Goal: Task Accomplishment & Management: Use online tool/utility

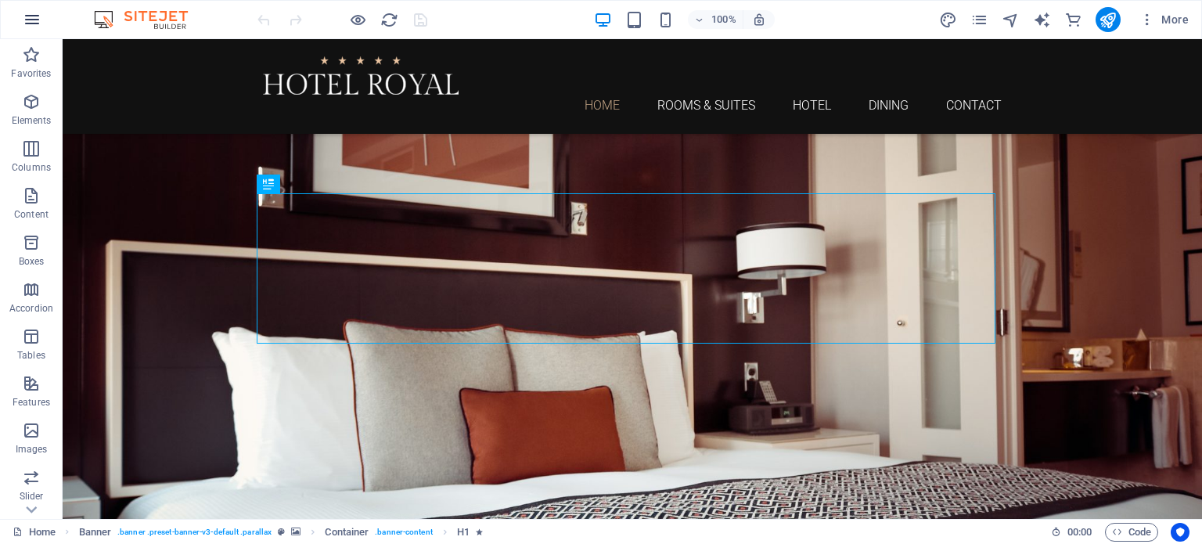
click at [16, 9] on button "button" at bounding box center [32, 20] width 38 height 38
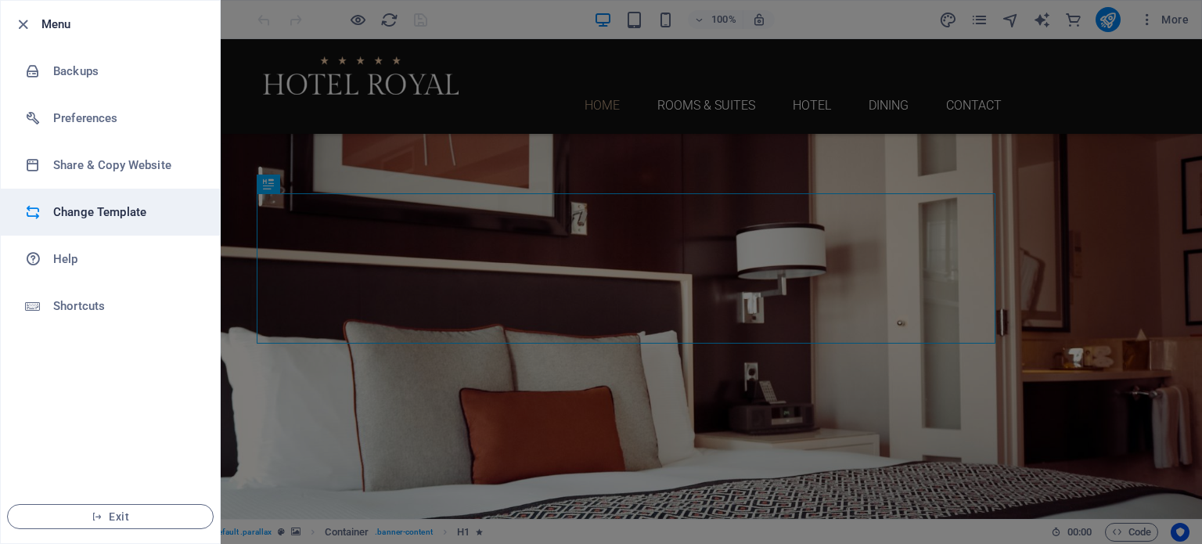
click at [95, 216] on h6 "Change Template" at bounding box center [125, 212] width 145 height 19
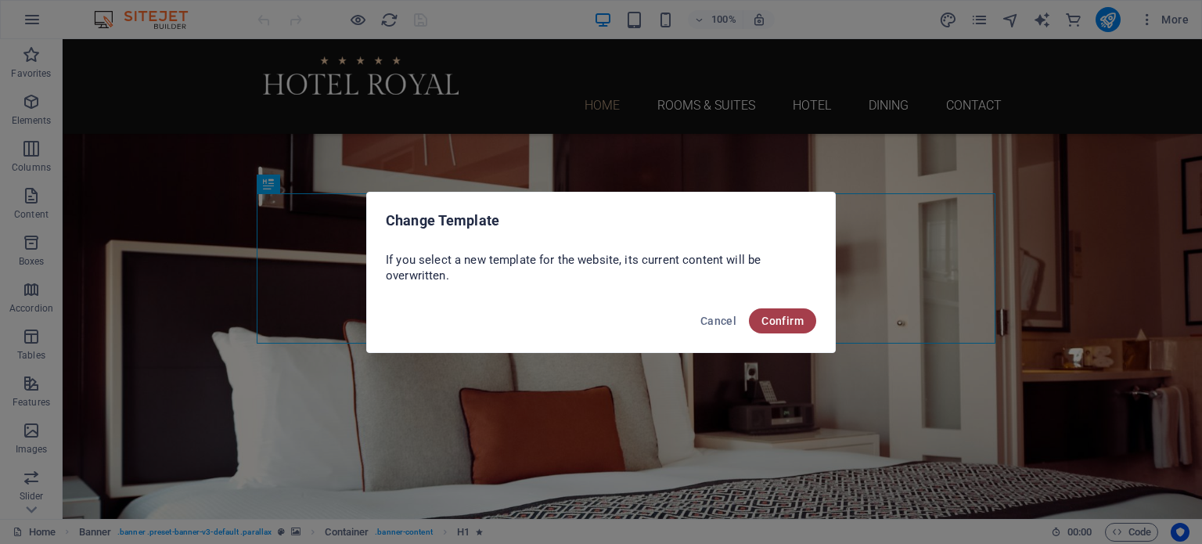
click at [777, 321] on span "Confirm" at bounding box center [783, 321] width 42 height 13
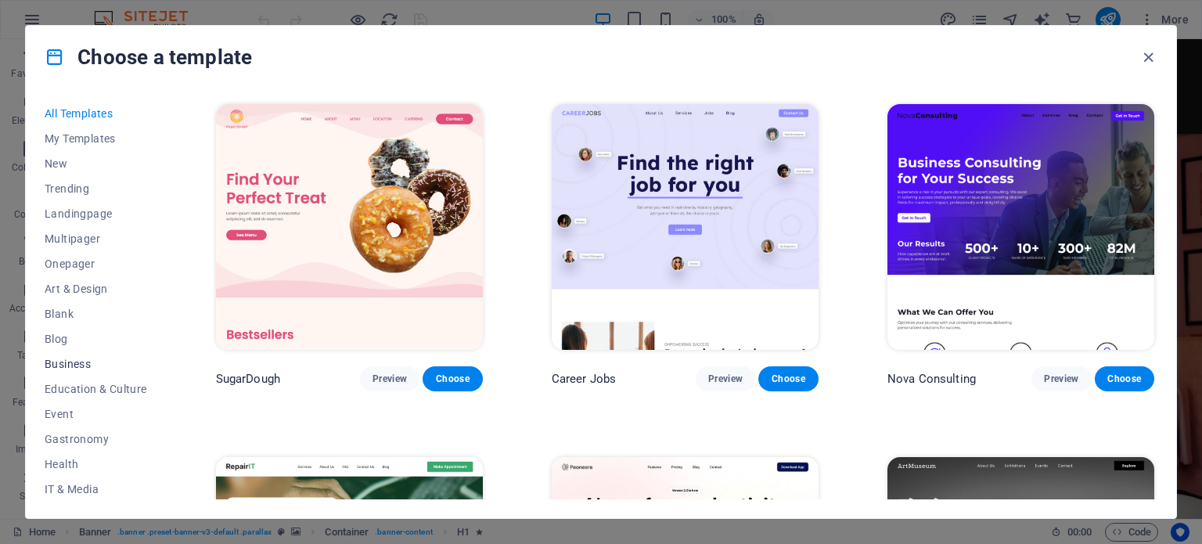
click at [76, 366] on span "Business" at bounding box center [96, 364] width 103 height 13
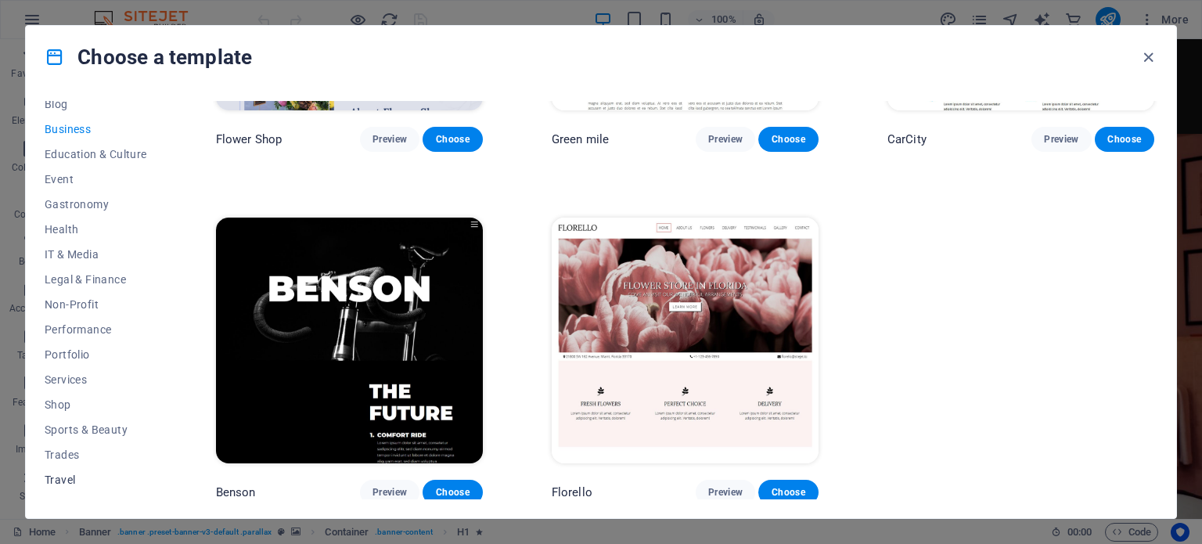
scroll to position [252, 0]
click at [72, 466] on span "Travel" at bounding box center [96, 462] width 103 height 13
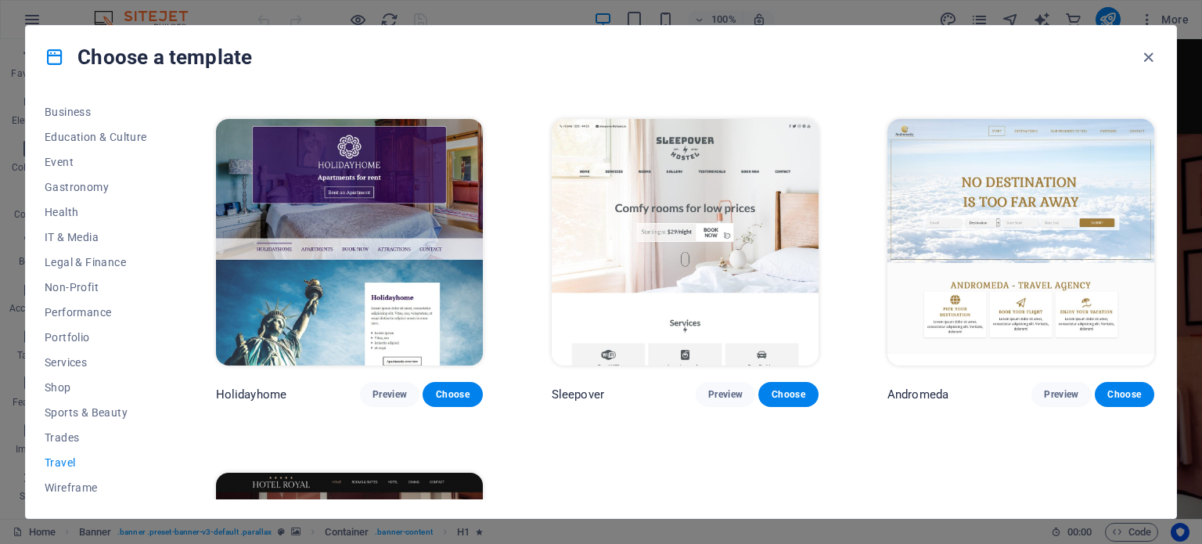
scroll to position [280, 0]
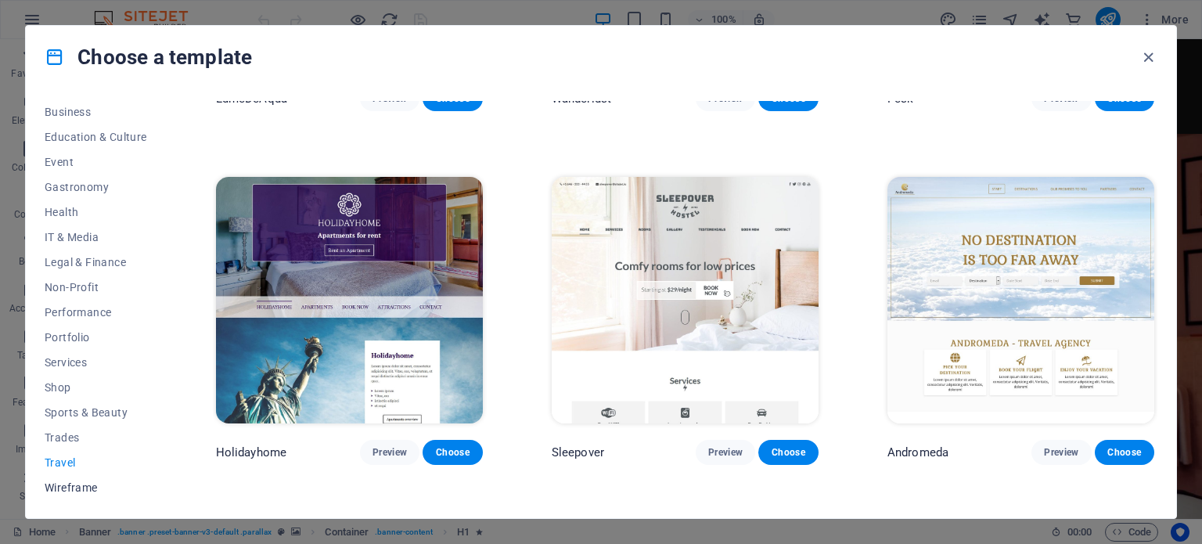
click at [91, 493] on span "Wireframe" at bounding box center [96, 487] width 103 height 13
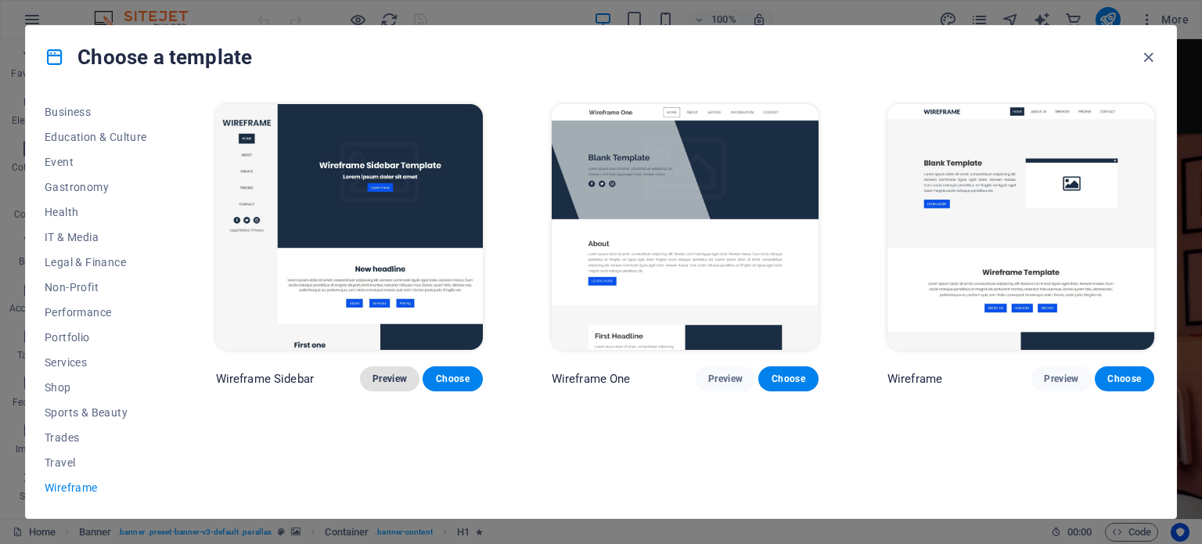
click at [387, 376] on span "Preview" at bounding box center [390, 379] width 34 height 13
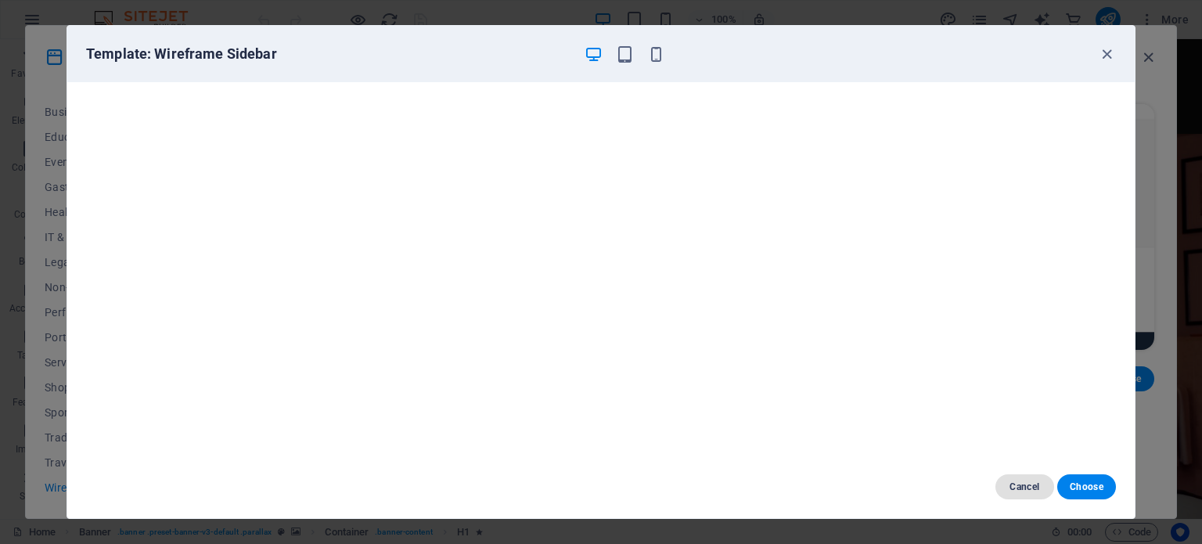
click at [1036, 488] on span "Cancel" at bounding box center [1025, 487] width 34 height 13
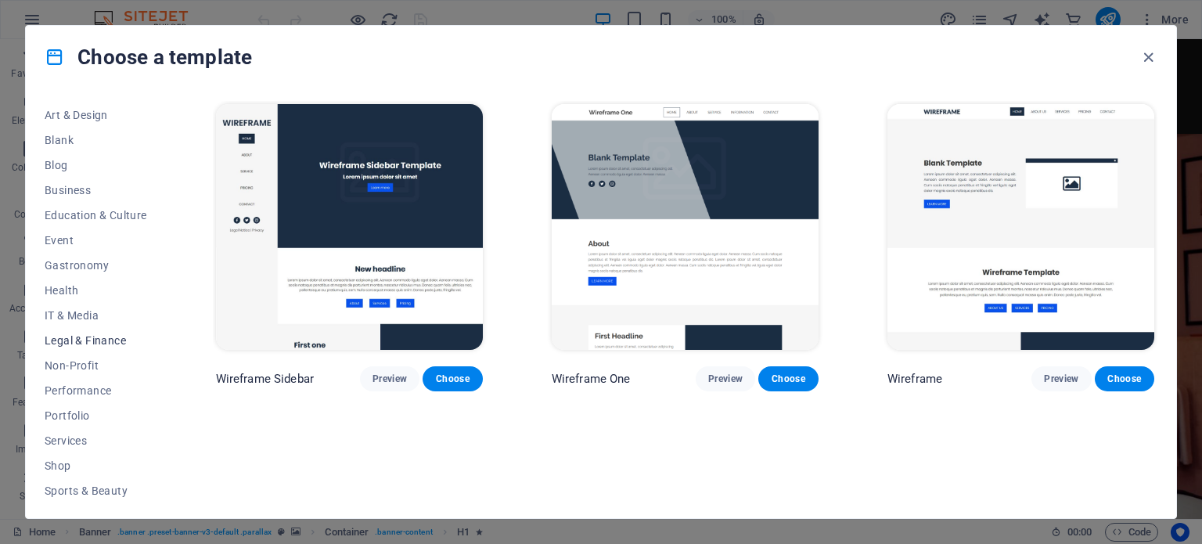
scroll to position [96, 0]
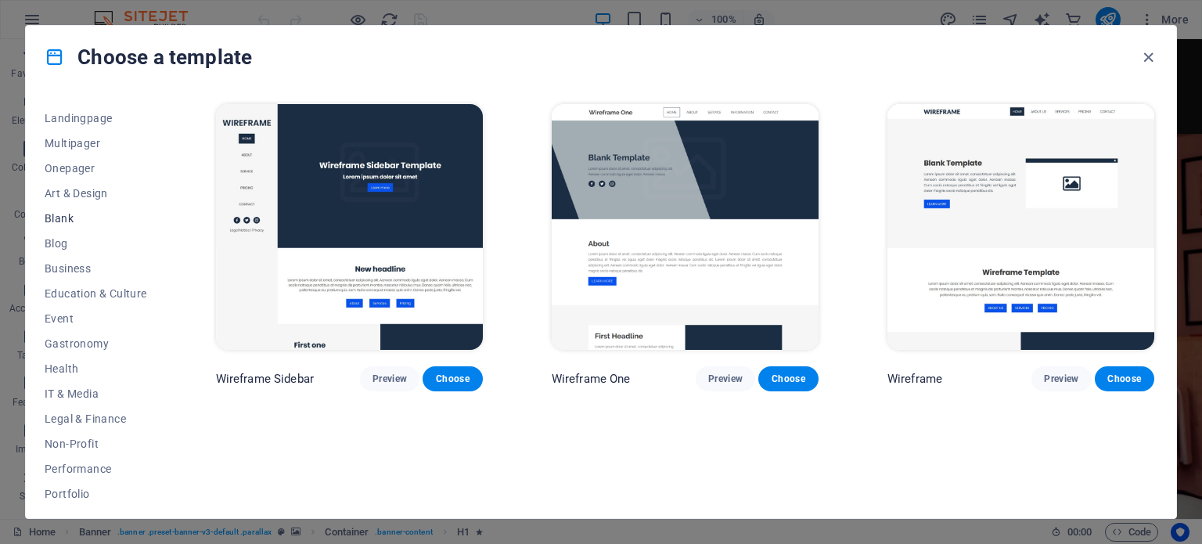
click at [80, 224] on span "Blank" at bounding box center [96, 218] width 103 height 13
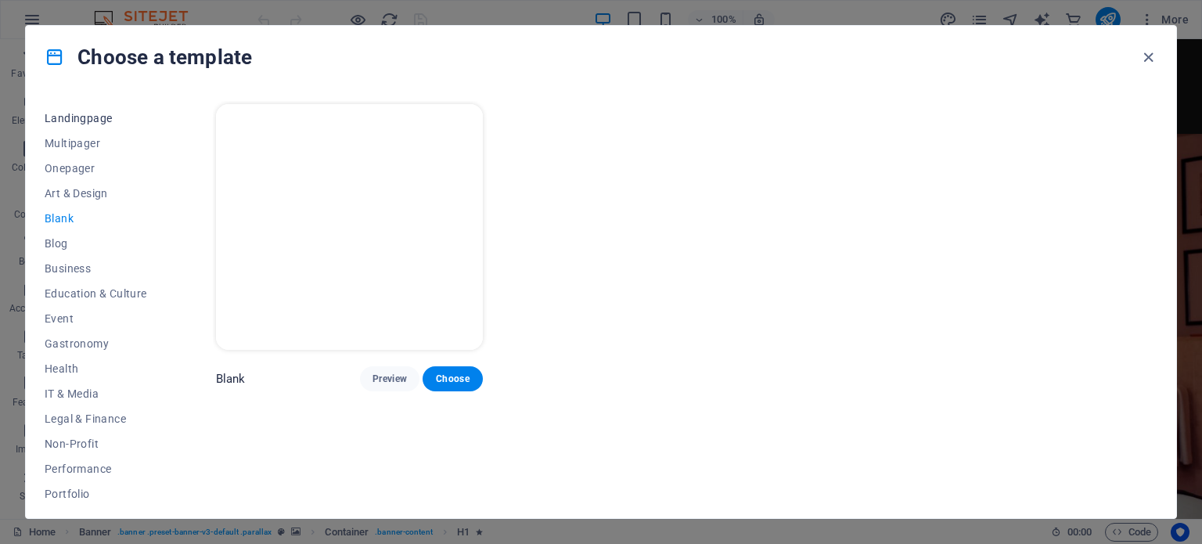
click at [81, 113] on span "Landingpage" at bounding box center [96, 118] width 103 height 13
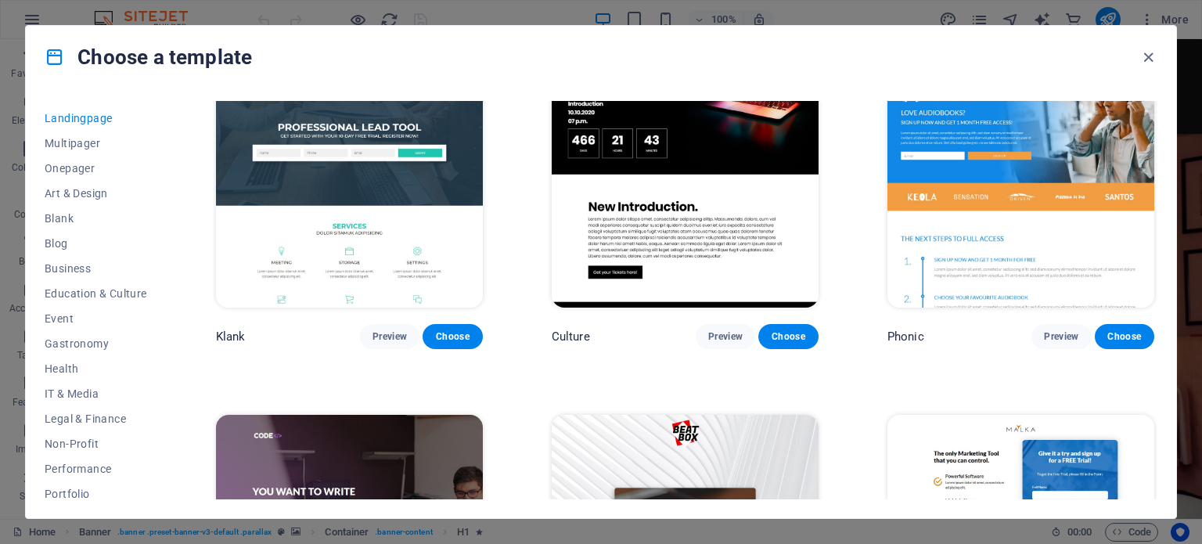
scroll to position [0, 0]
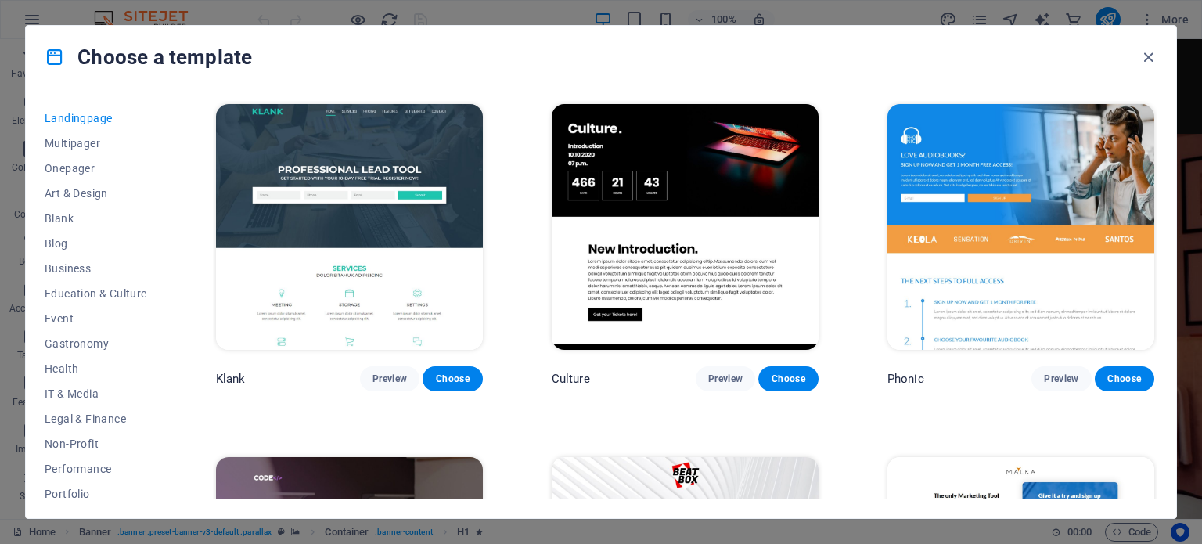
click at [444, 387] on button "Choose" at bounding box center [452, 378] width 59 height 25
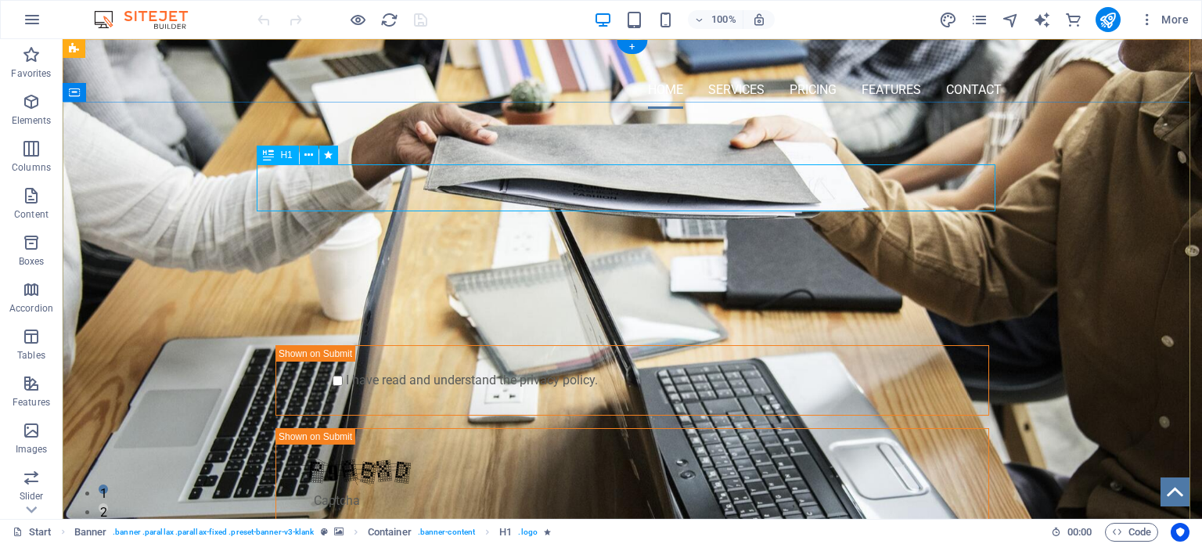
click at [614, 193] on div "PROFESSIONAL LEAD TOOL" at bounding box center [632, 207] width 739 height 47
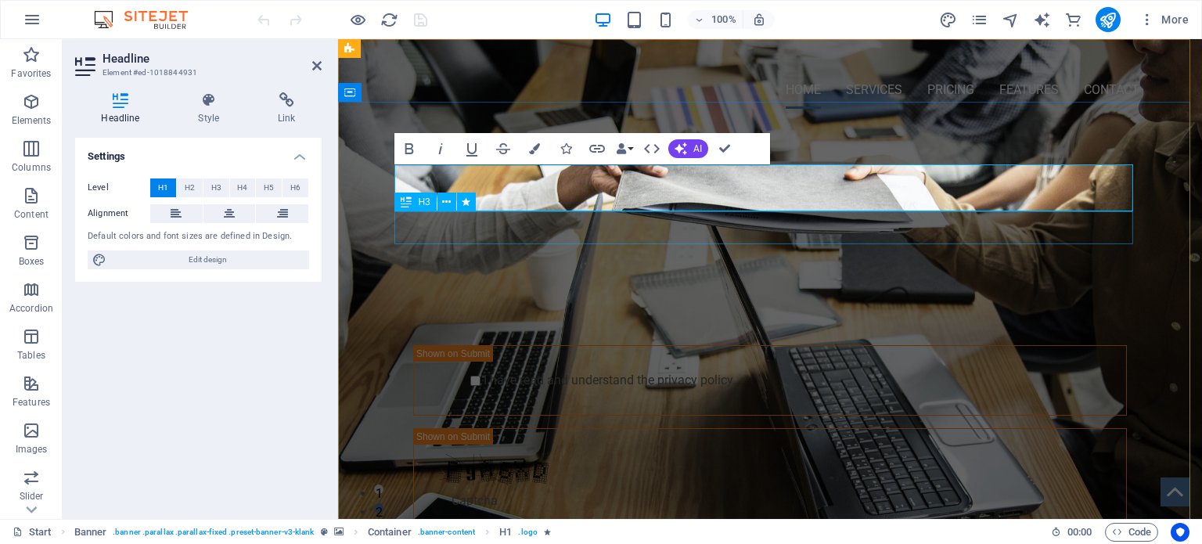
click at [667, 232] on div "GET STARTED WITH YOUR 10-DAY FREE TRIAL. REGISTER NOW!" at bounding box center [770, 247] width 739 height 33
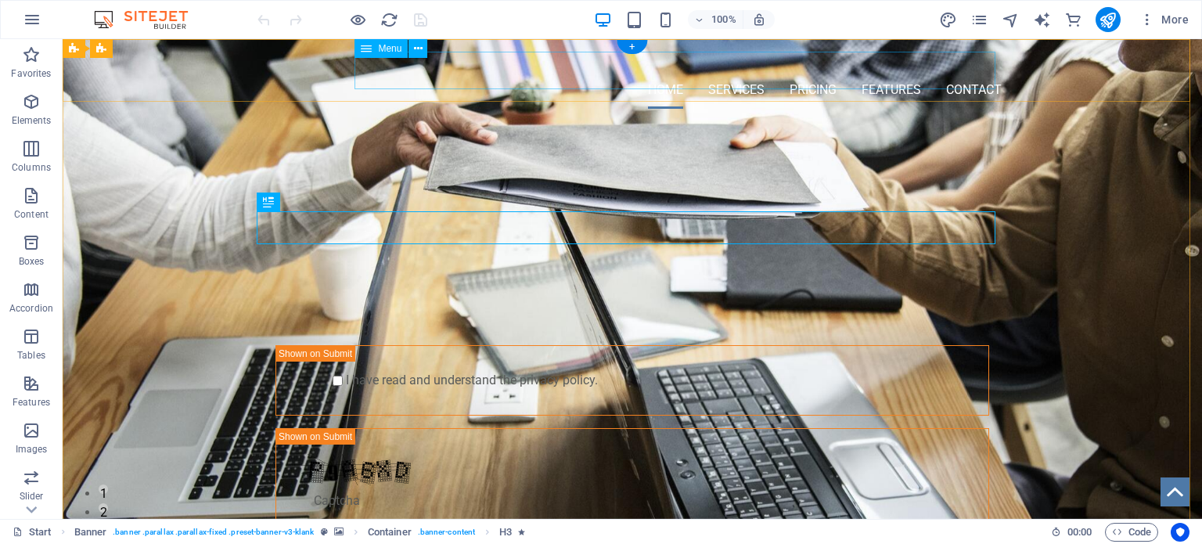
click at [737, 71] on nav "Home Services Pricing Features Contact" at bounding box center [632, 90] width 739 height 38
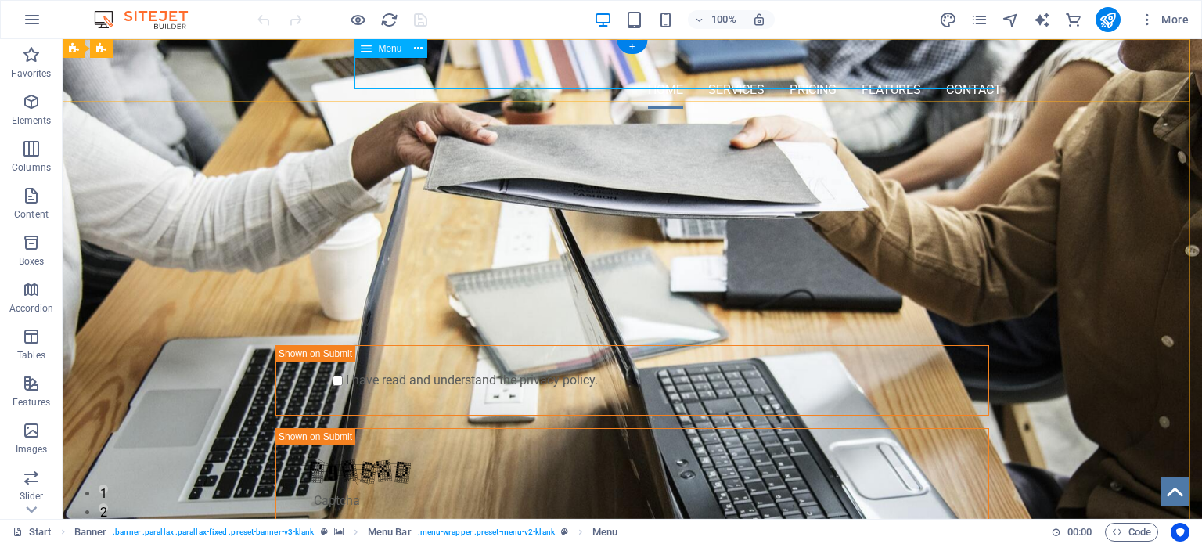
click at [712, 71] on nav "Home Services Pricing Features Contact" at bounding box center [632, 90] width 739 height 38
select select
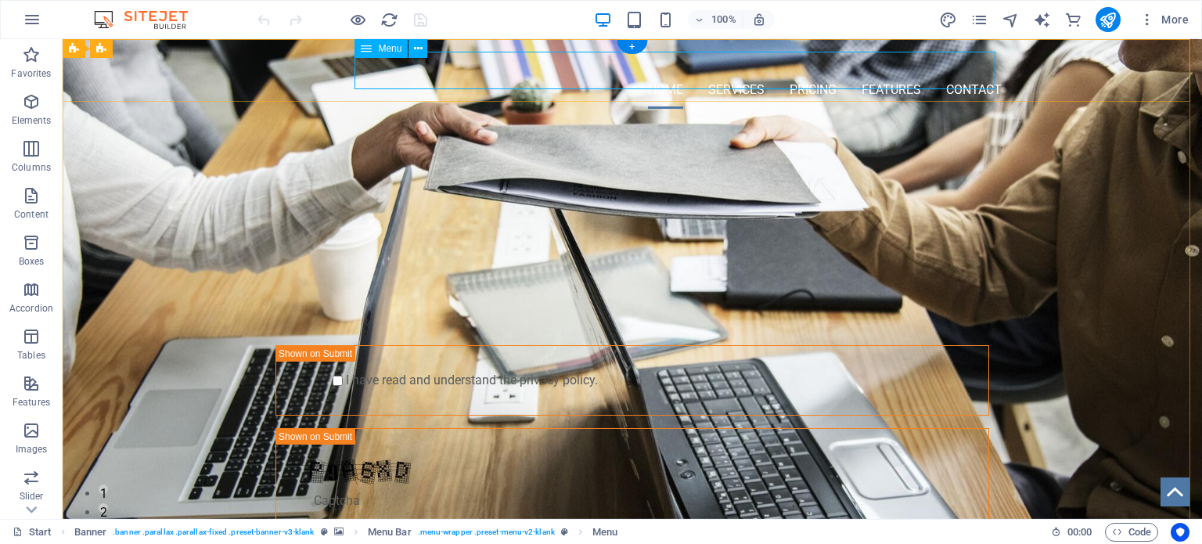
select select
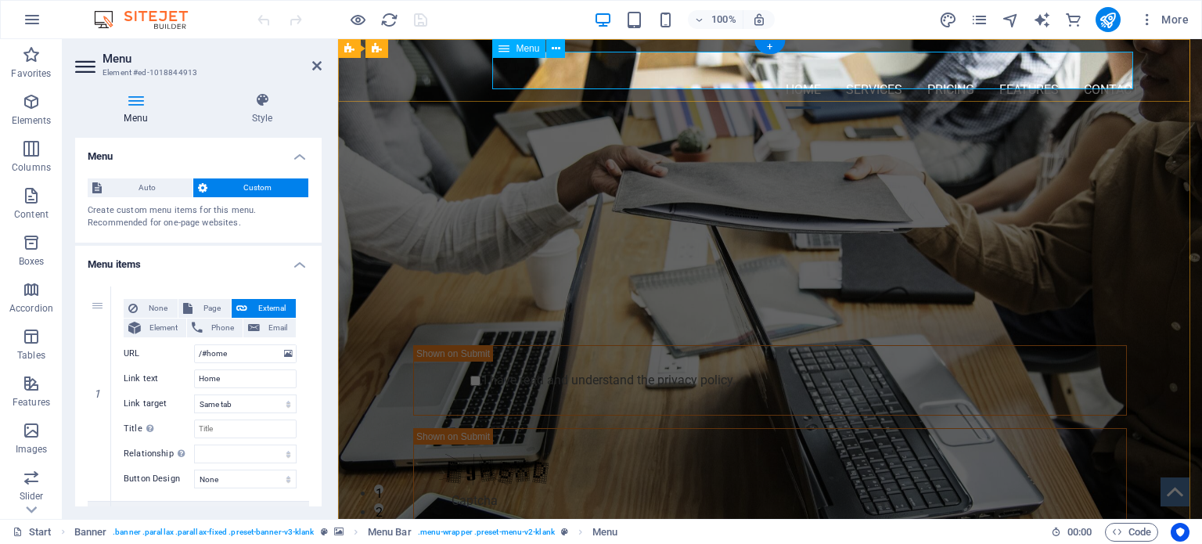
click at [712, 71] on nav "Home Services Pricing Features Contact" at bounding box center [770, 90] width 739 height 38
click at [514, 49] on div "Menu" at bounding box center [518, 48] width 53 height 19
click at [563, 49] on button at bounding box center [555, 48] width 19 height 19
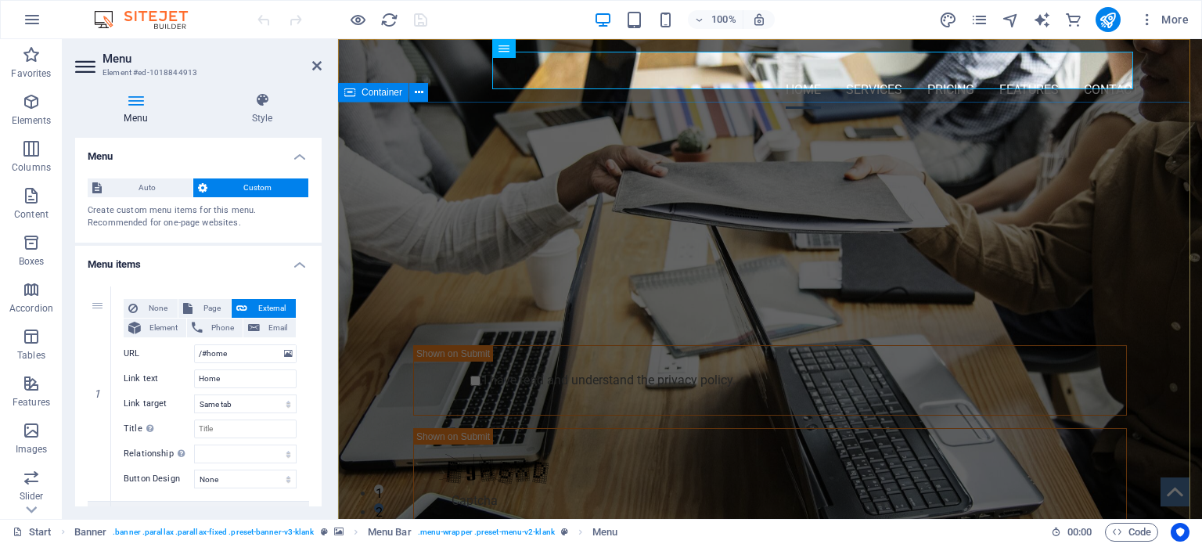
click at [861, 138] on div "PROFESSIONAL LEAD TOOL GET STARTED WITH YOUR 10-DAY FREE TRIAL. REGISTER NOW! S…" at bounding box center [770, 379] width 864 height 517
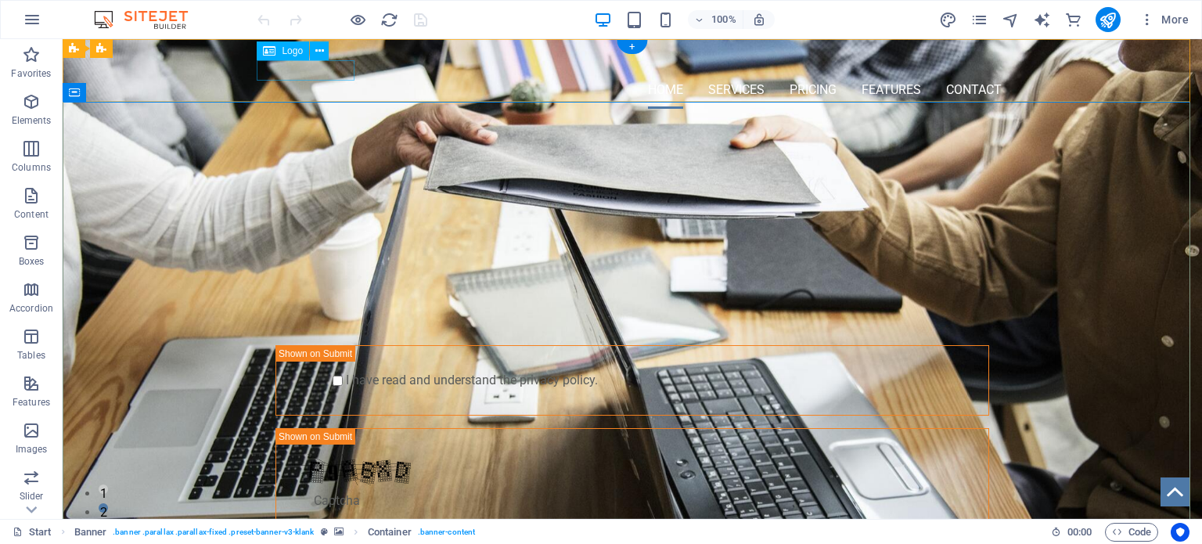
click at [335, 67] on div at bounding box center [632, 62] width 739 height 20
select select "px"
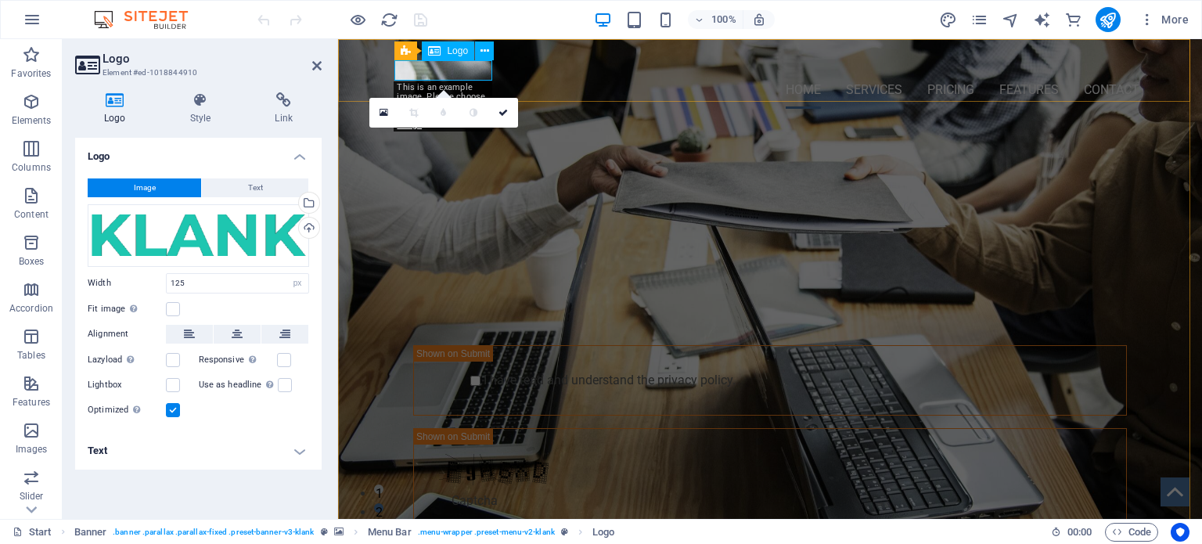
click at [420, 66] on div at bounding box center [770, 62] width 739 height 20
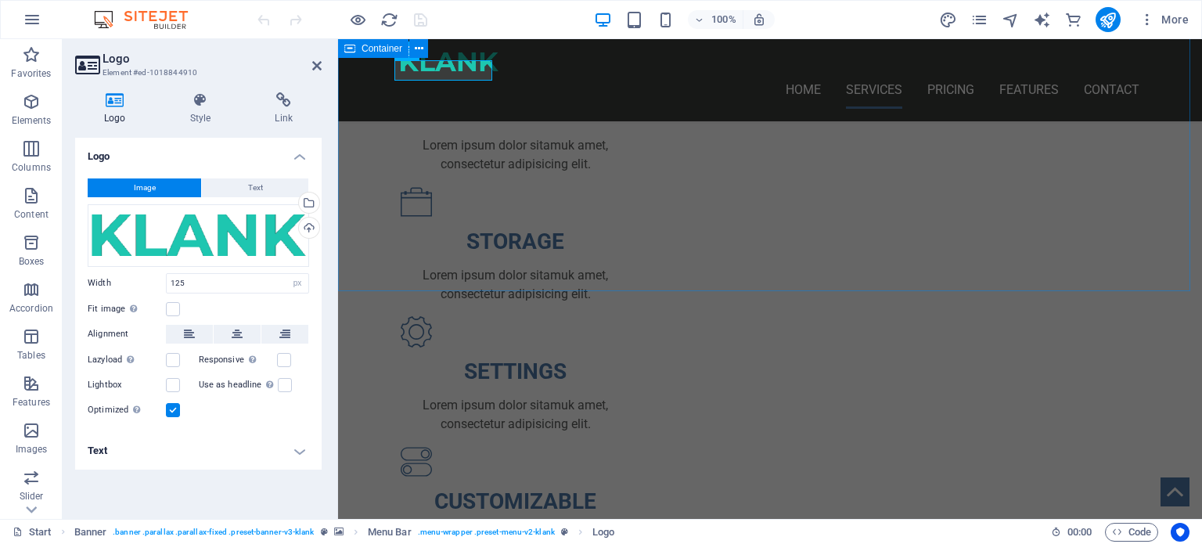
scroll to position [626, 0]
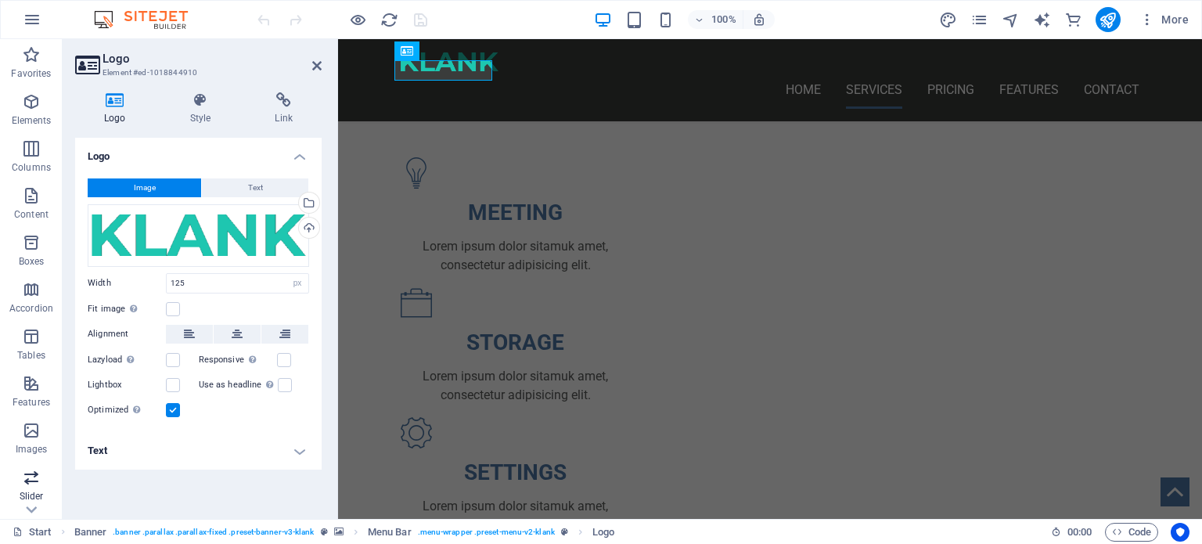
click at [20, 490] on p "Slider" at bounding box center [32, 496] width 24 height 13
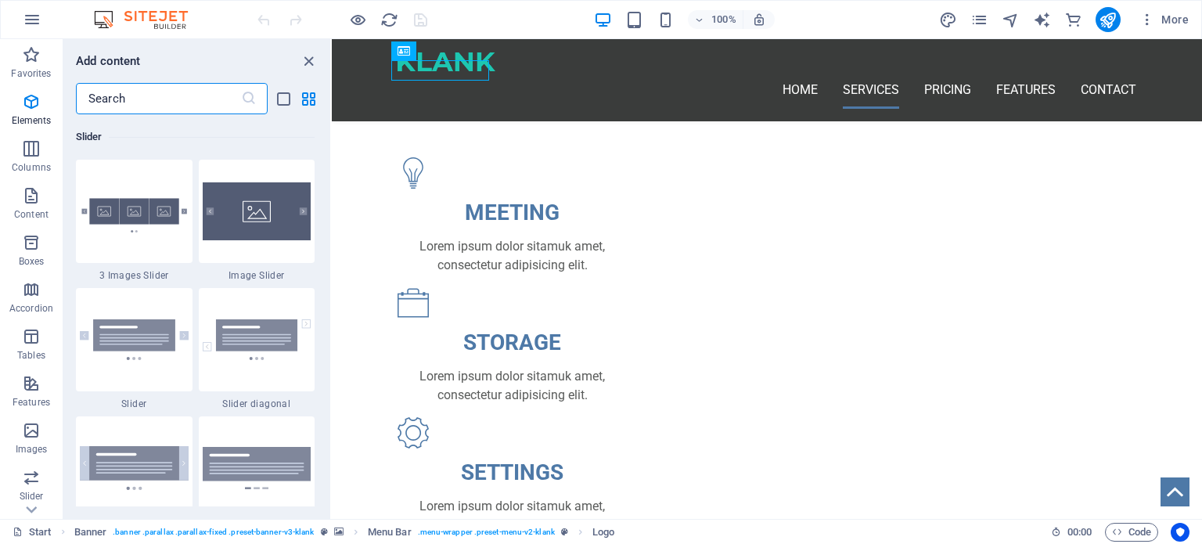
scroll to position [8874, 0]
click at [33, 18] on icon "button" at bounding box center [32, 19] width 19 height 19
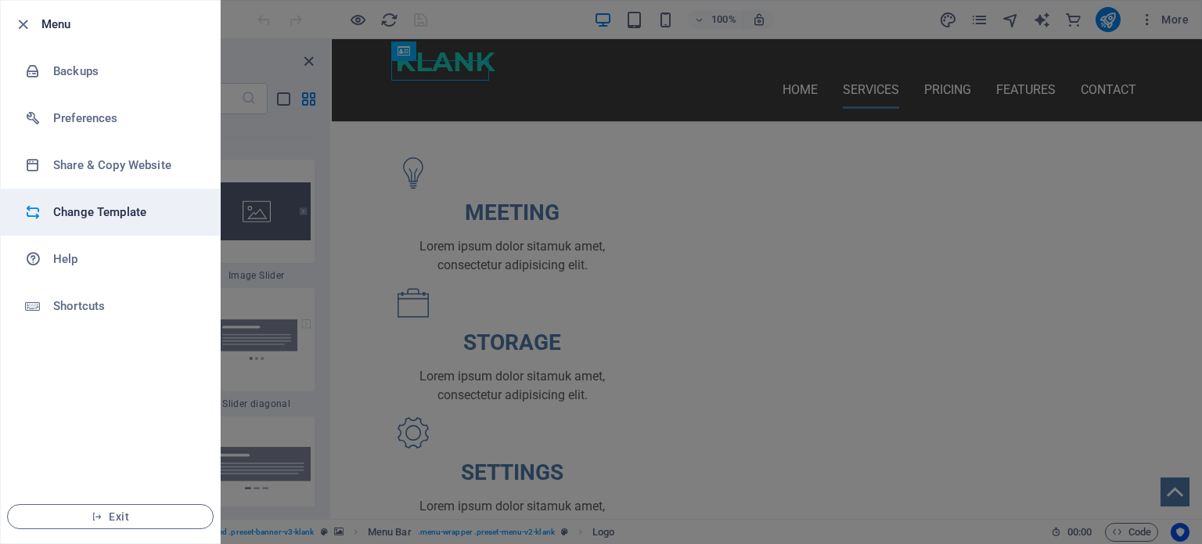
click at [92, 218] on h6 "Change Template" at bounding box center [125, 212] width 145 height 19
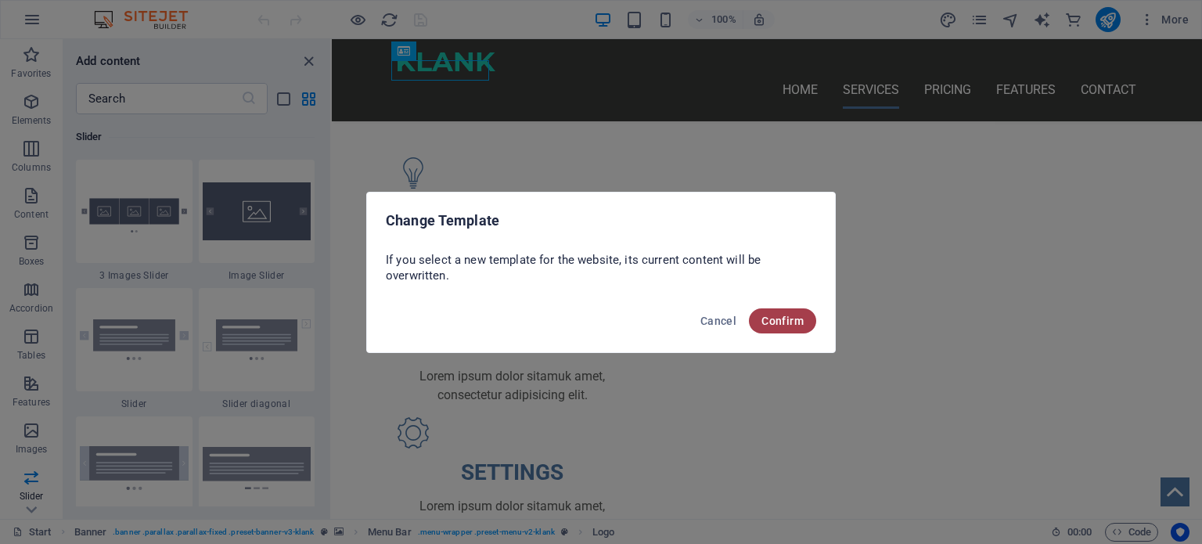
click at [789, 325] on span "Confirm" at bounding box center [783, 321] width 42 height 13
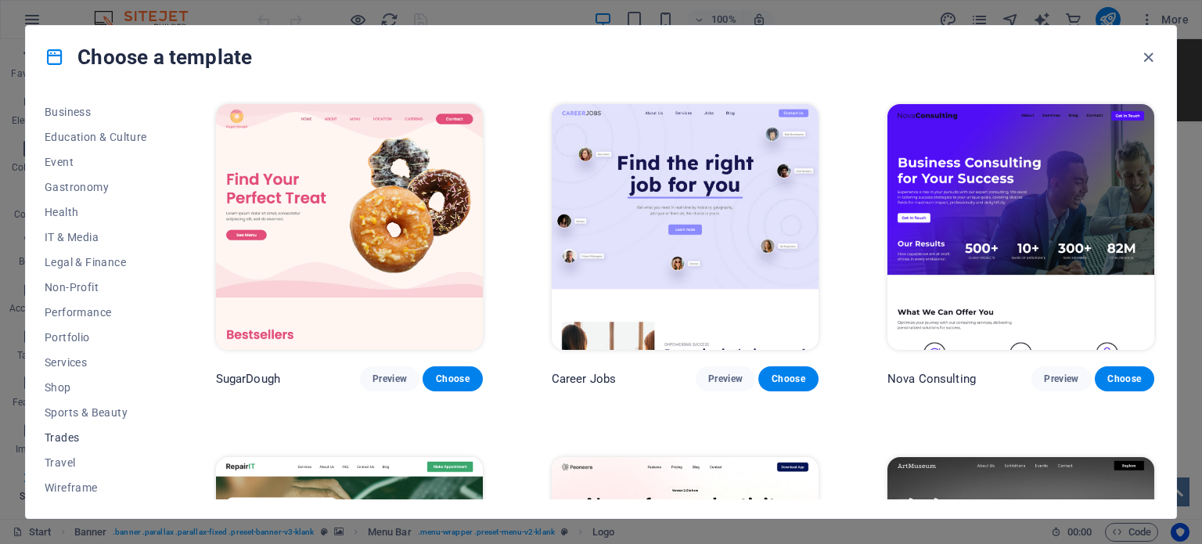
scroll to position [0, 0]
click at [85, 218] on span "Landingpage" at bounding box center [96, 213] width 103 height 13
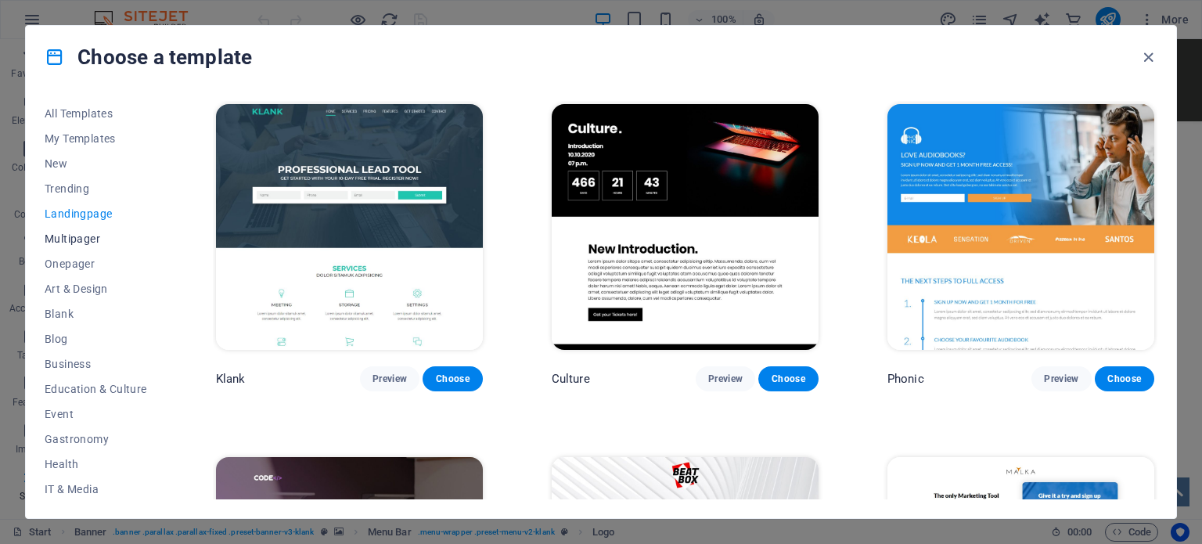
click at [91, 232] on span "Multipager" at bounding box center [96, 238] width 103 height 13
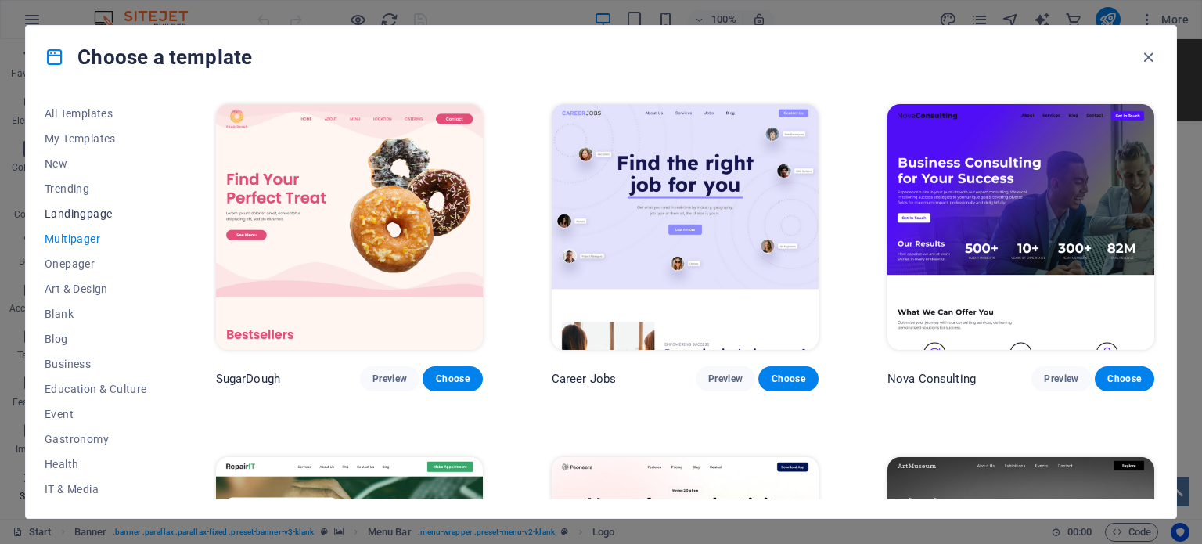
click at [94, 209] on span "Landingpage" at bounding box center [96, 213] width 103 height 13
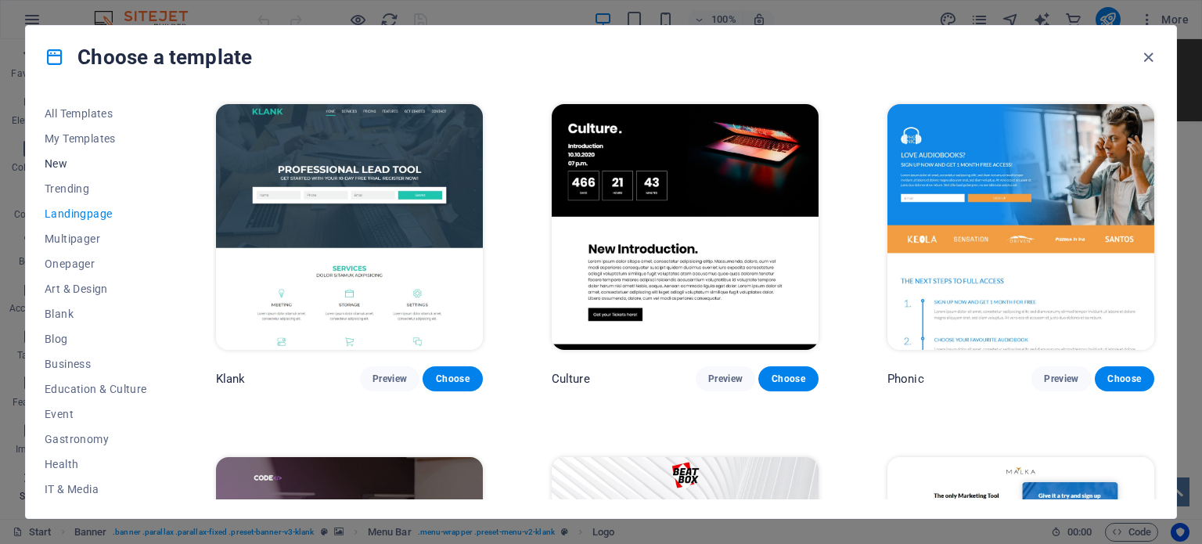
click at [68, 157] on span "New" at bounding box center [96, 163] width 103 height 13
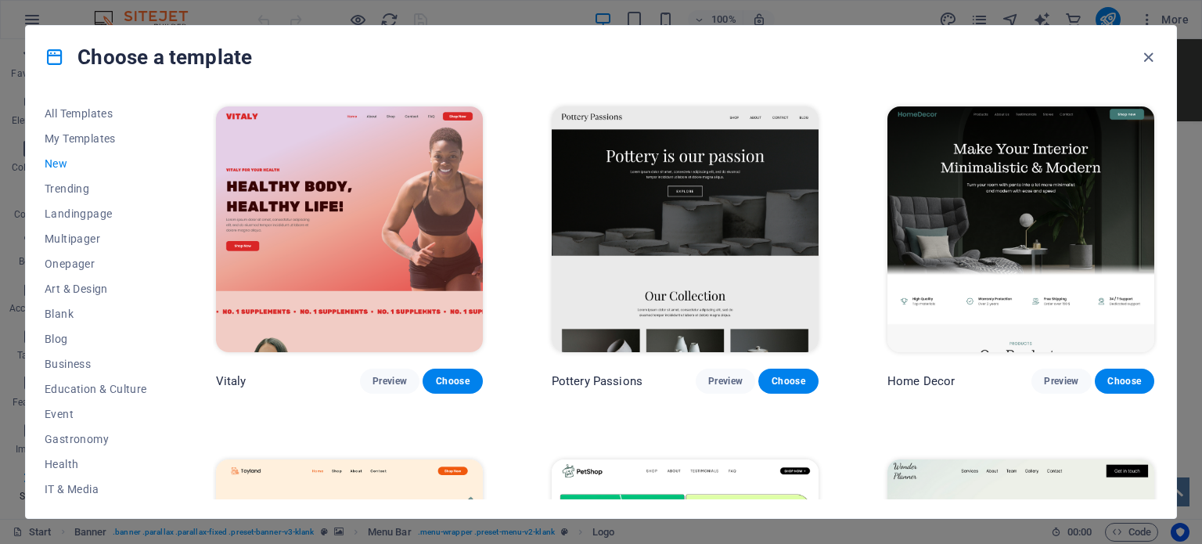
scroll to position [313, 0]
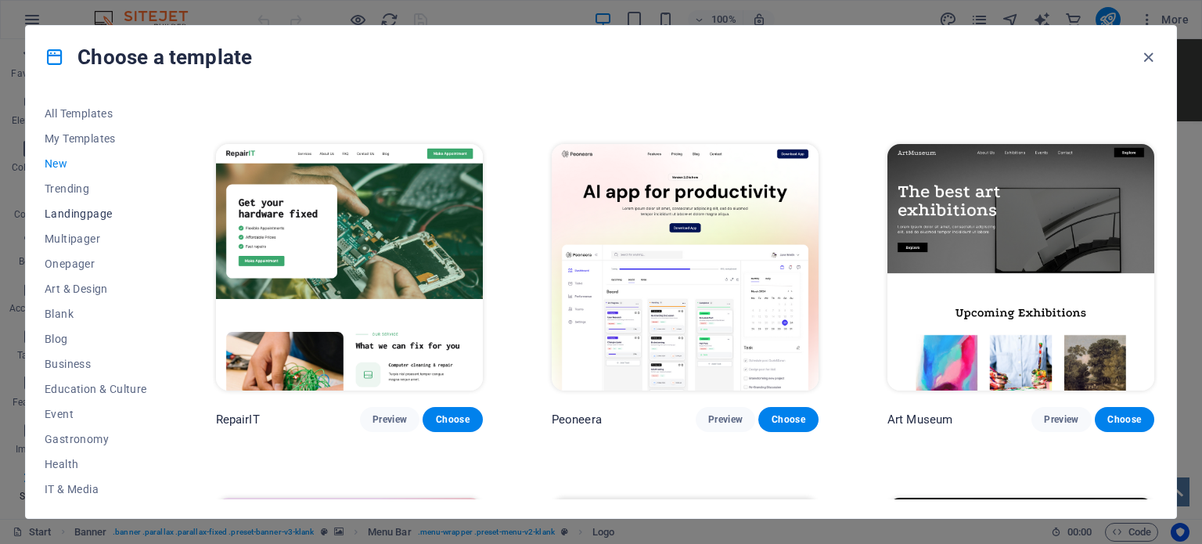
click at [49, 215] on span "Landingpage" at bounding box center [96, 213] width 103 height 13
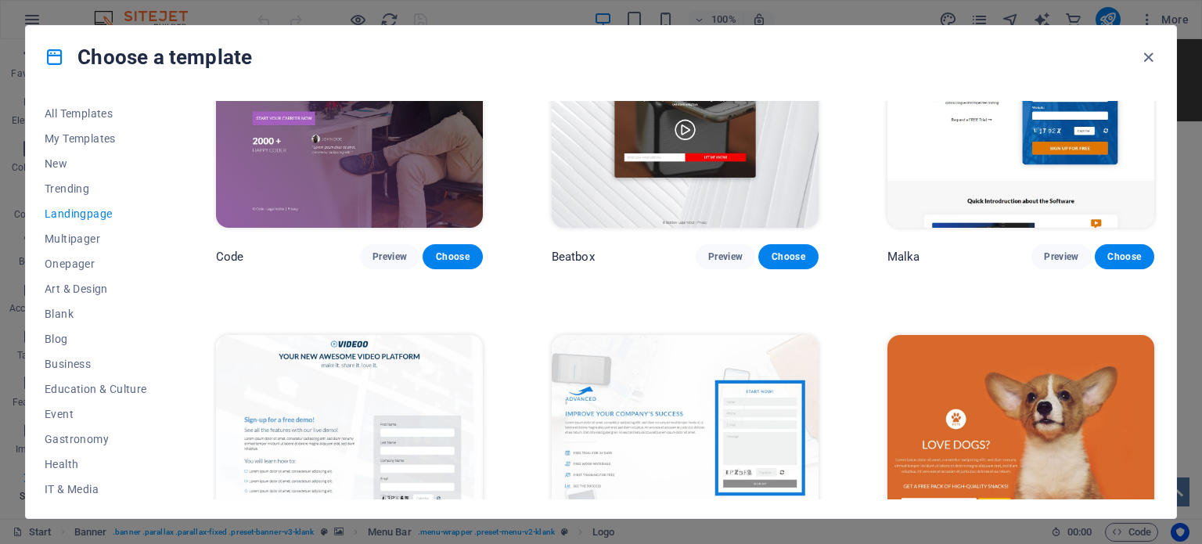
scroll to position [548, 0]
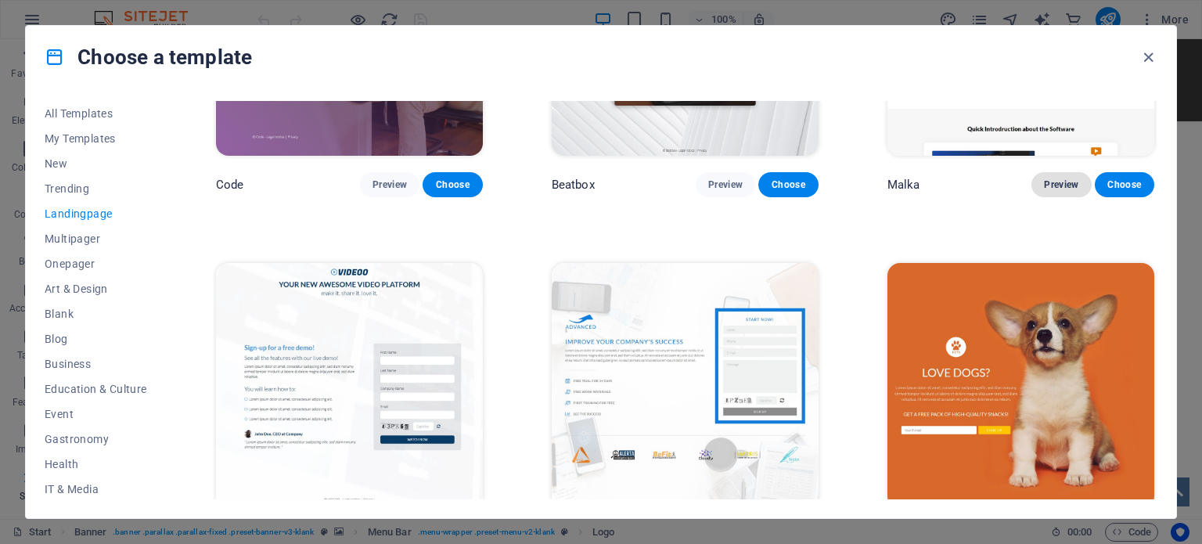
click at [1058, 185] on span "Preview" at bounding box center [1061, 184] width 34 height 13
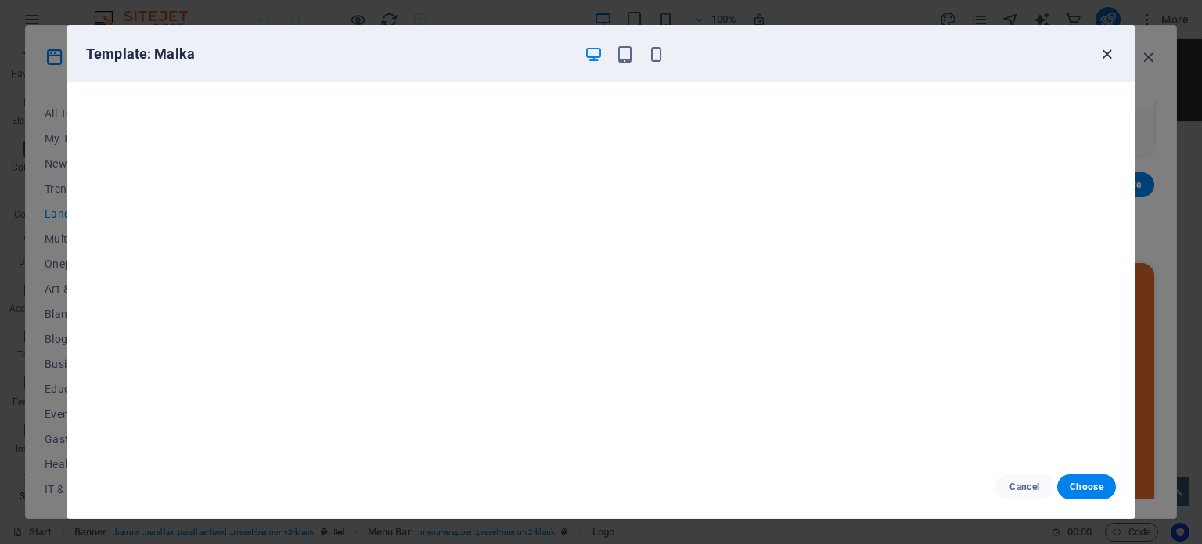
click at [1110, 58] on icon "button" at bounding box center [1107, 54] width 18 height 18
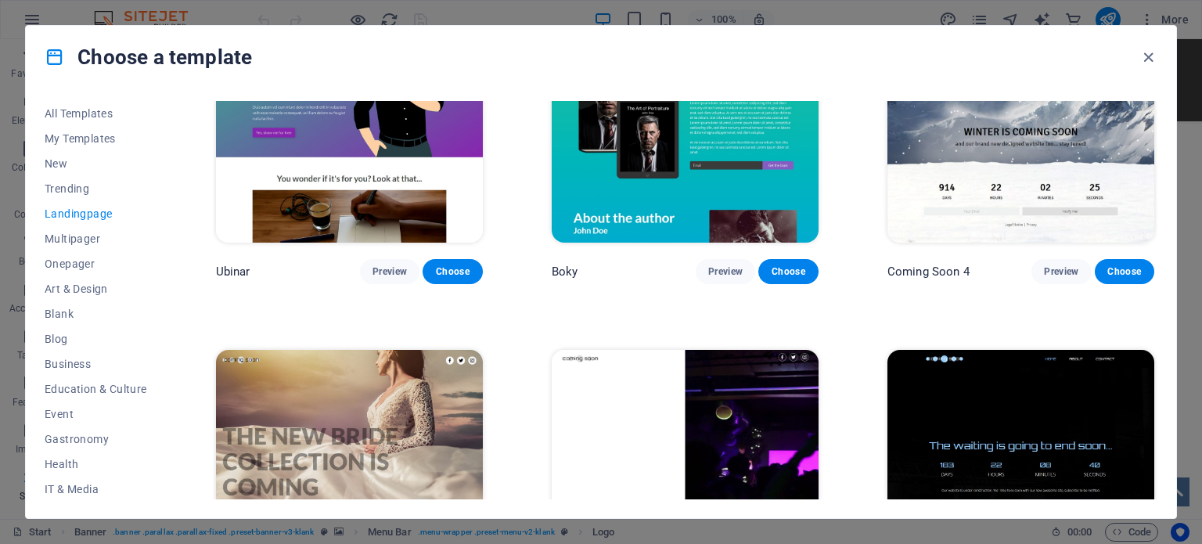
scroll to position [2704, 0]
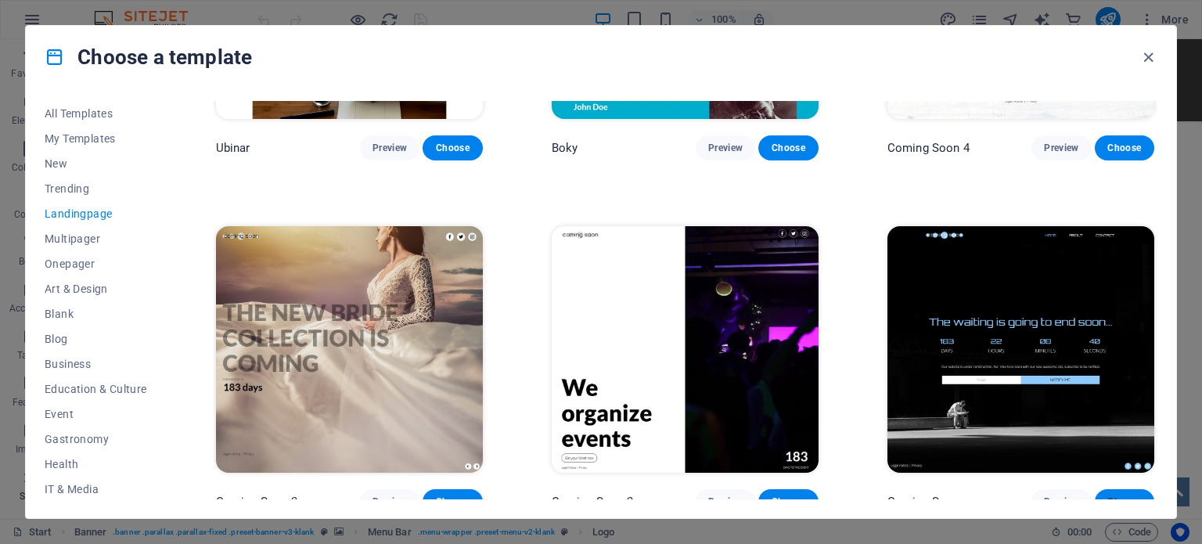
click at [1115, 496] on span "Choose" at bounding box center [1125, 502] width 34 height 13
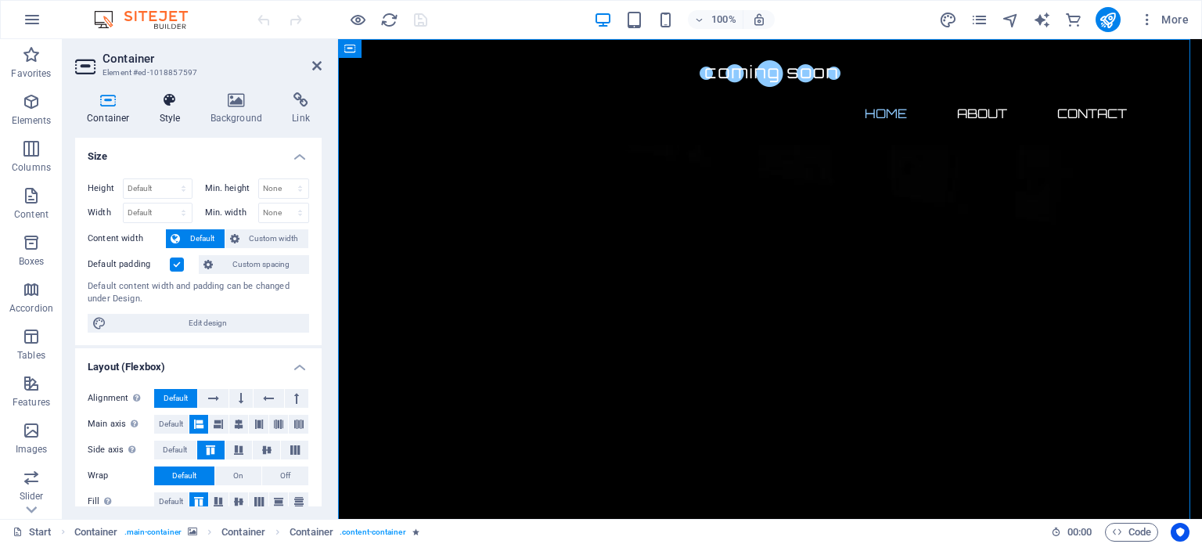
click at [172, 105] on icon at bounding box center [170, 100] width 45 height 16
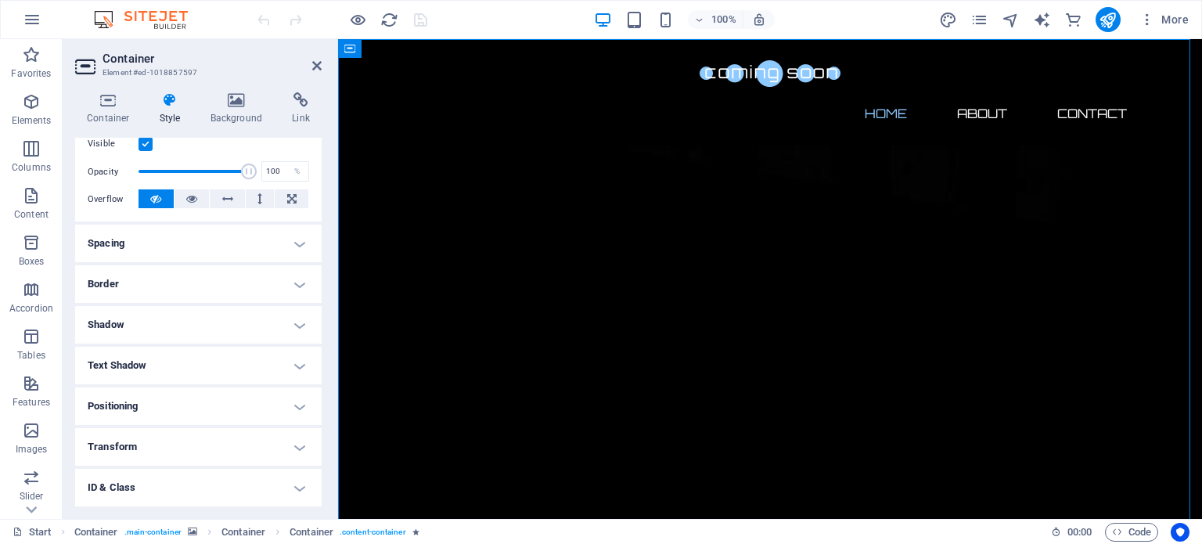
scroll to position [235, 0]
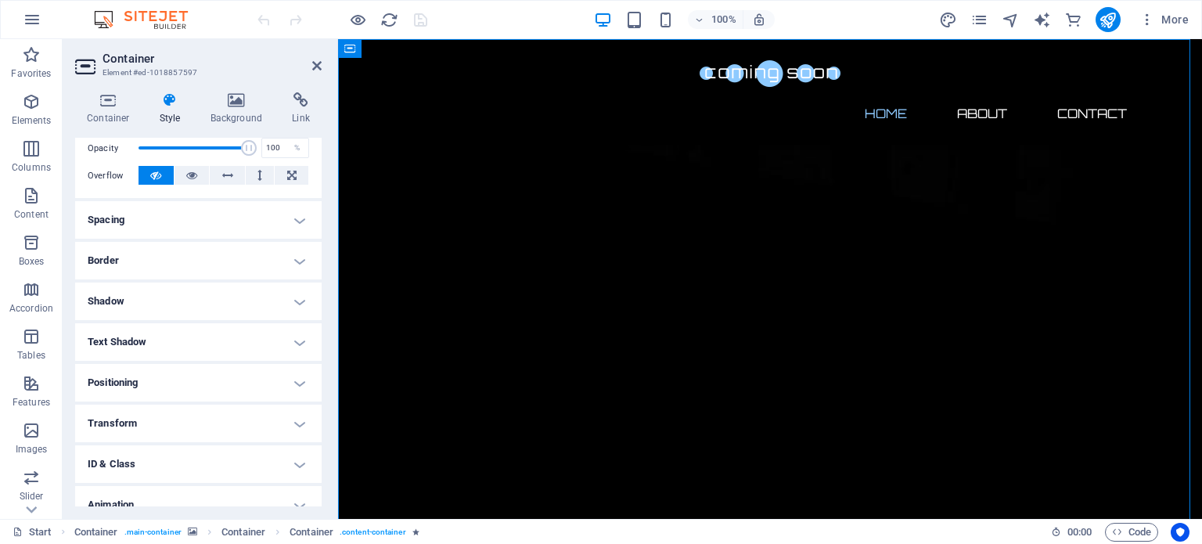
click at [194, 214] on h4 "Spacing" at bounding box center [198, 220] width 247 height 38
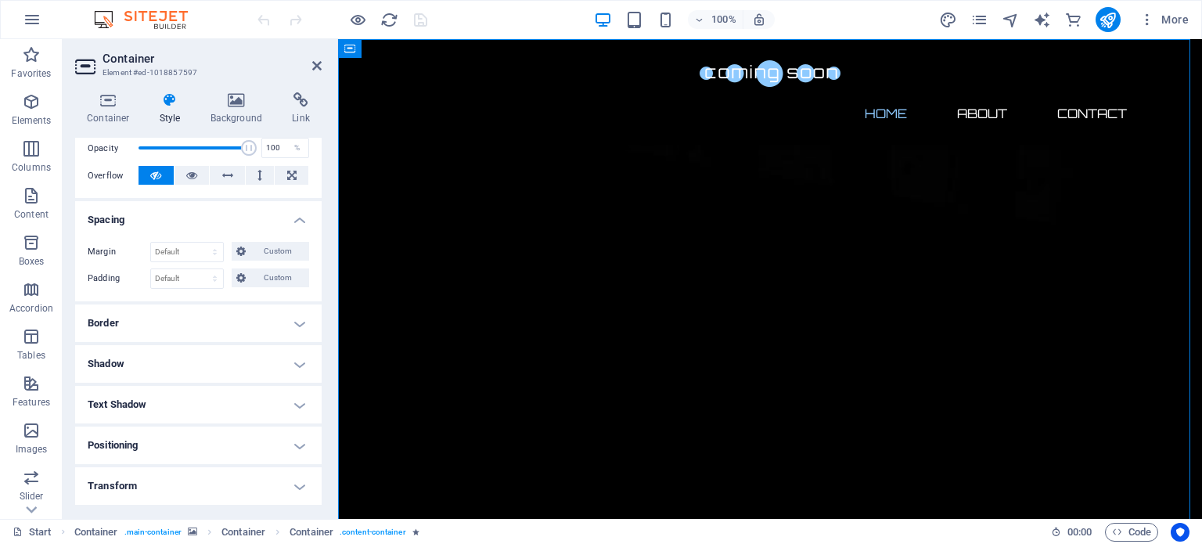
click at [194, 214] on h4 "Spacing" at bounding box center [198, 215] width 247 height 28
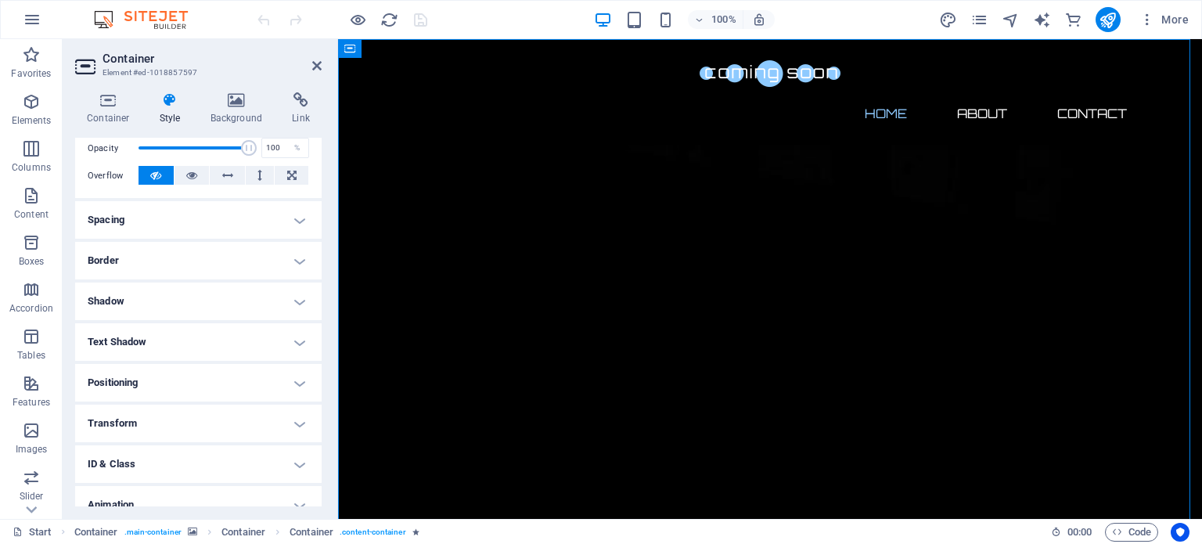
click at [175, 102] on icon at bounding box center [170, 100] width 45 height 16
click at [110, 105] on icon at bounding box center [108, 100] width 67 height 16
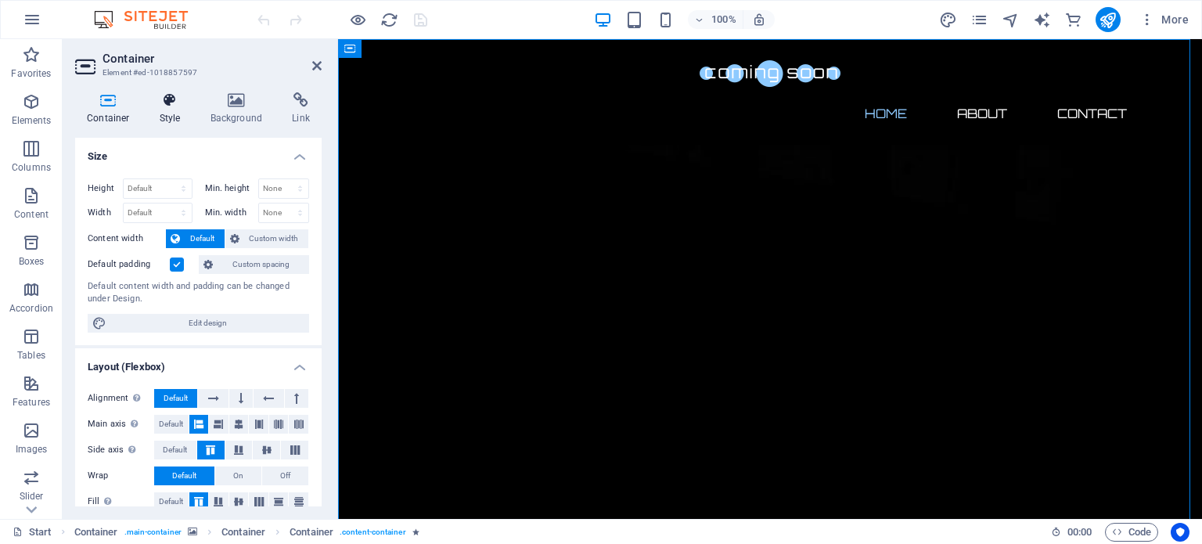
click at [153, 96] on icon at bounding box center [170, 100] width 45 height 16
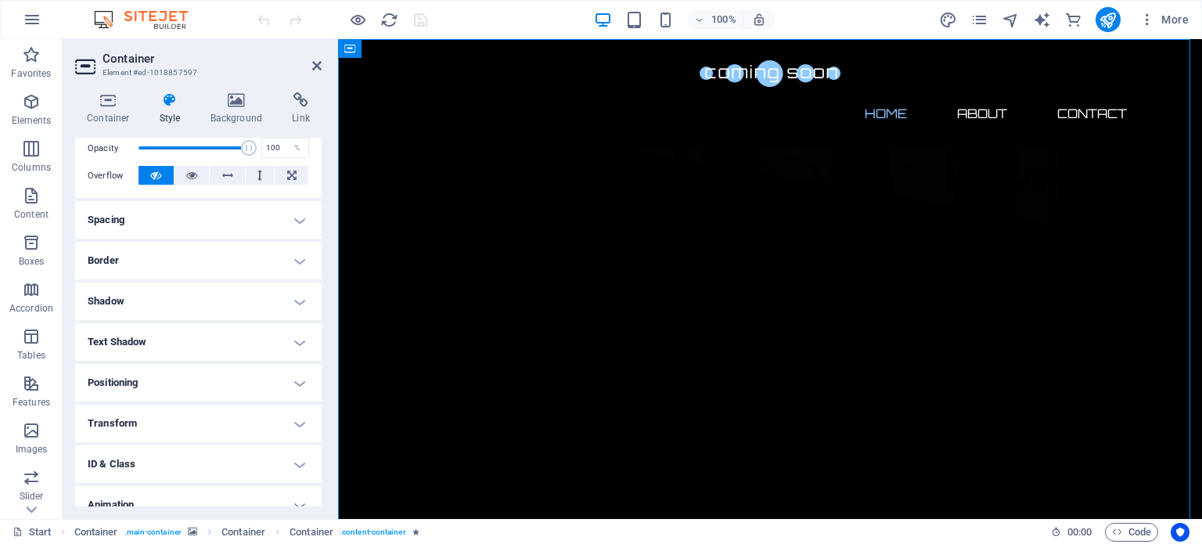
click at [254, 214] on h4 "Spacing" at bounding box center [198, 220] width 247 height 38
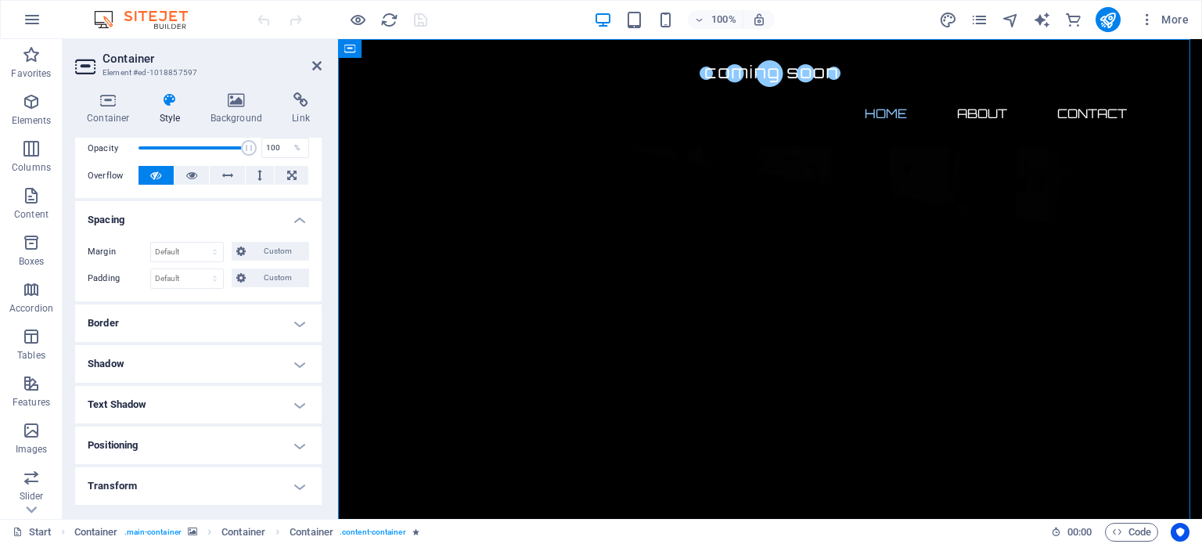
click at [254, 214] on h4 "Spacing" at bounding box center [198, 215] width 247 height 28
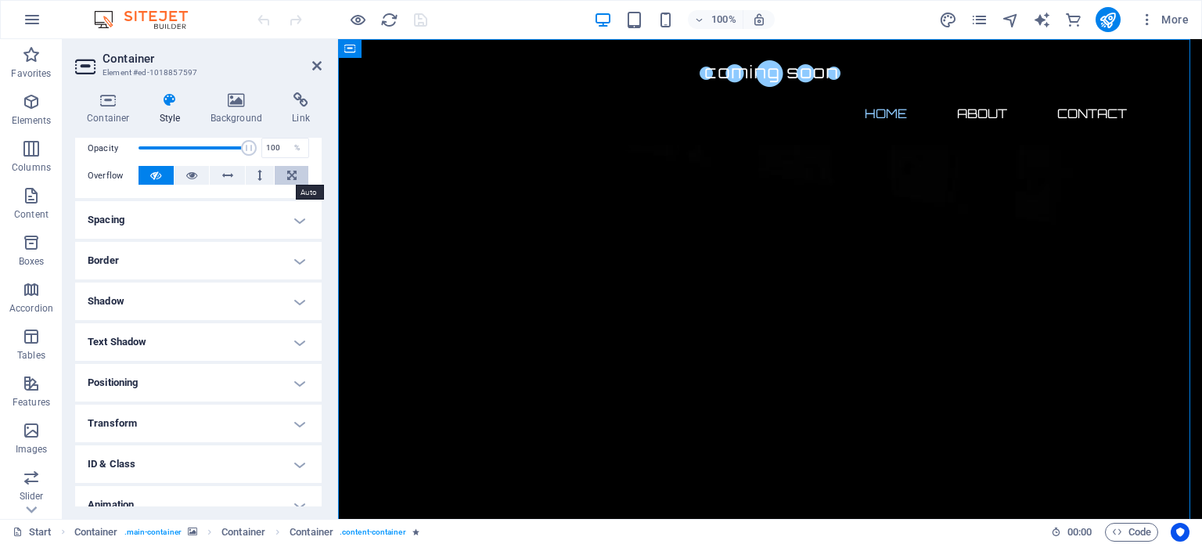
click at [287, 175] on icon at bounding box center [291, 175] width 9 height 19
click at [955, 12] on icon "design" at bounding box center [948, 20] width 18 height 18
select select "px"
select select "300"
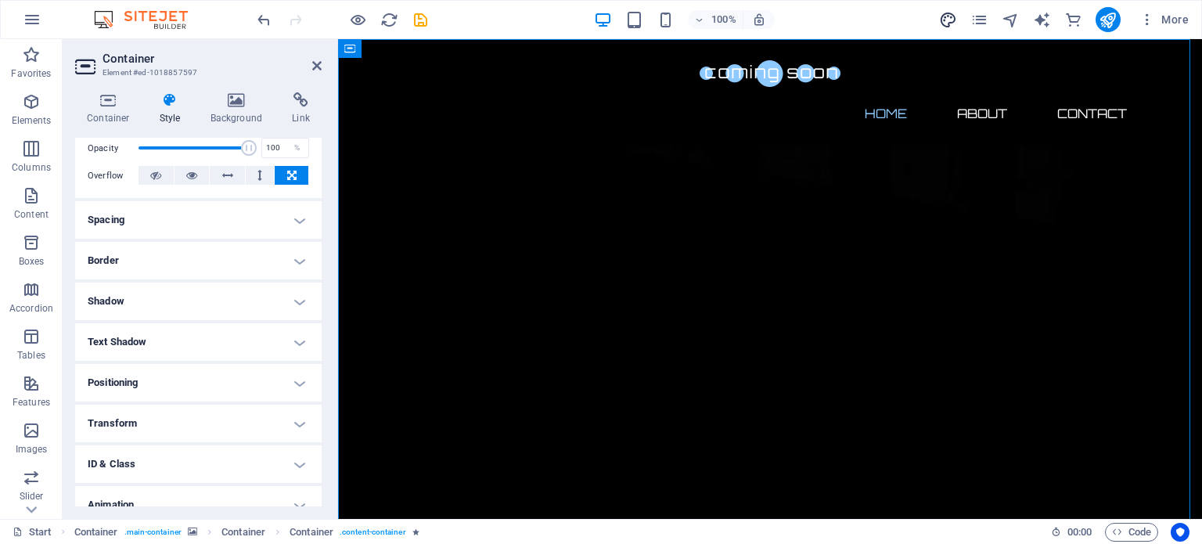
select select "px"
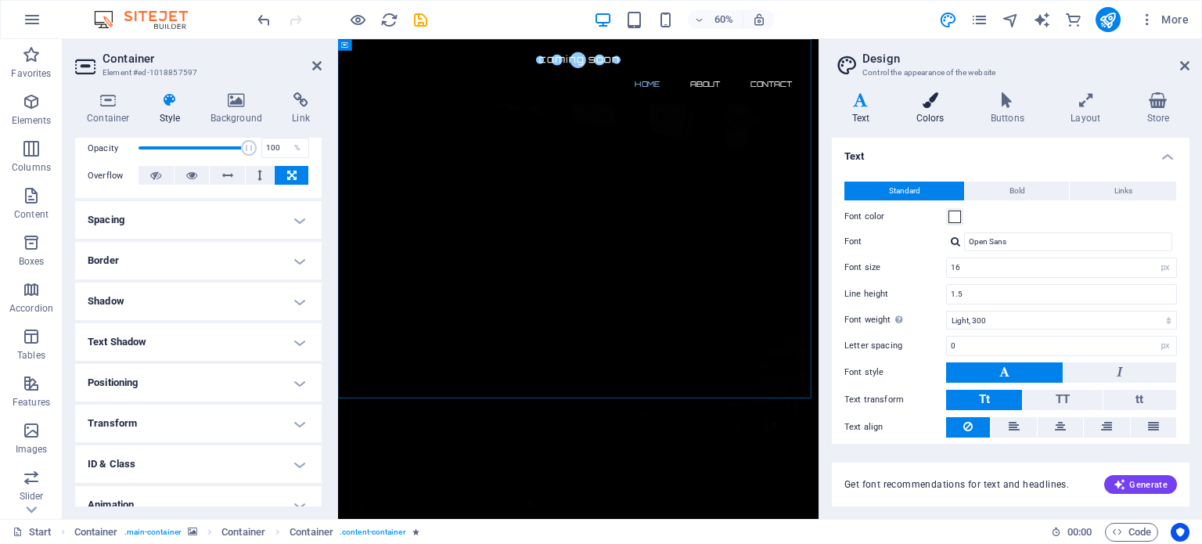
click at [920, 114] on h4 "Colors" at bounding box center [933, 108] width 74 height 33
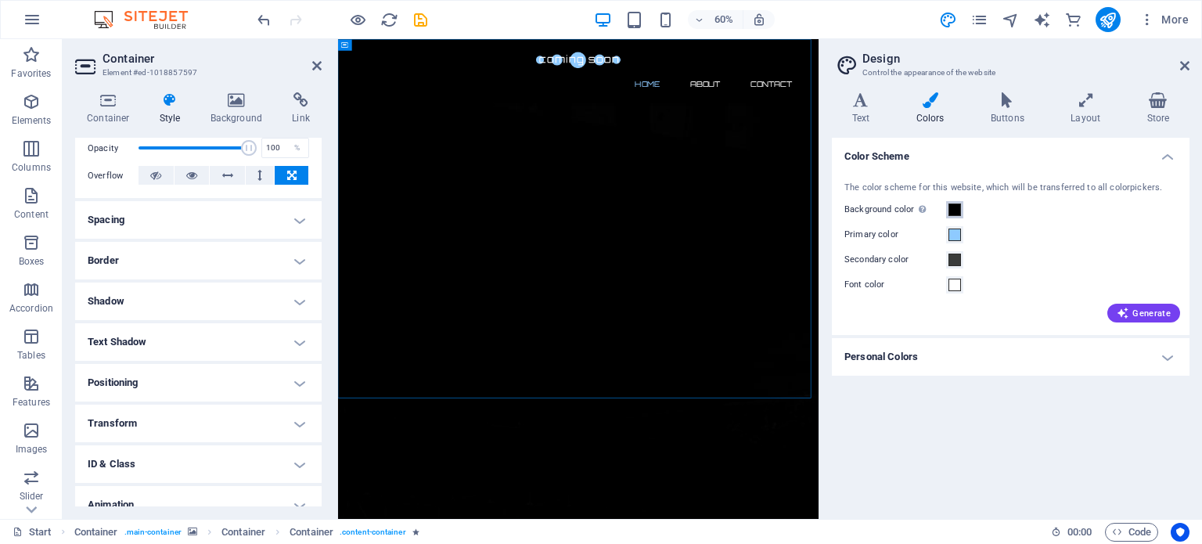
click at [959, 210] on span at bounding box center [955, 210] width 13 height 13
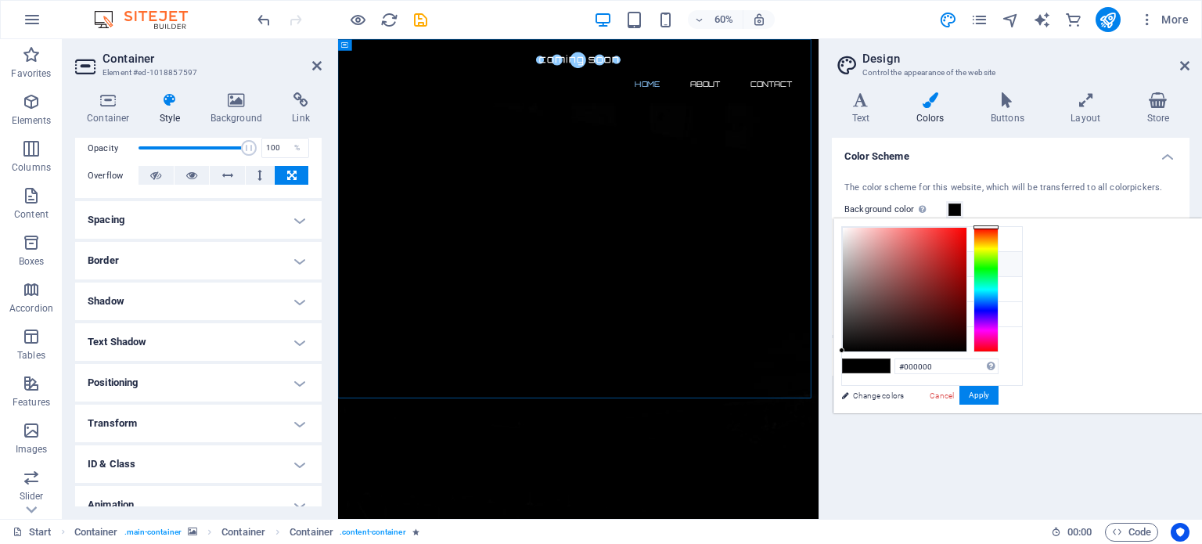
click at [855, 260] on icon at bounding box center [854, 263] width 11 height 11
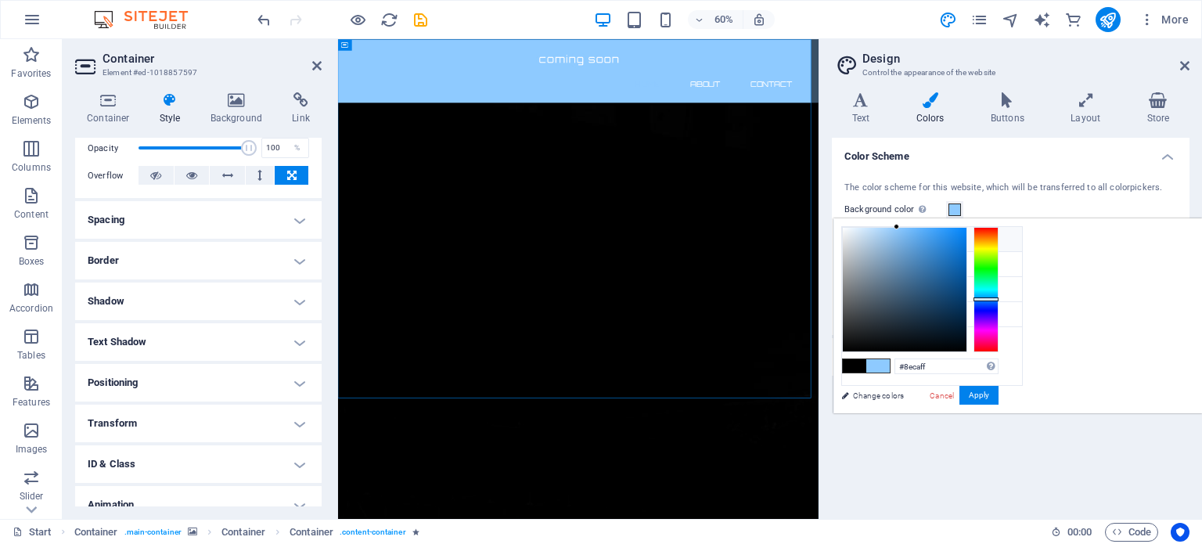
click at [857, 240] on icon at bounding box center [854, 238] width 11 height 11
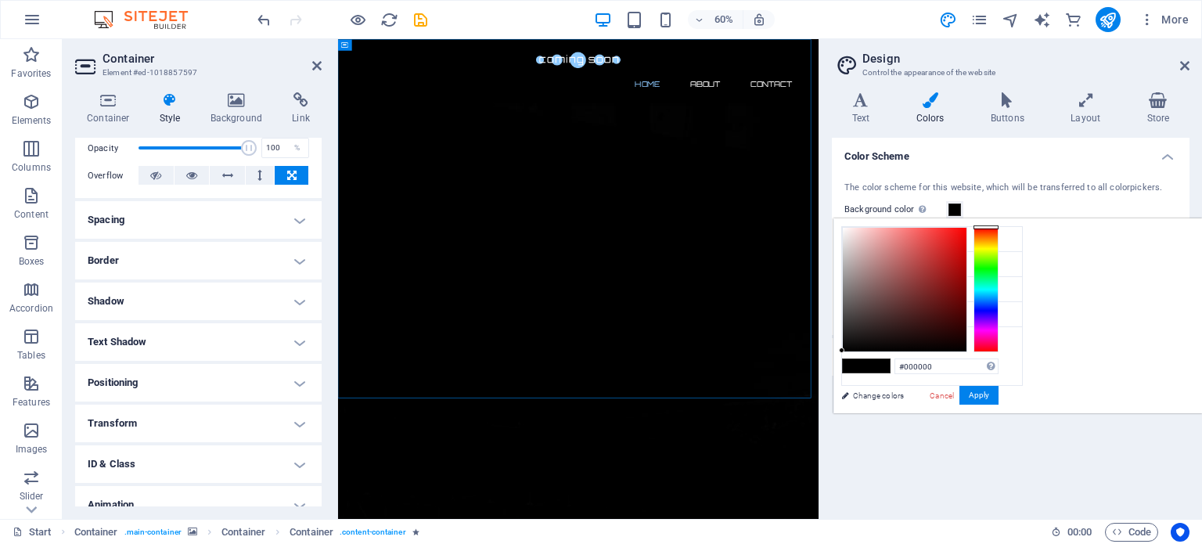
click at [999, 306] on div at bounding box center [986, 289] width 25 height 125
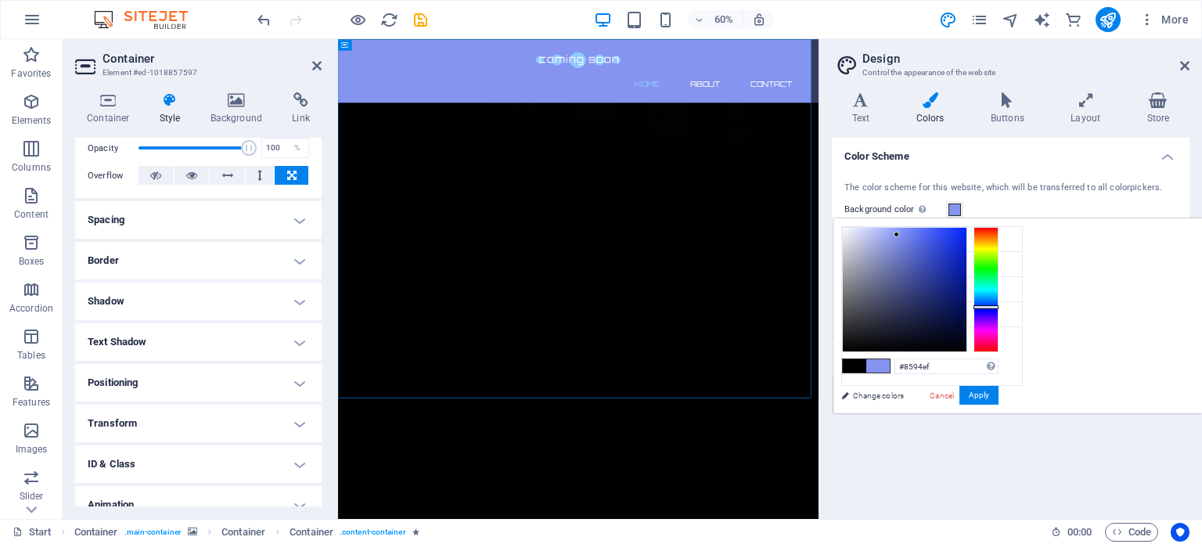
drag, startPoint x: 1108, startPoint y: 233, endPoint x: 1087, endPoint y: 236, distance: 22.0
click at [967, 236] on div at bounding box center [905, 290] width 124 height 124
type input "#909cec"
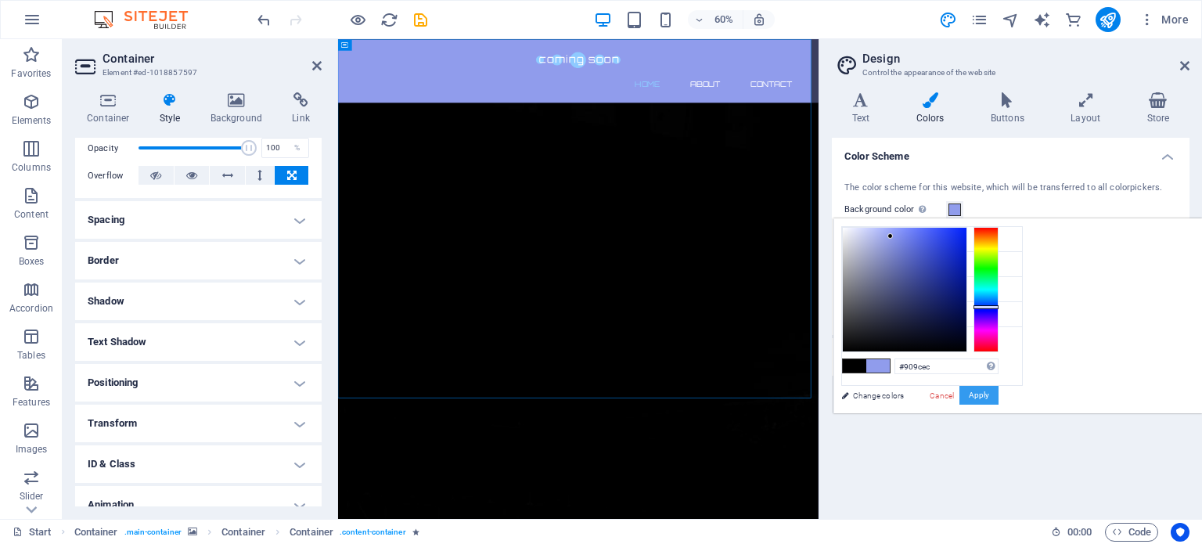
click at [999, 402] on button "Apply" at bounding box center [979, 395] width 39 height 19
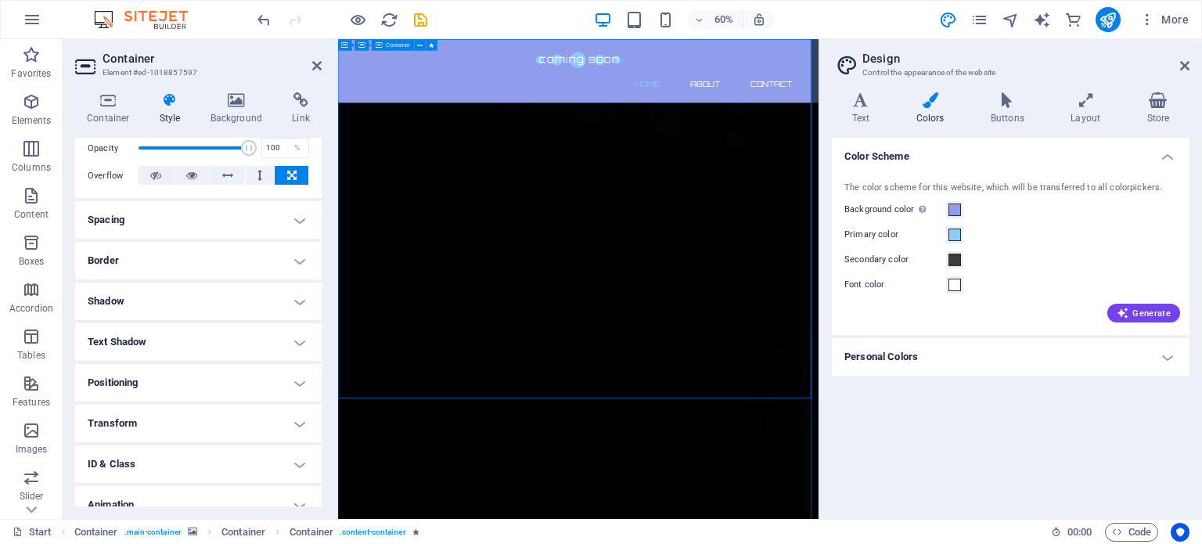
click at [954, 258] on span at bounding box center [955, 260] width 13 height 13
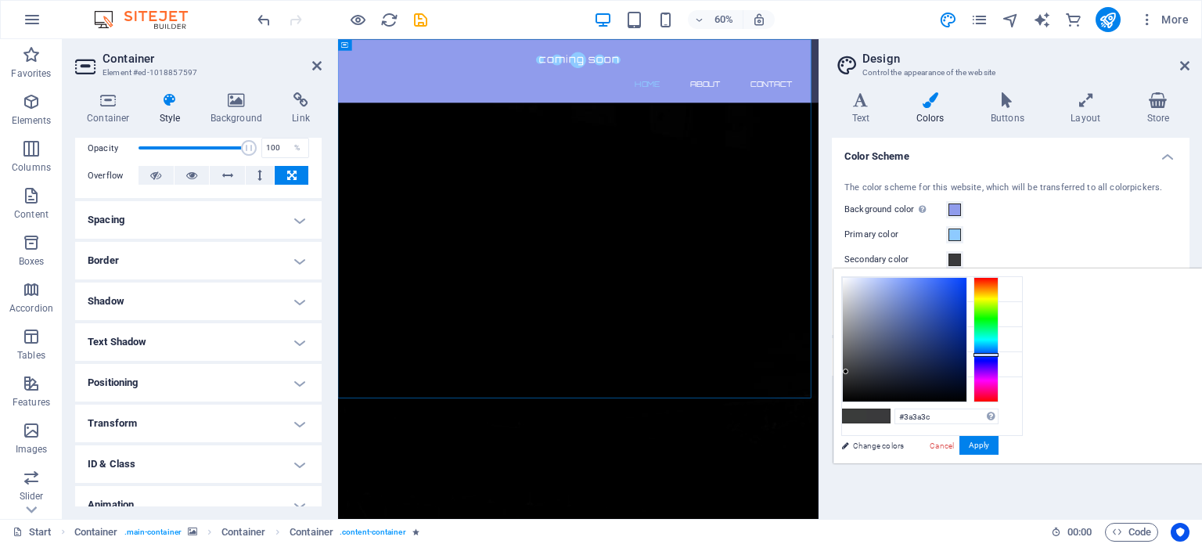
type input "#3a3b3c"
drag, startPoint x: 1176, startPoint y: 331, endPoint x: 1177, endPoint y: 349, distance: 18.1
click at [999, 349] on div at bounding box center [986, 339] width 25 height 125
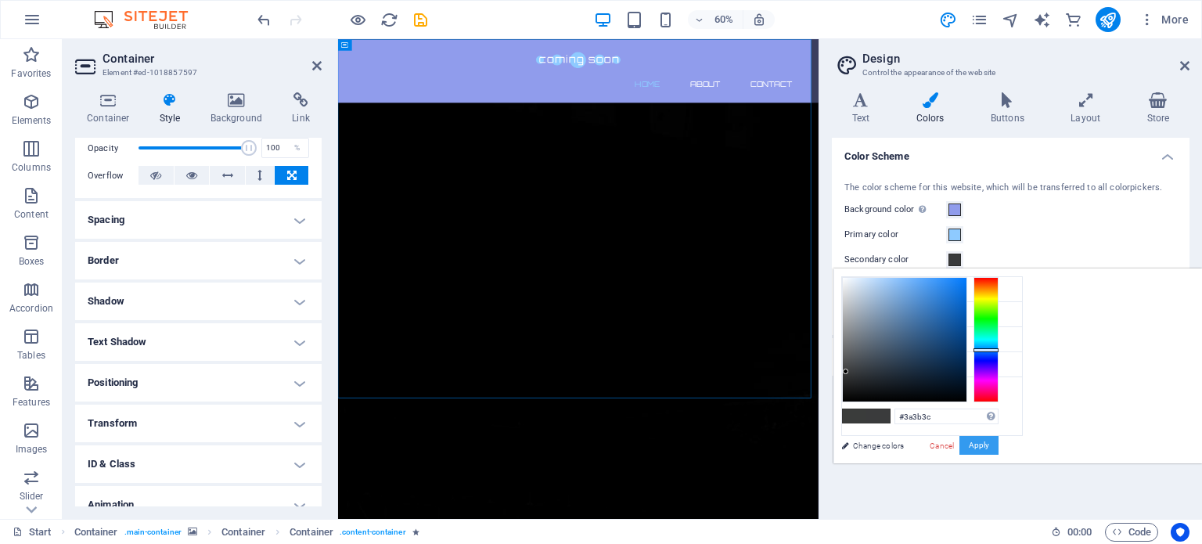
click at [999, 447] on button "Apply" at bounding box center [979, 445] width 39 height 19
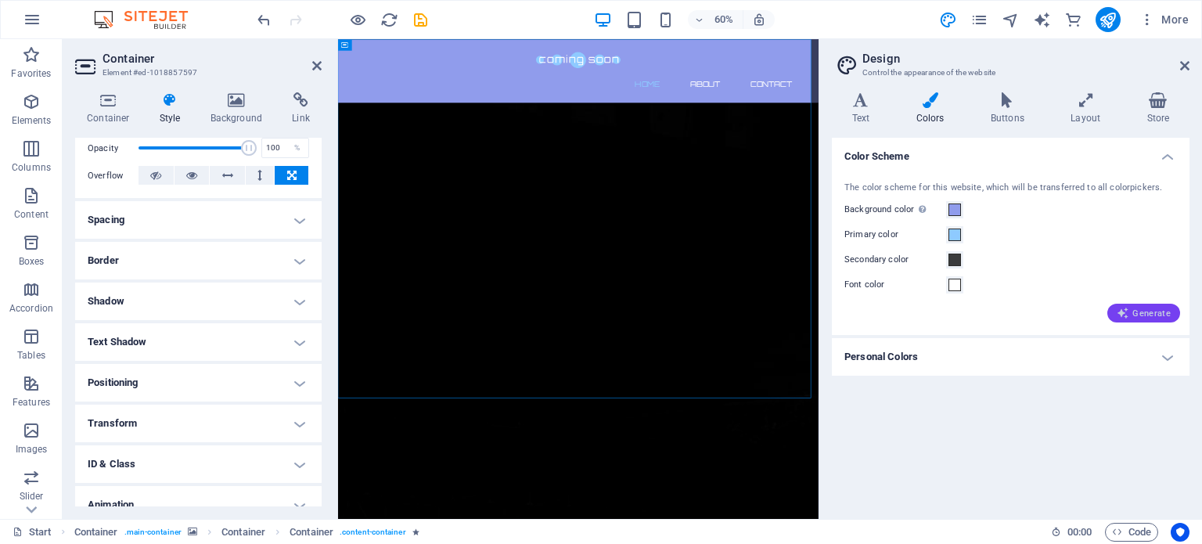
click at [1142, 315] on span "Generate" at bounding box center [1144, 313] width 54 height 13
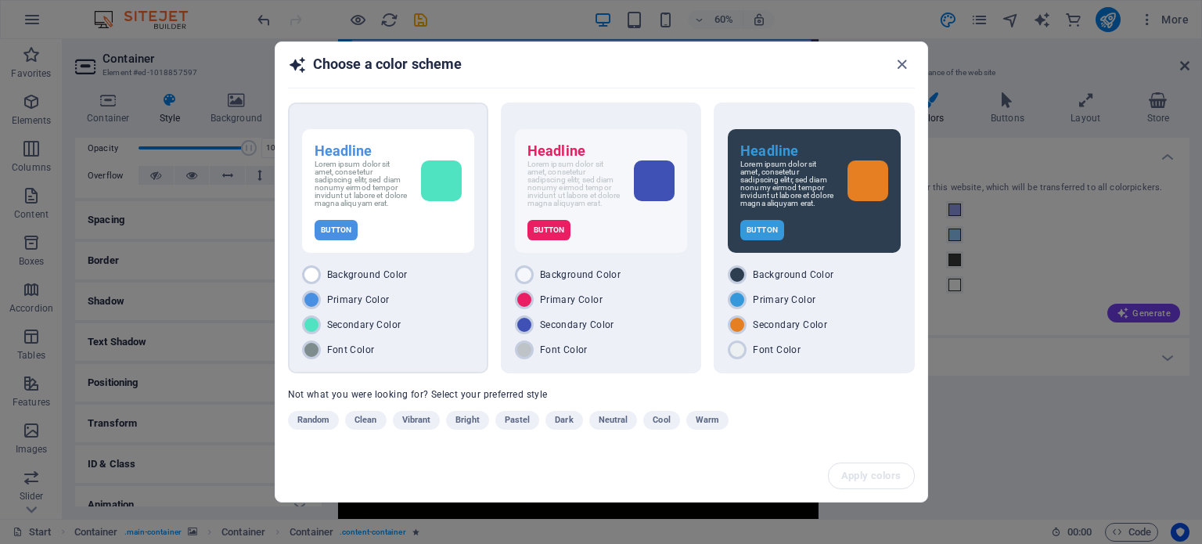
click at [366, 269] on span "Background Color" at bounding box center [367, 275] width 81 height 13
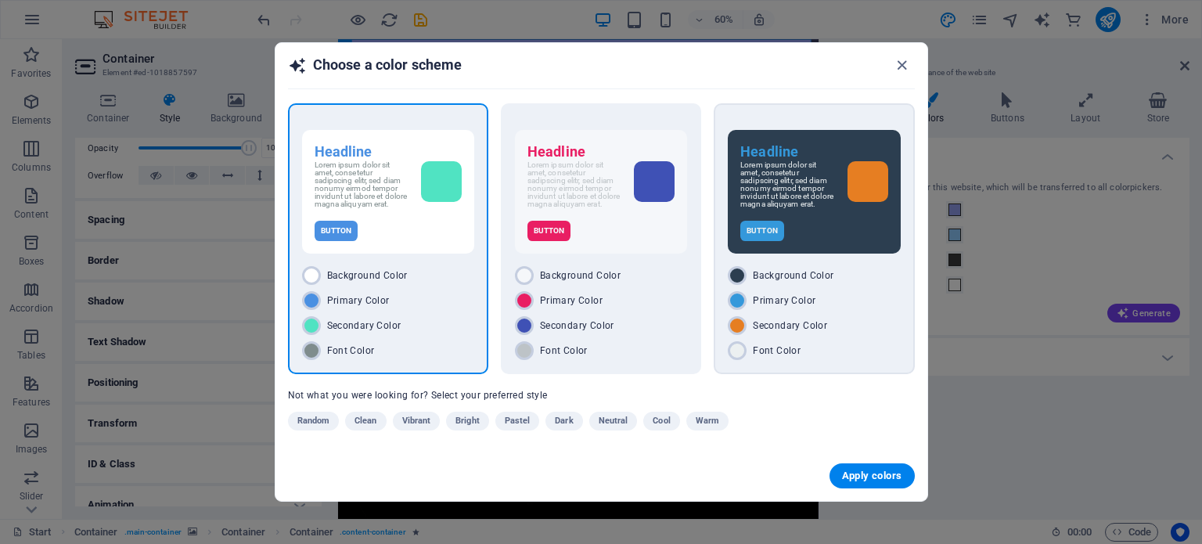
click at [817, 283] on div "Background Color" at bounding box center [814, 275] width 172 height 19
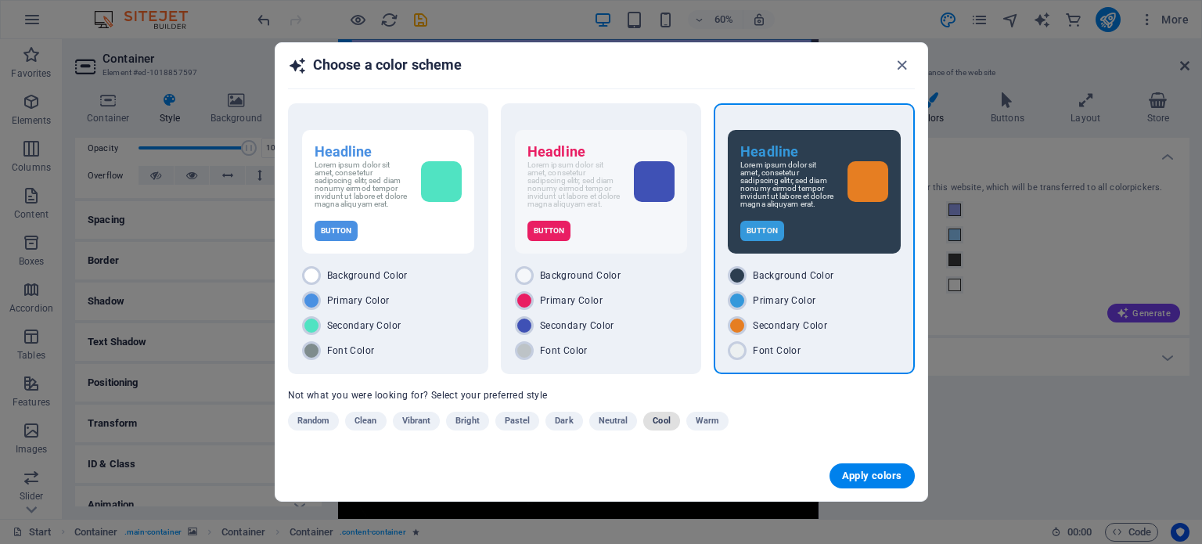
click at [658, 416] on span "Cool" at bounding box center [661, 421] width 17 height 19
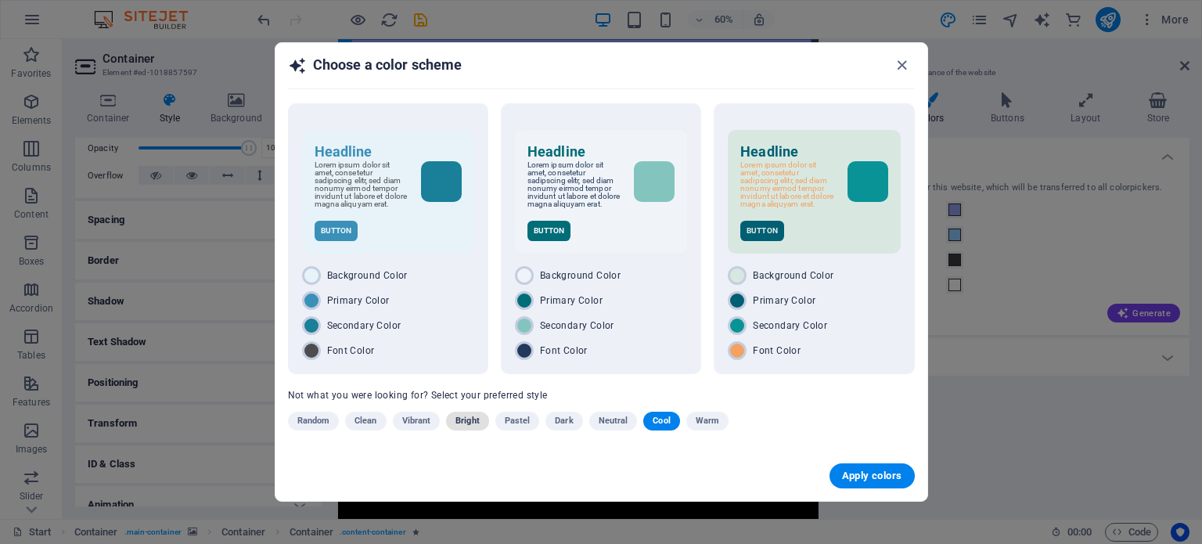
click at [467, 415] on span "Bright" at bounding box center [468, 421] width 24 height 19
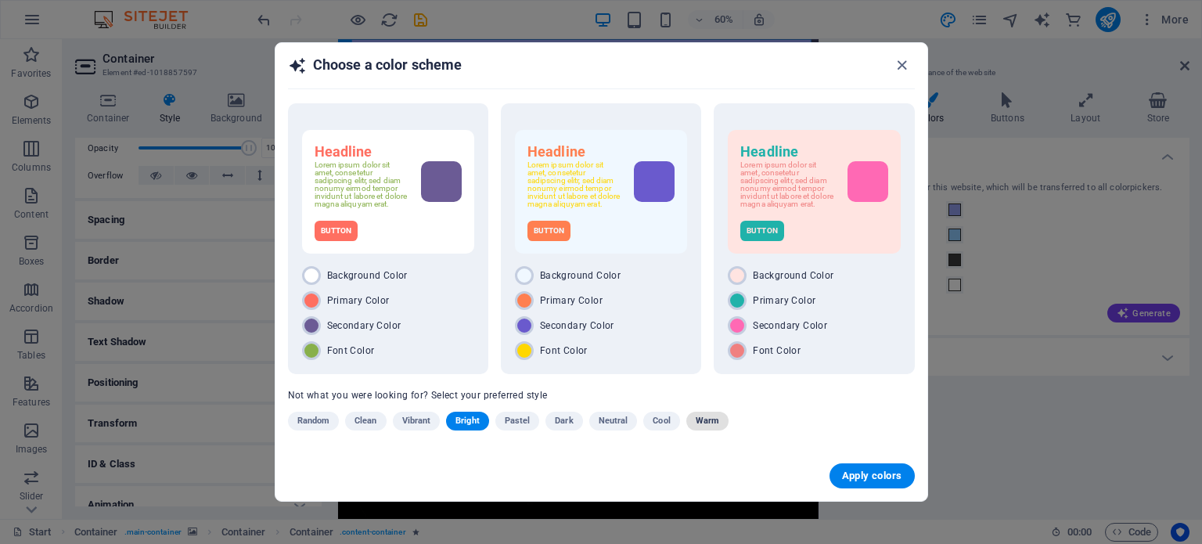
click at [715, 427] on span "Warm" at bounding box center [707, 421] width 23 height 19
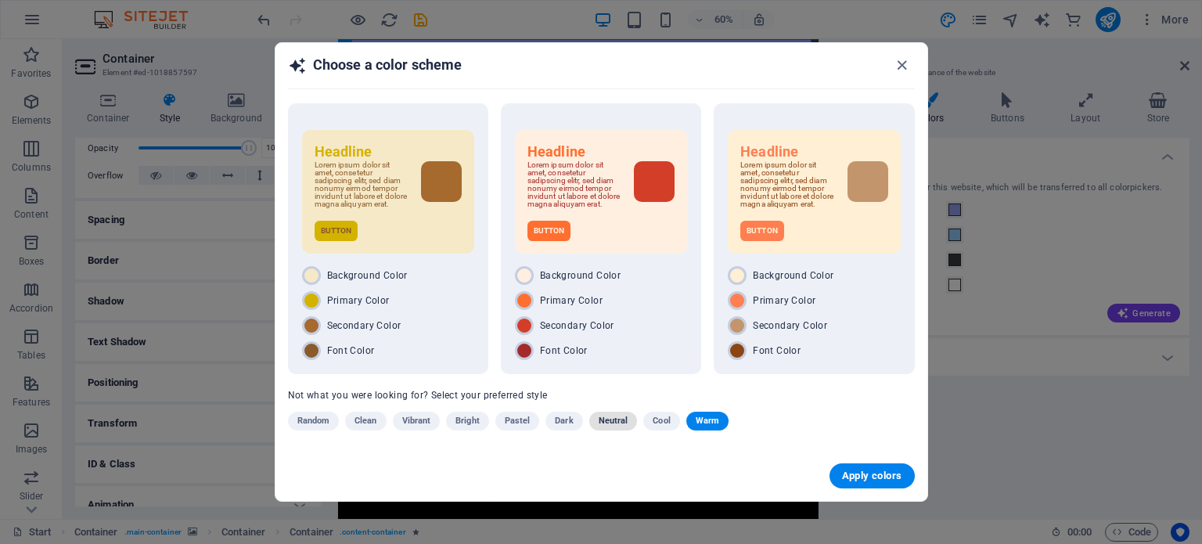
click at [601, 425] on span "Neutral" at bounding box center [614, 421] width 30 height 19
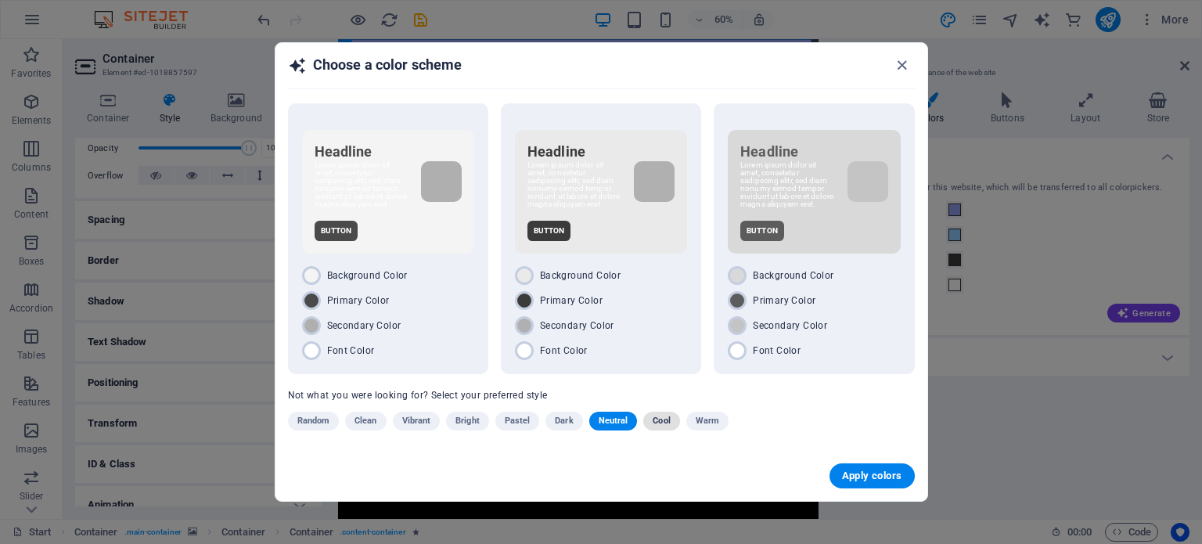
click at [658, 417] on span "Cool" at bounding box center [661, 421] width 17 height 19
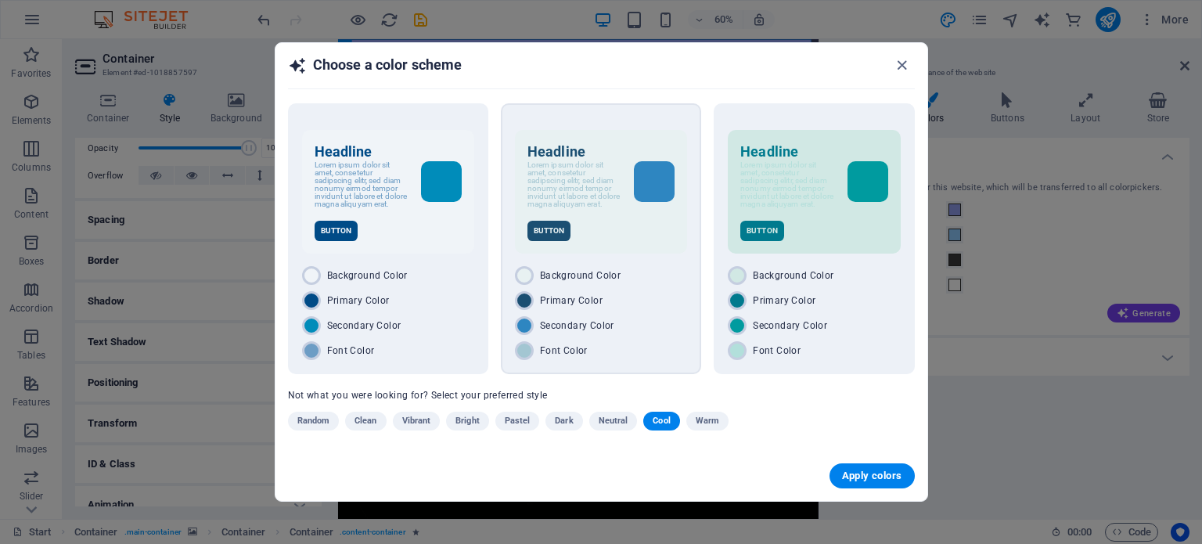
click at [648, 221] on div "Button" at bounding box center [601, 231] width 147 height 20
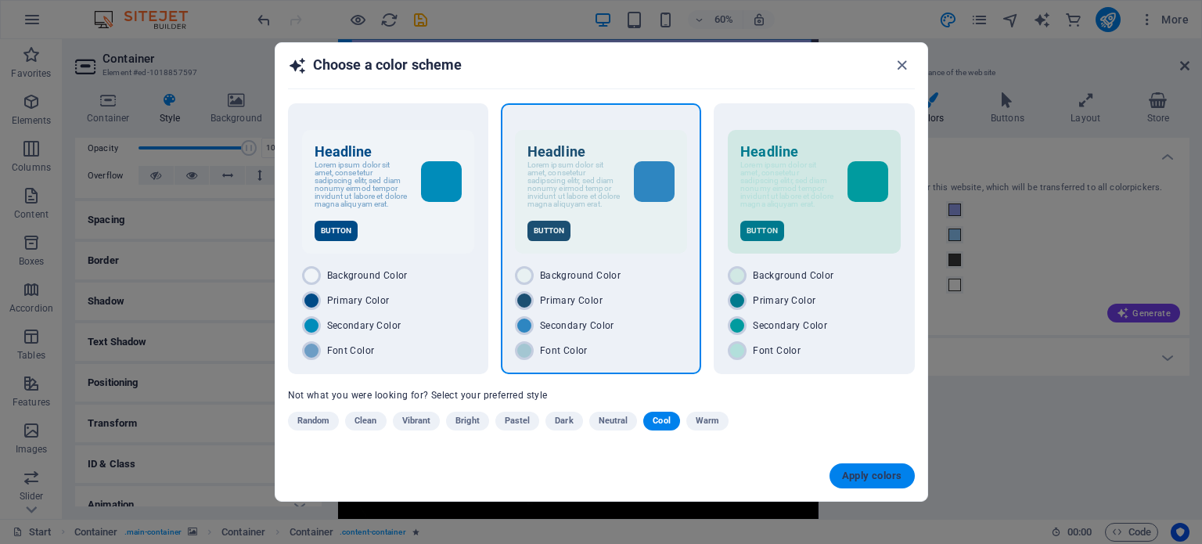
click at [879, 473] on span "Apply colors" at bounding box center [872, 476] width 60 height 13
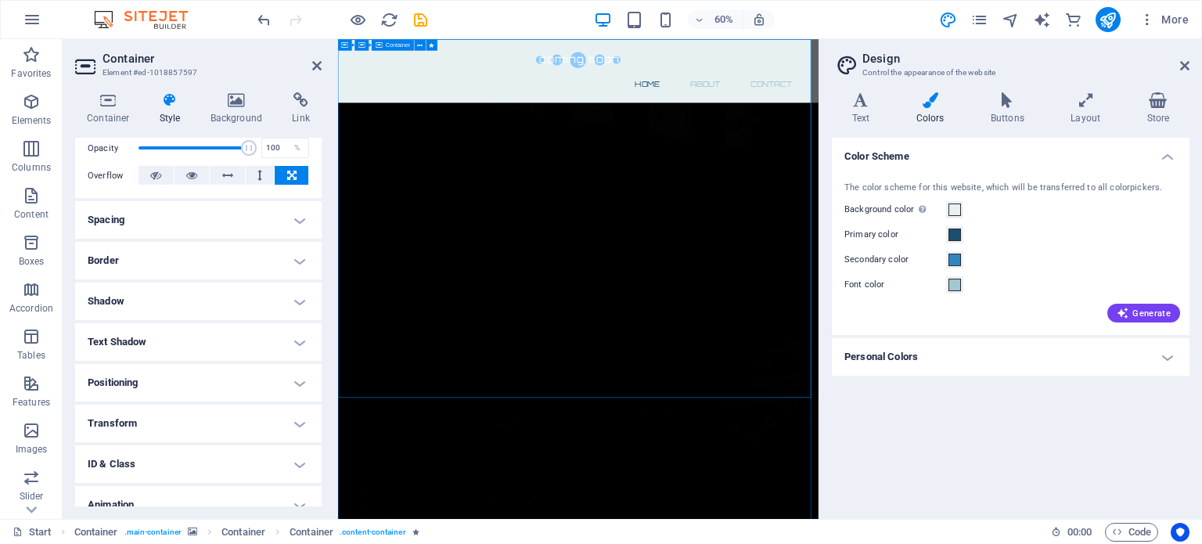
click at [1188, 62] on icon at bounding box center [1184, 65] width 9 height 13
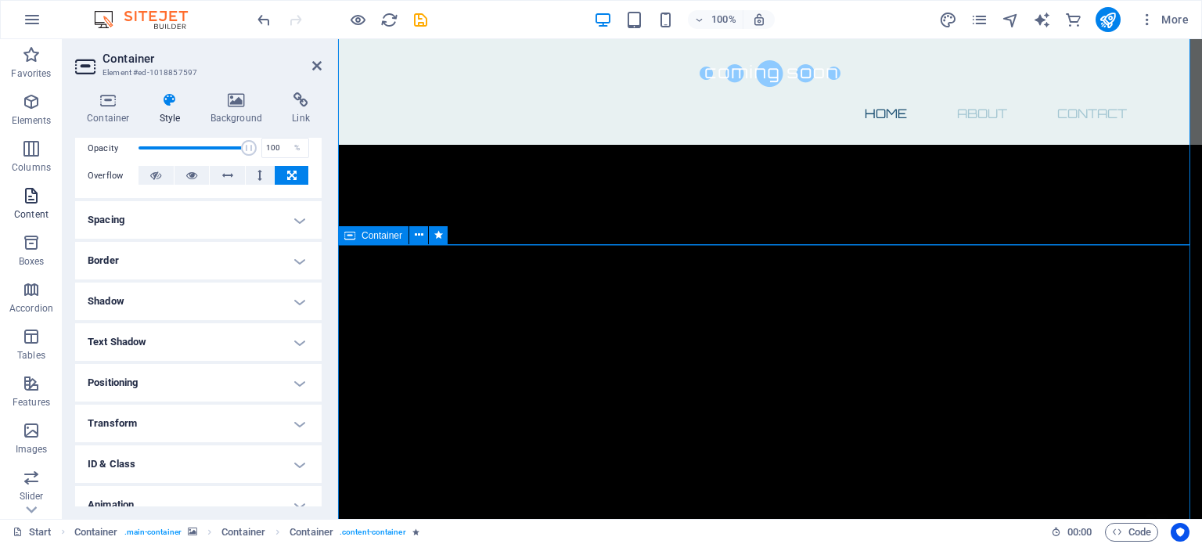
scroll to position [0, 0]
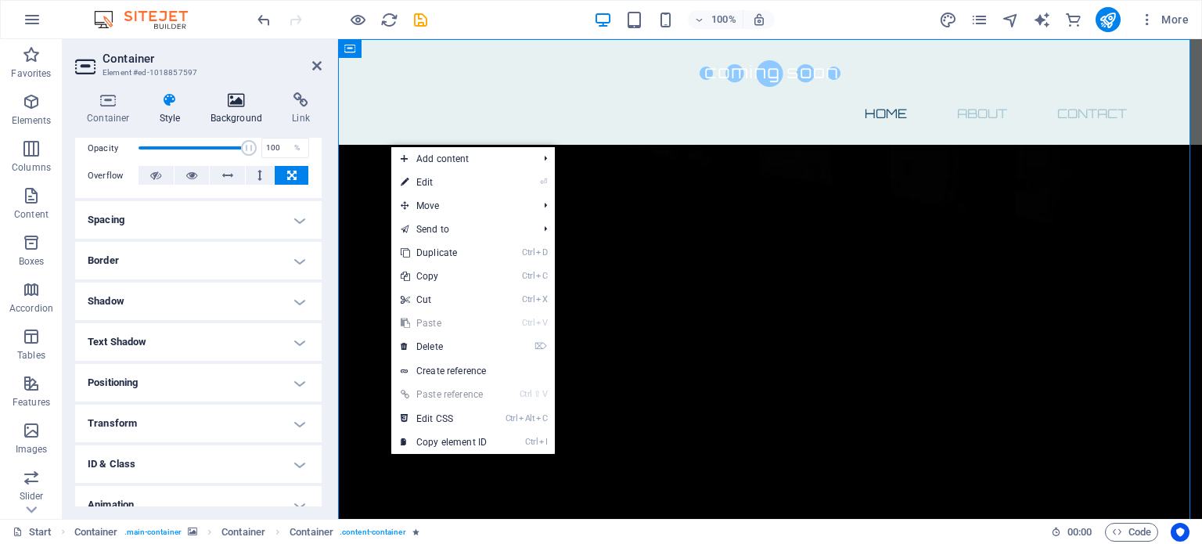
click at [232, 110] on h4 "Background" at bounding box center [240, 108] width 82 height 33
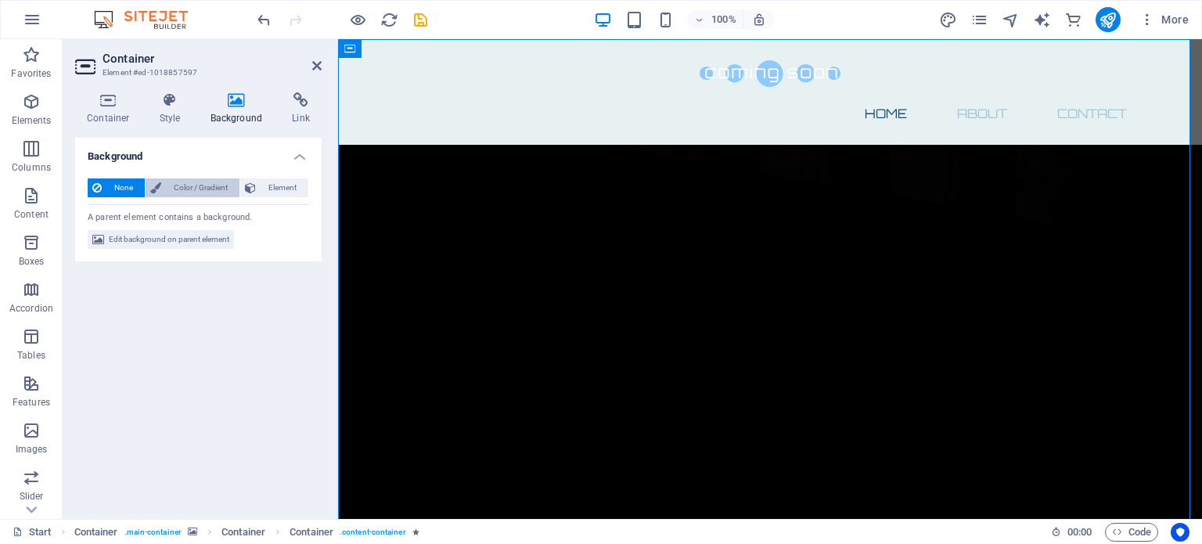
click at [205, 181] on span "Color / Gradient" at bounding box center [200, 187] width 69 height 19
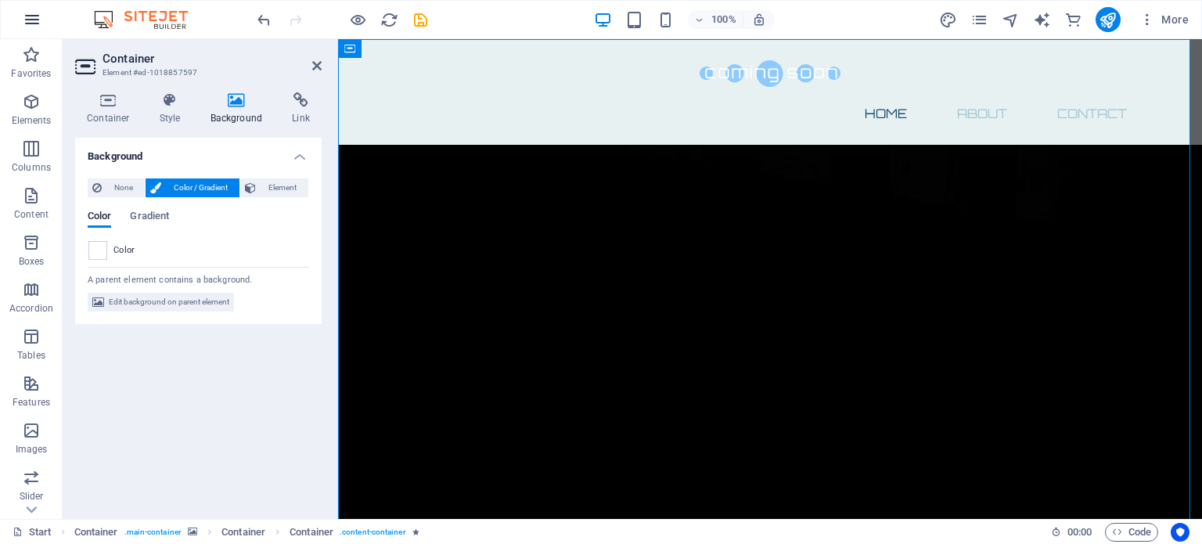
click at [13, 15] on button "button" at bounding box center [32, 20] width 38 height 38
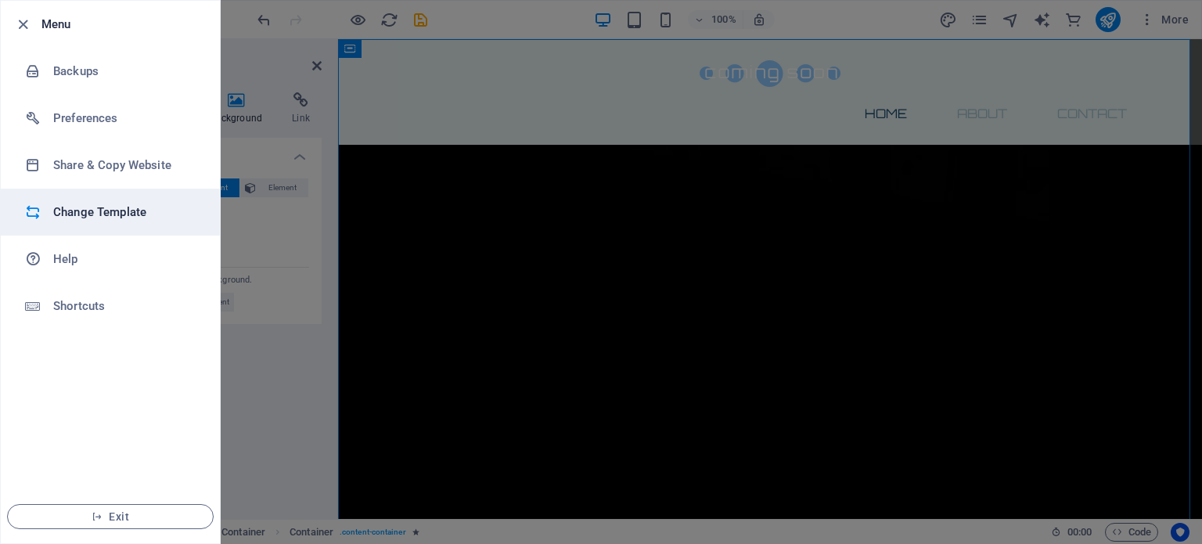
click at [75, 215] on h6 "Change Template" at bounding box center [125, 212] width 145 height 19
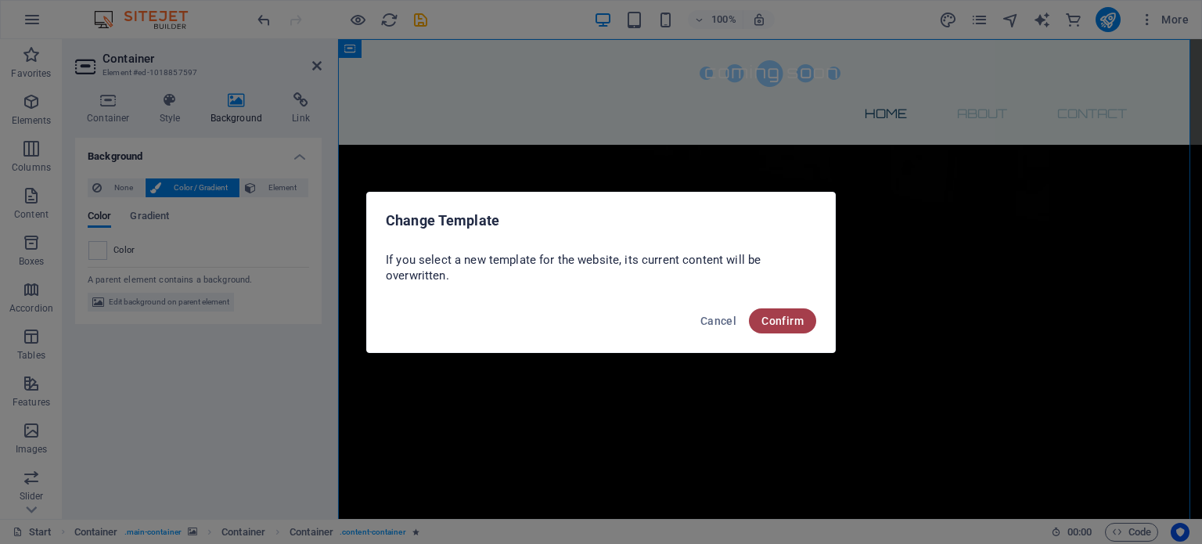
click at [776, 323] on span "Confirm" at bounding box center [783, 321] width 42 height 13
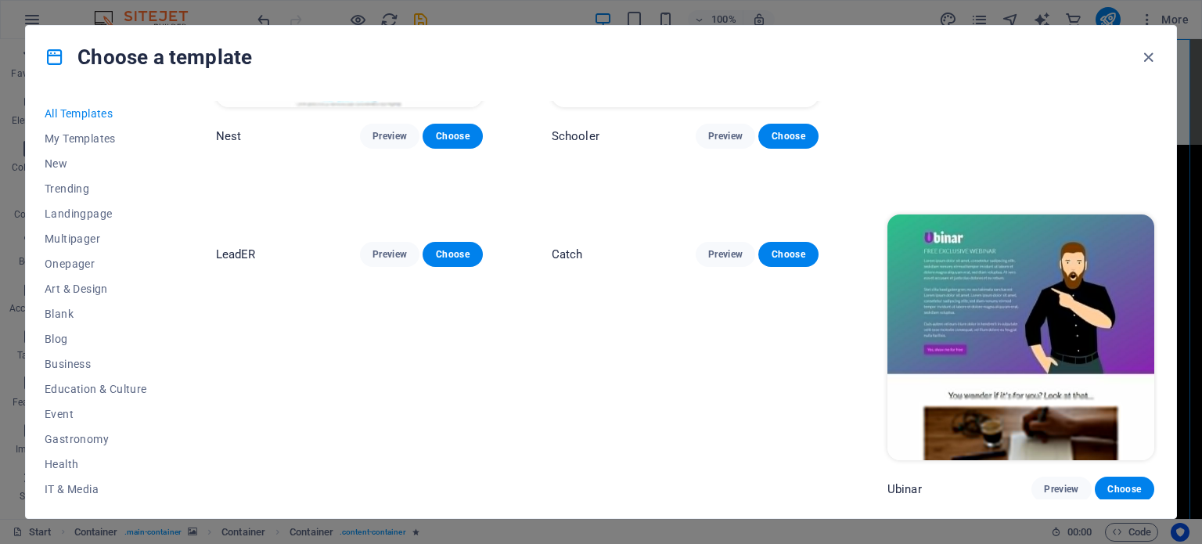
scroll to position [6576, 0]
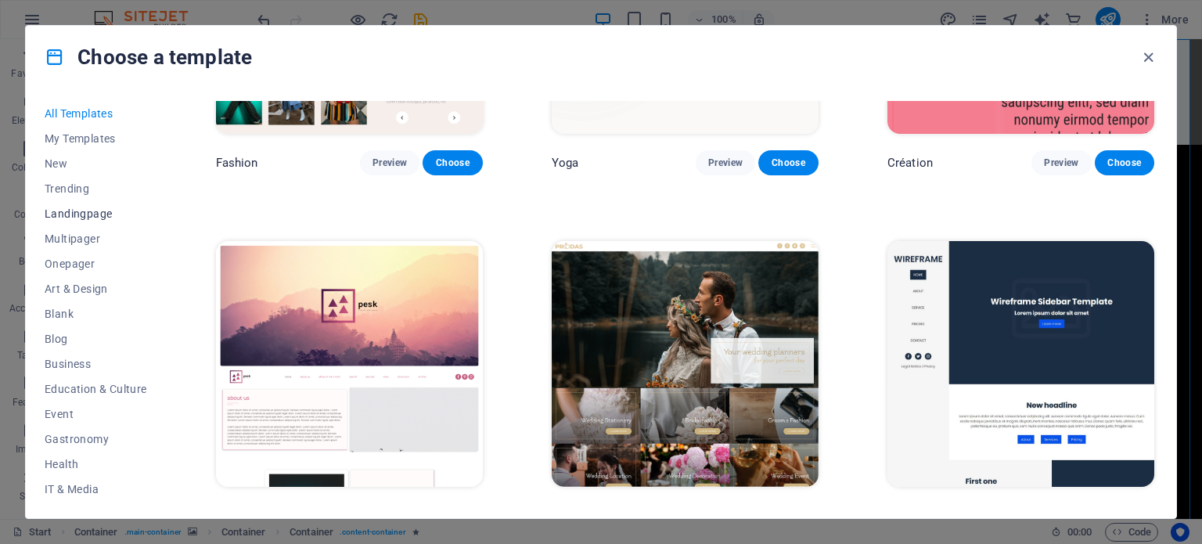
click at [63, 212] on span "Landingpage" at bounding box center [96, 213] width 103 height 13
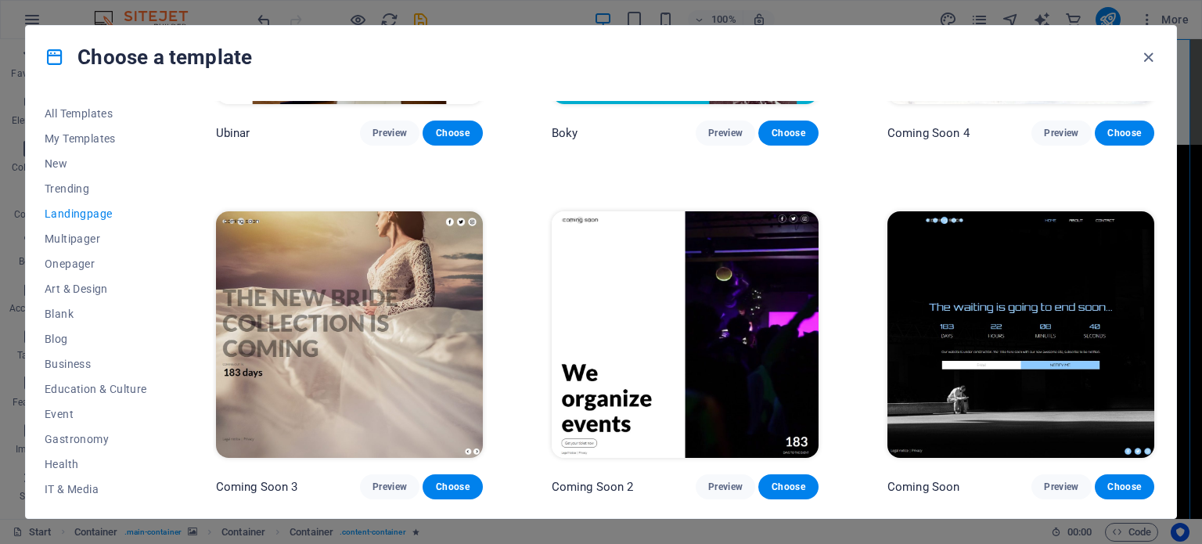
scroll to position [2704, 0]
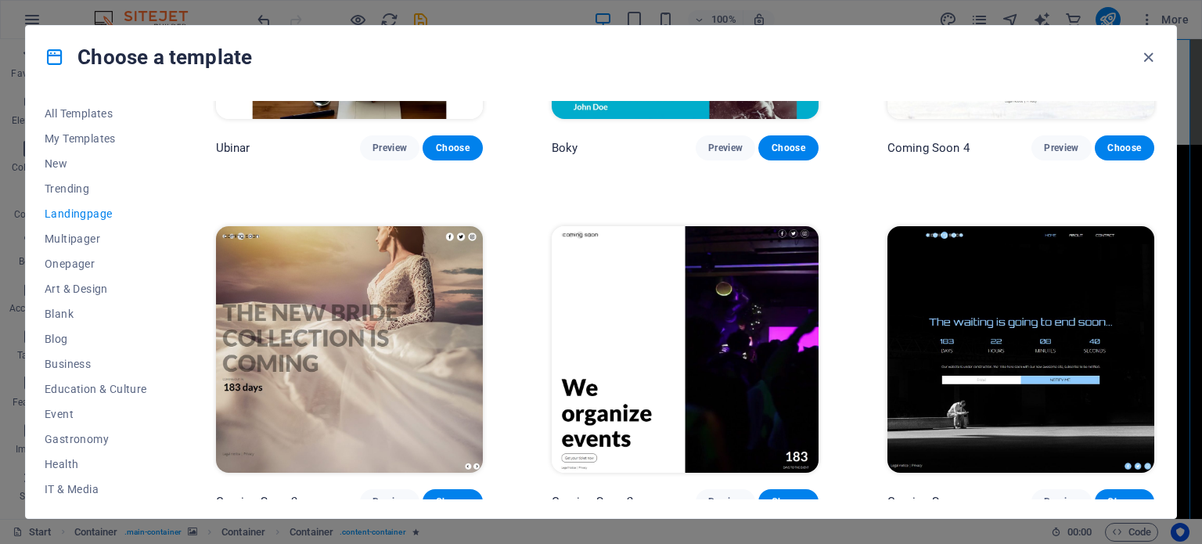
click at [1052, 312] on img at bounding box center [1021, 349] width 267 height 246
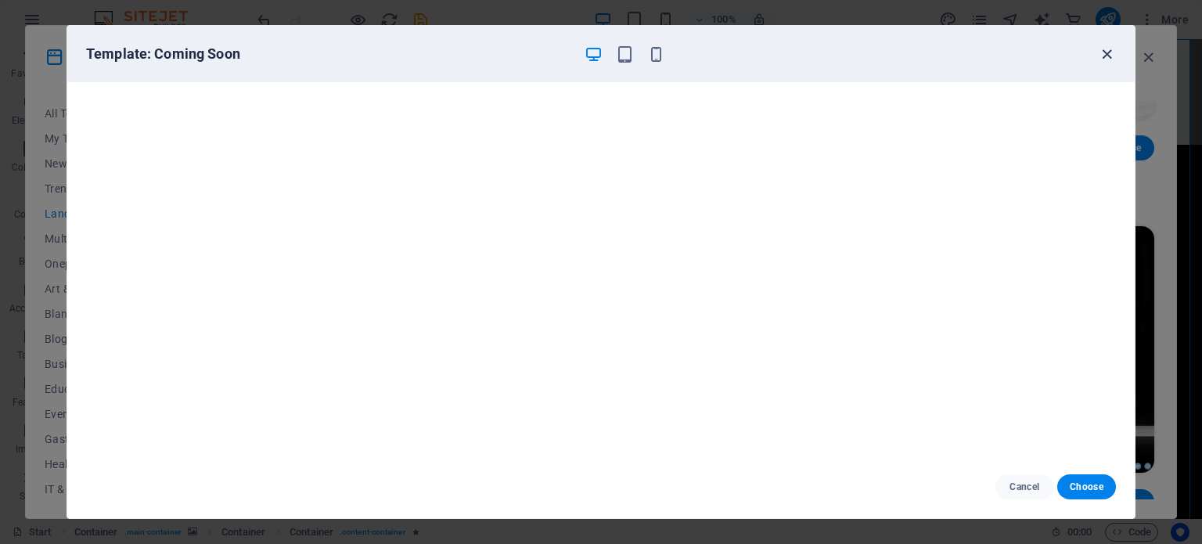
click at [1109, 59] on icon "button" at bounding box center [1107, 54] width 18 height 18
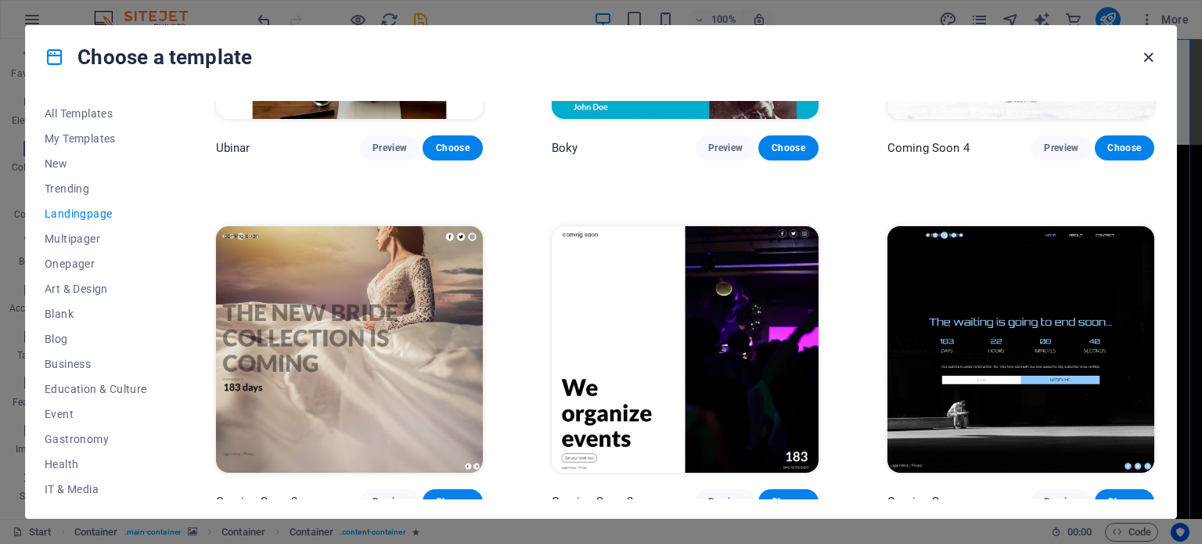
click at [1145, 59] on icon "button" at bounding box center [1149, 58] width 18 height 18
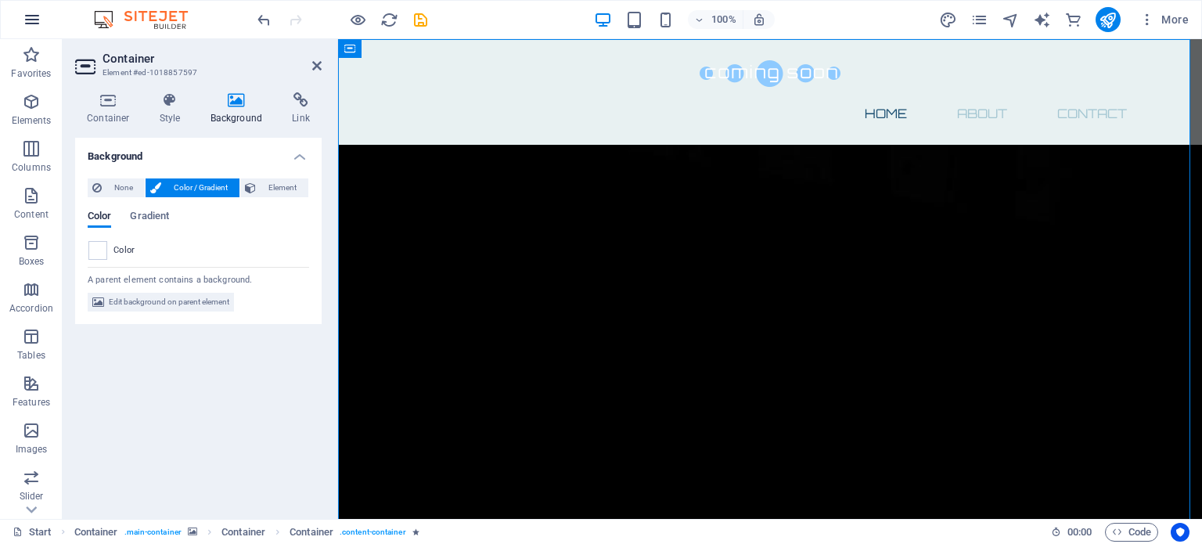
click at [36, 23] on icon "button" at bounding box center [32, 19] width 19 height 19
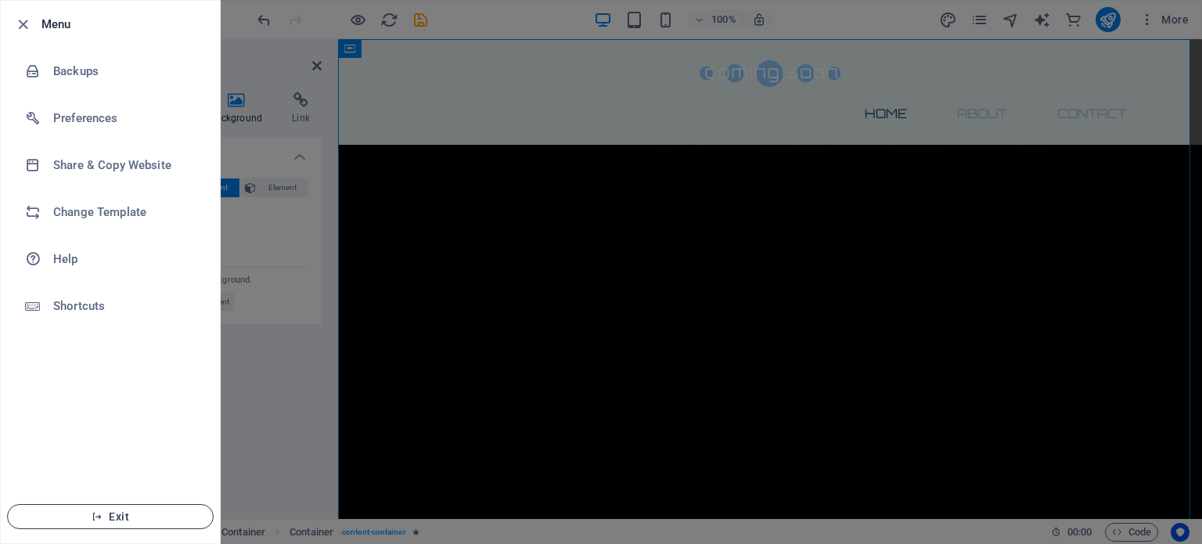
click at [88, 523] on button "Exit" at bounding box center [110, 516] width 207 height 25
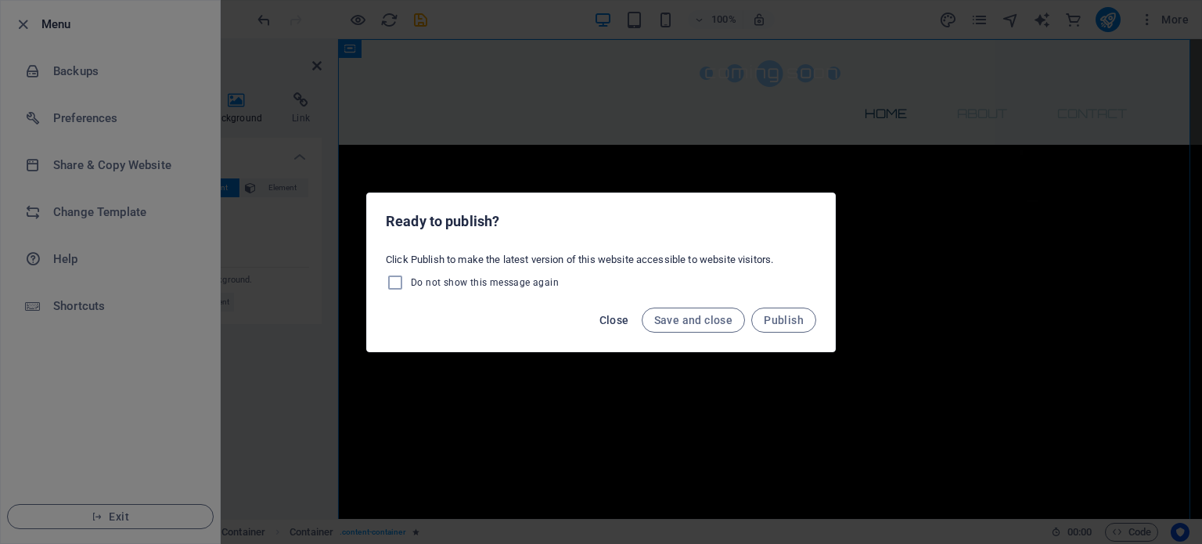
click at [620, 315] on span "Close" at bounding box center [615, 320] width 30 height 13
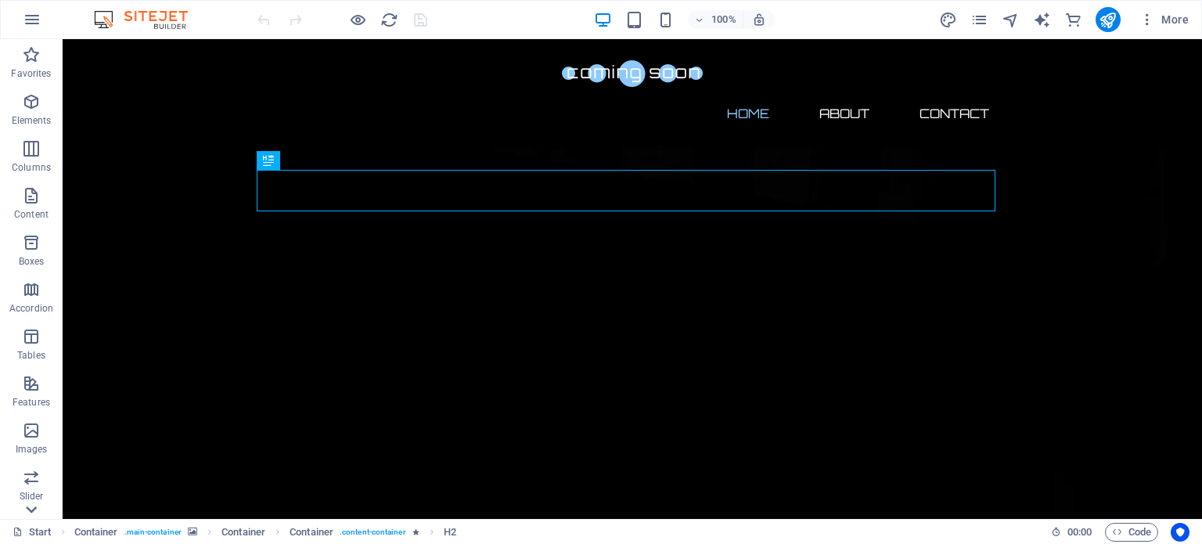
click at [32, 506] on icon at bounding box center [31, 510] width 22 height 22
click at [21, 24] on button "button" at bounding box center [32, 20] width 38 height 38
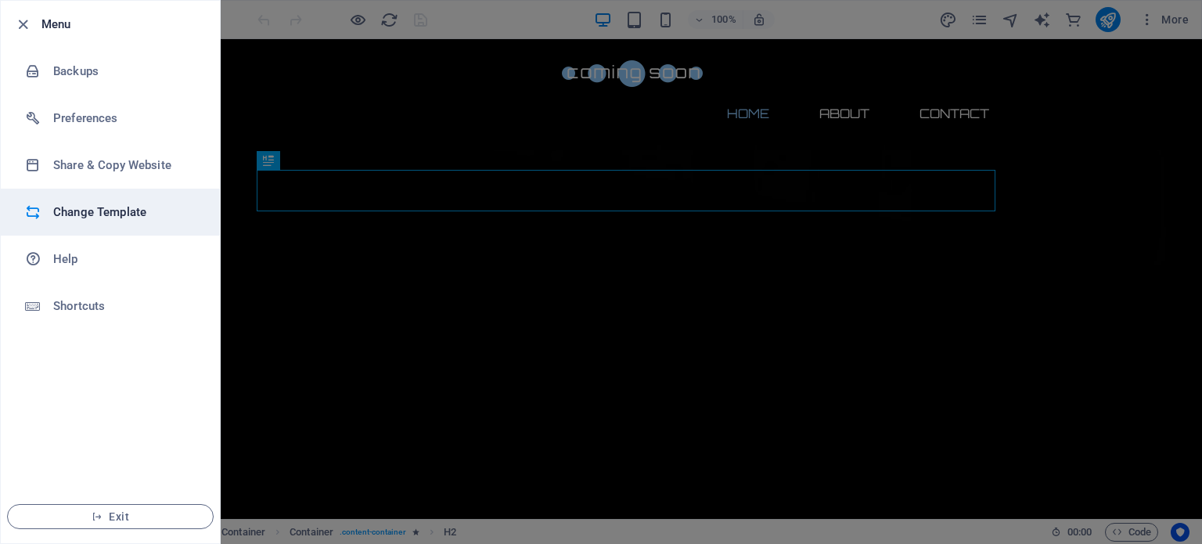
click at [108, 220] on h6 "Change Template" at bounding box center [125, 212] width 145 height 19
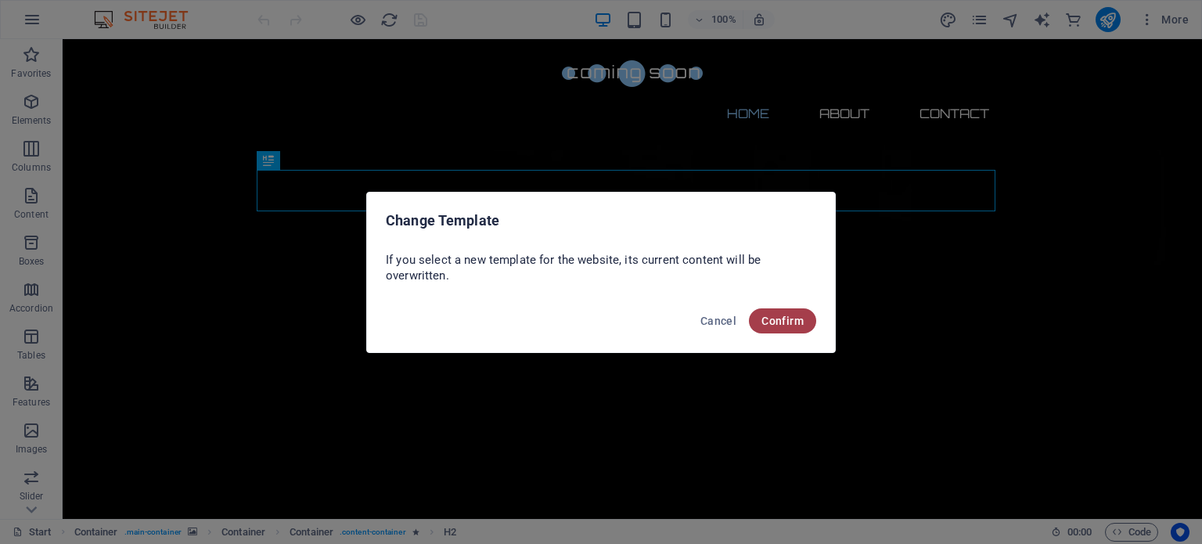
click at [764, 326] on span "Confirm" at bounding box center [783, 321] width 42 height 13
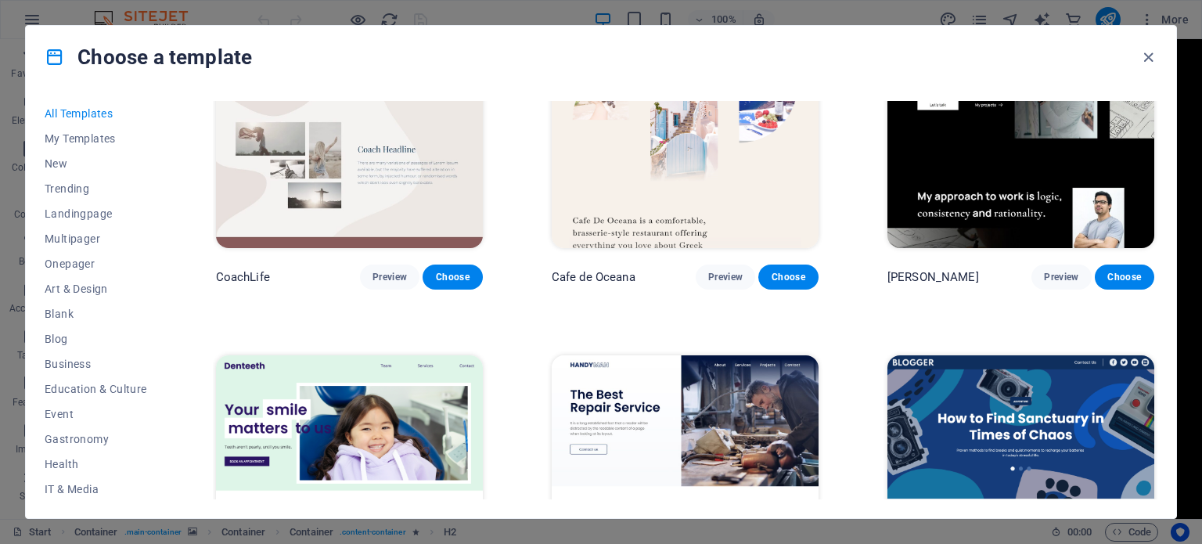
scroll to position [5793, 0]
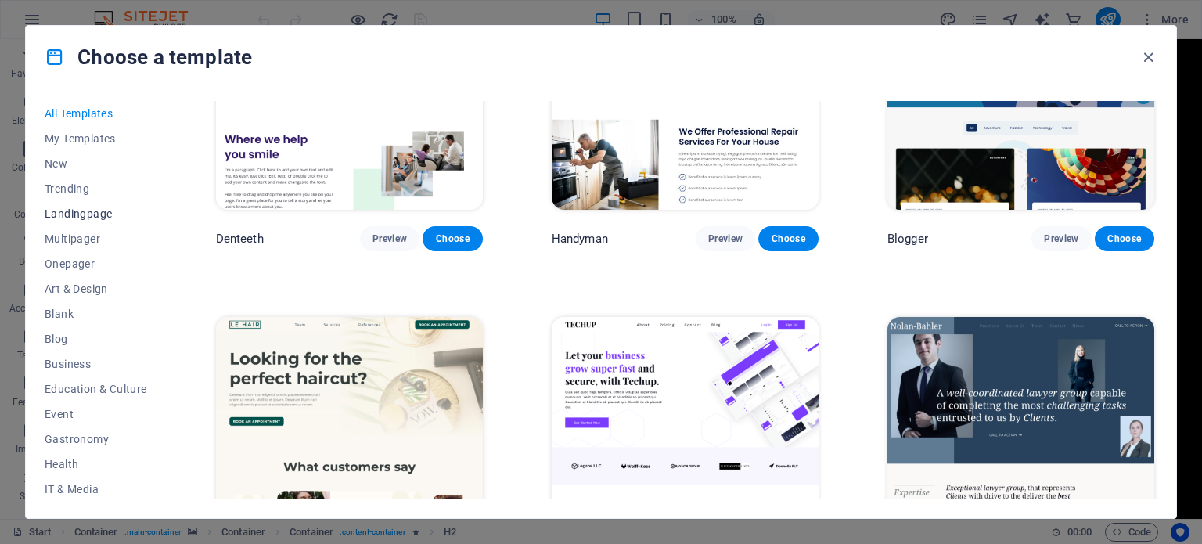
click at [94, 222] on button "Landingpage" at bounding box center [96, 213] width 103 height 25
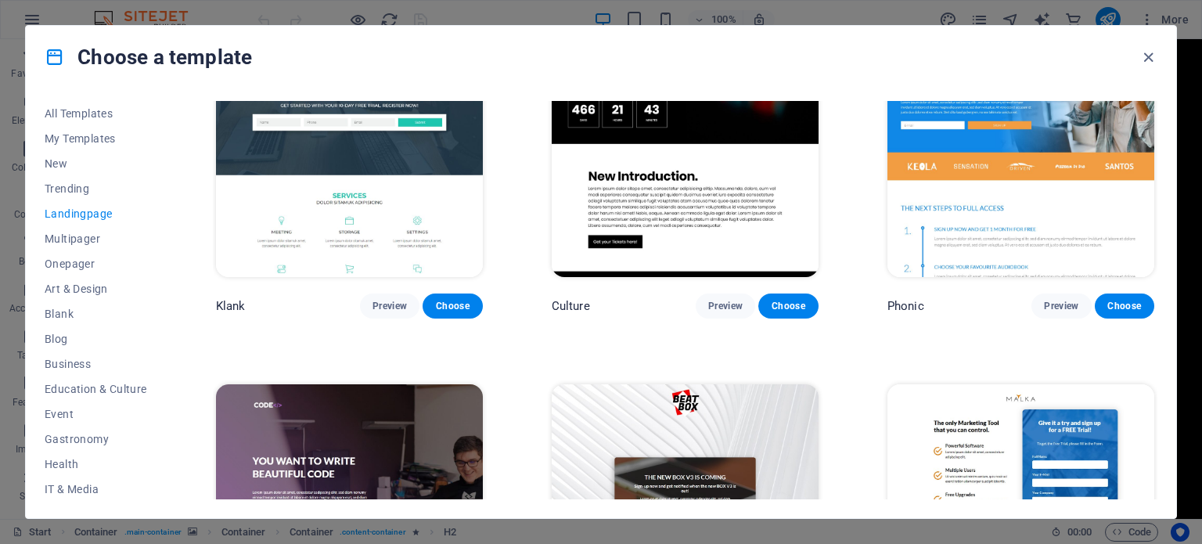
scroll to position [0, 0]
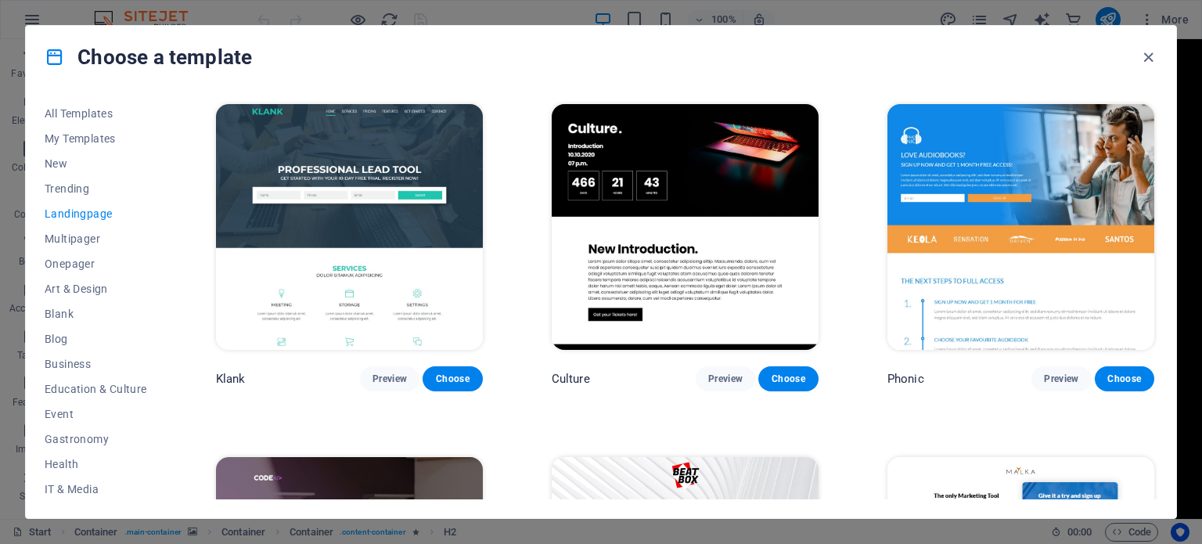
drag, startPoint x: 168, startPoint y: 259, endPoint x: 176, endPoint y: 365, distance: 106.0
click at [178, 377] on div "All Templates My Templates New Trending Landingpage Multipager Onepager Art & D…" at bounding box center [601, 303] width 1151 height 430
drag, startPoint x: 99, startPoint y: 141, endPoint x: 106, endPoint y: 145, distance: 8.8
click at [103, 143] on span "My Templates" at bounding box center [96, 138] width 103 height 13
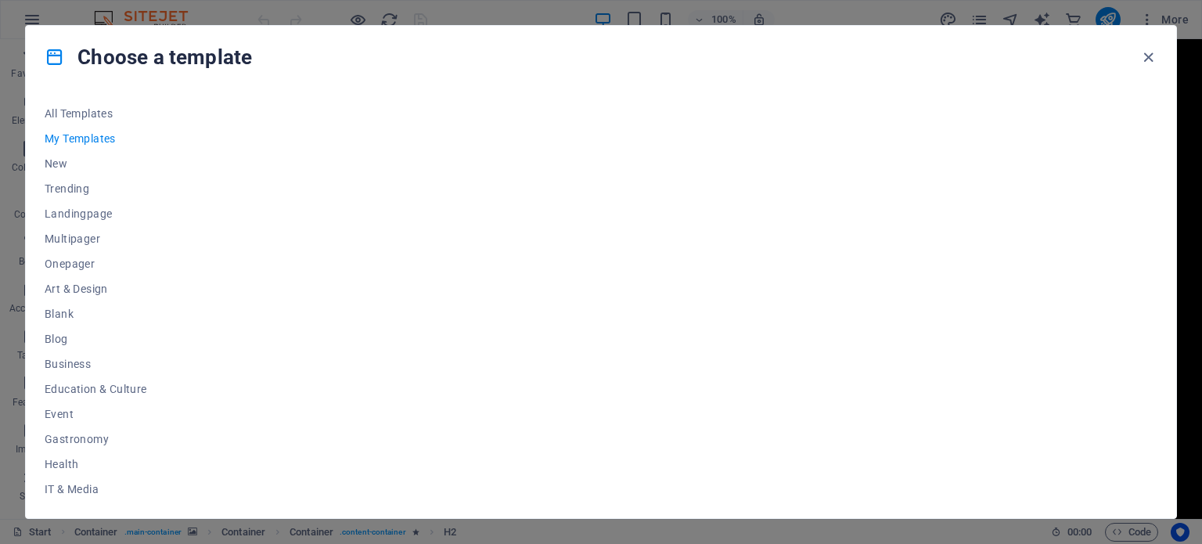
click at [734, 258] on div at bounding box center [685, 300] width 945 height 398
click at [93, 214] on span "Landingpage" at bounding box center [96, 213] width 103 height 13
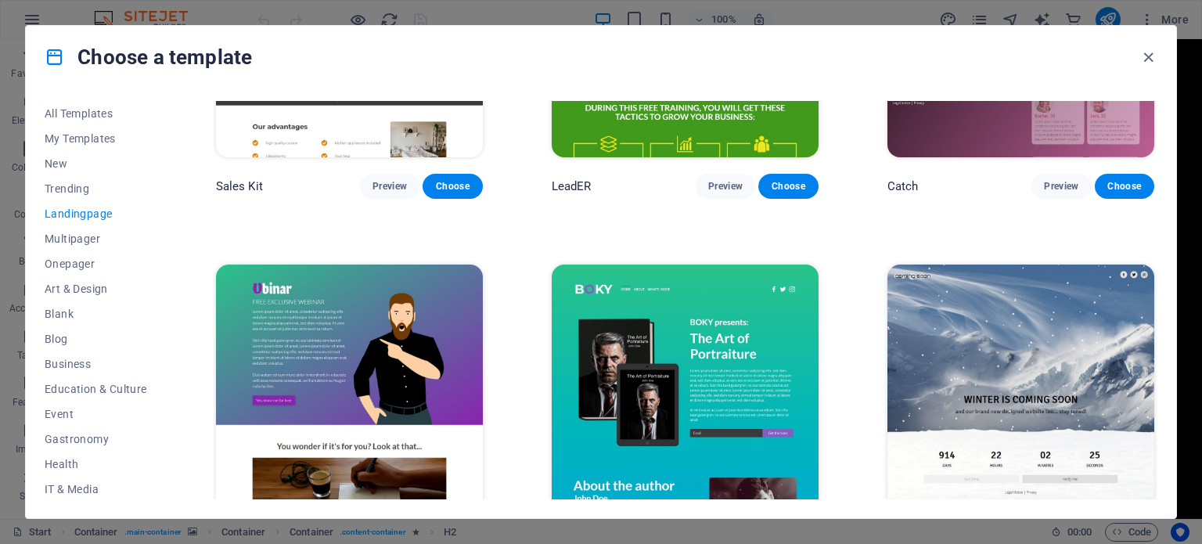
scroll to position [2469, 0]
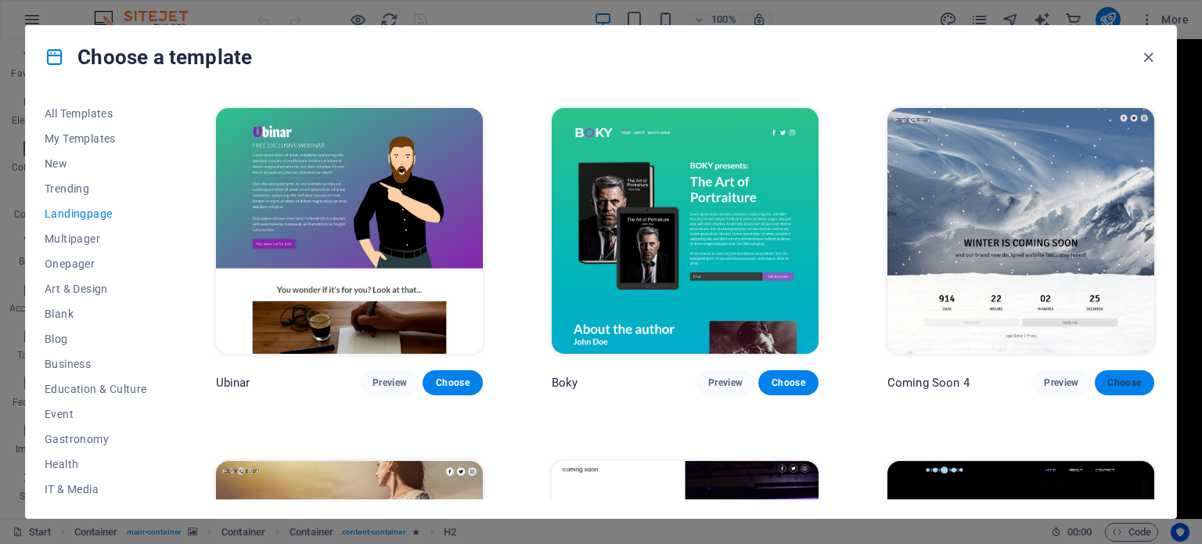
click at [1124, 377] on span "Choose" at bounding box center [1125, 383] width 34 height 13
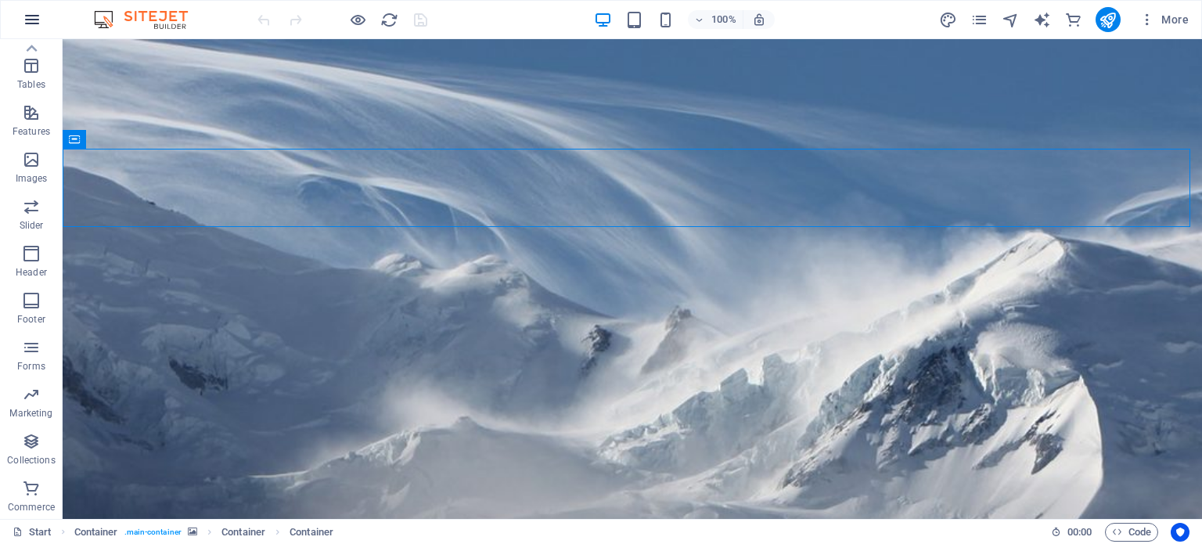
click at [27, 13] on icon "button" at bounding box center [32, 19] width 19 height 19
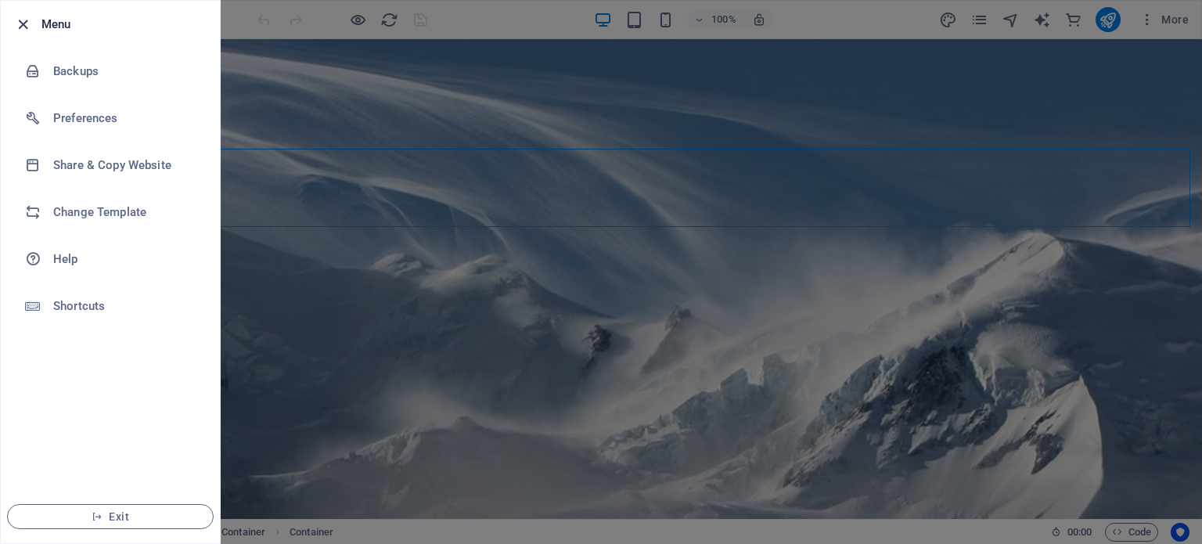
click at [14, 18] on icon "button" at bounding box center [23, 25] width 18 height 18
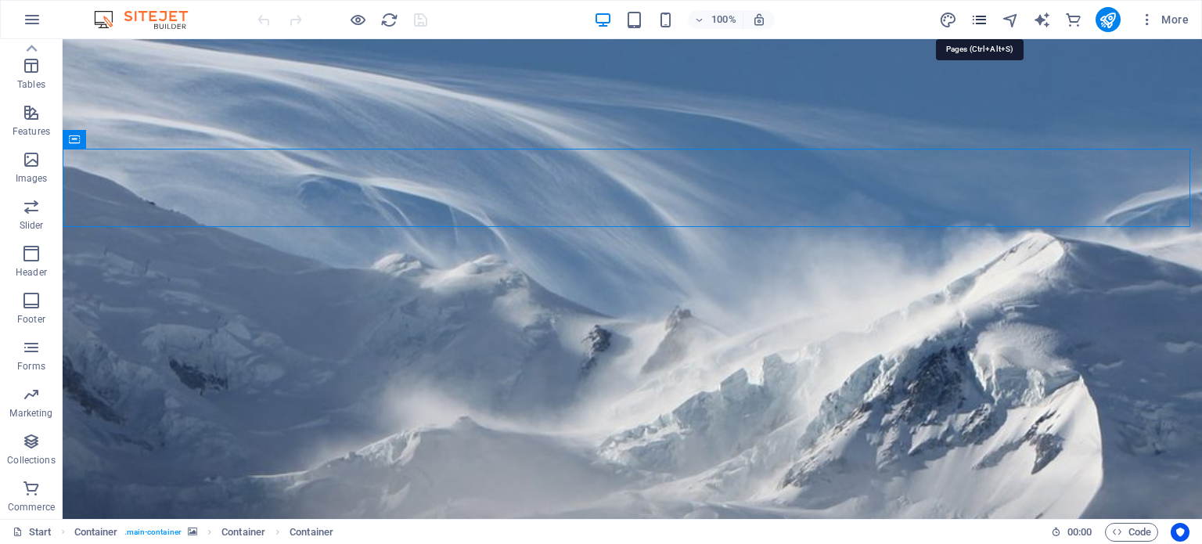
click at [975, 24] on icon "pages" at bounding box center [980, 20] width 18 height 18
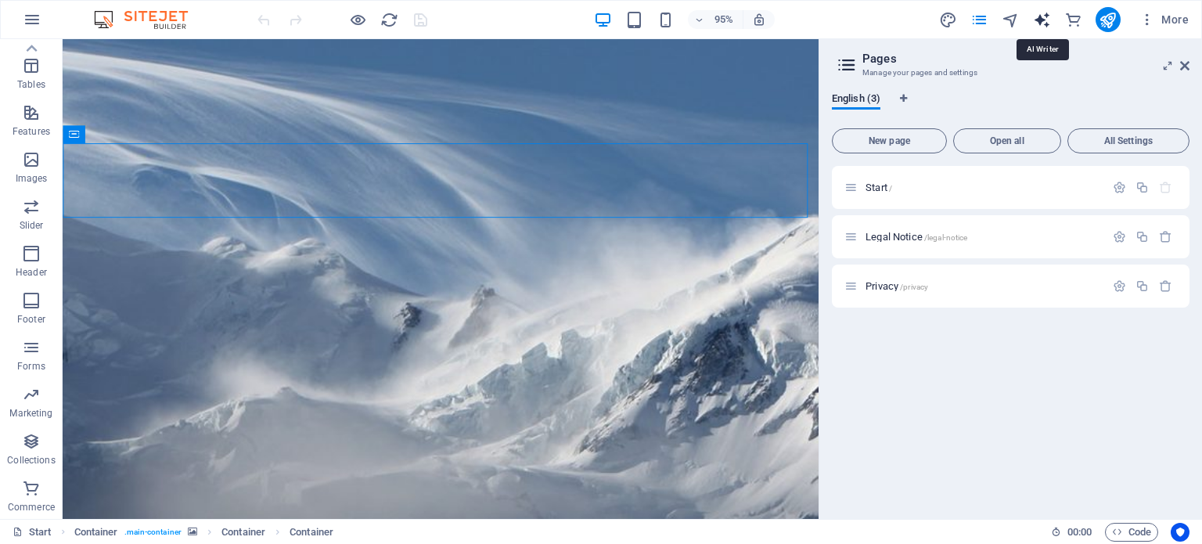
click at [1040, 20] on icon "text_generator" at bounding box center [1042, 20] width 18 height 18
select select "English"
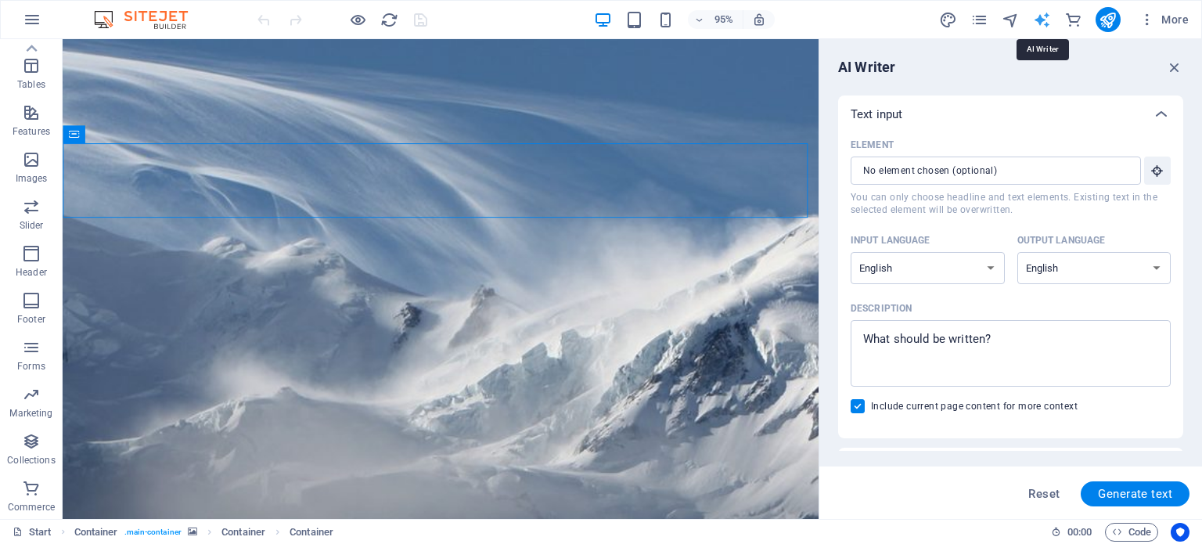
scroll to position [0, 0]
click at [1040, 20] on icon "text_generator" at bounding box center [1042, 20] width 18 height 18
click at [1096, 18] on div at bounding box center [1108, 19] width 25 height 25
click at [971, 18] on icon "pages" at bounding box center [980, 20] width 18 height 18
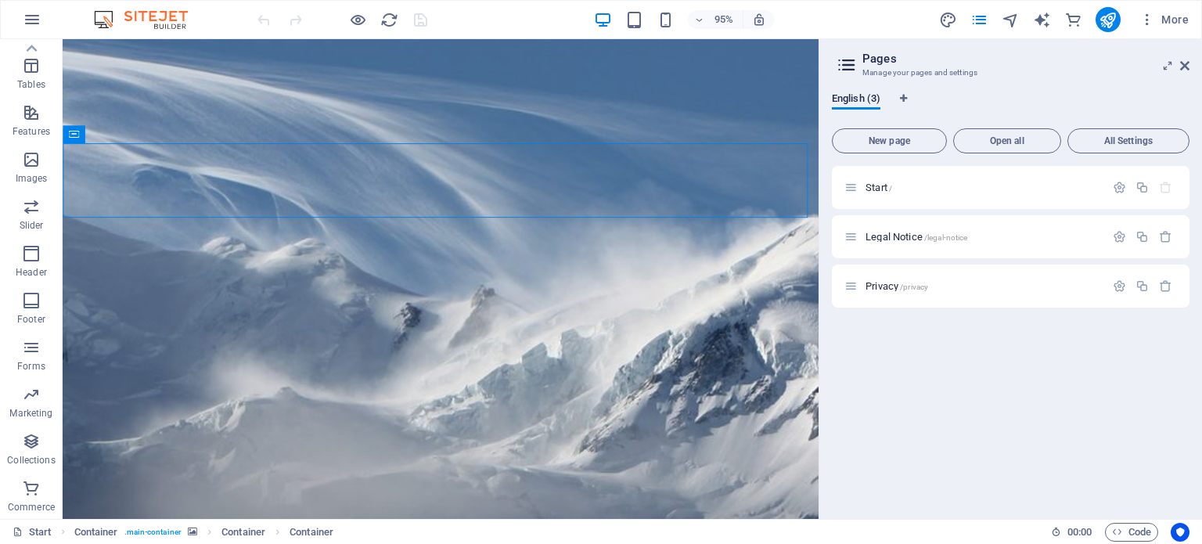
click at [958, 20] on div "More" at bounding box center [1067, 19] width 256 height 25
click at [949, 14] on icon "design" at bounding box center [948, 20] width 18 height 18
select select "px"
select select "300"
select select "px"
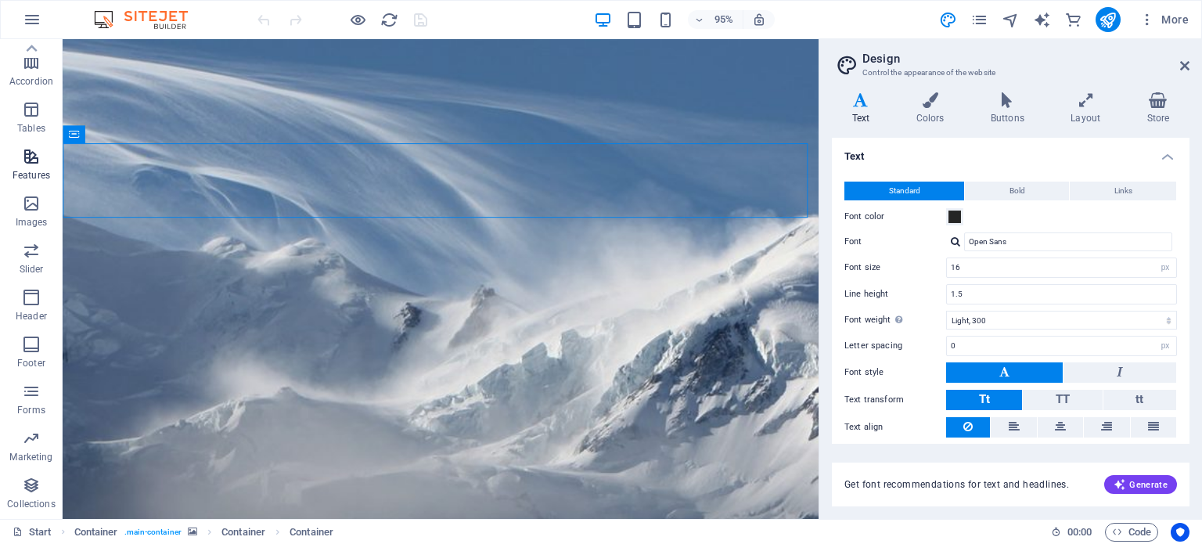
scroll to position [193, 0]
click at [36, 229] on icon "button" at bounding box center [31, 238] width 19 height 19
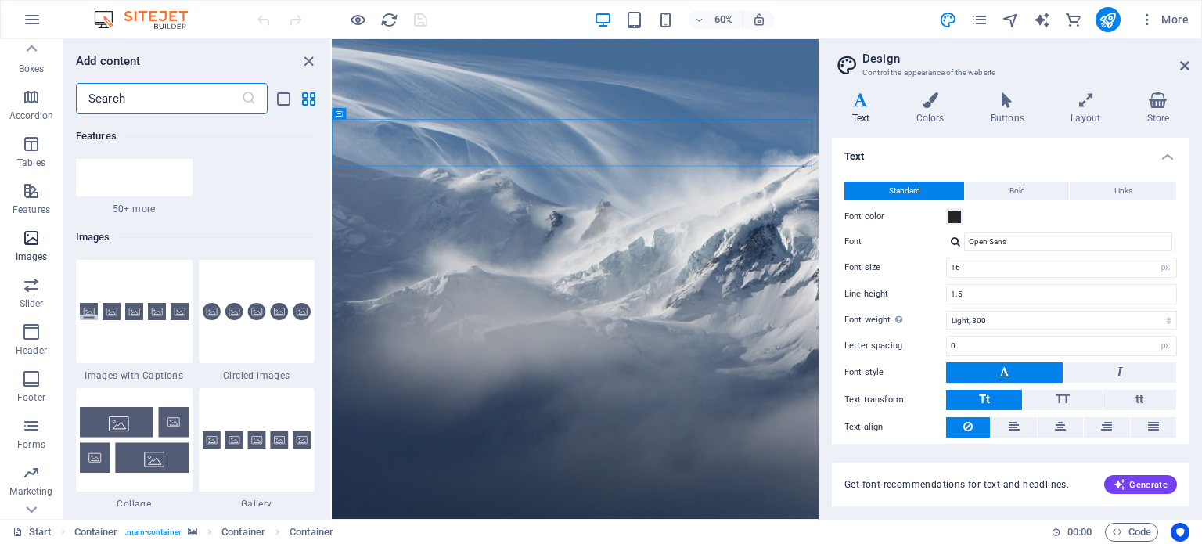
scroll to position [7938, 0]
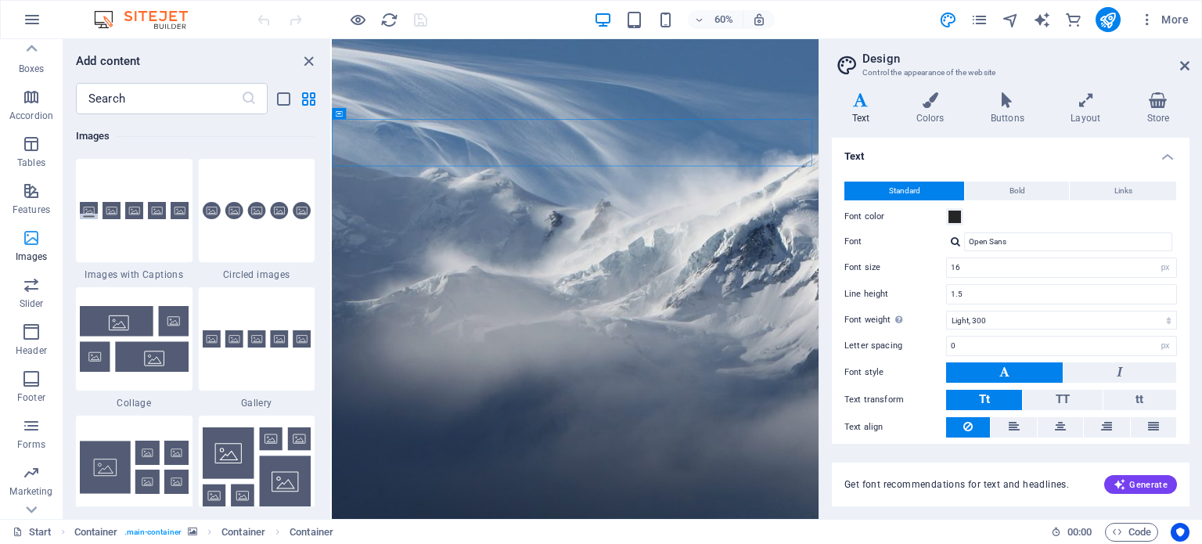
click at [38, 241] on icon "button" at bounding box center [31, 238] width 19 height 19
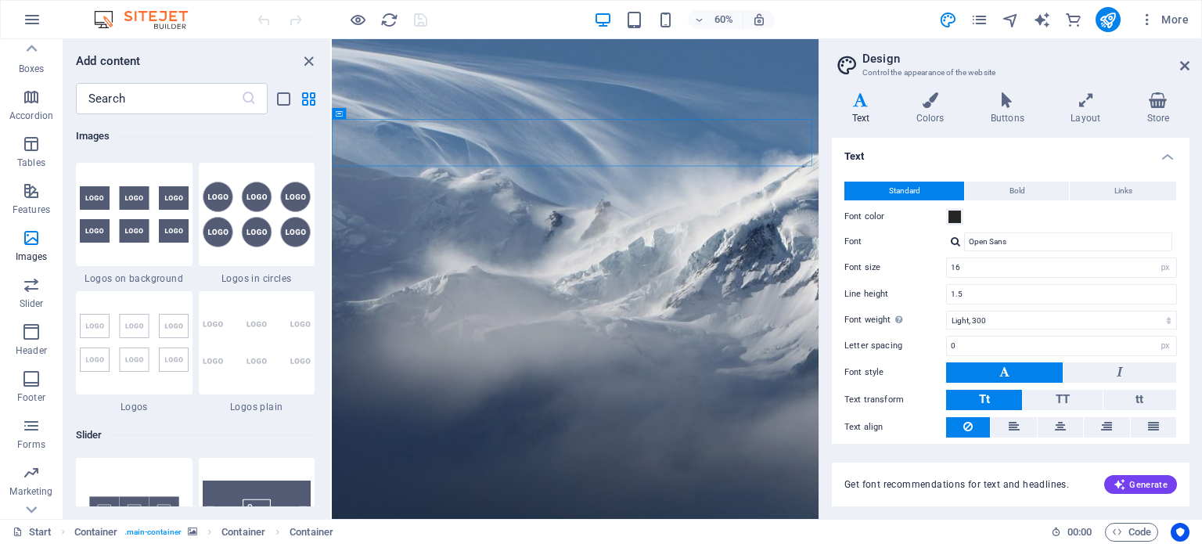
scroll to position [8486, 0]
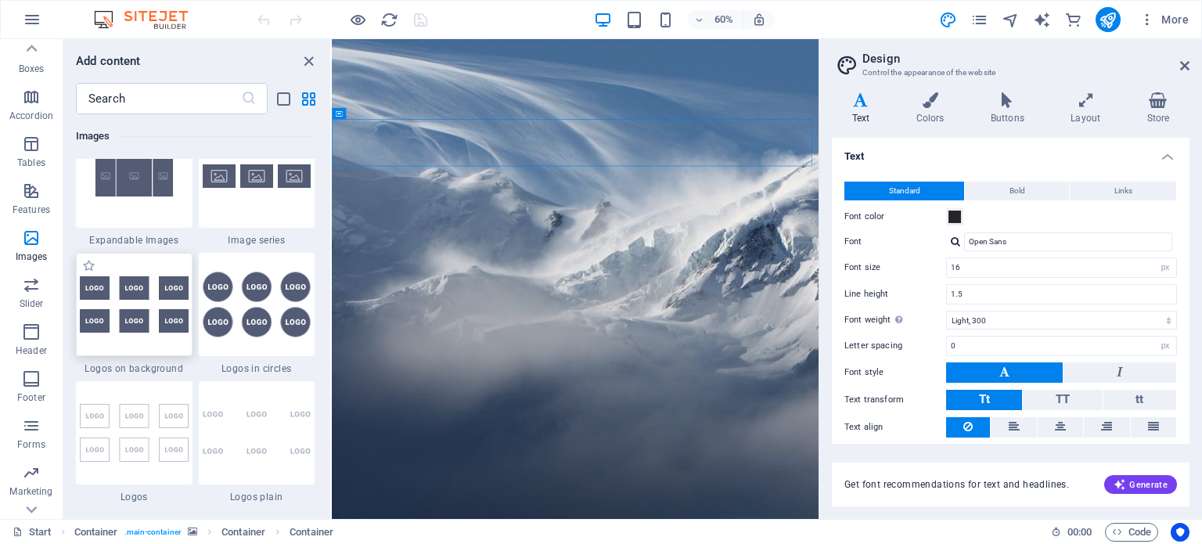
click at [138, 308] on img at bounding box center [134, 304] width 109 height 56
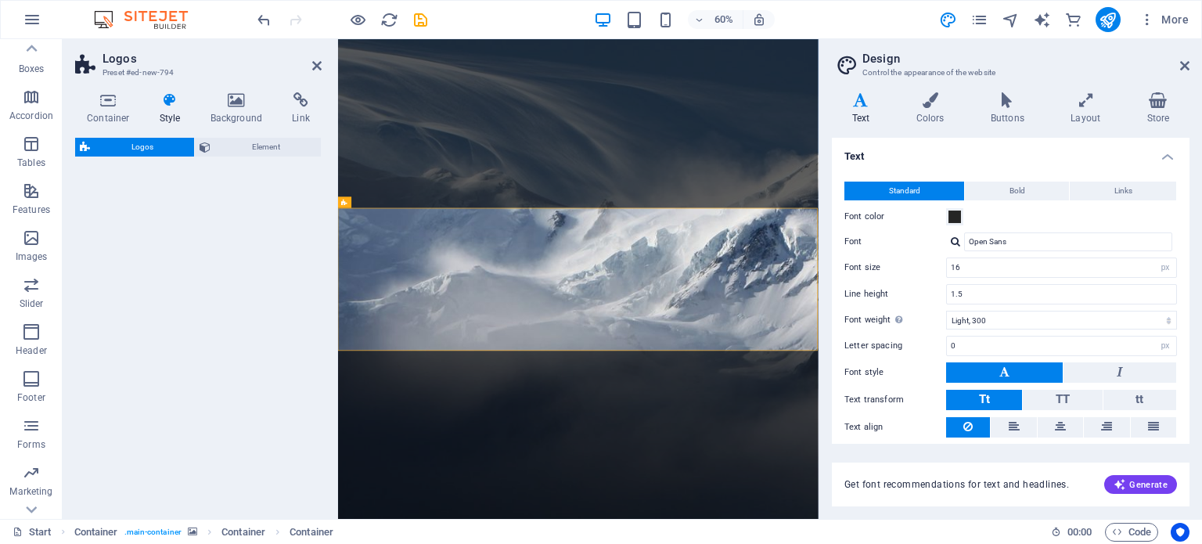
select select "rem"
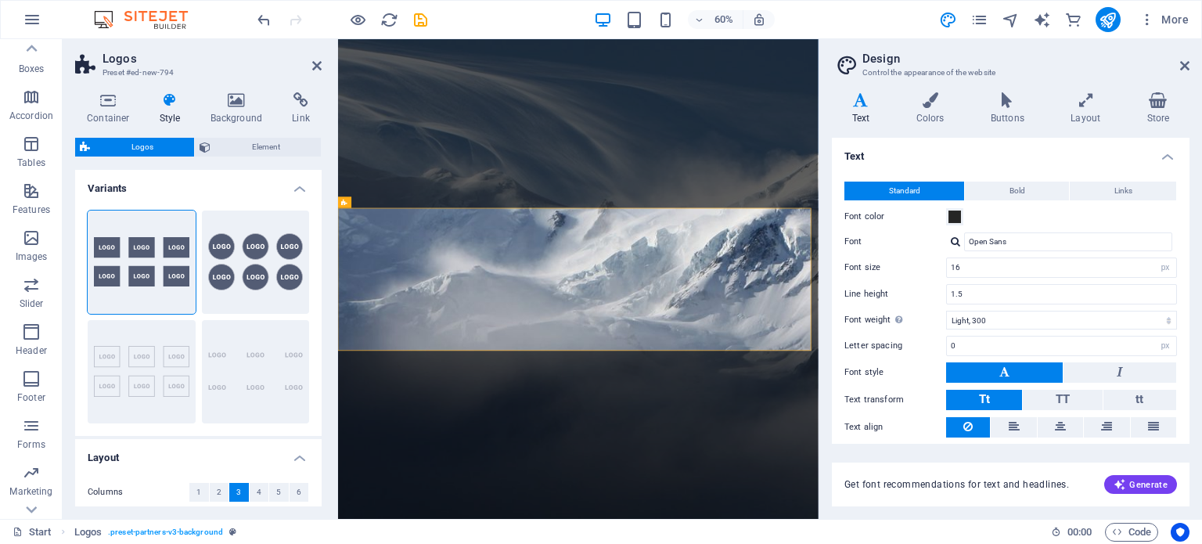
scroll to position [519, 0]
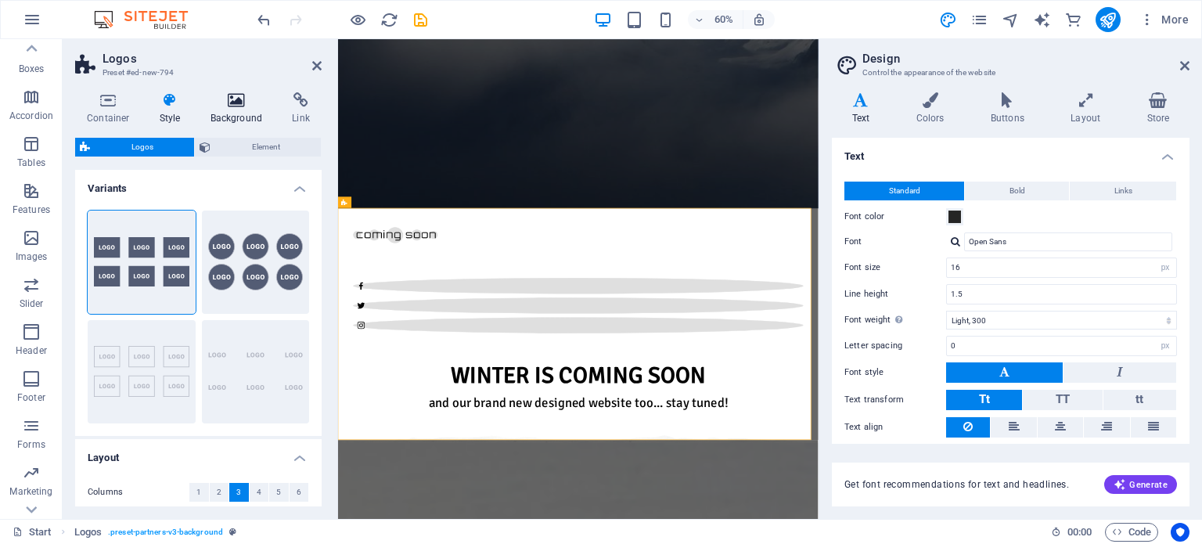
click at [232, 109] on h4 "Background" at bounding box center [240, 108] width 82 height 33
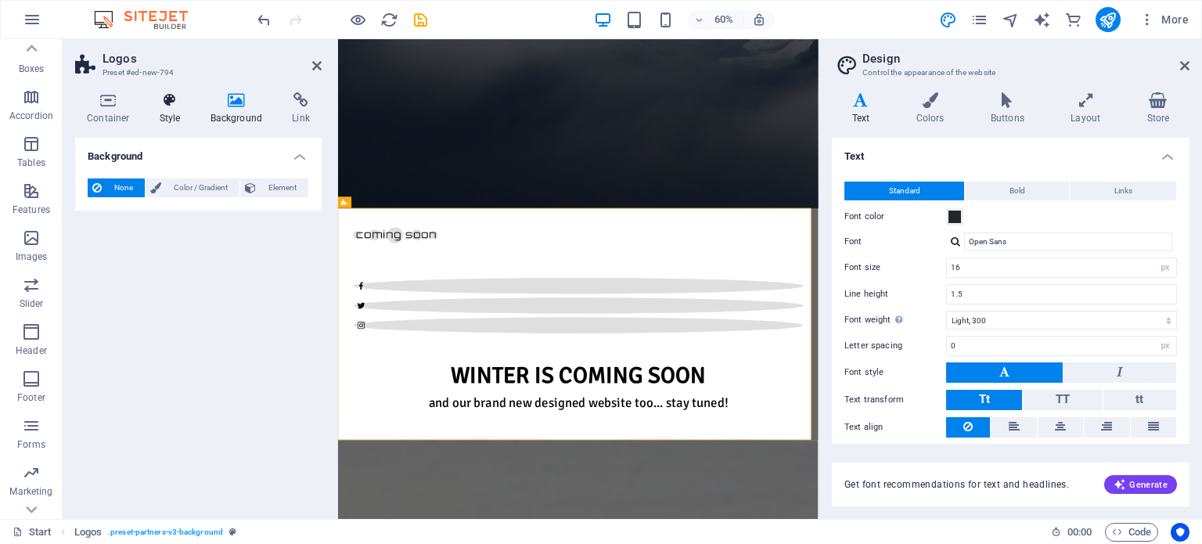
click at [160, 116] on h4 "Style" at bounding box center [173, 108] width 51 height 33
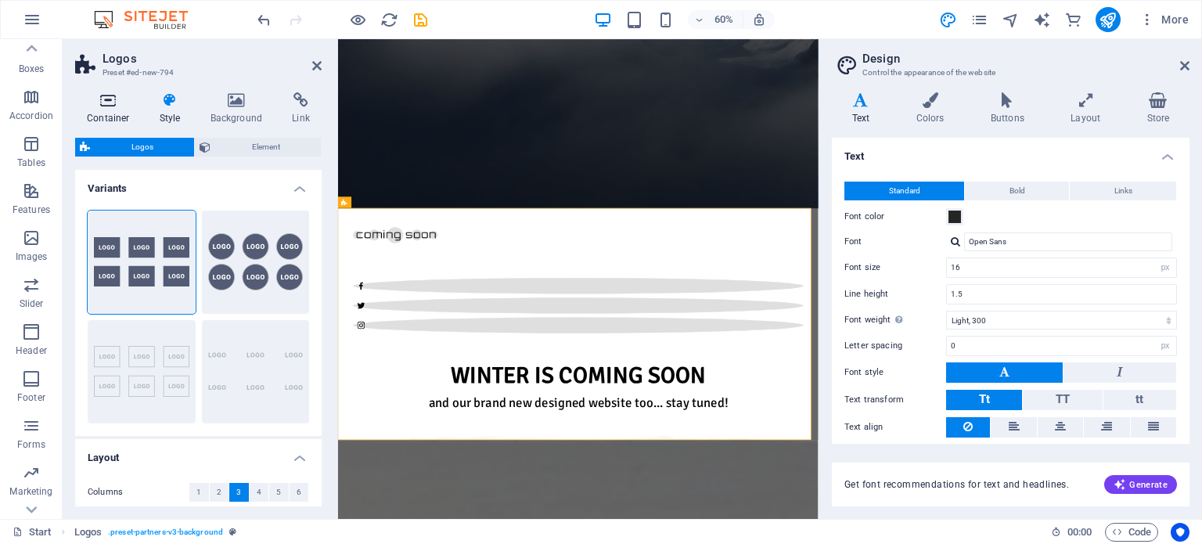
click at [91, 109] on h4 "Container" at bounding box center [111, 108] width 73 height 33
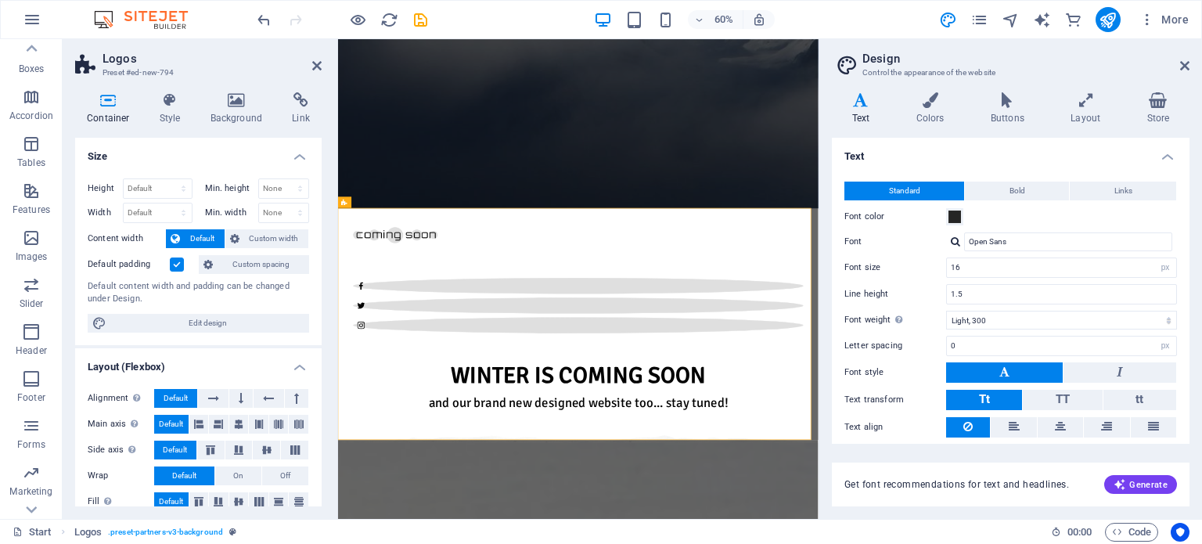
click at [322, 62] on aside "Logos Preset #ed-new-794 Container Style Background Link Size Height Default px…" at bounding box center [201, 279] width 276 height 480
click at [318, 63] on icon at bounding box center [316, 65] width 9 height 13
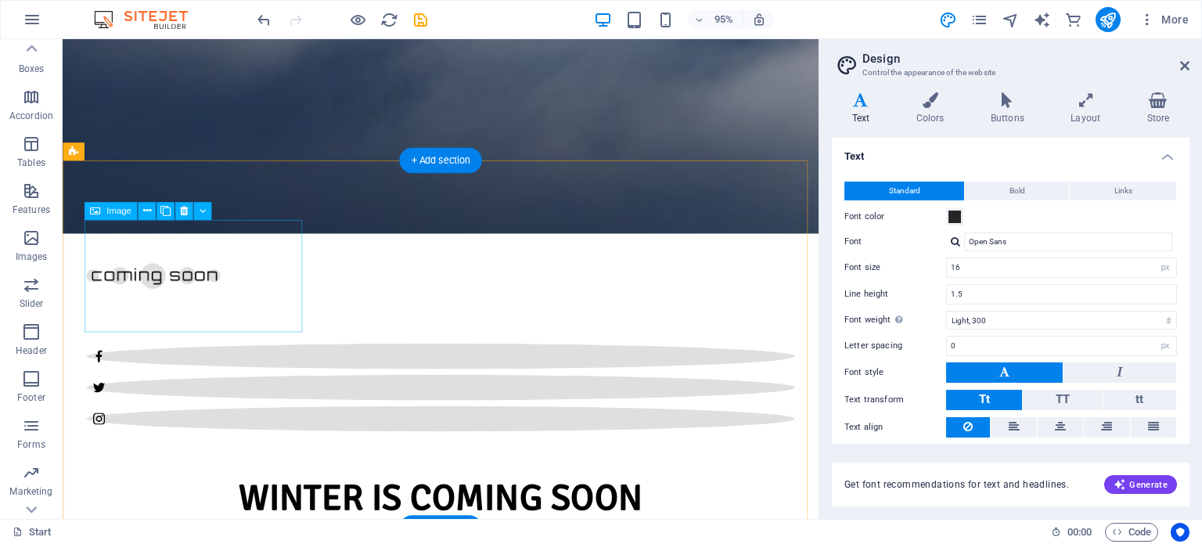
scroll to position [705, 0]
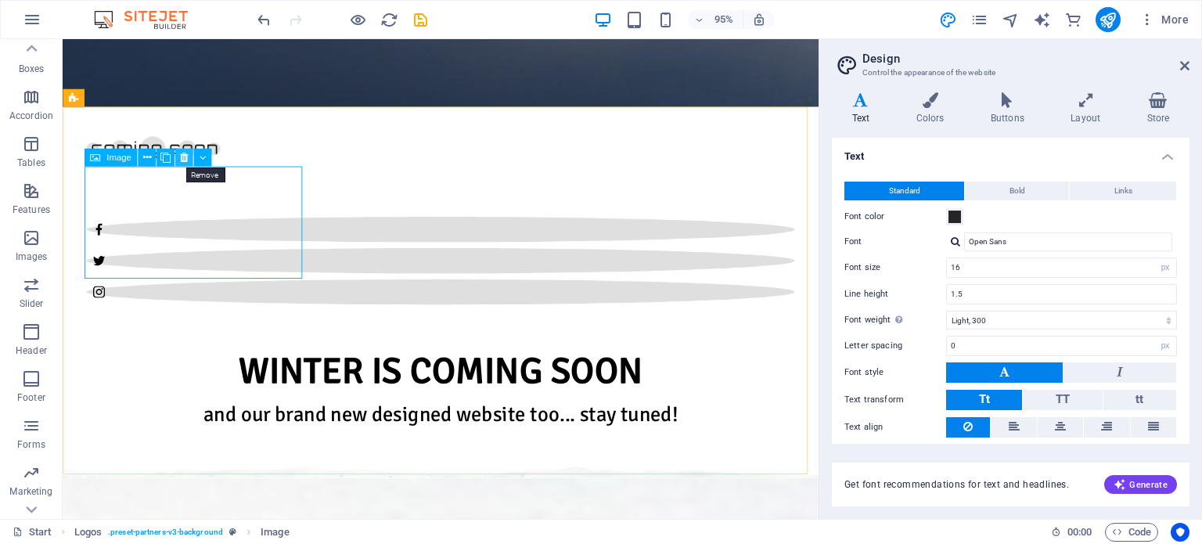
click at [182, 156] on icon at bounding box center [184, 158] width 8 height 16
click at [184, 153] on icon at bounding box center [184, 158] width 8 height 16
click at [184, 158] on icon at bounding box center [184, 158] width 8 height 16
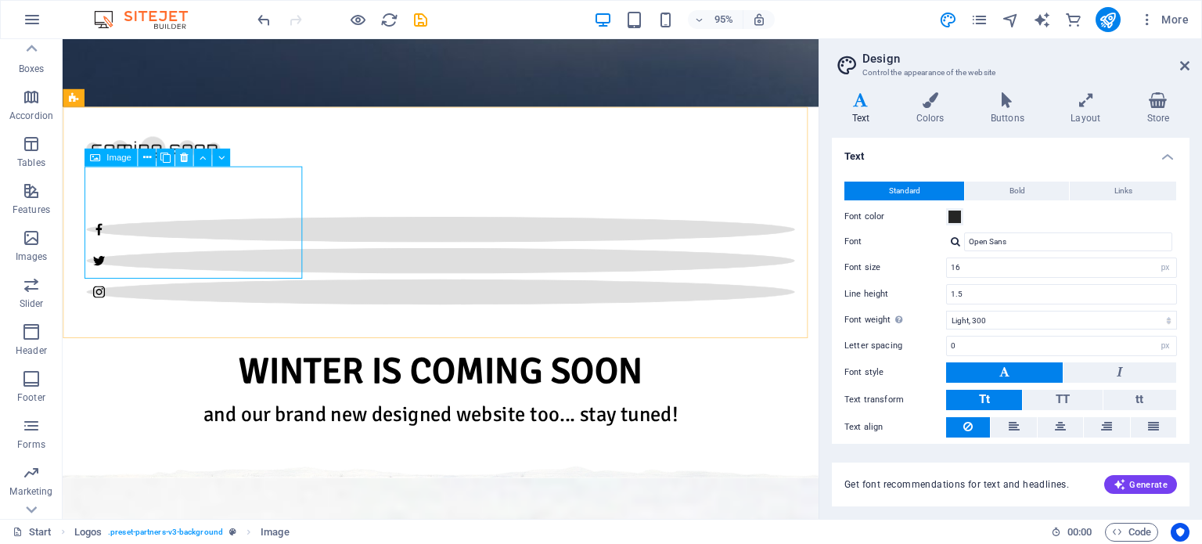
click at [178, 156] on button at bounding box center [184, 158] width 18 height 18
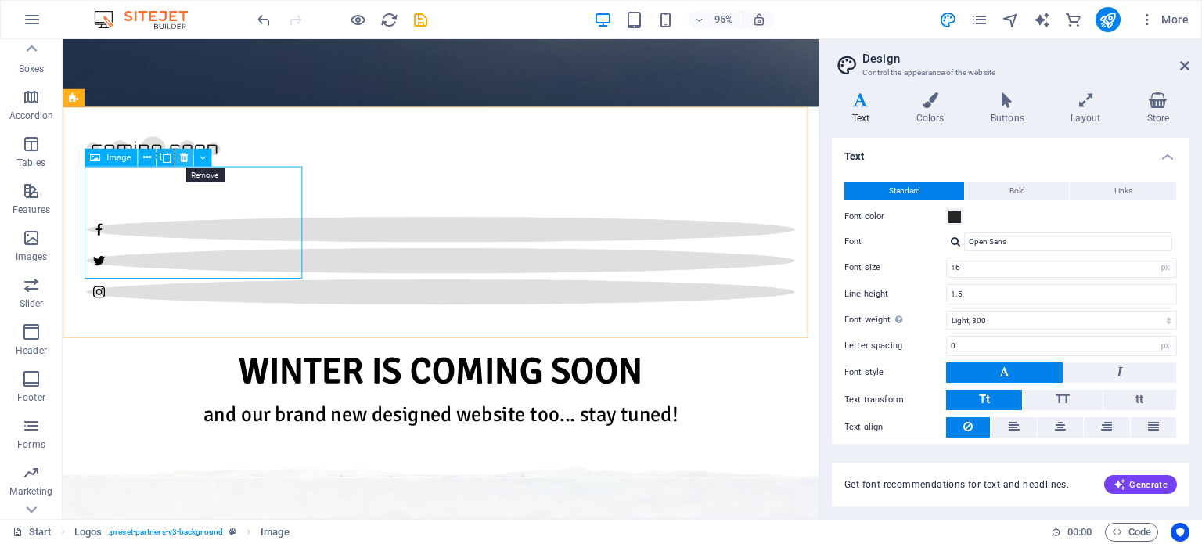
click at [183, 157] on icon at bounding box center [184, 158] width 8 height 16
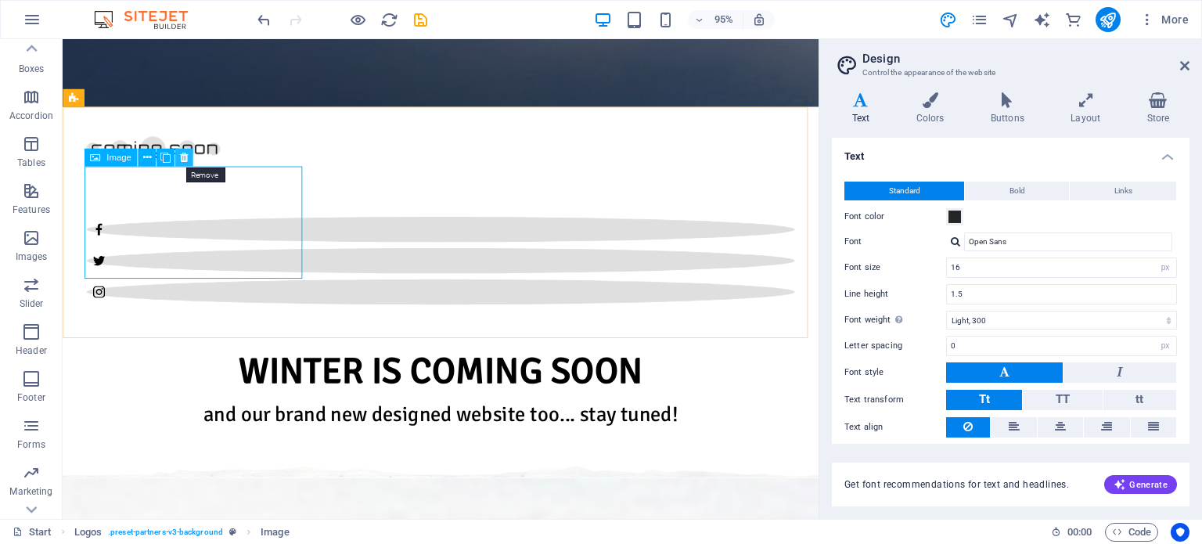
click at [182, 157] on icon at bounding box center [184, 158] width 8 height 16
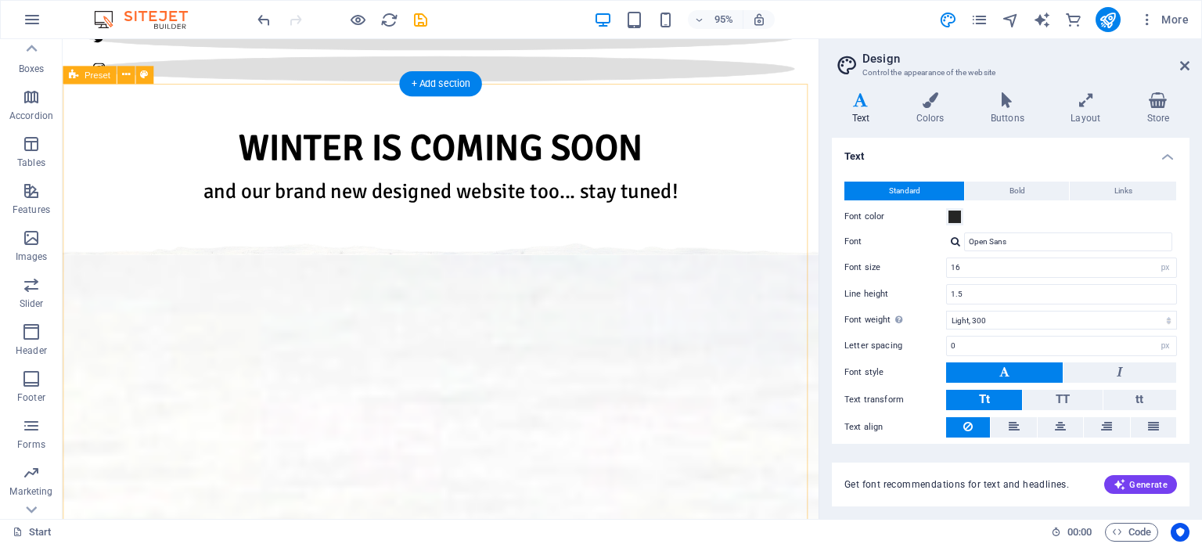
scroll to position [548, 0]
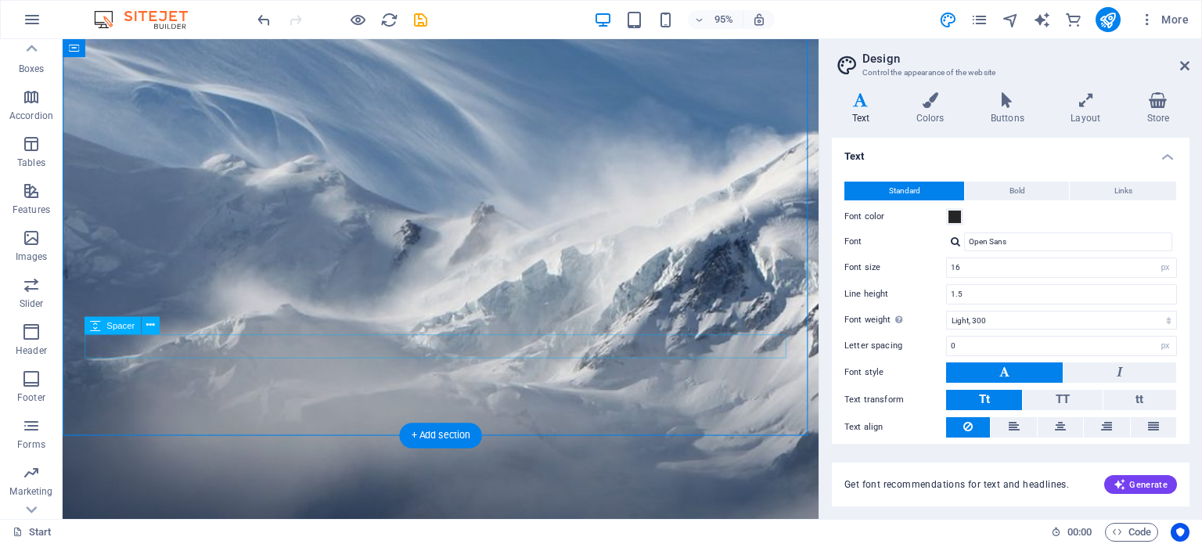
scroll to position [0, 0]
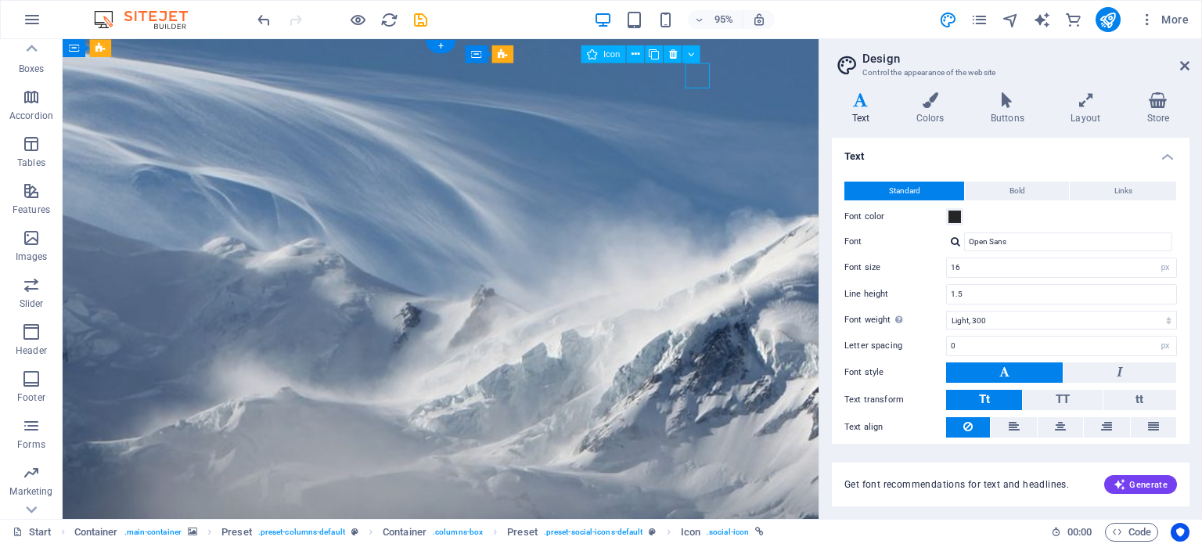
click at [514, 51] on icon at bounding box center [518, 48] width 8 height 16
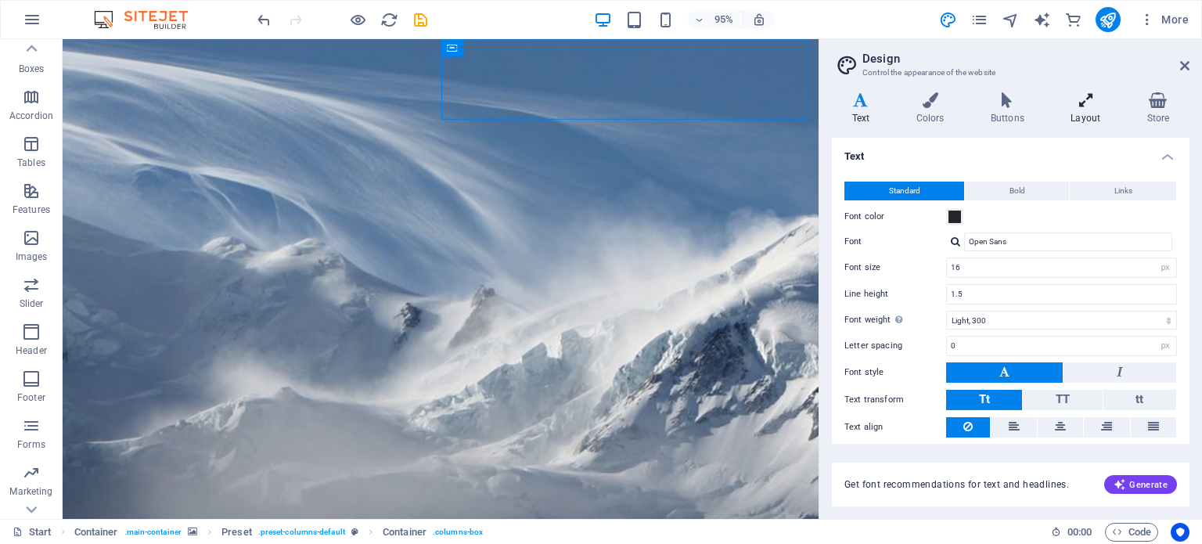
click at [1082, 110] on h4 "Layout" at bounding box center [1089, 108] width 76 height 33
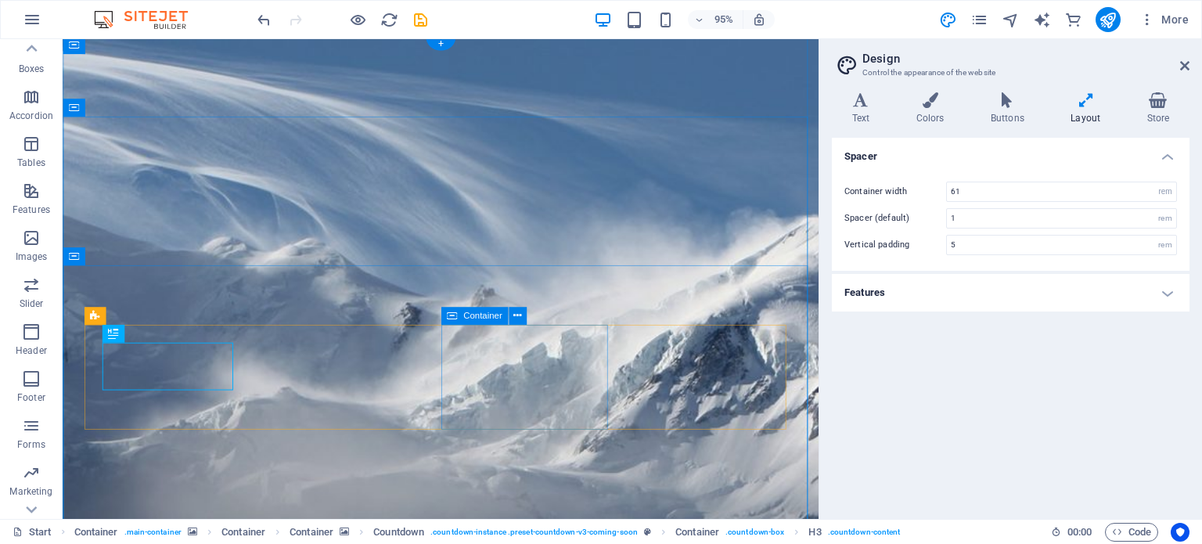
scroll to position [313, 0]
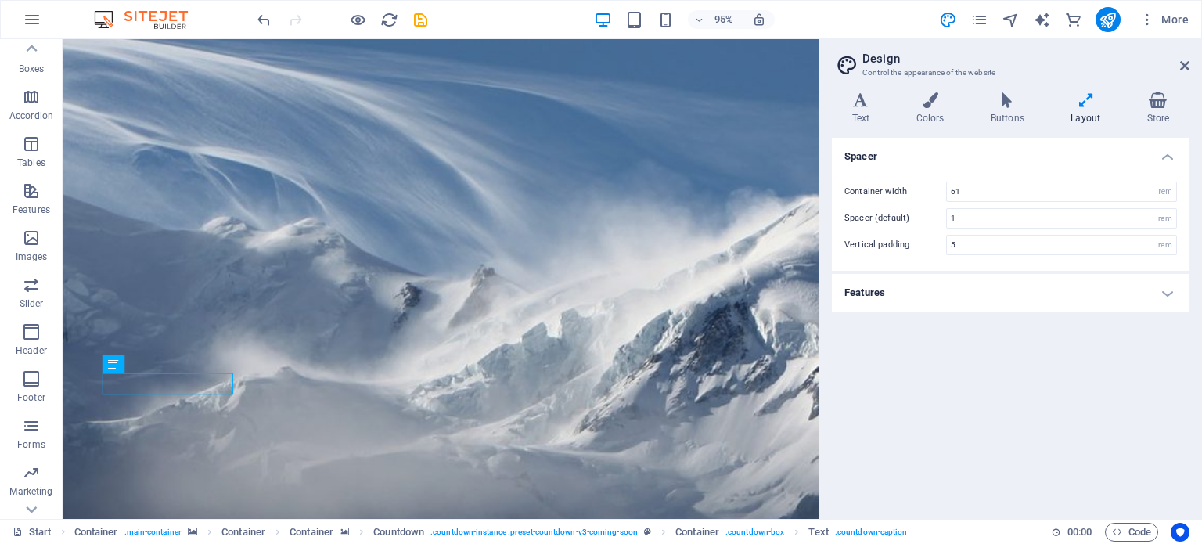
scroll to position [0, 0]
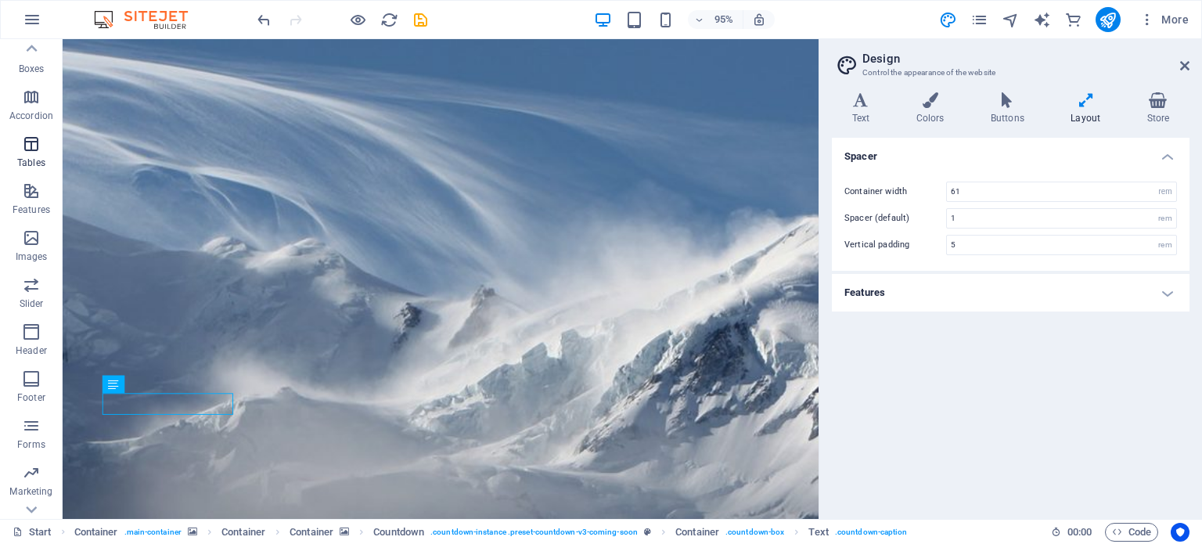
click at [40, 157] on p "Tables" at bounding box center [31, 163] width 28 height 13
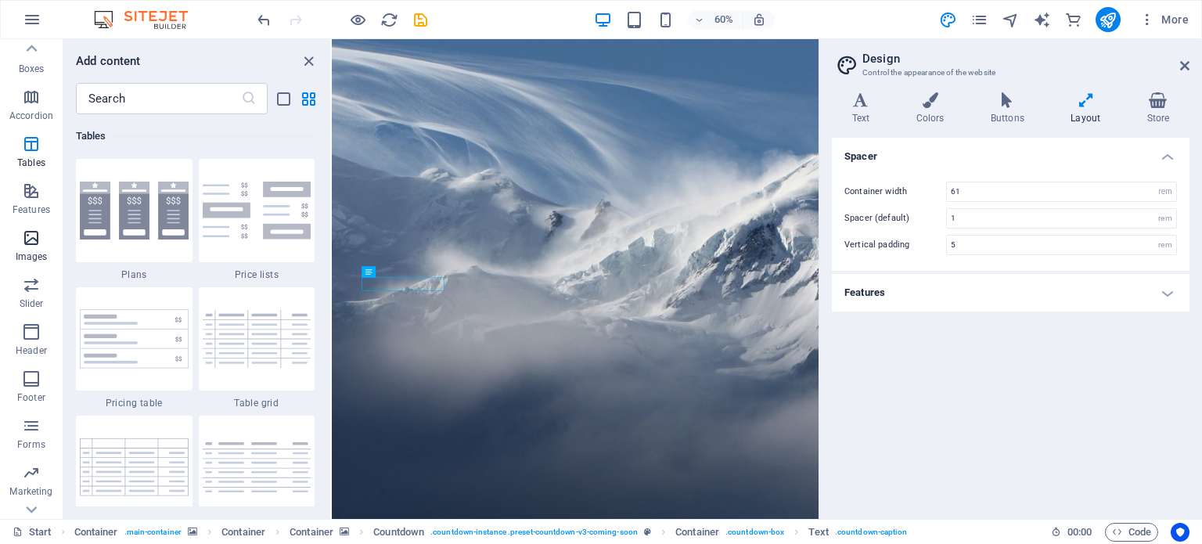
click at [26, 254] on p "Images" at bounding box center [32, 257] width 32 height 13
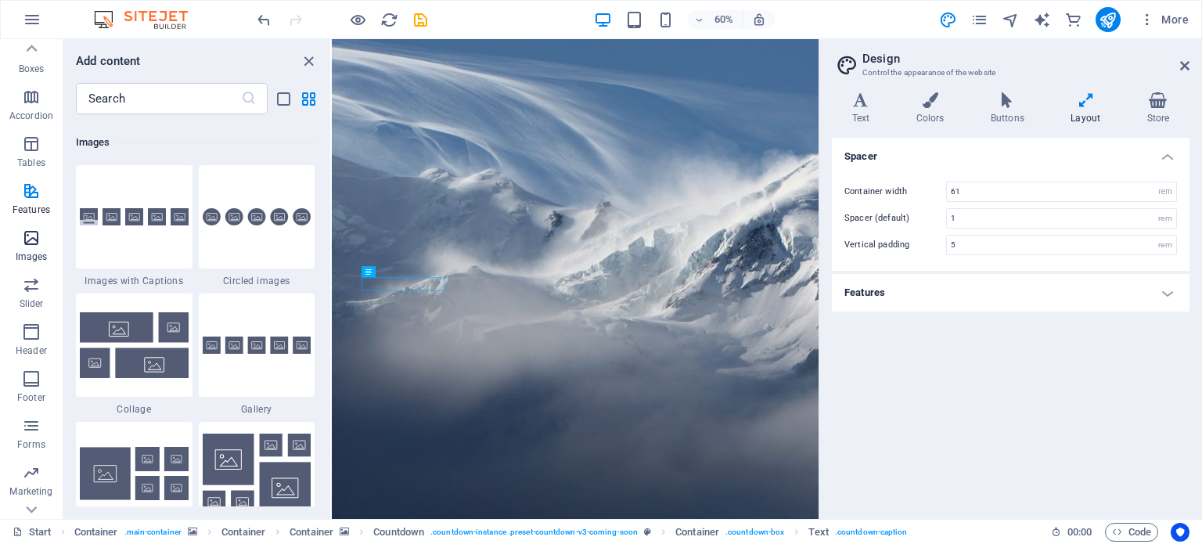
scroll to position [7938, 0]
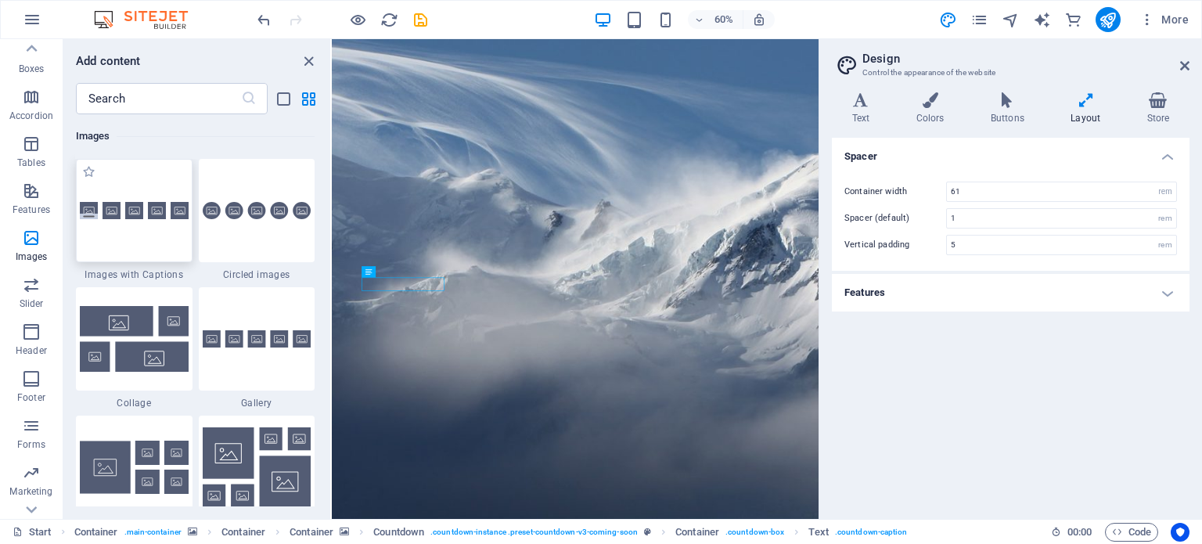
click at [159, 193] on div at bounding box center [134, 210] width 117 height 103
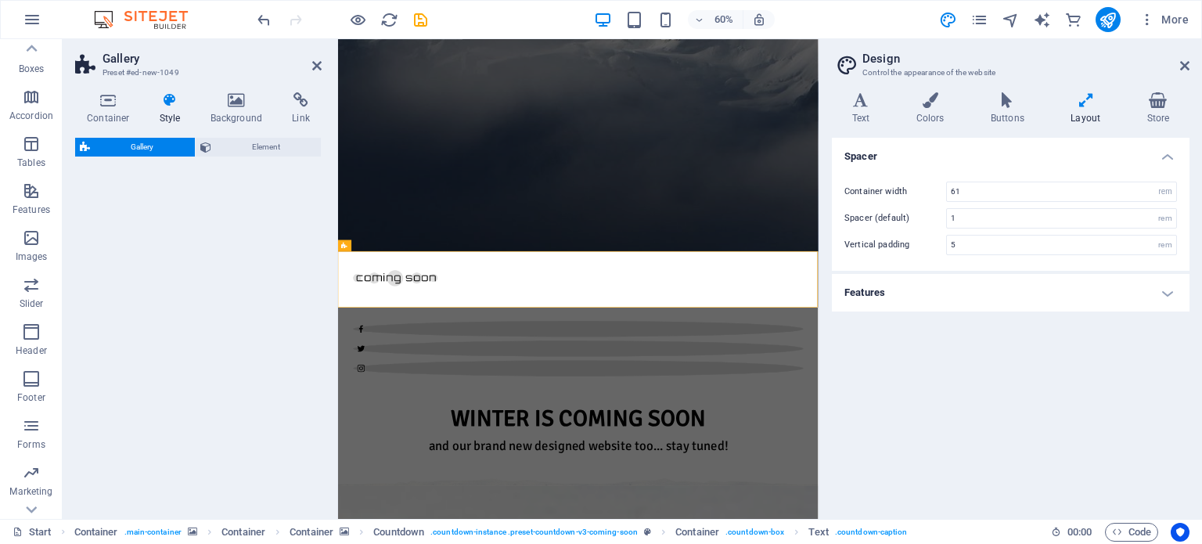
select select "rem"
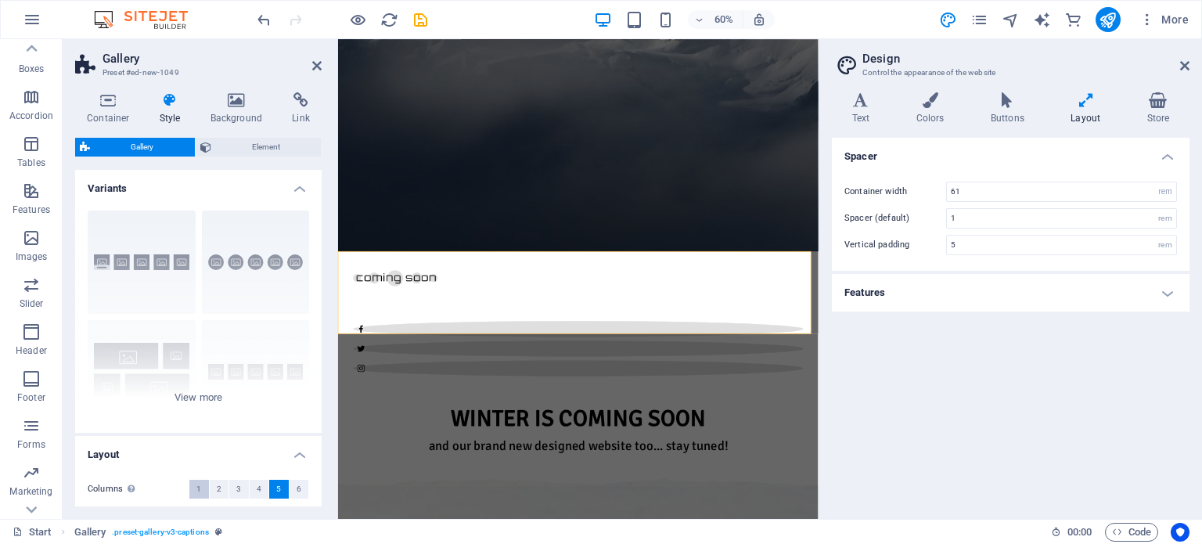
click at [197, 488] on span "1" at bounding box center [198, 489] width 5 height 19
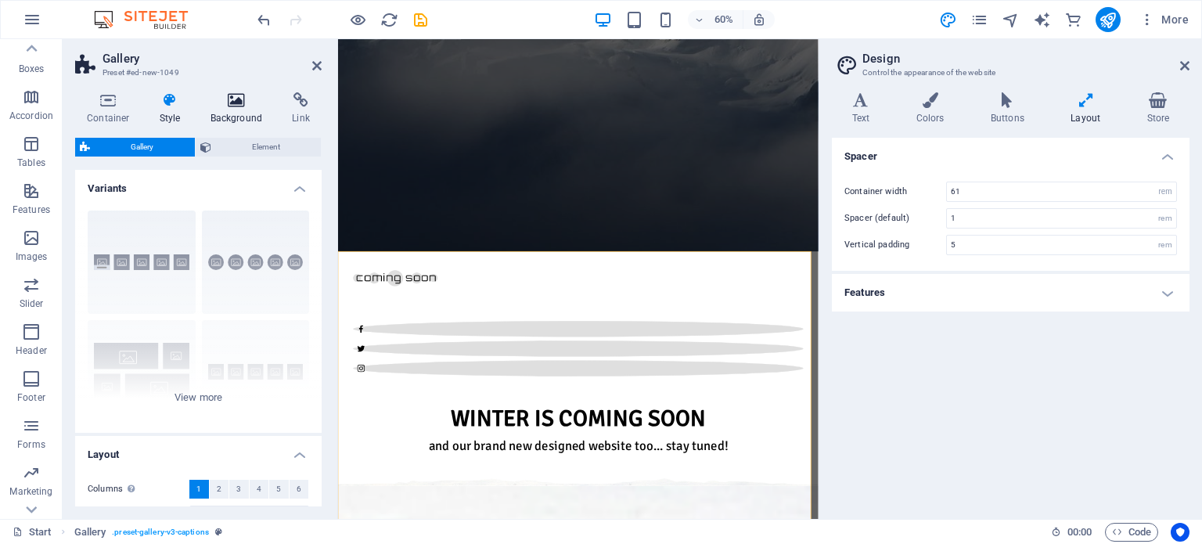
click at [225, 97] on icon at bounding box center [237, 100] width 76 height 16
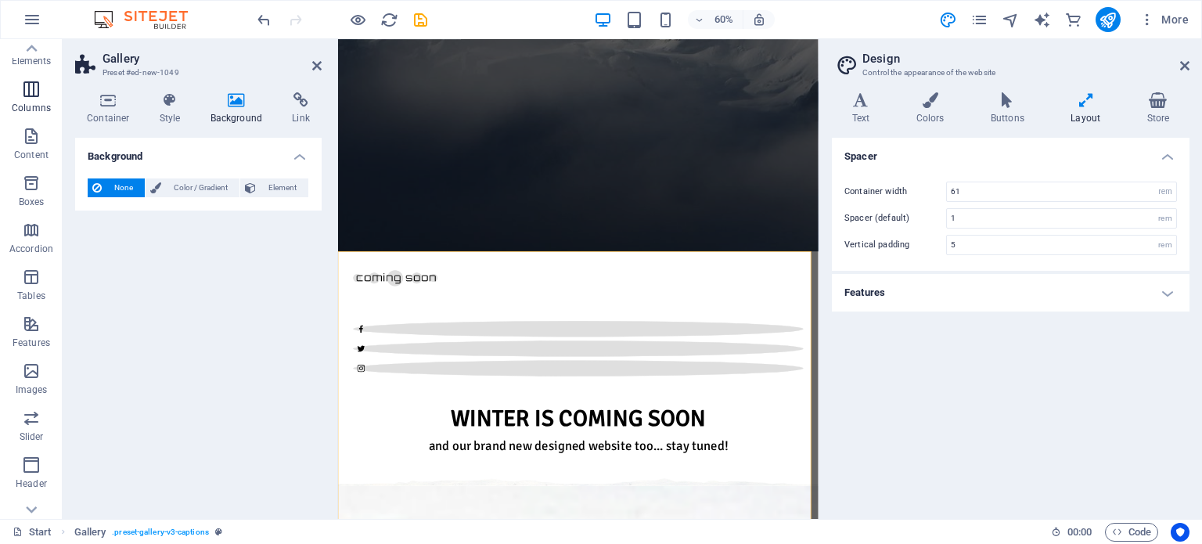
scroll to position [0, 0]
click at [312, 62] on icon at bounding box center [316, 65] width 9 height 13
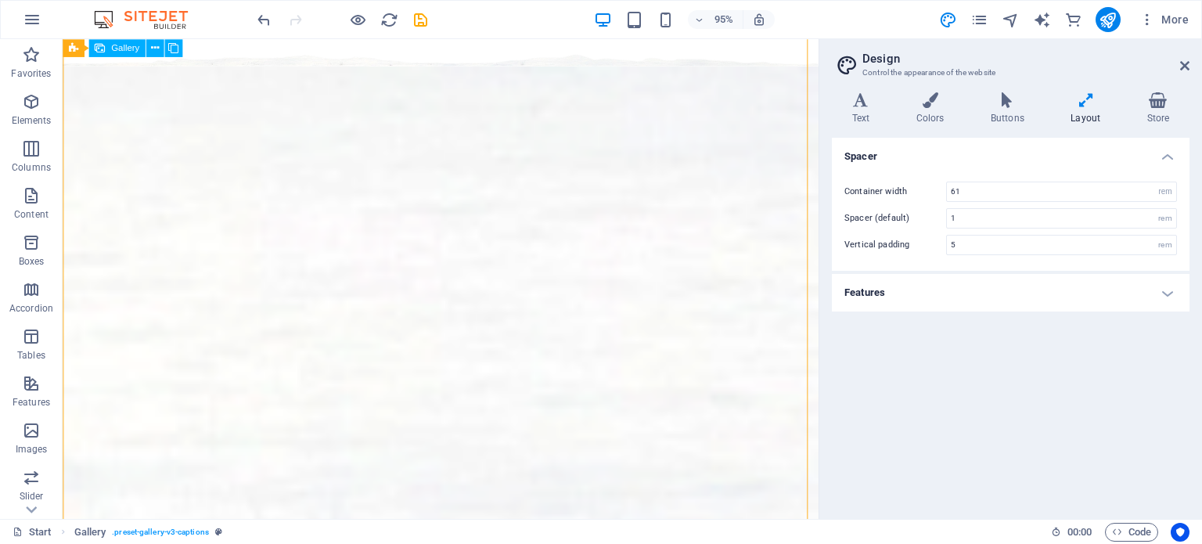
scroll to position [917, 0]
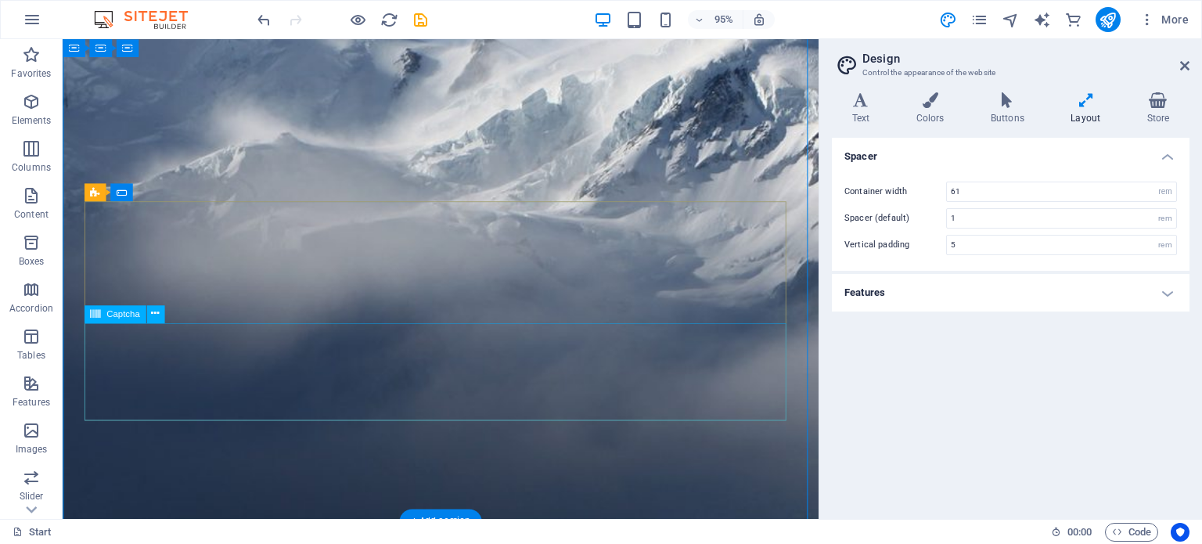
scroll to position [566, 0]
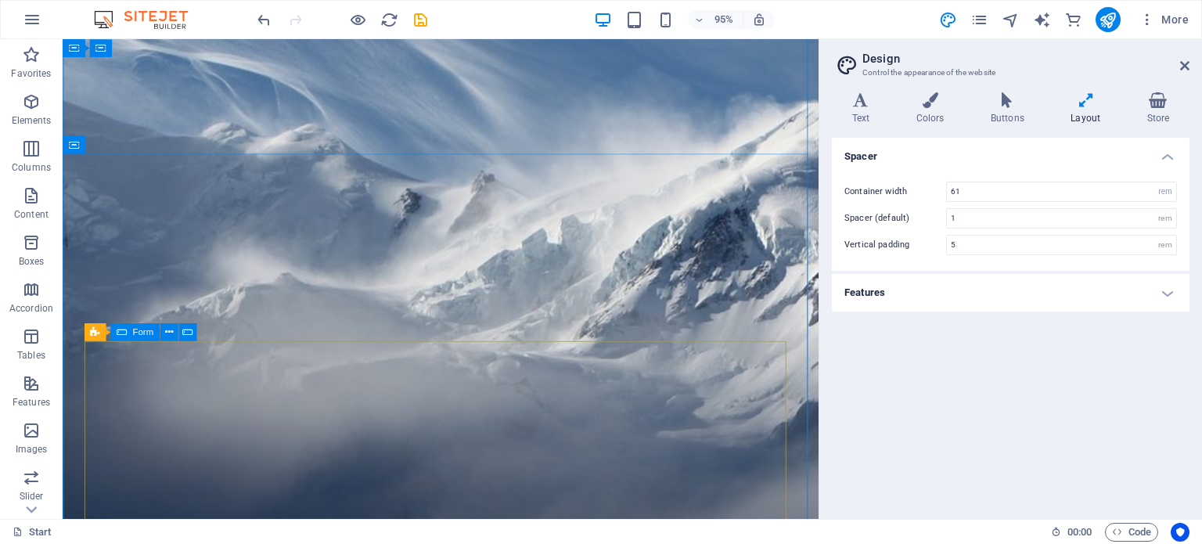
scroll to position [355, 0]
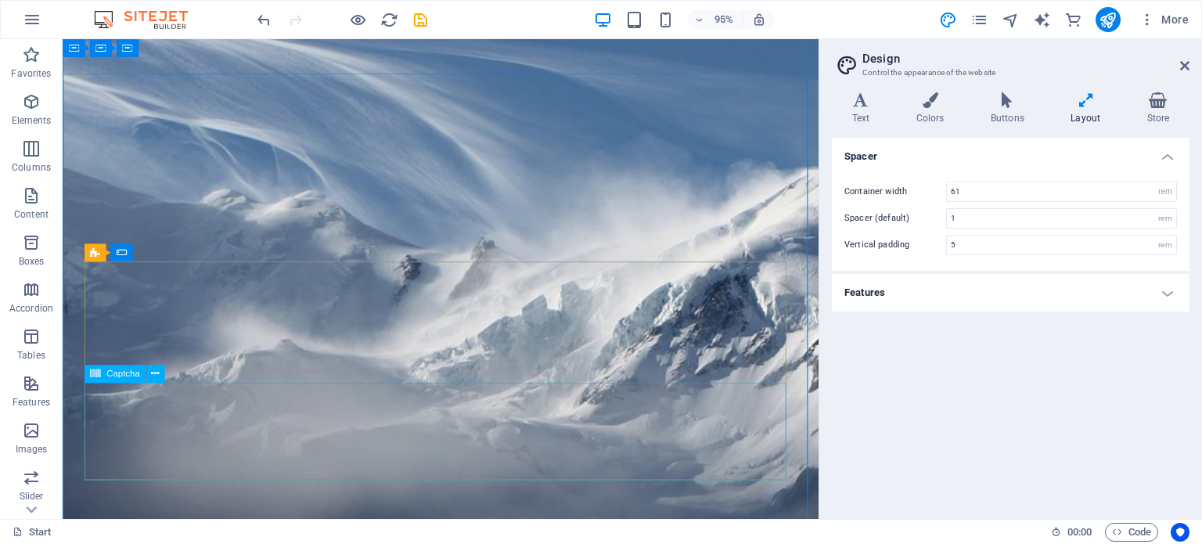
scroll to position [0, 0]
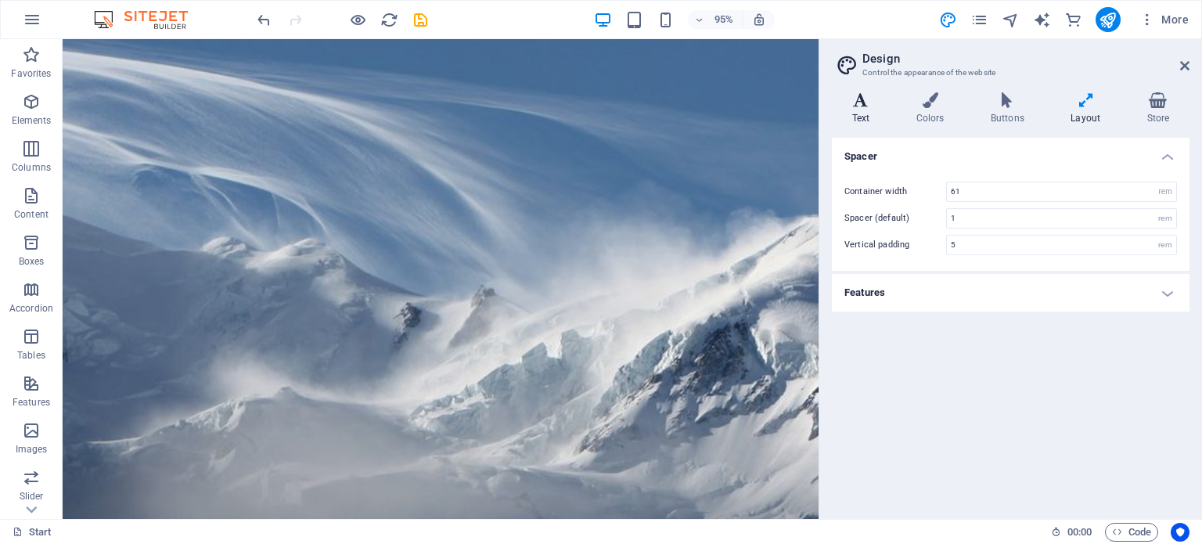
click at [870, 117] on h4 "Text" at bounding box center [864, 108] width 64 height 33
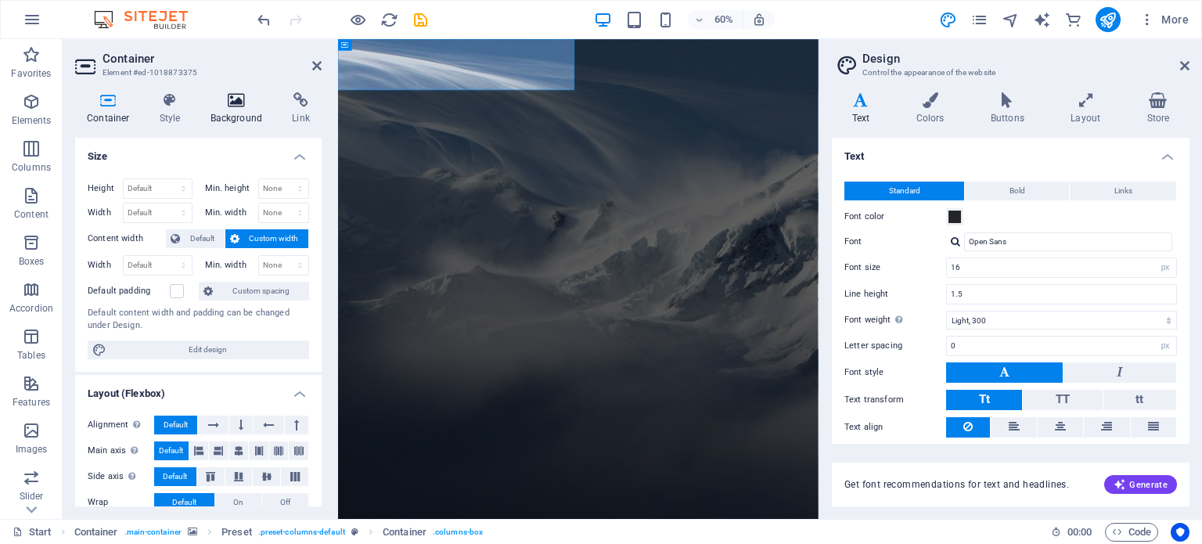
click at [247, 101] on icon at bounding box center [237, 100] width 76 height 16
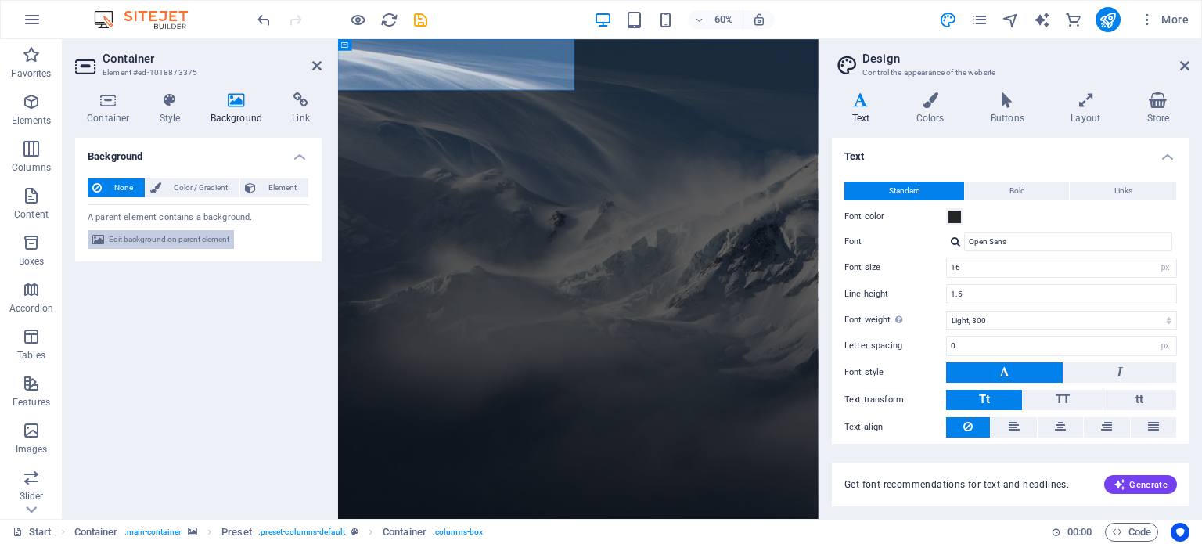
click at [165, 243] on span "Edit background on parent element" at bounding box center [169, 239] width 121 height 19
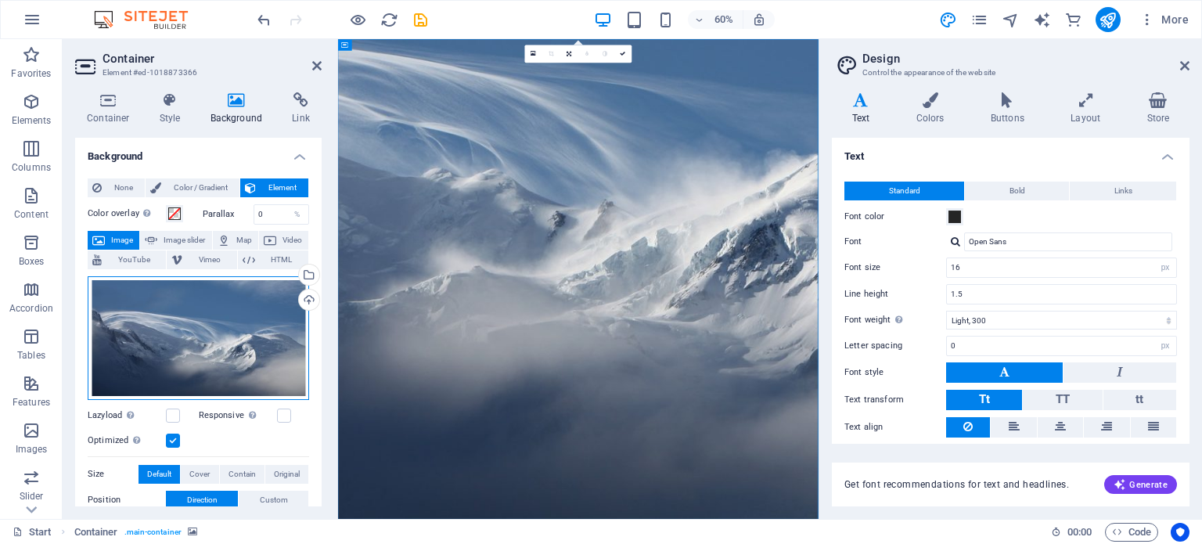
click at [238, 341] on div "Drag files here, click to choose files or select files from Files or our free s…" at bounding box center [199, 338] width 222 height 124
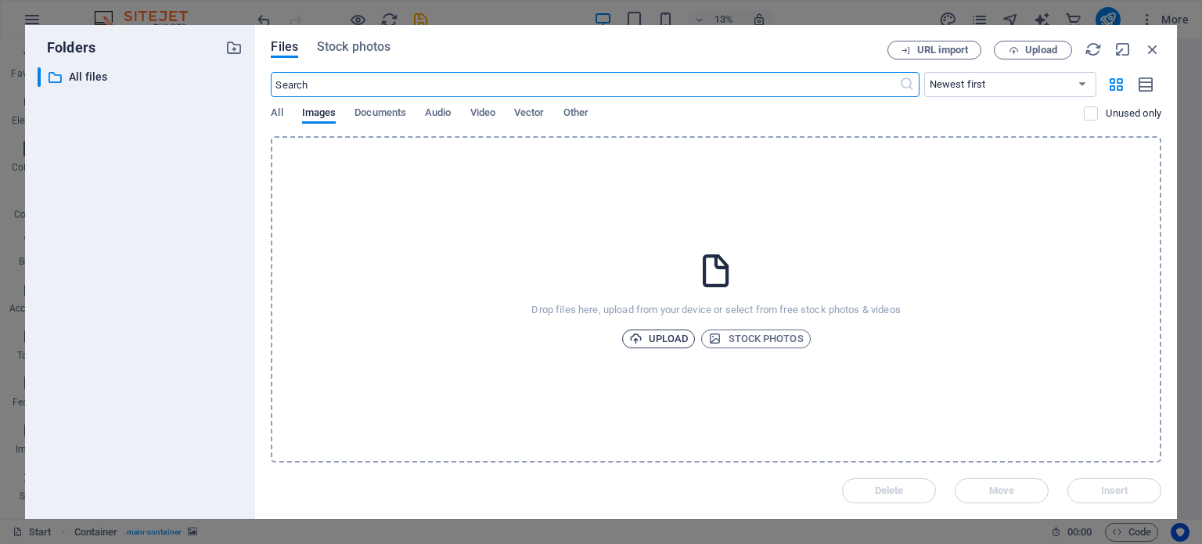
click at [664, 344] on span "Upload" at bounding box center [658, 339] width 59 height 19
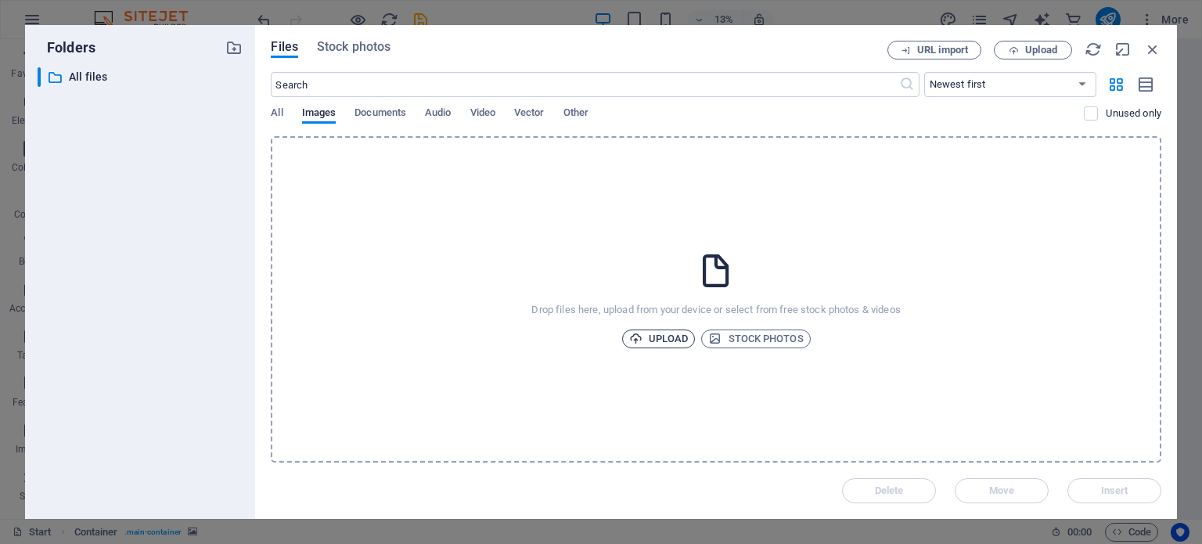
click at [675, 338] on span "Upload" at bounding box center [658, 339] width 59 height 19
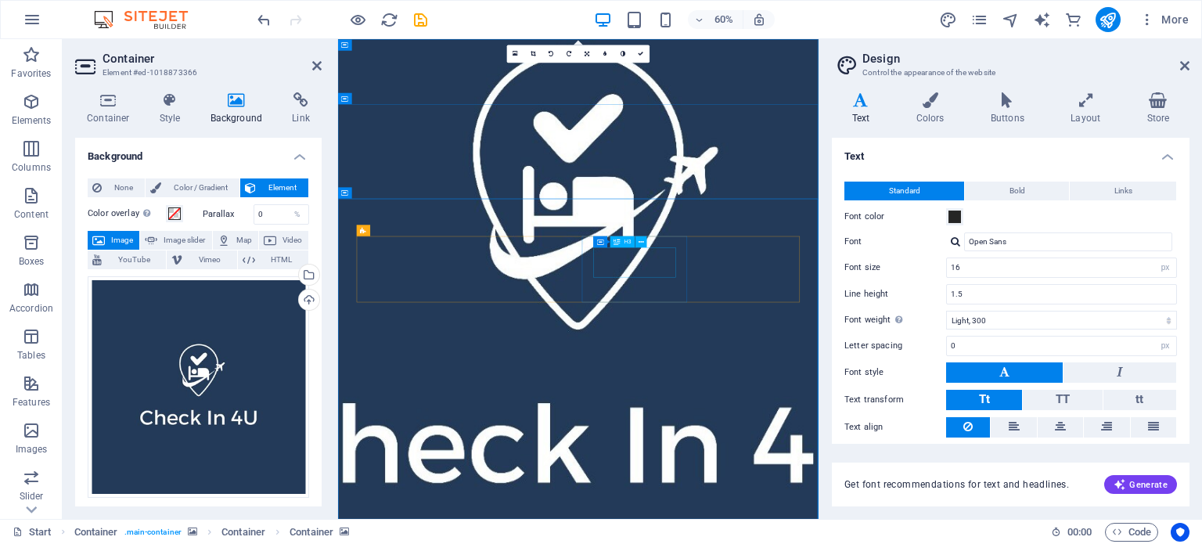
drag, startPoint x: 899, startPoint y: 320, endPoint x: 895, endPoint y: 355, distance: 35.5
click at [1180, 64] on icon at bounding box center [1184, 65] width 9 height 13
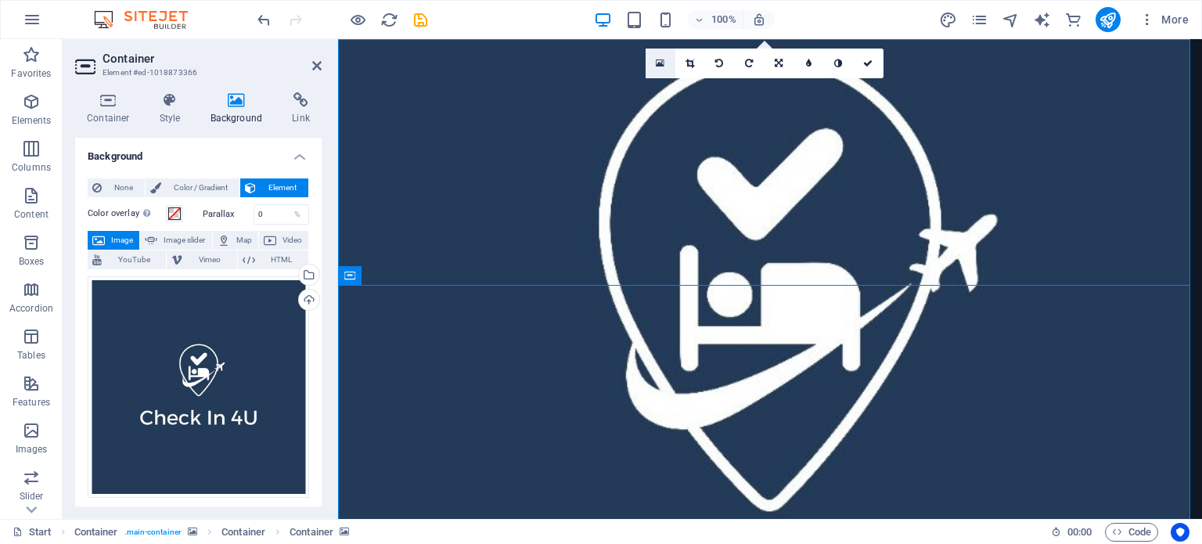
click at [659, 59] on icon at bounding box center [660, 63] width 9 height 11
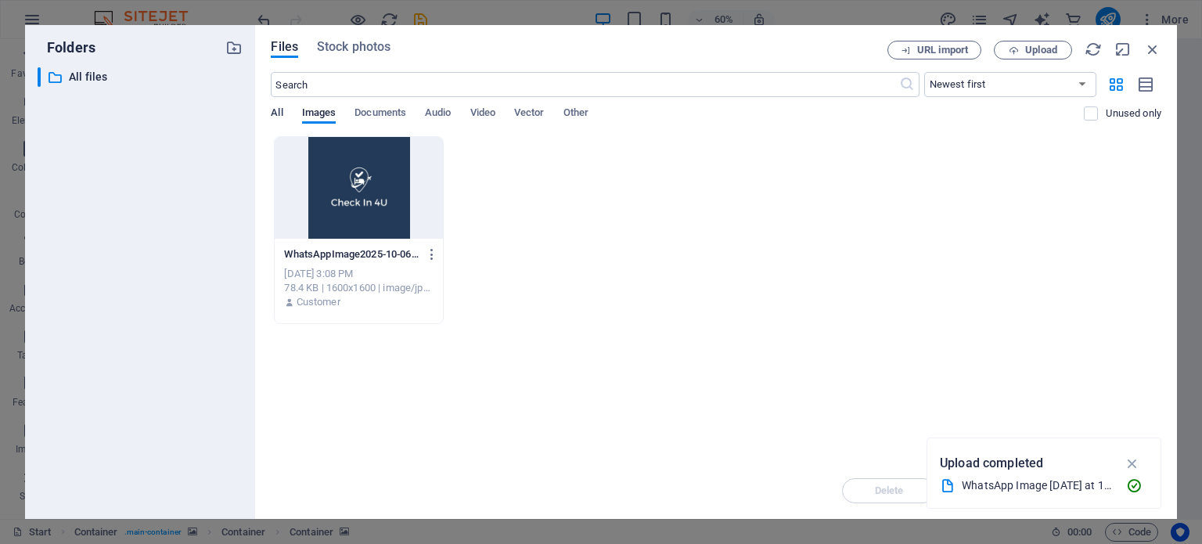
click at [283, 109] on span "All" at bounding box center [277, 114] width 12 height 22
click at [329, 173] on div at bounding box center [359, 188] width 168 height 102
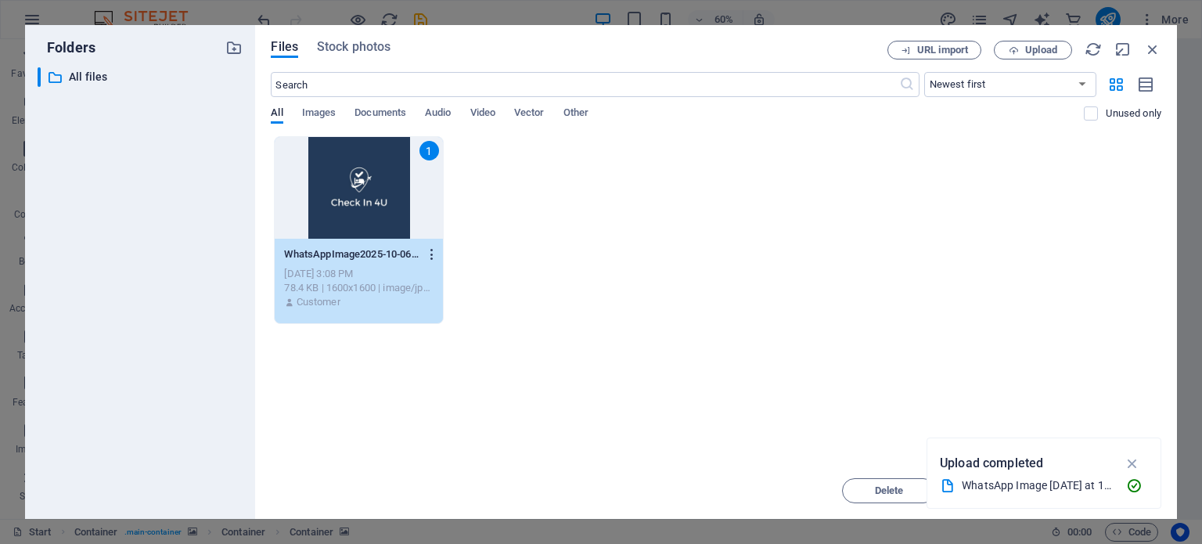
click at [437, 247] on icon "button" at bounding box center [432, 254] width 15 height 14
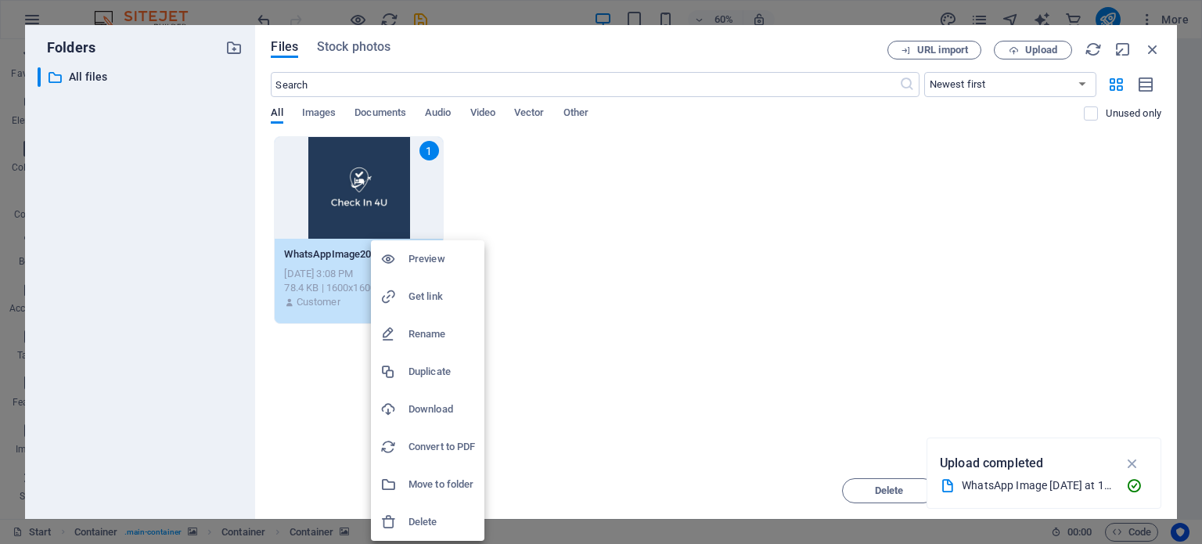
click at [705, 308] on div at bounding box center [601, 272] width 1202 height 544
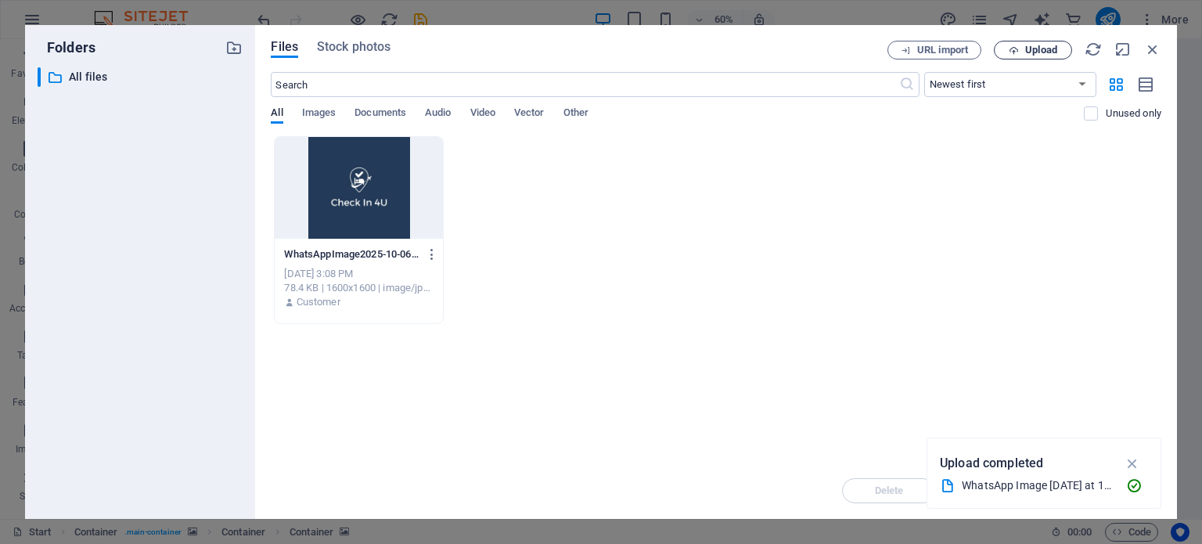
click at [1009, 55] on icon "button" at bounding box center [1014, 50] width 10 height 10
click at [1149, 51] on icon "button" at bounding box center [1152, 49] width 17 height 17
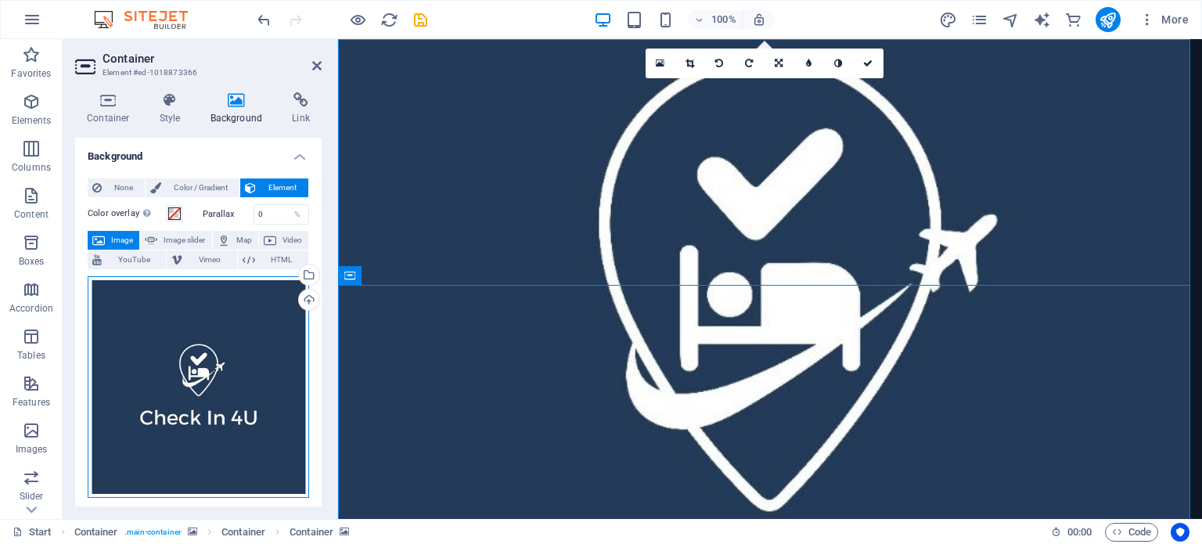
click at [182, 301] on div "Drag files here, click to choose files or select files from Files or our free s…" at bounding box center [199, 387] width 222 height 222
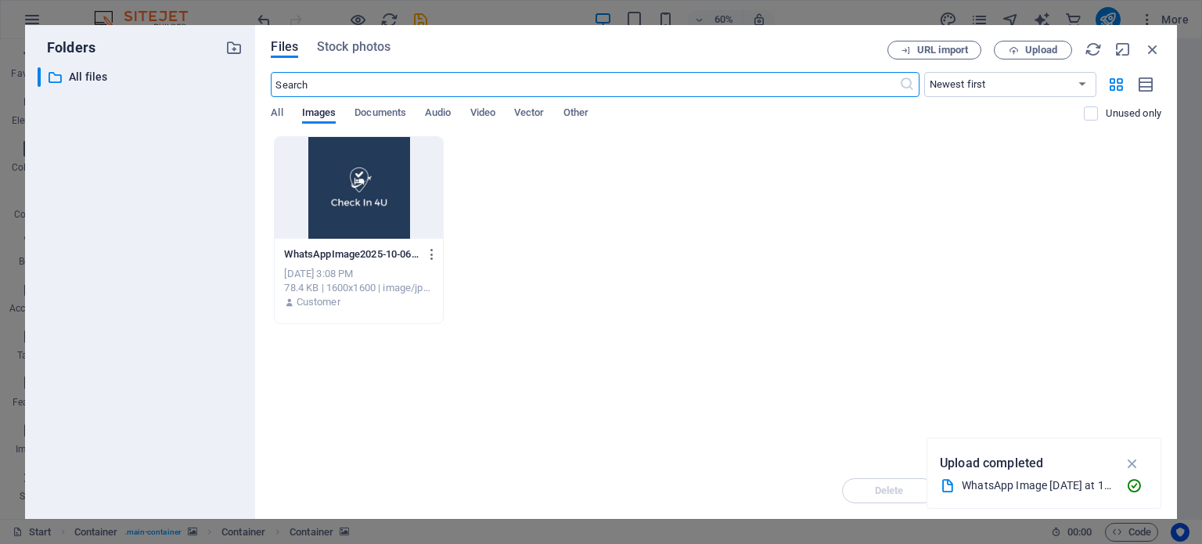
click at [1155, 60] on div "Files Stock photos URL import Upload ​ Newest first Oldest first Name (A-Z) Nam…" at bounding box center [716, 272] width 891 height 463
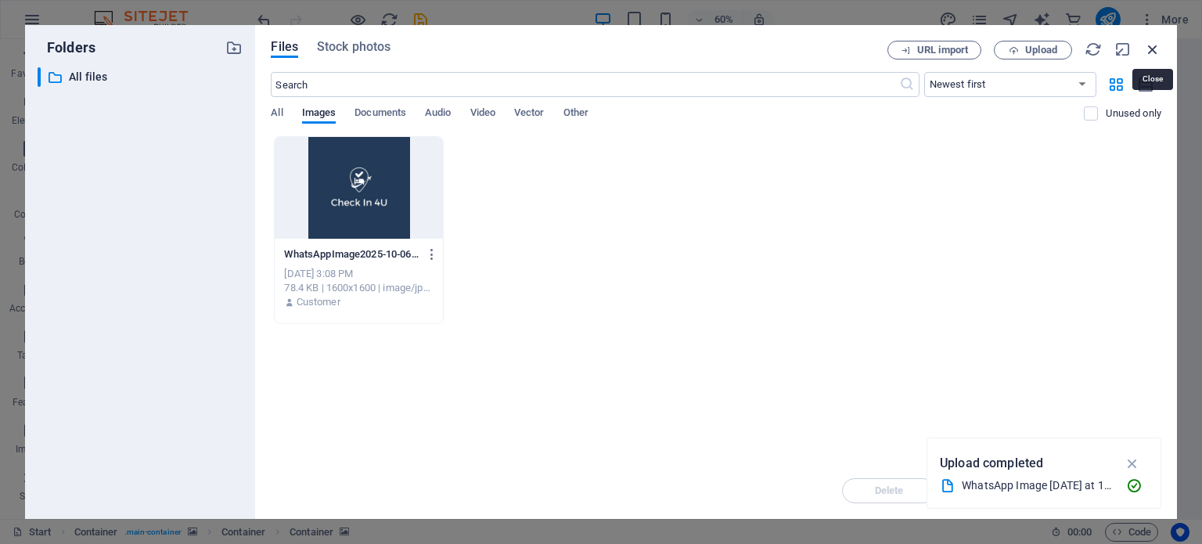
click at [1151, 54] on icon "button" at bounding box center [1152, 49] width 17 height 17
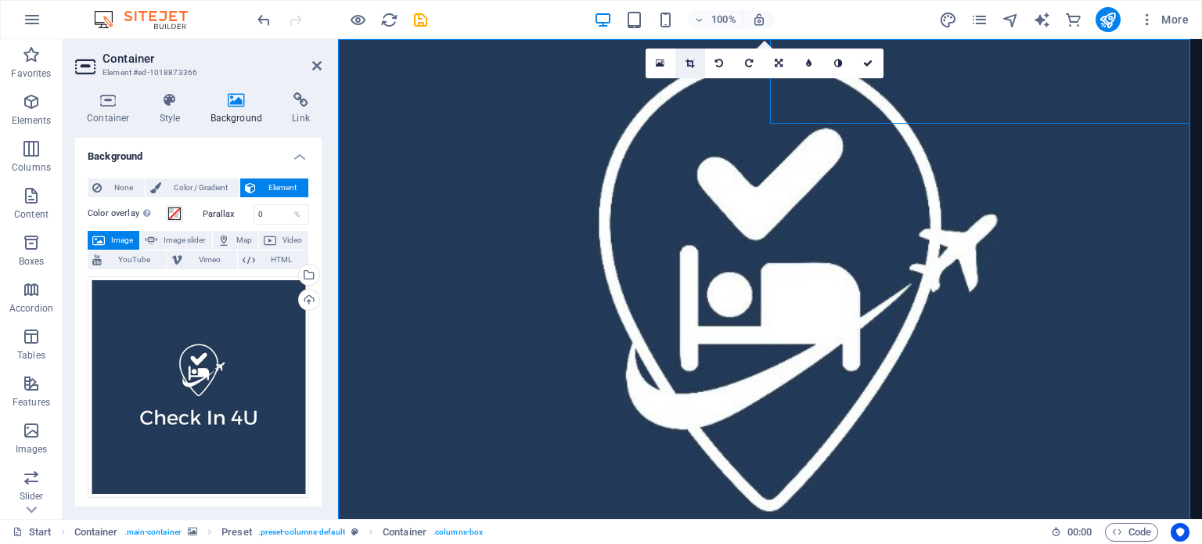
click at [683, 61] on link at bounding box center [691, 64] width 30 height 30
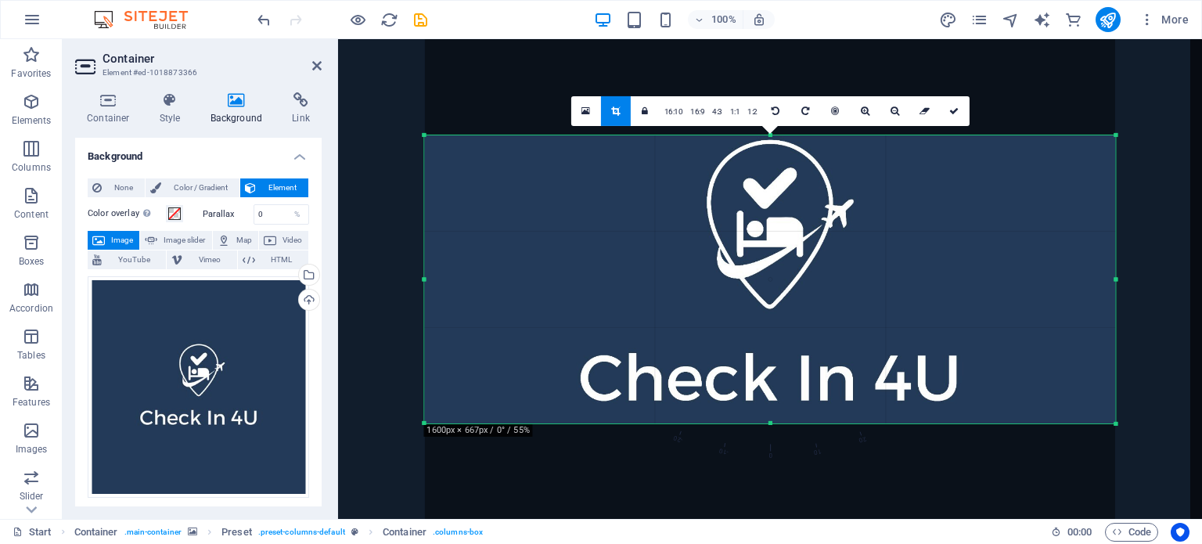
click at [844, 368] on div at bounding box center [769, 278] width 691 height 691
click at [894, 109] on icon at bounding box center [895, 110] width 9 height 9
click at [891, 113] on icon at bounding box center [895, 110] width 9 height 9
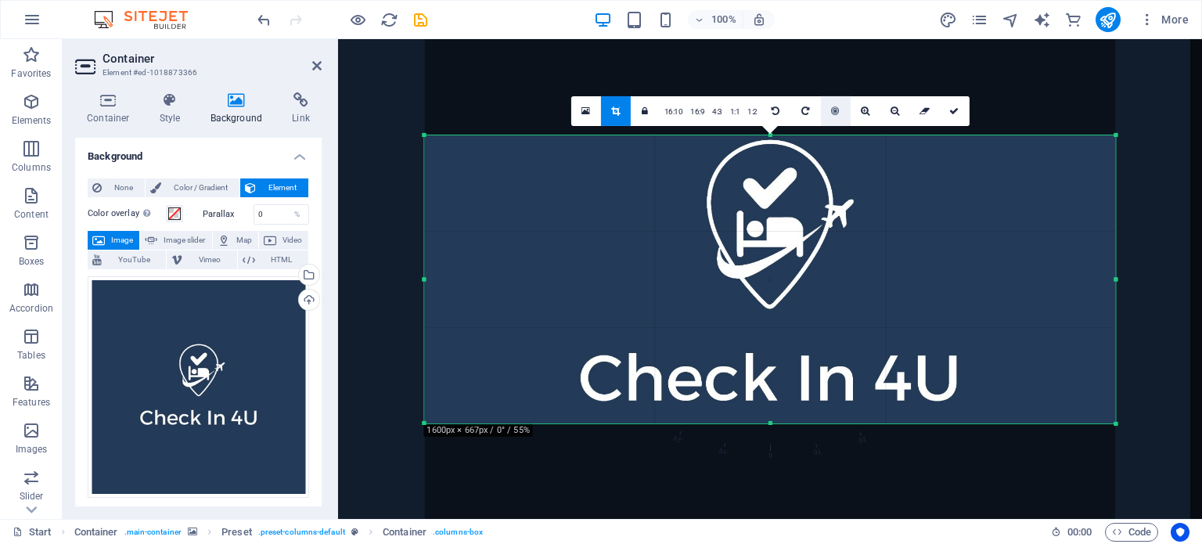
click at [840, 109] on link at bounding box center [836, 111] width 30 height 30
click at [922, 115] on link at bounding box center [925, 111] width 30 height 30
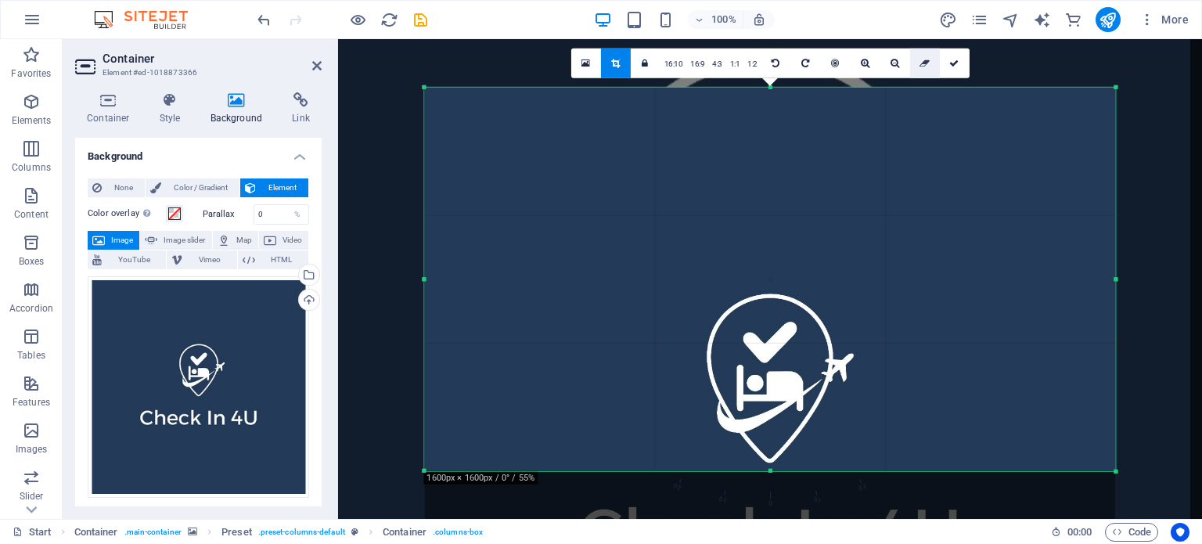
click at [920, 66] on icon at bounding box center [925, 62] width 10 height 9
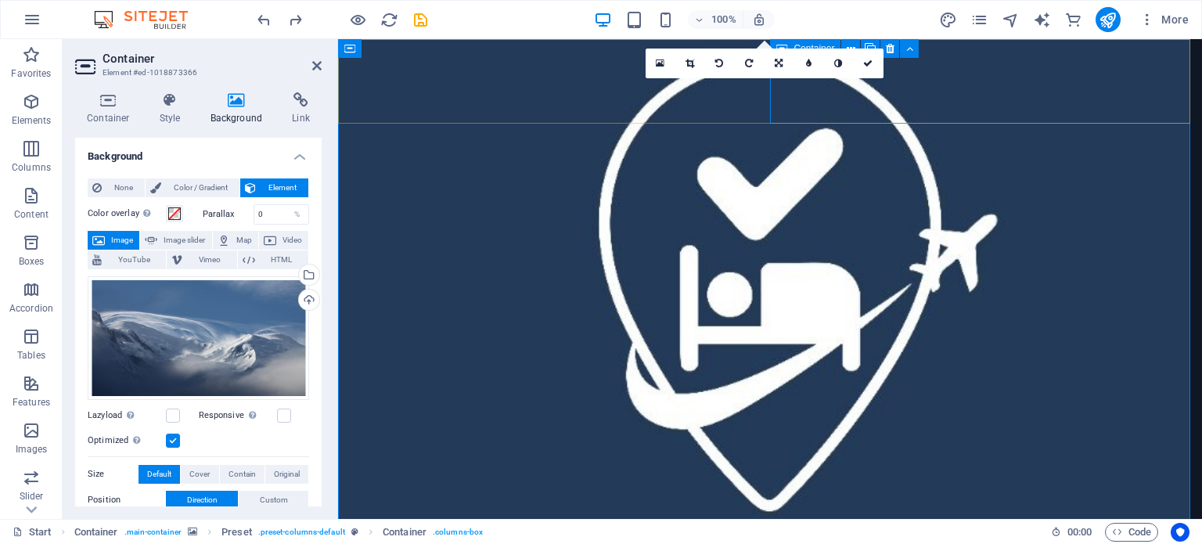
click at [787, 62] on link at bounding box center [780, 64] width 30 height 30
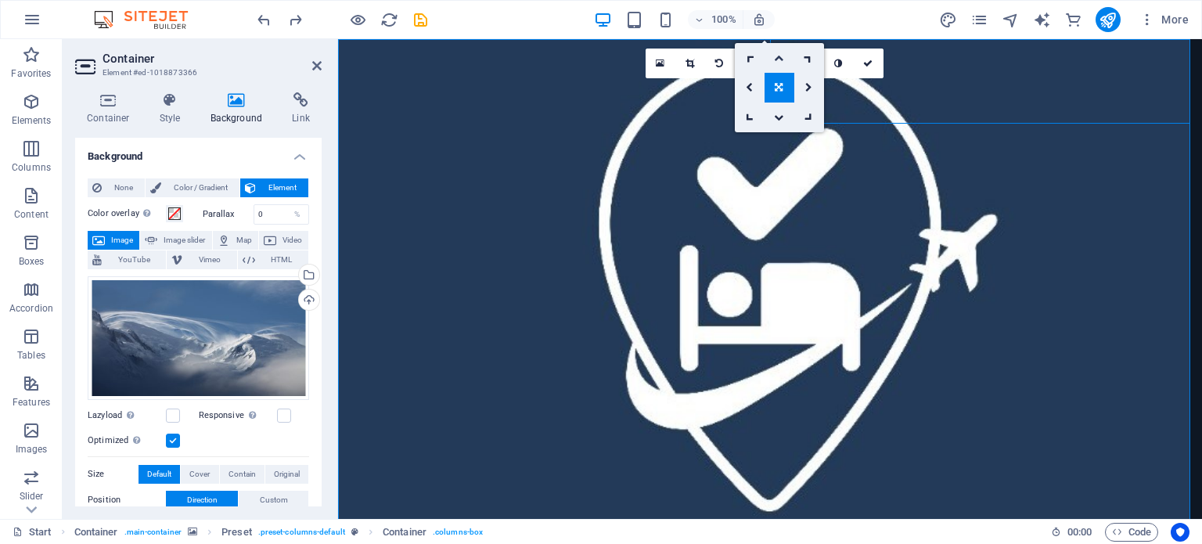
click at [783, 56] on icon at bounding box center [778, 57] width 9 height 9
click at [783, 56] on link at bounding box center [780, 64] width 30 height 30
click at [787, 91] on link at bounding box center [780, 88] width 30 height 30
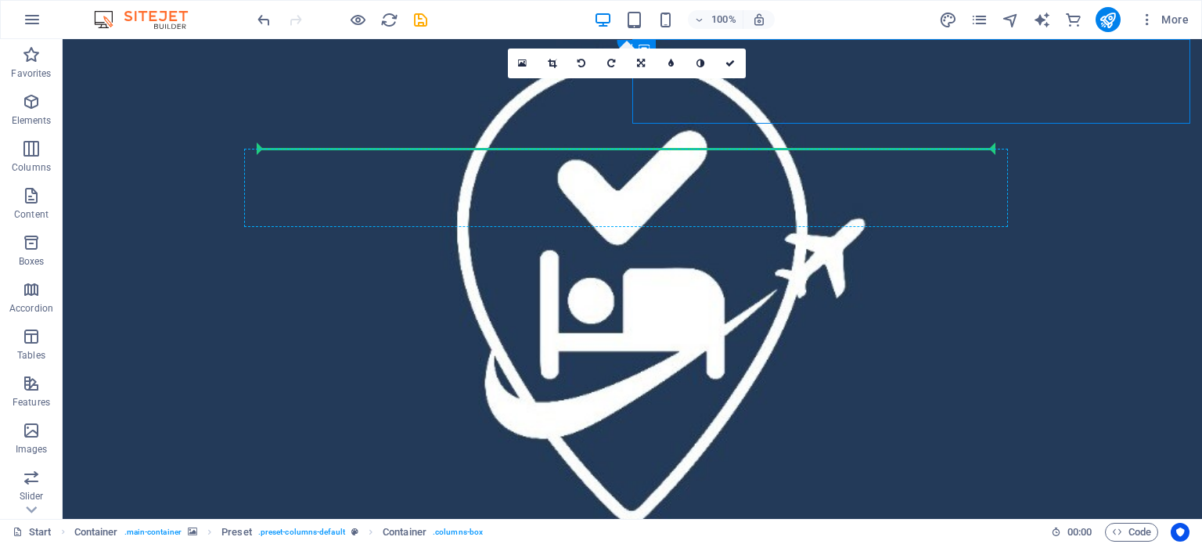
drag, startPoint x: 635, startPoint y: 94, endPoint x: 913, endPoint y: 150, distance: 283.4
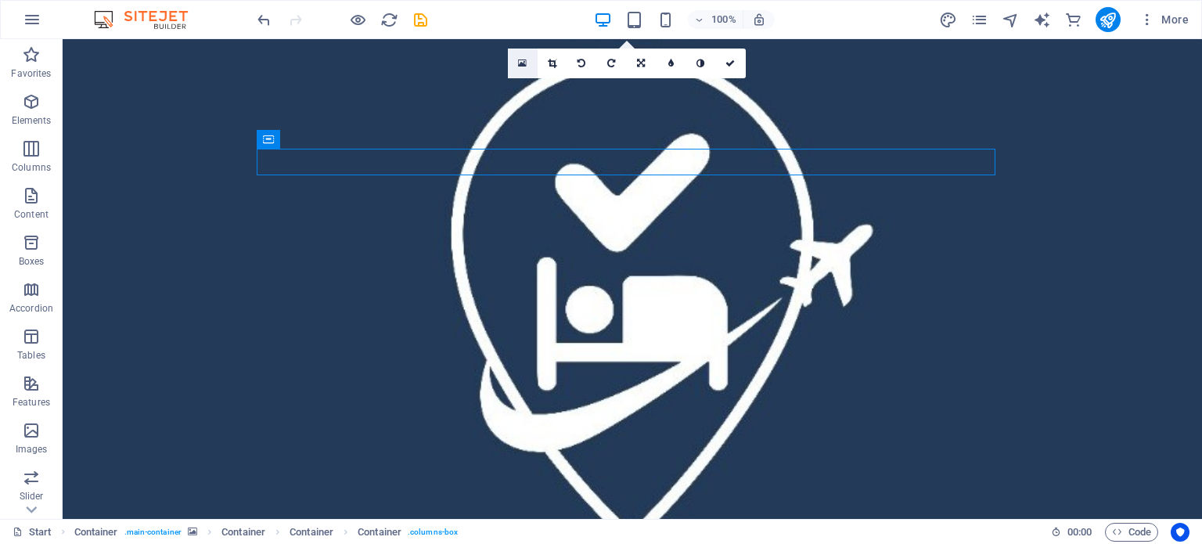
click at [523, 58] on icon at bounding box center [522, 63] width 9 height 11
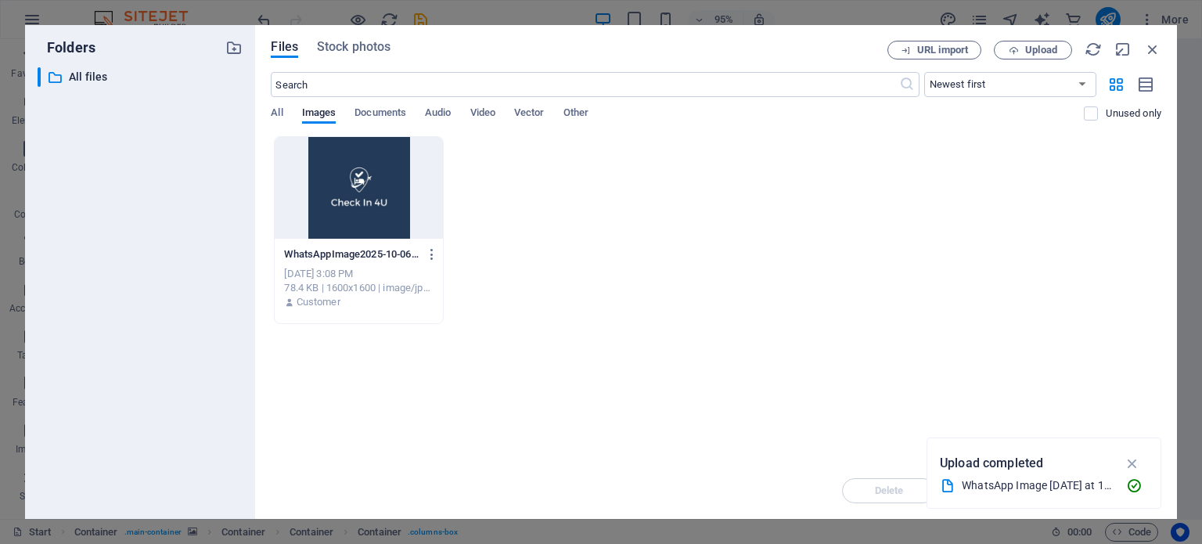
click at [410, 184] on div at bounding box center [359, 188] width 168 height 102
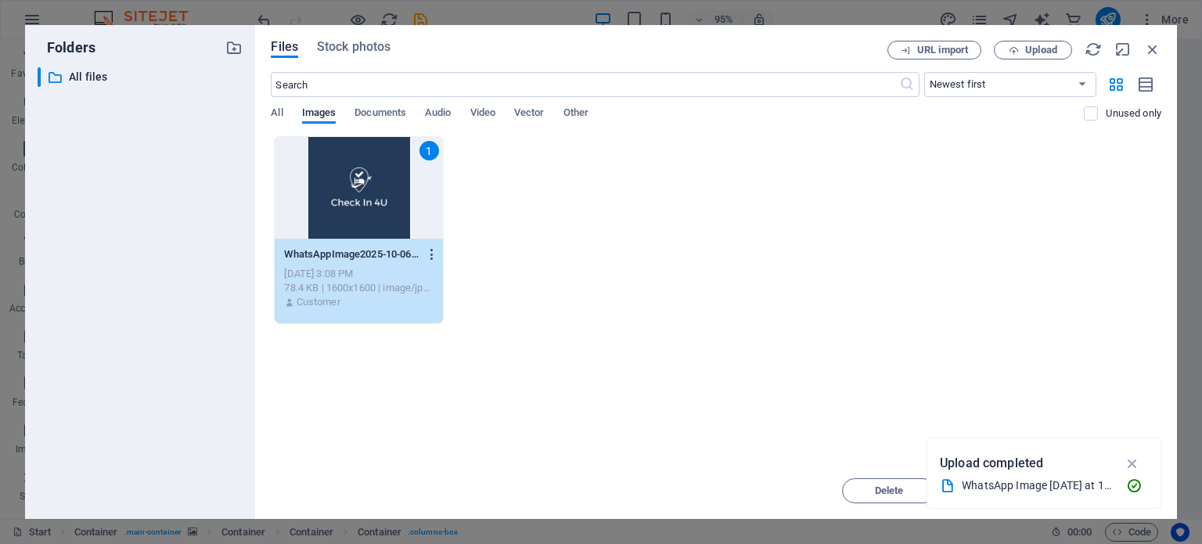
click at [428, 253] on icon "button" at bounding box center [432, 254] width 15 height 14
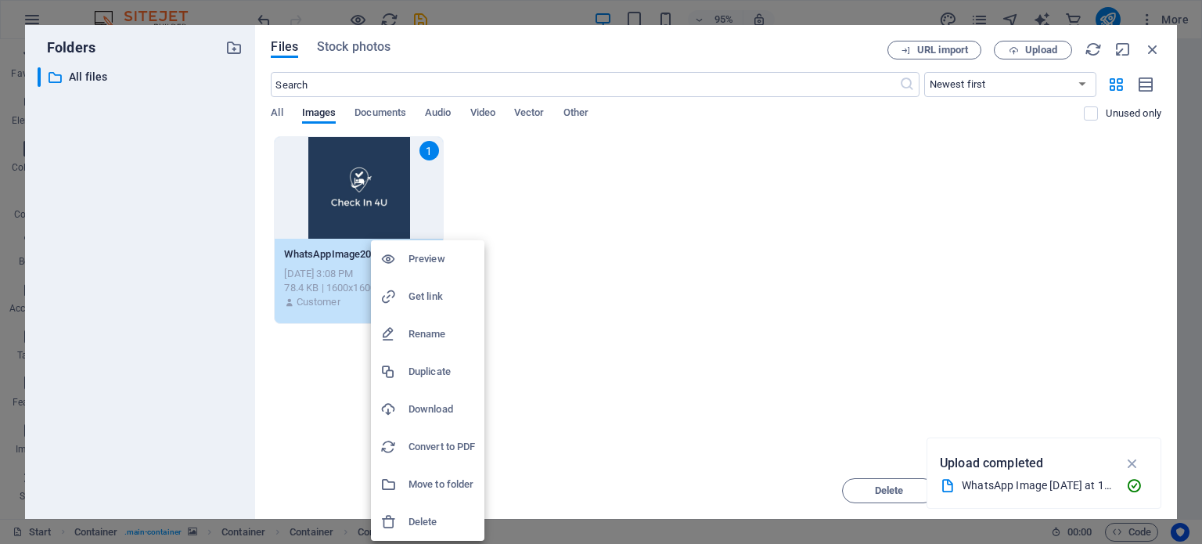
click at [440, 516] on h6 "Delete" at bounding box center [442, 522] width 67 height 19
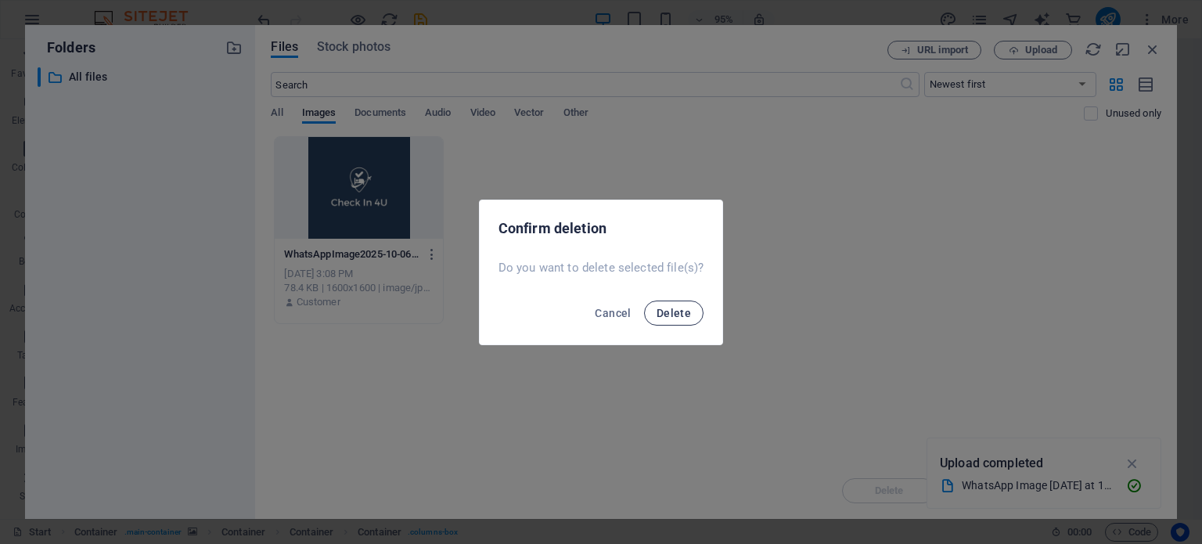
click at [676, 302] on button "Delete" at bounding box center [673, 313] width 59 height 25
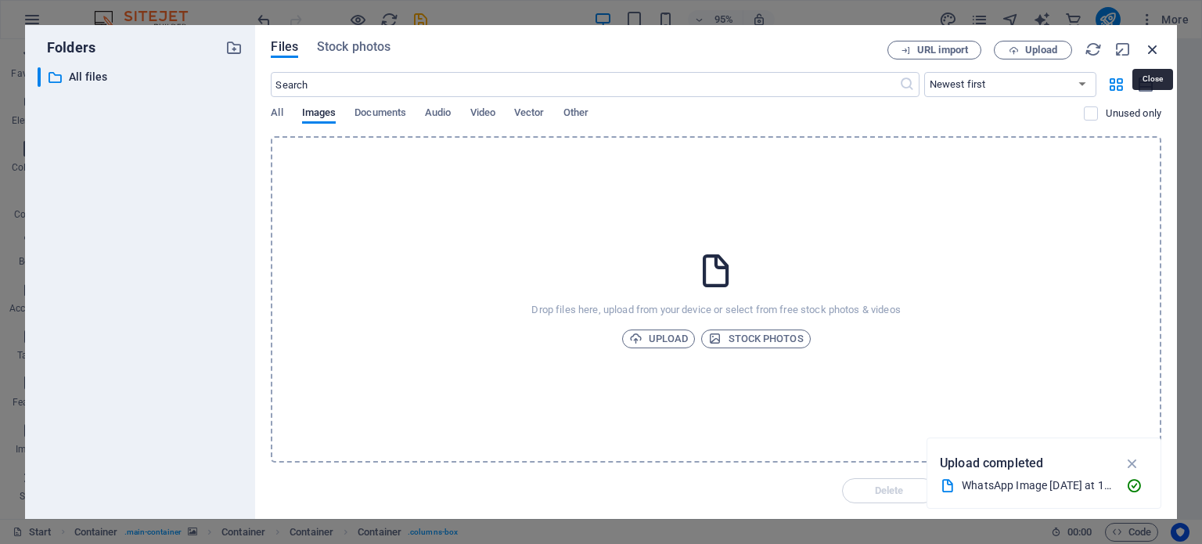
click at [1154, 50] on icon "button" at bounding box center [1152, 49] width 17 height 17
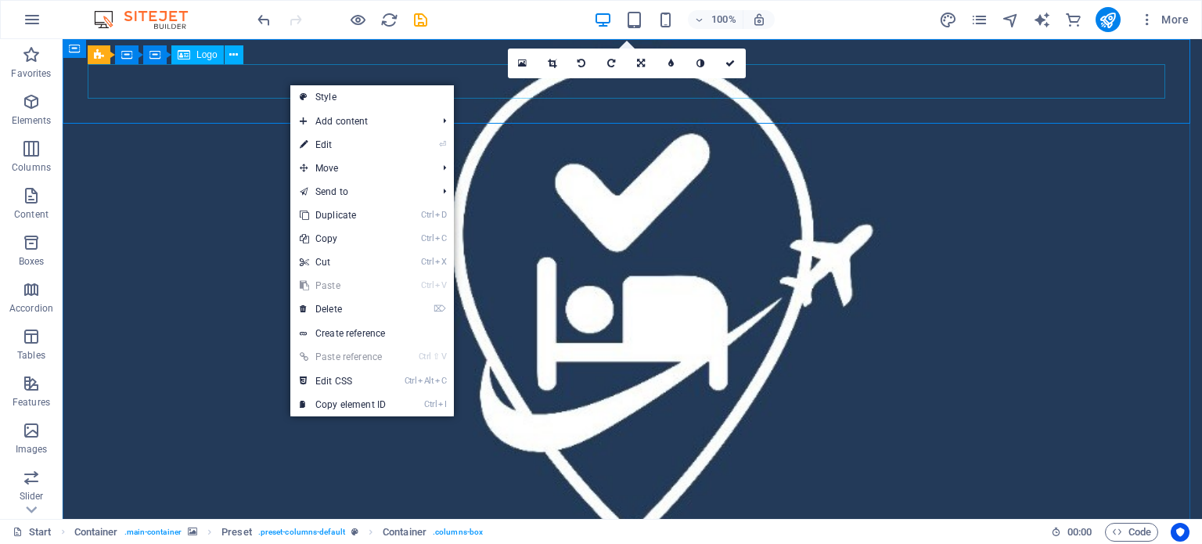
click at [210, 59] on span "Logo" at bounding box center [206, 54] width 21 height 9
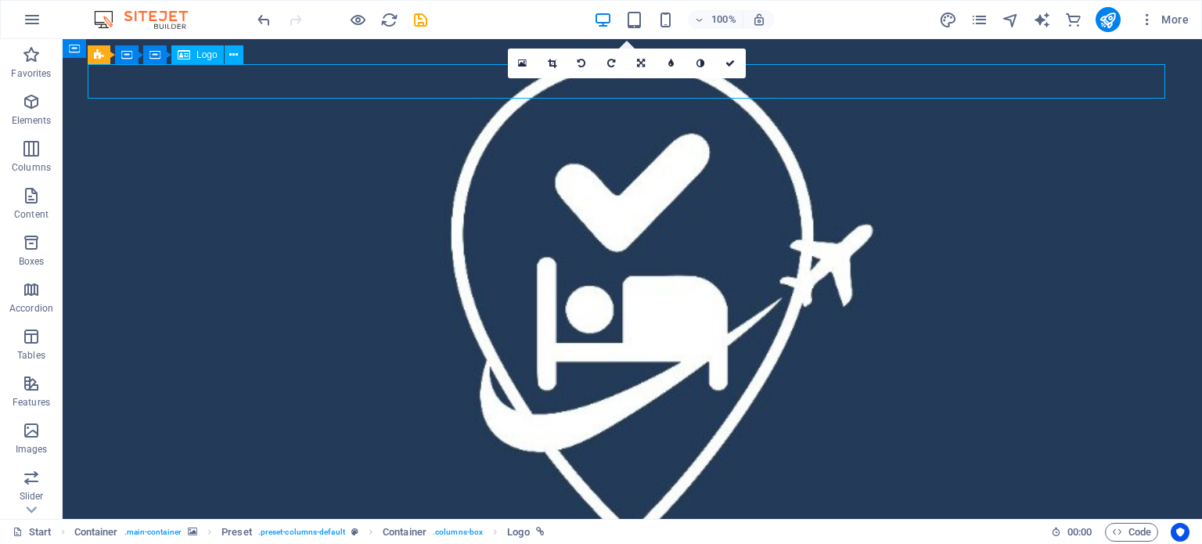
click at [186, 52] on icon at bounding box center [184, 54] width 13 height 19
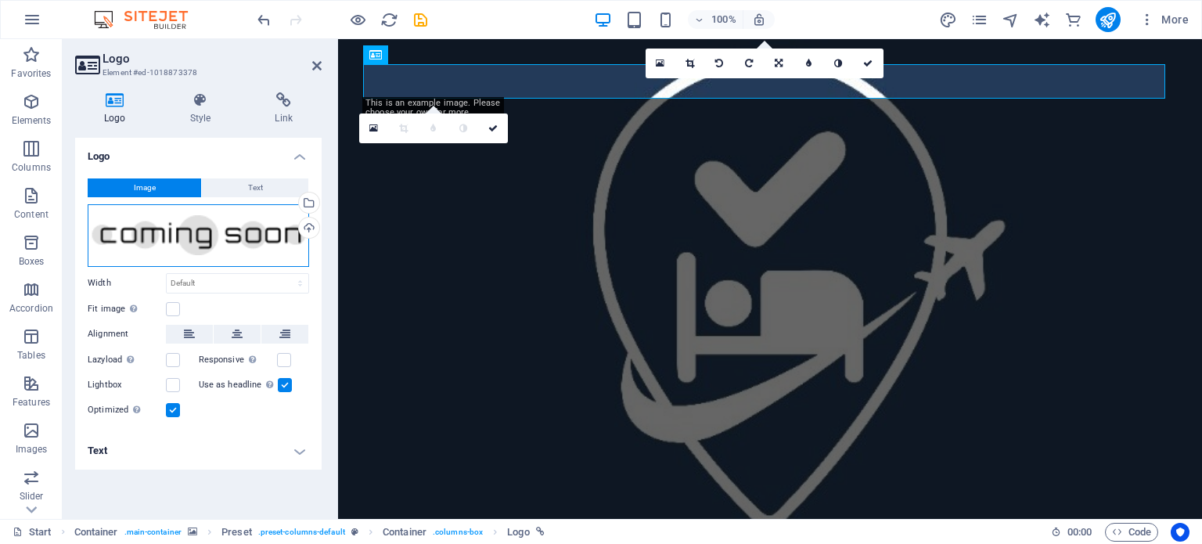
click at [204, 234] on div "Drag files here, click to choose files or select files from Files or our free s…" at bounding box center [199, 235] width 222 height 63
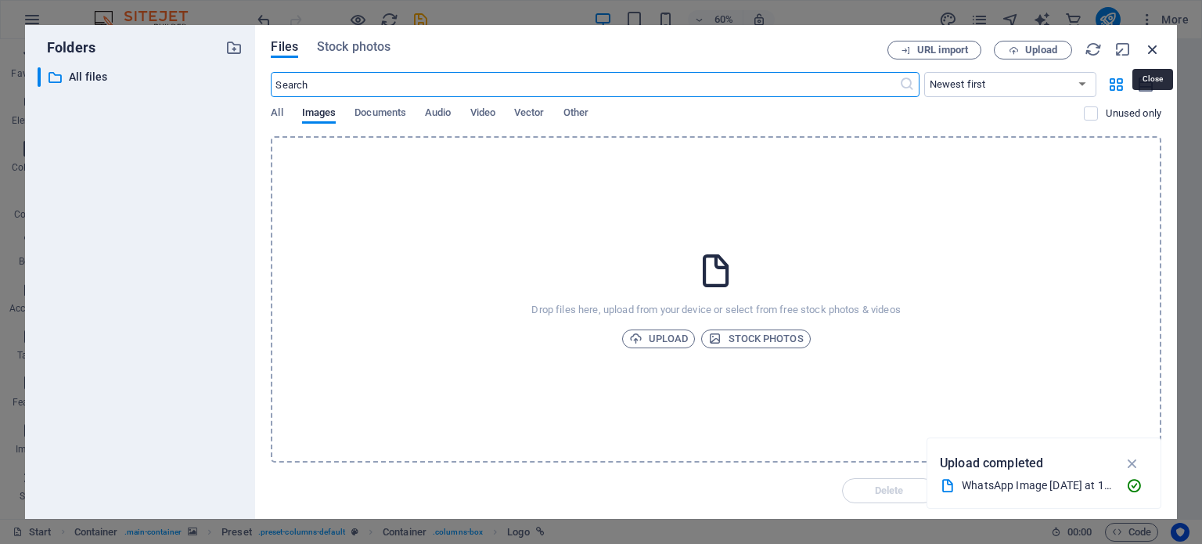
click at [1161, 45] on icon "button" at bounding box center [1152, 49] width 17 height 17
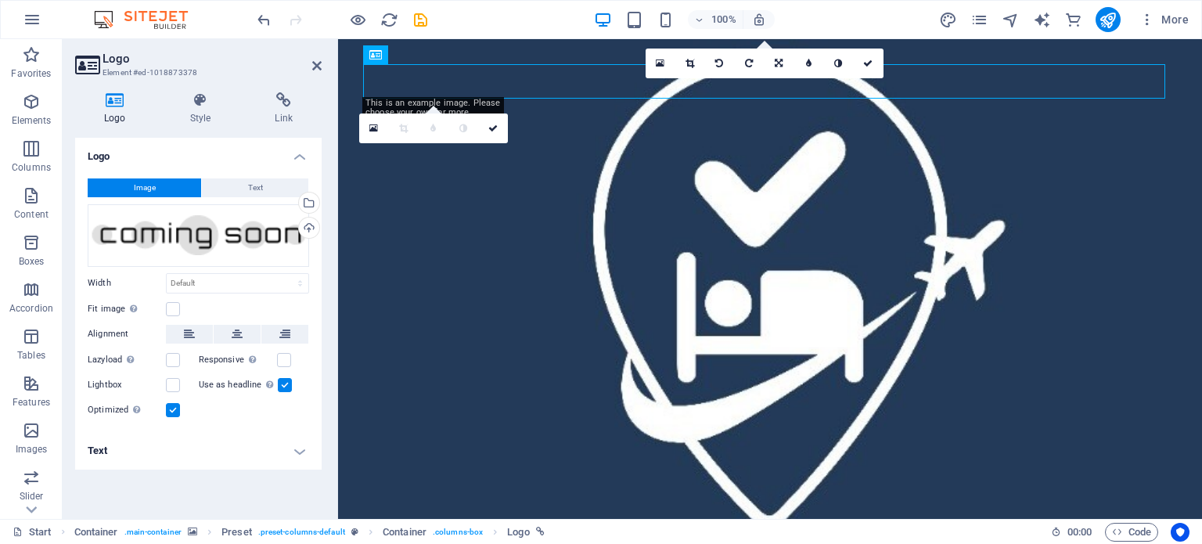
drag, startPoint x: 559, startPoint y: 87, endPoint x: 582, endPoint y: 92, distance: 24.1
drag, startPoint x: 866, startPoint y: 103, endPoint x: 567, endPoint y: 74, distance: 300.4
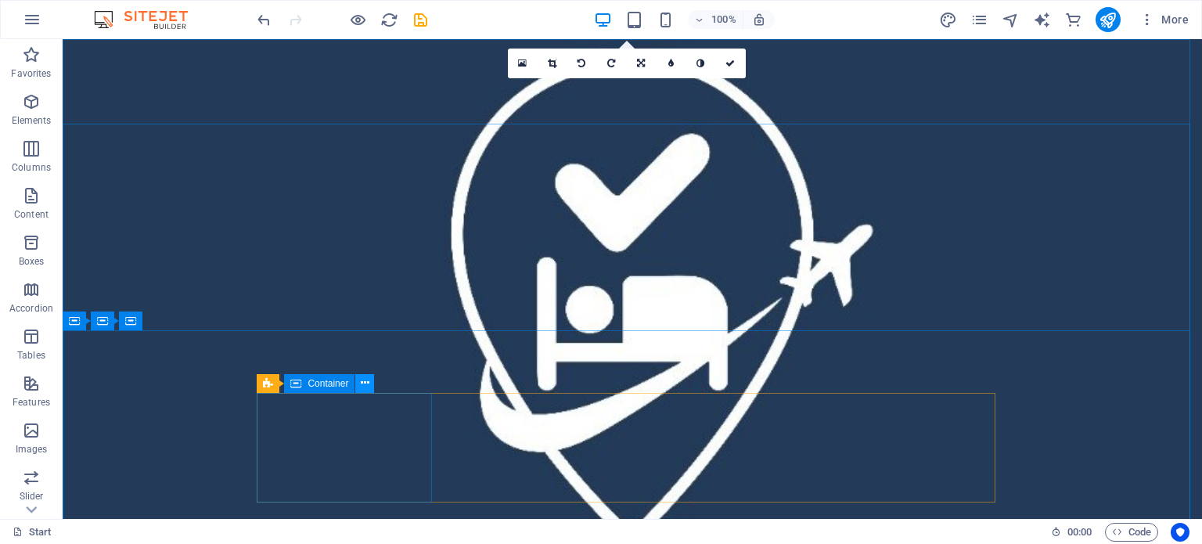
click at [367, 384] on icon at bounding box center [365, 383] width 9 height 16
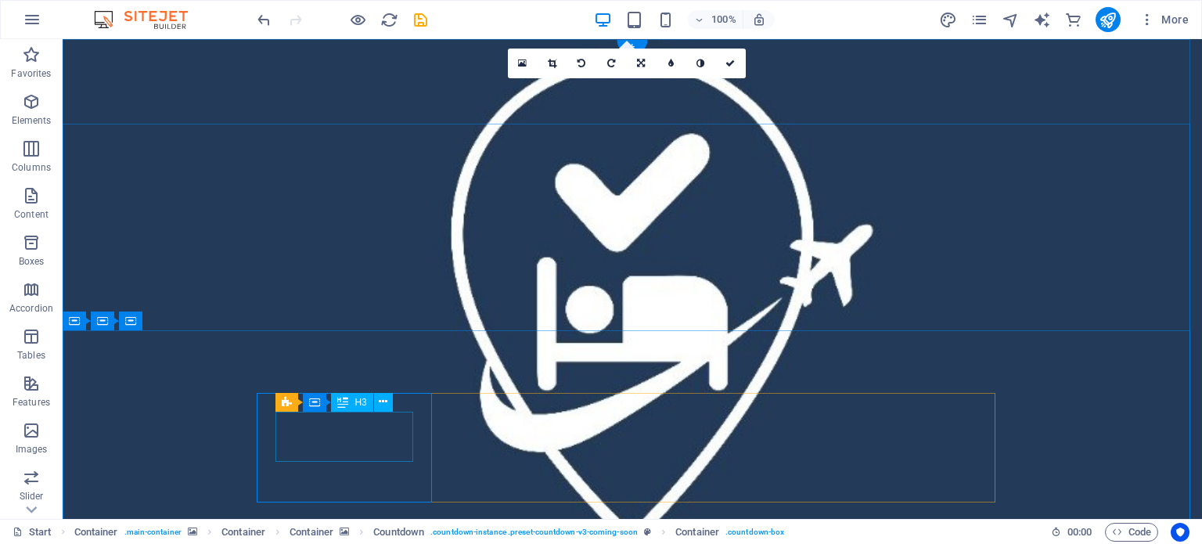
click at [348, 397] on div "H3" at bounding box center [351, 402] width 41 height 19
click at [349, 398] on div "H3" at bounding box center [351, 402] width 41 height 19
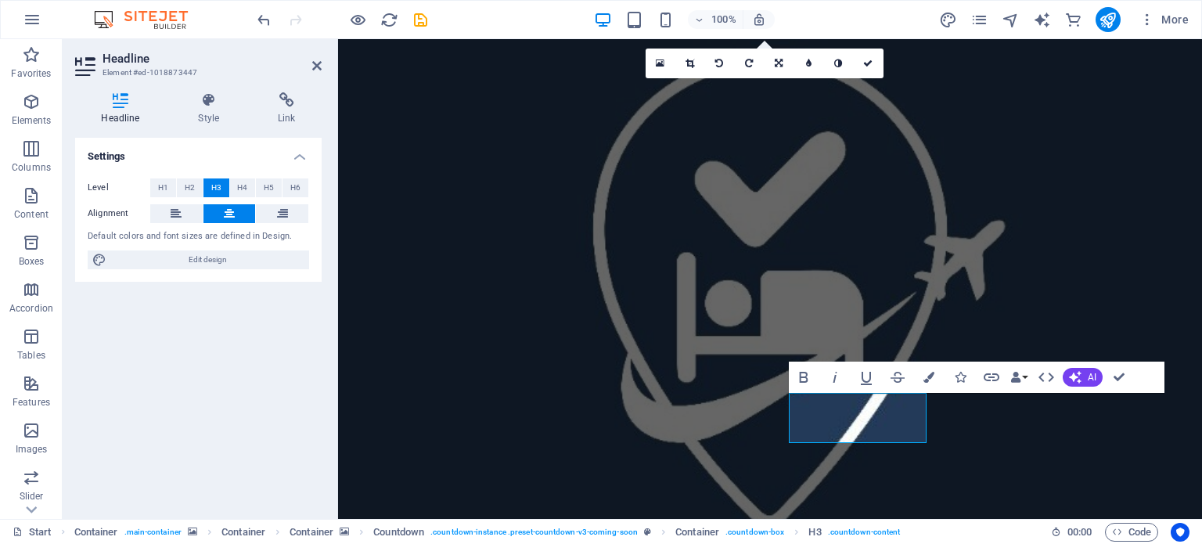
drag, startPoint x: 211, startPoint y: 430, endPoint x: 287, endPoint y: 387, distance: 86.9
click at [214, 428] on div "Settings Level H1 H2 H3 H4 H5 H6 Alignment Default colors and font sizes are de…" at bounding box center [198, 322] width 247 height 369
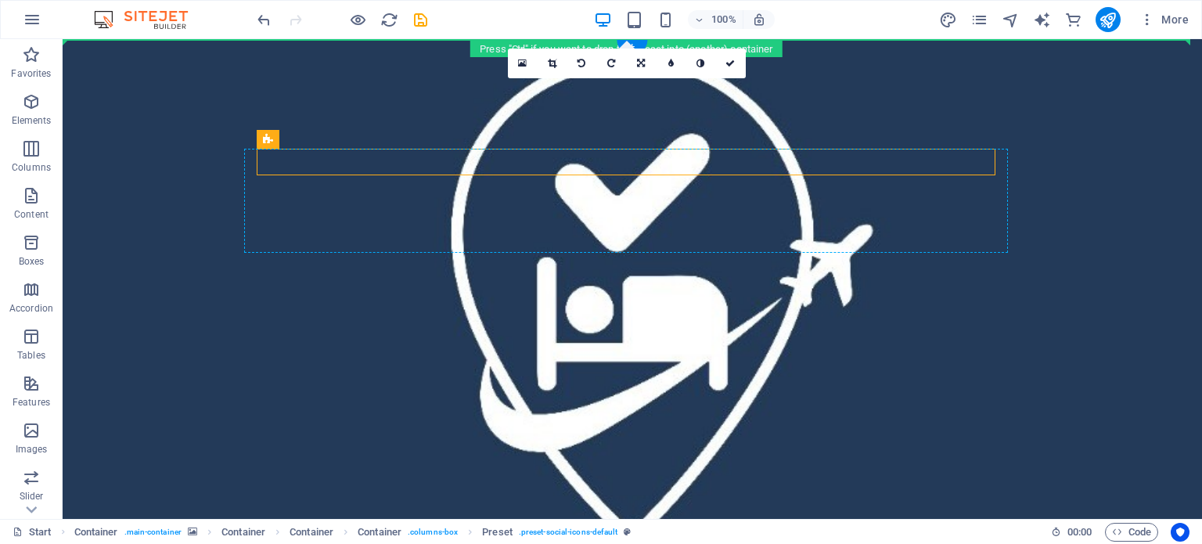
drag, startPoint x: 697, startPoint y: 173, endPoint x: 977, endPoint y: 193, distance: 281.0
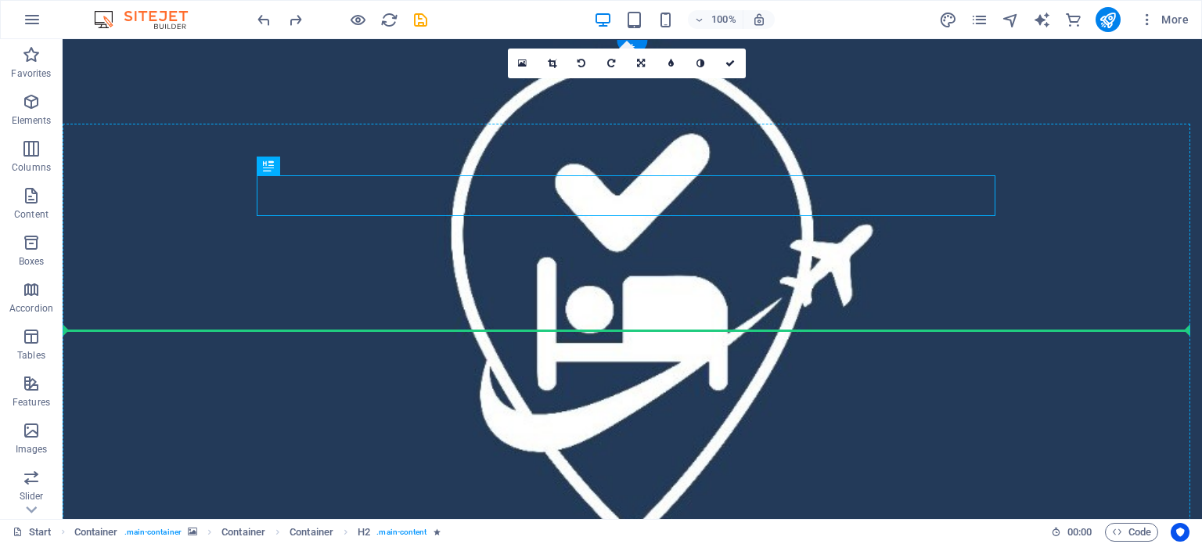
drag, startPoint x: 838, startPoint y: 180, endPoint x: 830, endPoint y: 308, distance: 127.9
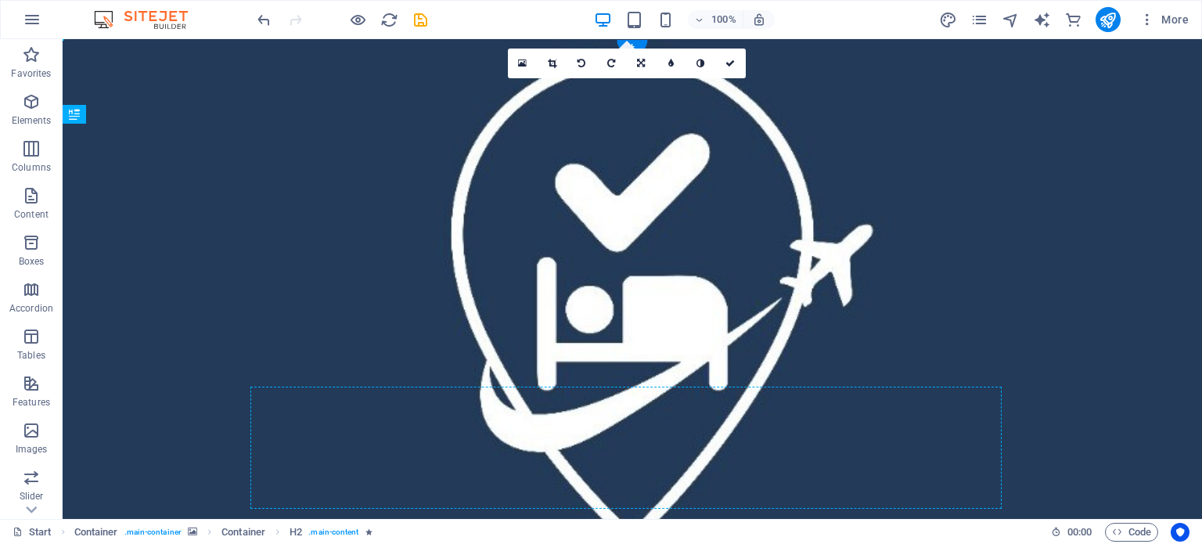
drag, startPoint x: 800, startPoint y: 290, endPoint x: 788, endPoint y: 344, distance: 54.7
drag, startPoint x: 833, startPoint y: 294, endPoint x: 833, endPoint y: 328, distance: 33.7
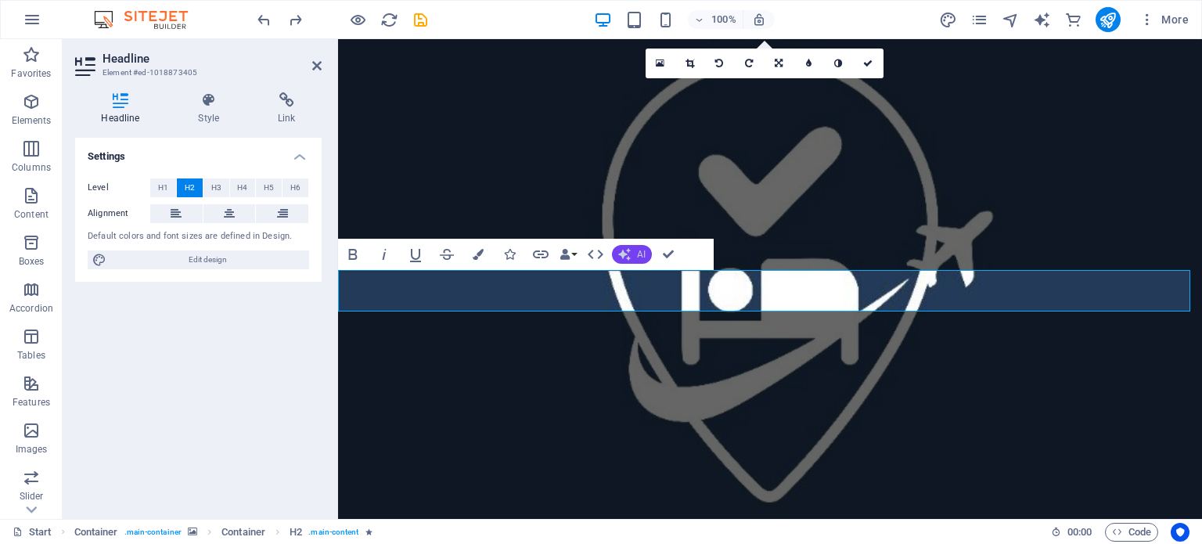
click at [636, 258] on button "AI" at bounding box center [632, 254] width 40 height 19
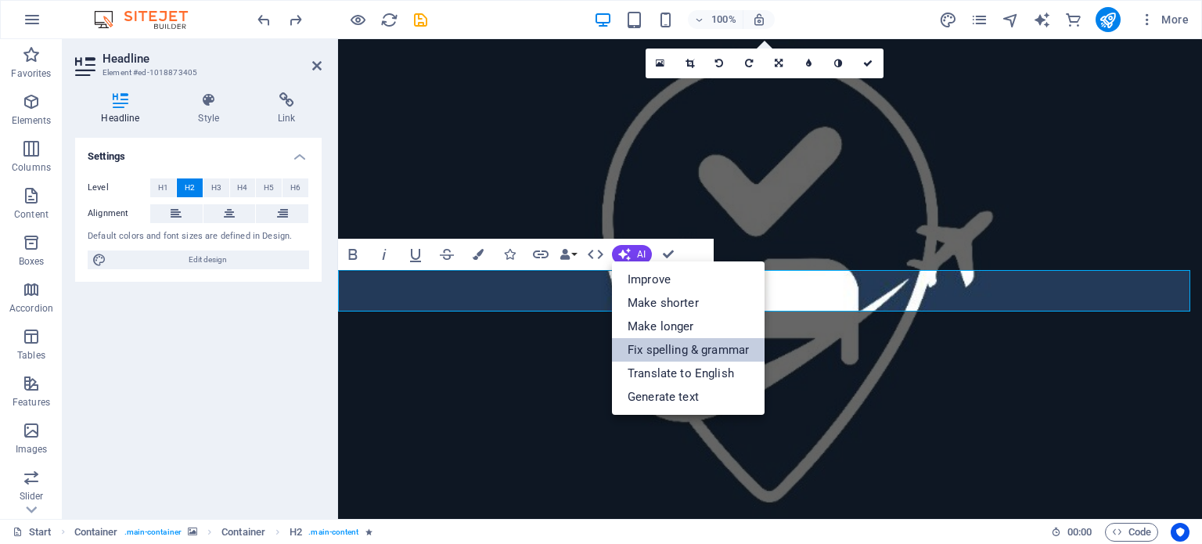
click at [695, 354] on link "Fix spelling & grammar" at bounding box center [688, 349] width 153 height 23
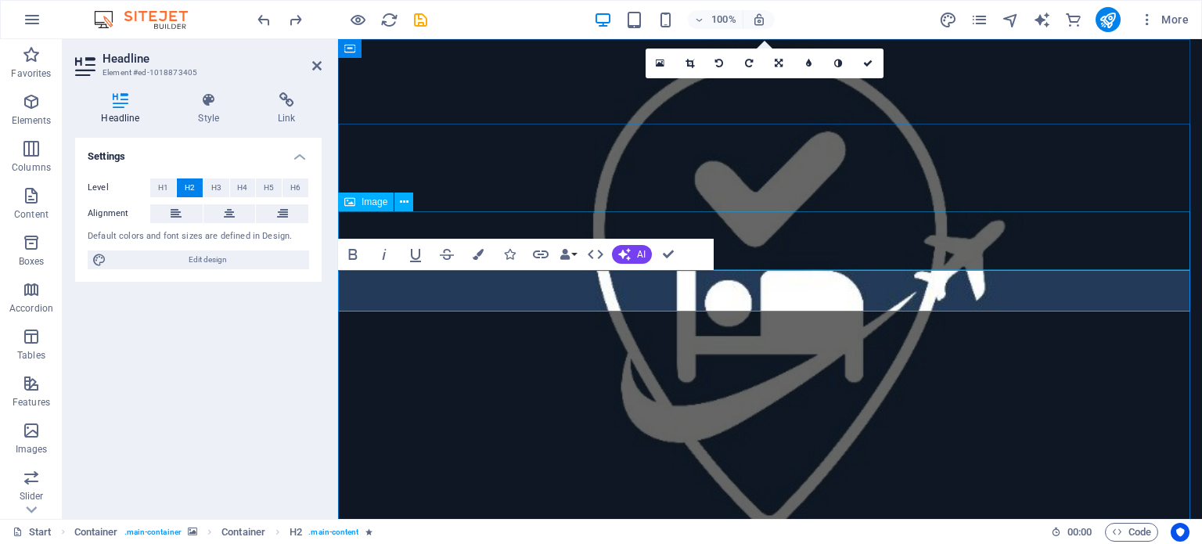
select select "%"
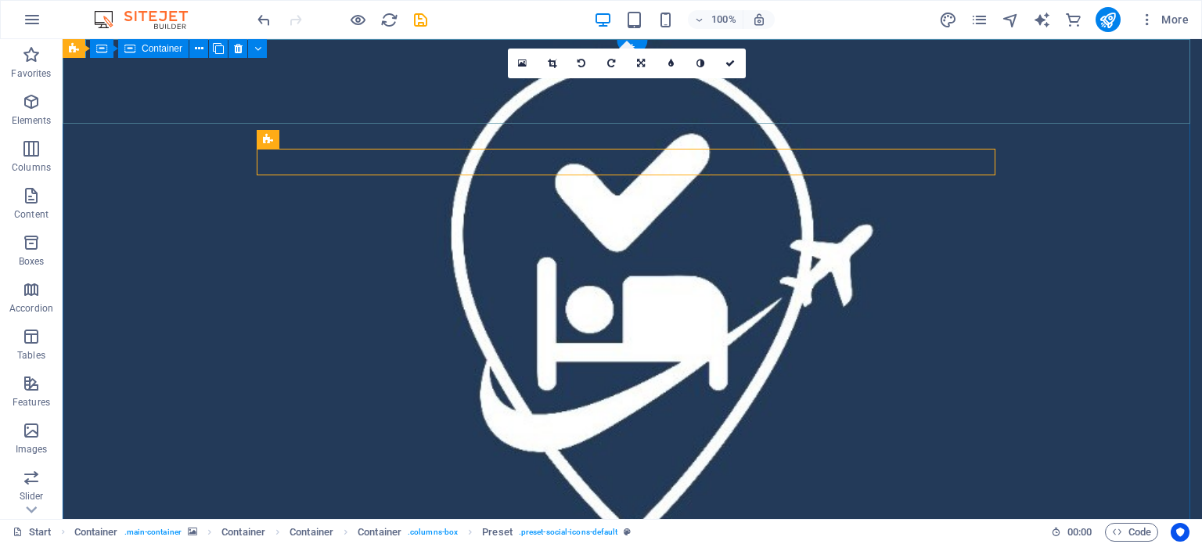
drag, startPoint x: 865, startPoint y: 150, endPoint x: 976, endPoint y: 99, distance: 121.9
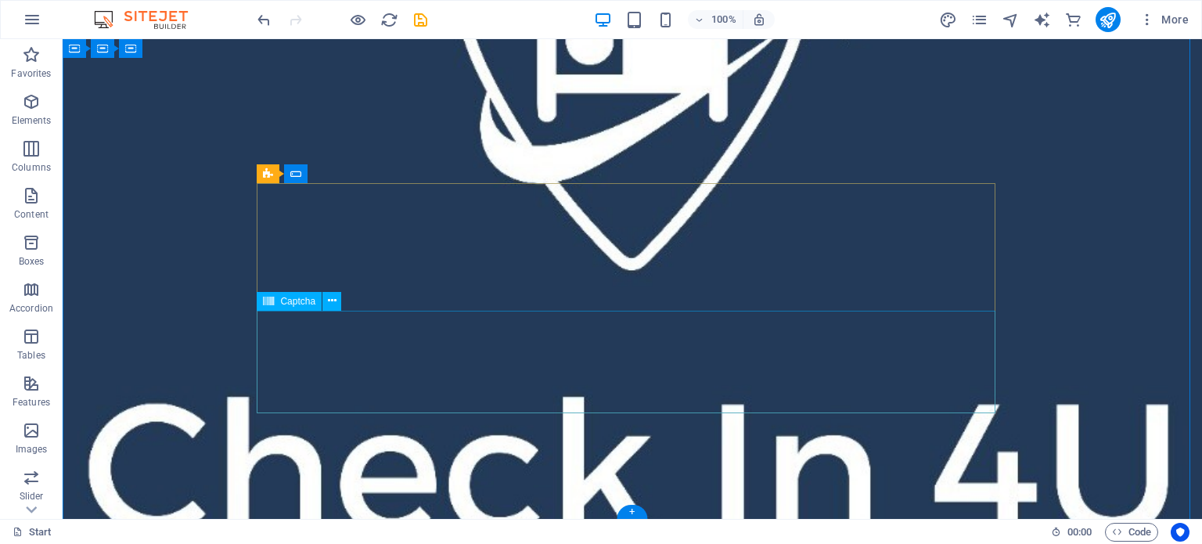
scroll to position [31, 0]
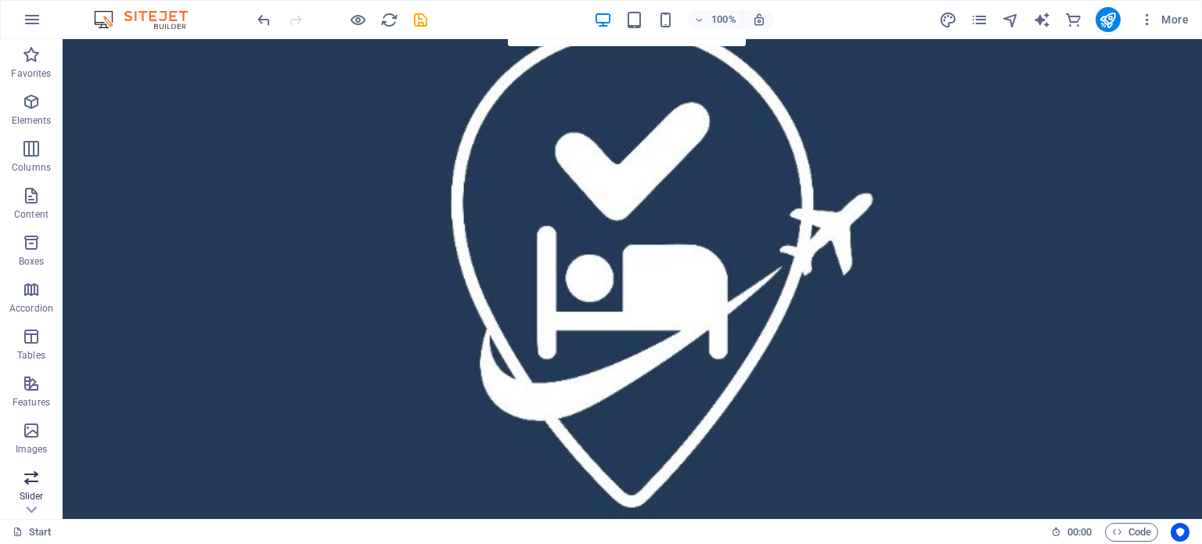
click at [24, 495] on p "Slider" at bounding box center [32, 496] width 24 height 13
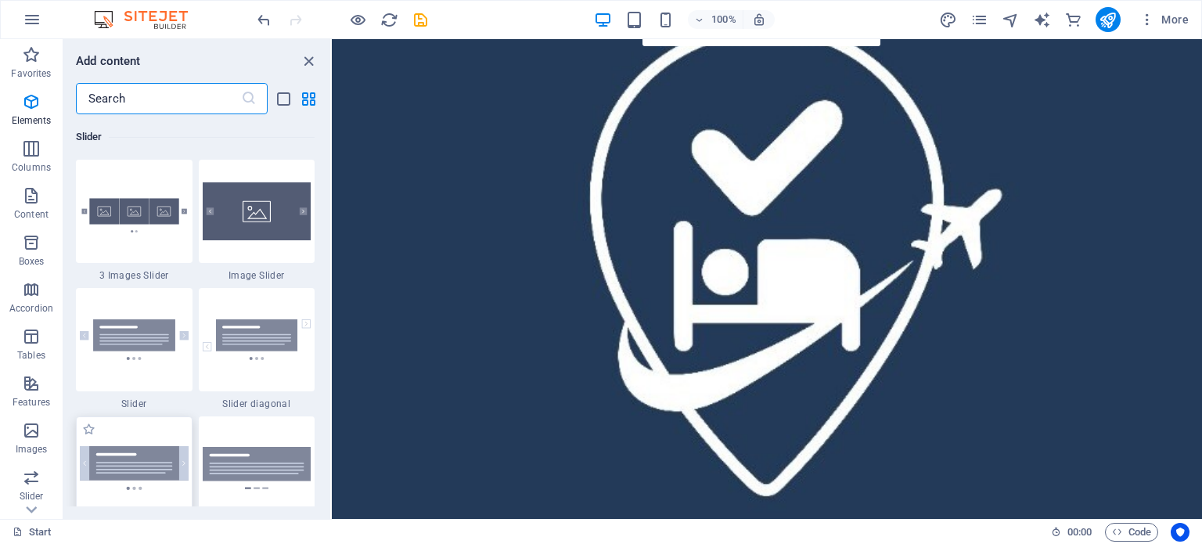
scroll to position [8874, 0]
click at [44, 422] on span "Images" at bounding box center [31, 440] width 63 height 38
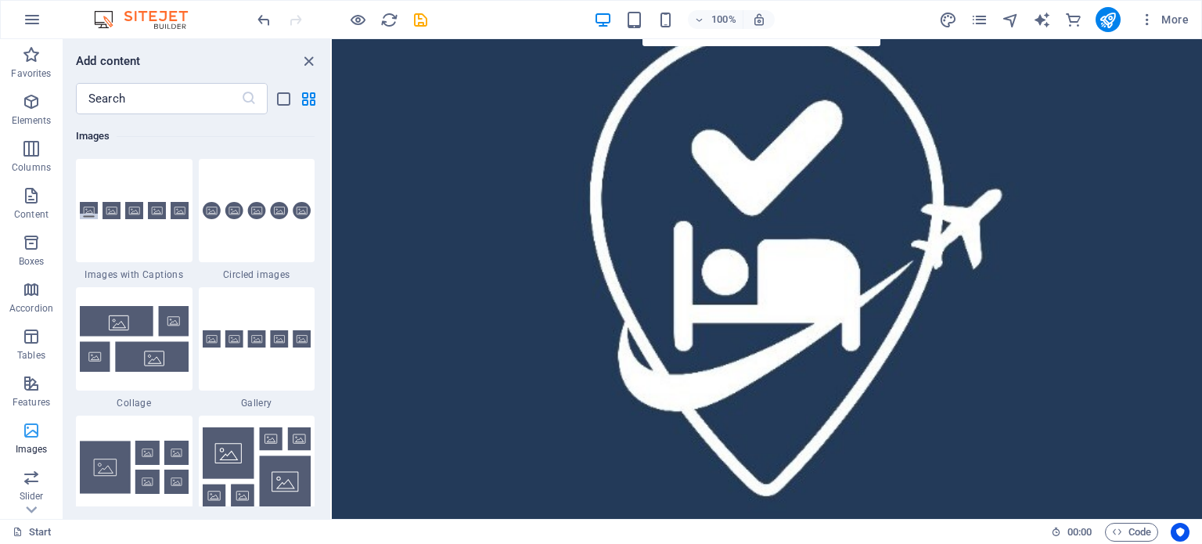
scroll to position [7938, 0]
click at [31, 13] on icon "button" at bounding box center [32, 19] width 19 height 19
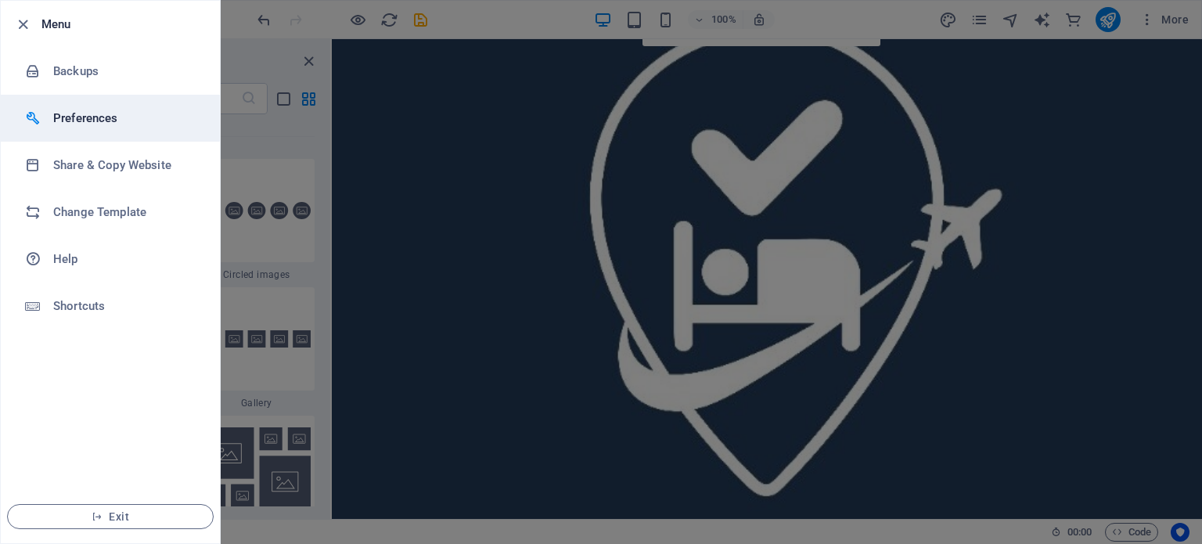
click at [31, 134] on li "Preferences" at bounding box center [110, 118] width 219 height 47
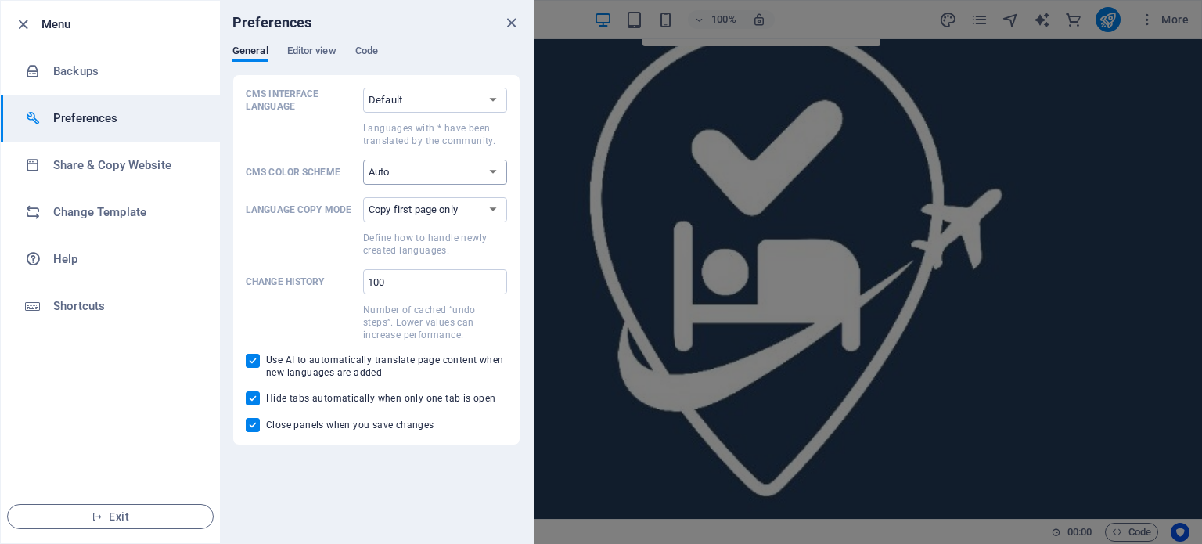
click at [435, 171] on select "Auto Dark Light" at bounding box center [435, 172] width 144 height 25
select select "light"
click at [363, 160] on select "Auto Dark Light" at bounding box center [435, 172] width 144 height 25
click at [322, 58] on span "Editor view" at bounding box center [311, 52] width 49 height 22
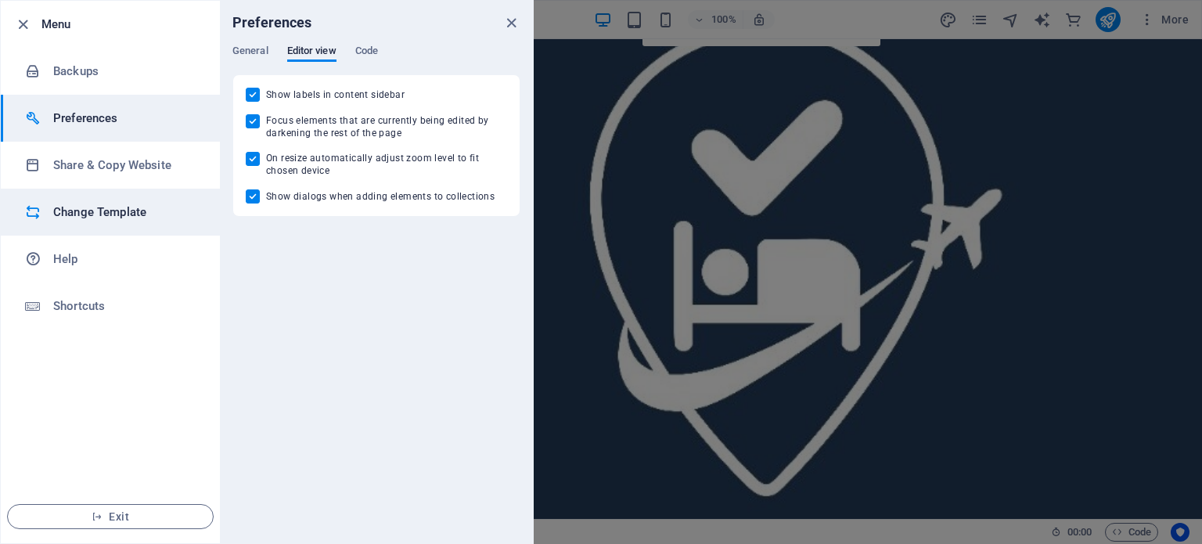
click at [71, 215] on h6 "Change Template" at bounding box center [125, 212] width 145 height 19
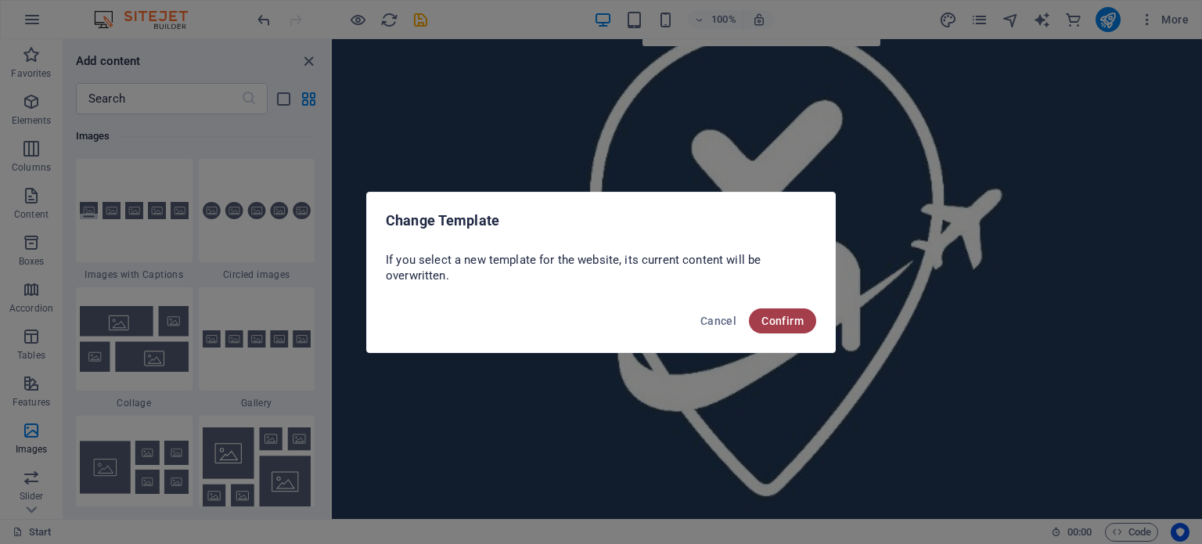
click at [783, 316] on span "Confirm" at bounding box center [783, 321] width 42 height 13
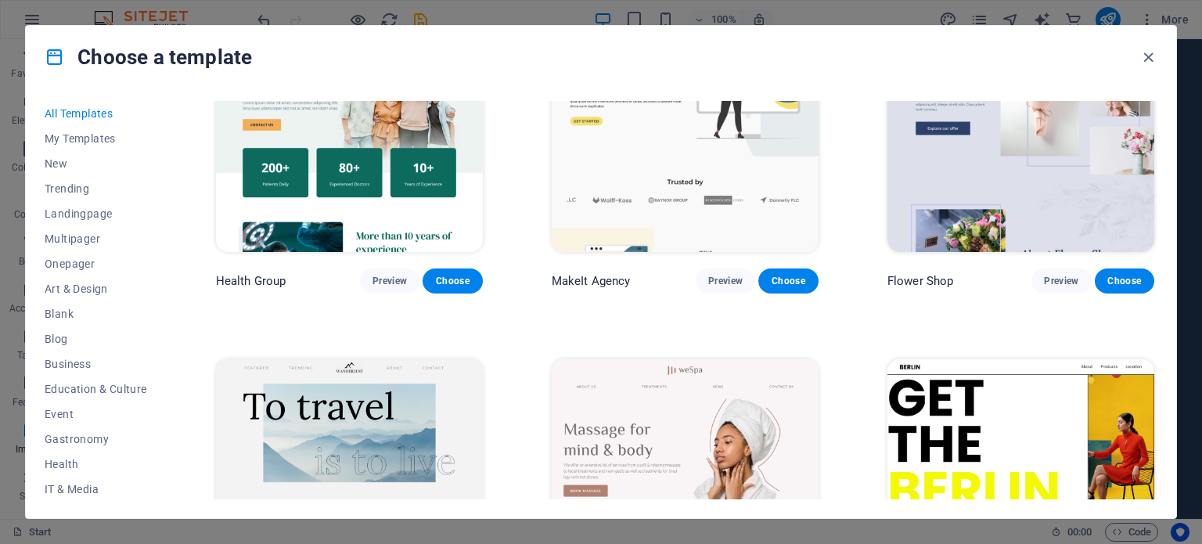
scroll to position [4462, 0]
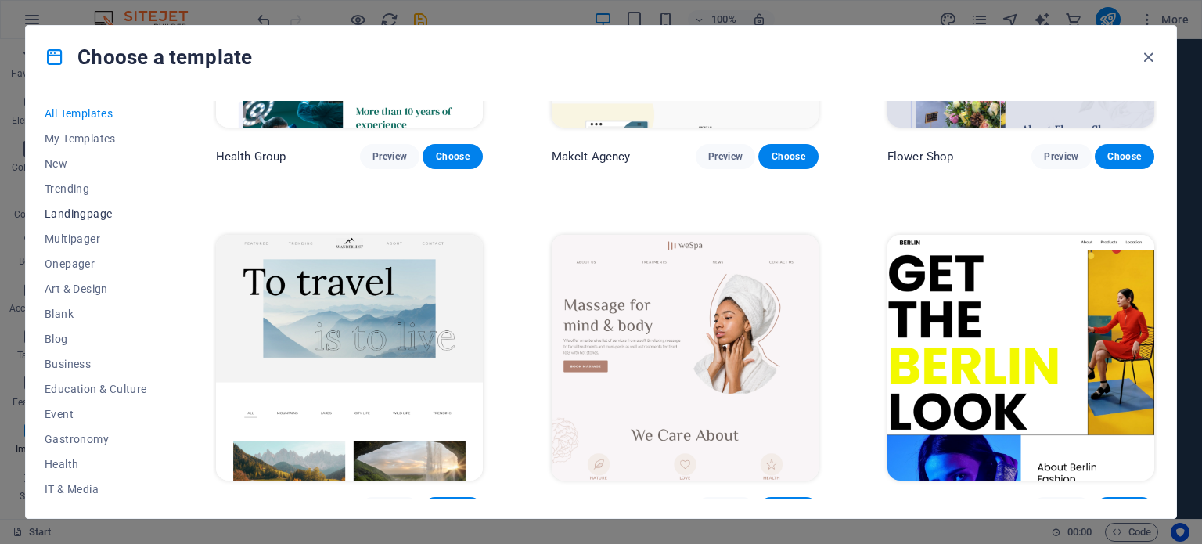
click at [94, 210] on span "Landingpage" at bounding box center [96, 213] width 103 height 13
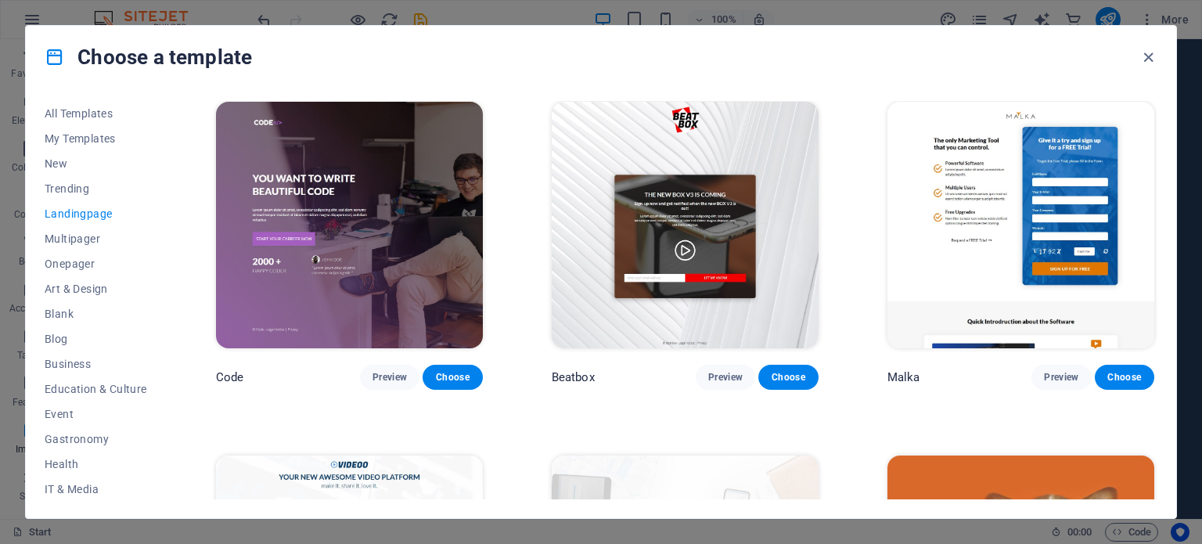
scroll to position [0, 0]
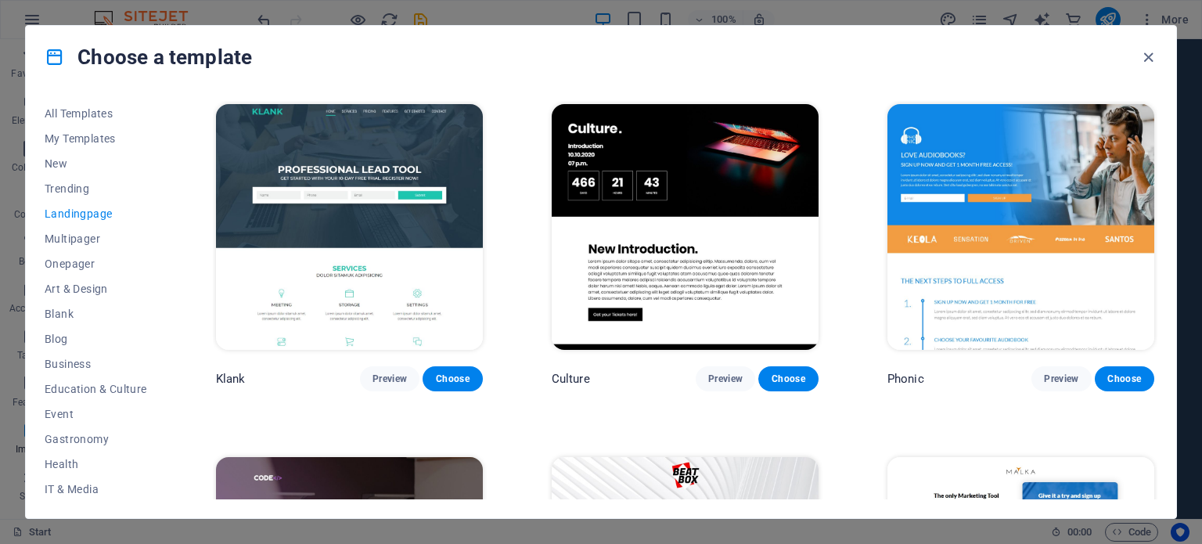
click at [409, 220] on img at bounding box center [349, 227] width 267 height 246
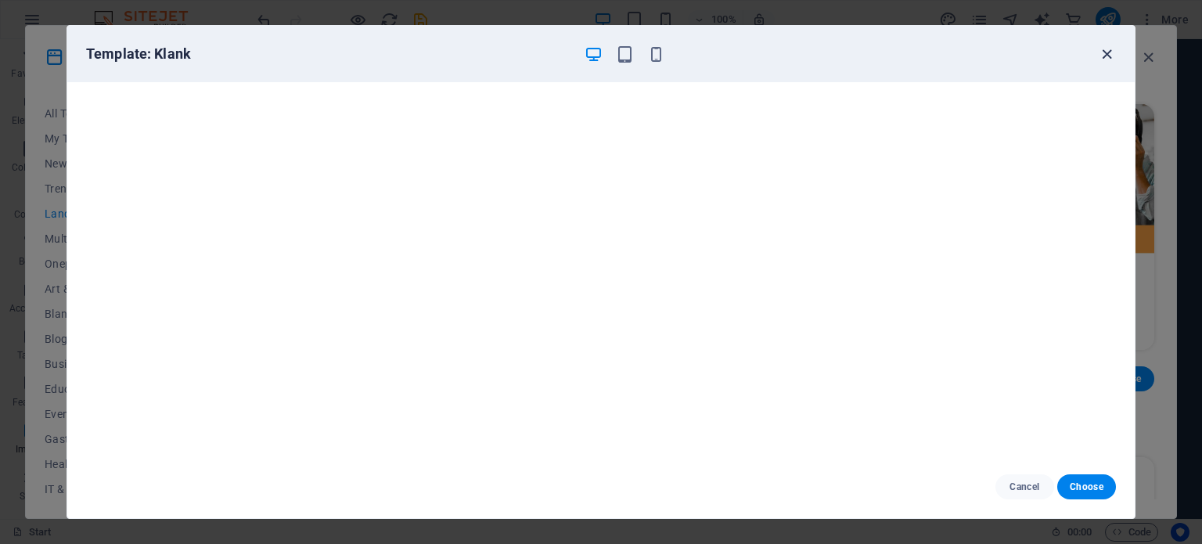
click at [1107, 49] on icon "button" at bounding box center [1107, 54] width 18 height 18
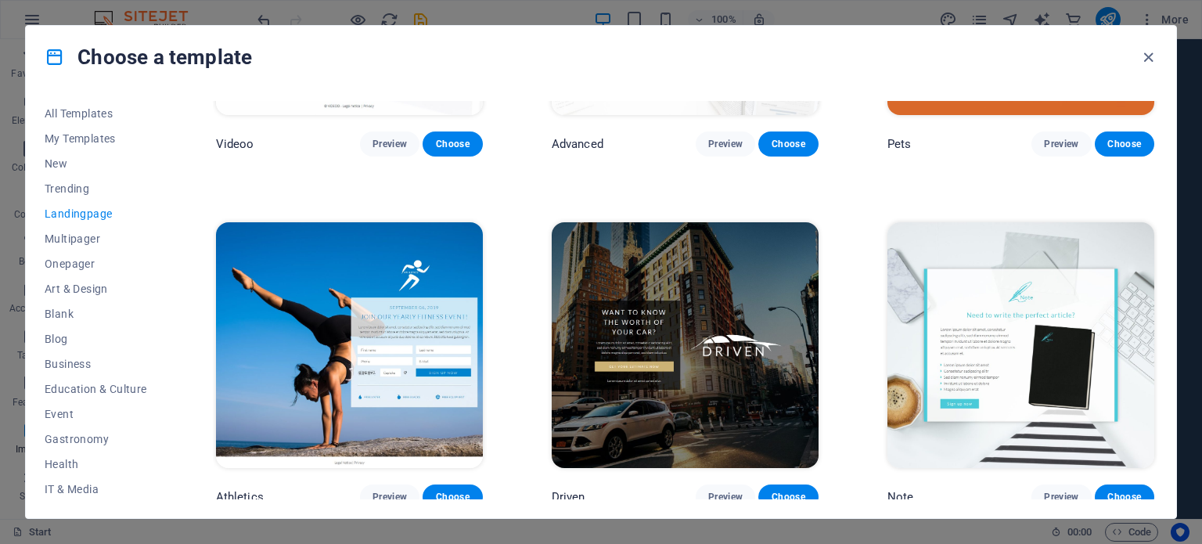
scroll to position [939, 0]
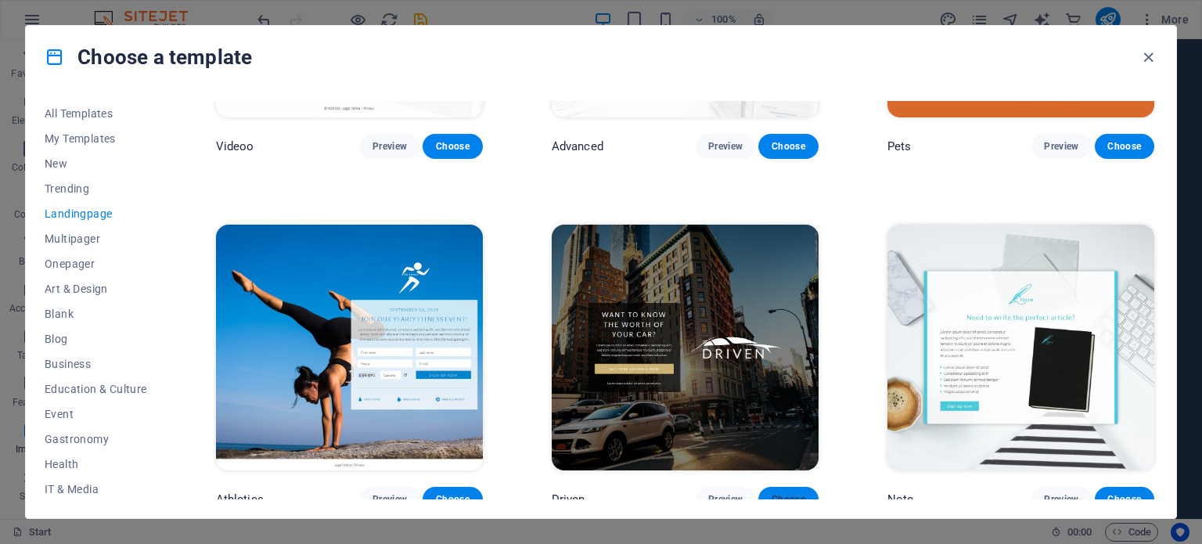
click at [777, 493] on span "Choose" at bounding box center [788, 499] width 34 height 13
checkbox input "false"
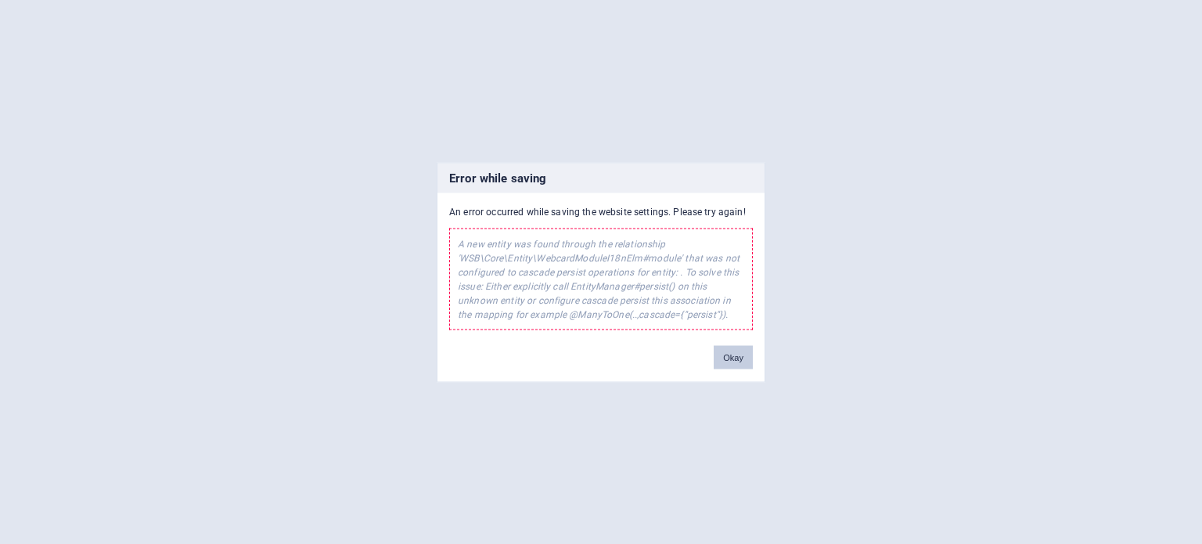
click at [723, 356] on button "Okay" at bounding box center [733, 356] width 39 height 23
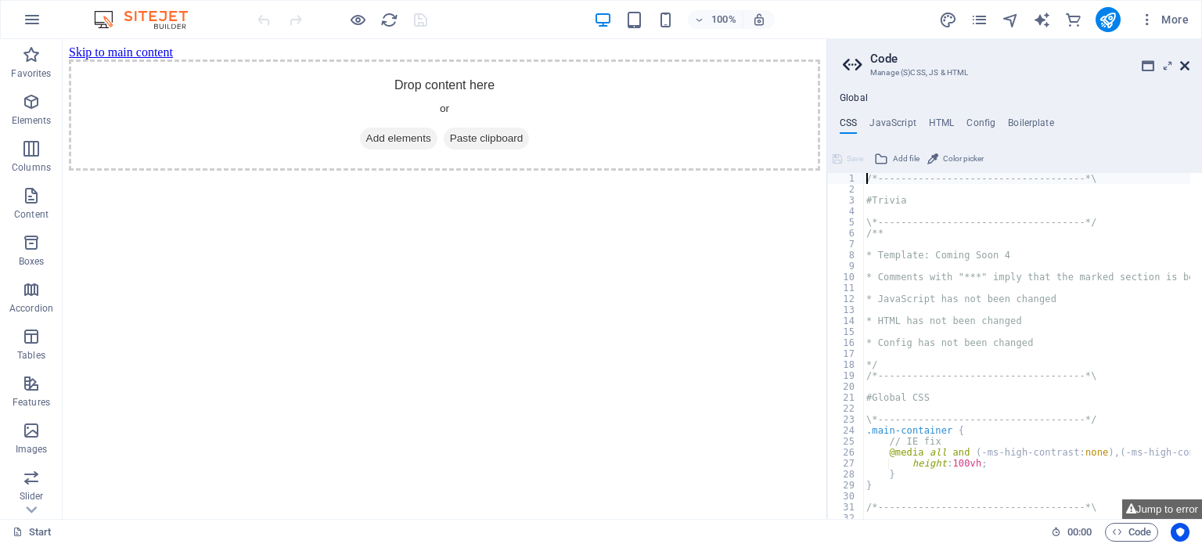
click at [1180, 65] on icon at bounding box center [1184, 65] width 9 height 13
click at [26, 491] on p "Slider" at bounding box center [32, 496] width 24 height 13
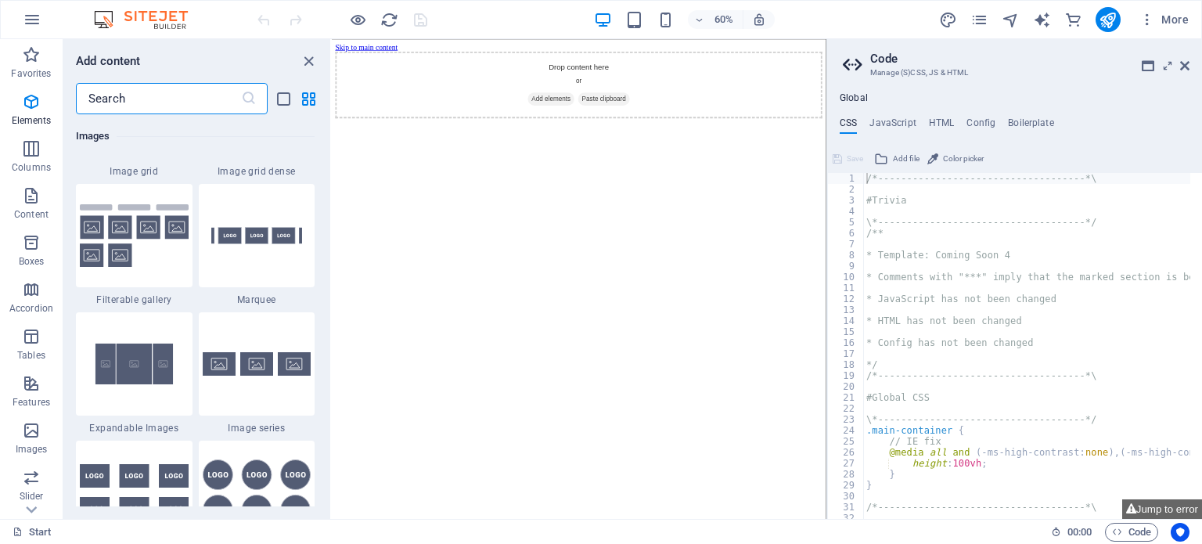
scroll to position [8874, 0]
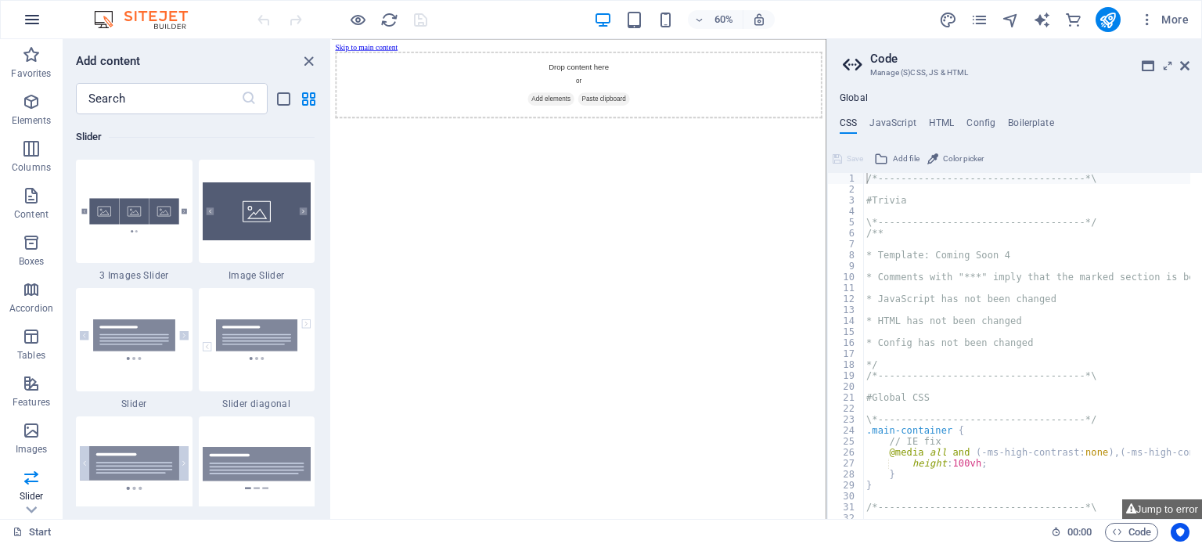
click at [39, 20] on icon "button" at bounding box center [32, 19] width 19 height 19
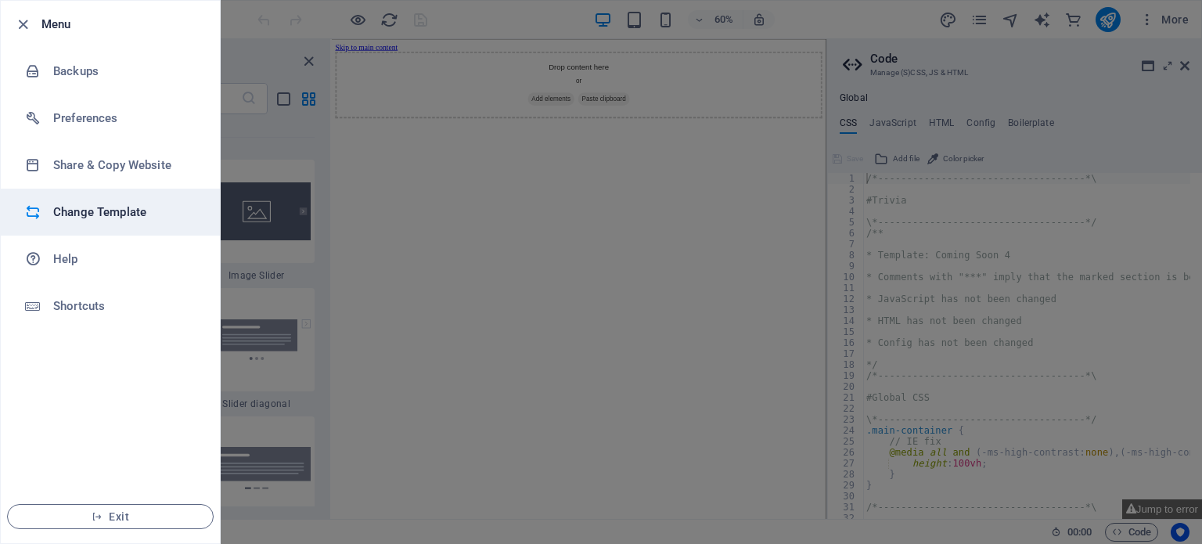
click at [93, 200] on li "Change Template" at bounding box center [110, 212] width 219 height 47
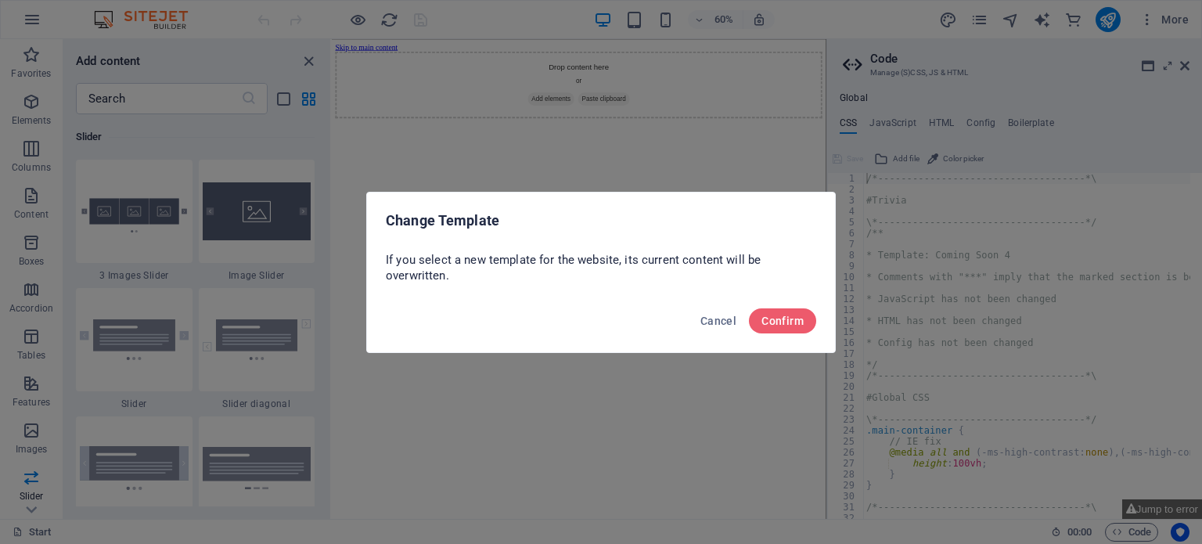
click at [781, 301] on div "Cancel Confirm" at bounding box center [601, 325] width 468 height 53
click at [783, 318] on span "Confirm" at bounding box center [783, 321] width 42 height 13
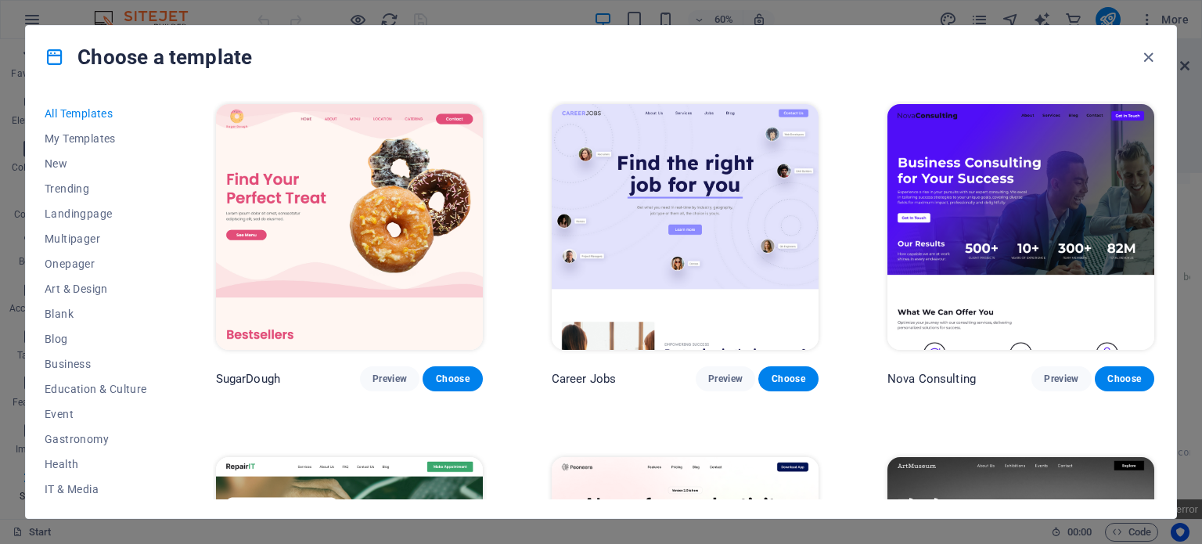
scroll to position [313, 0]
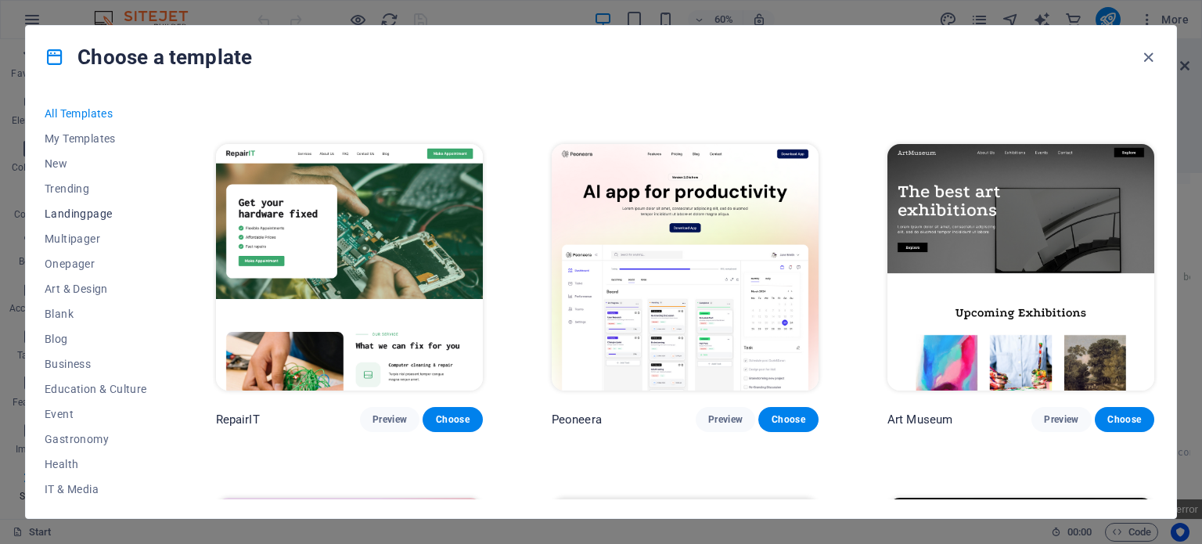
click at [85, 207] on span "Landingpage" at bounding box center [96, 213] width 103 height 13
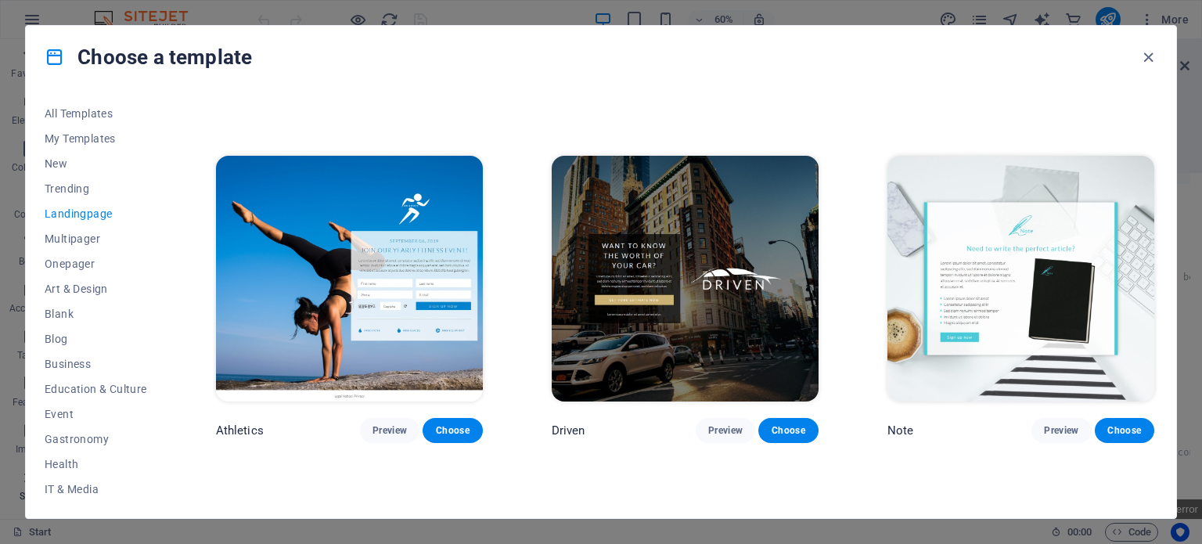
scroll to position [1018, 0]
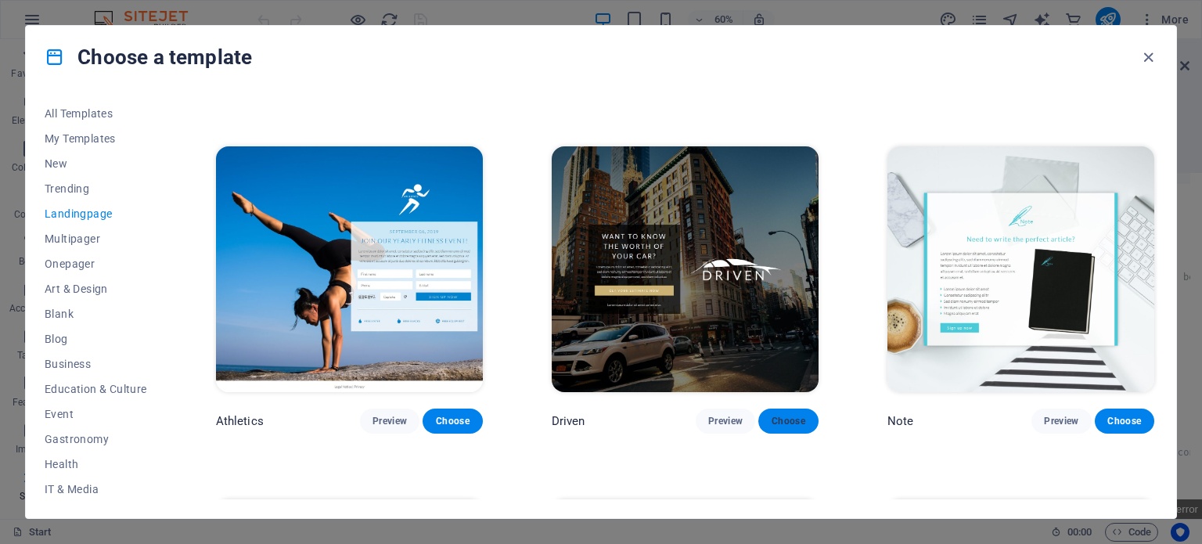
click at [785, 409] on button "Choose" at bounding box center [788, 421] width 59 height 25
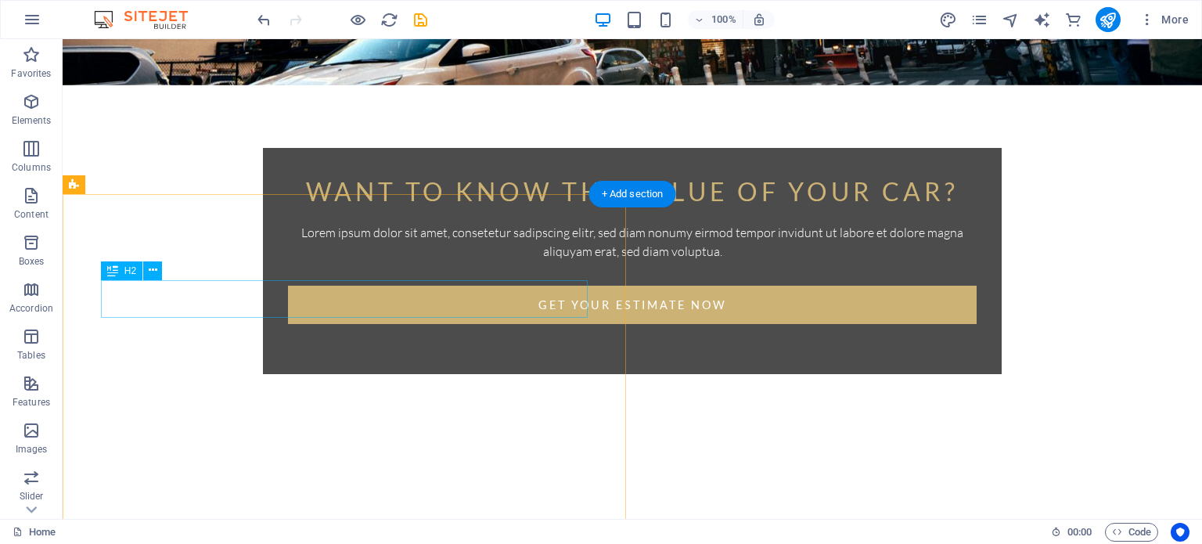
scroll to position [518, 0]
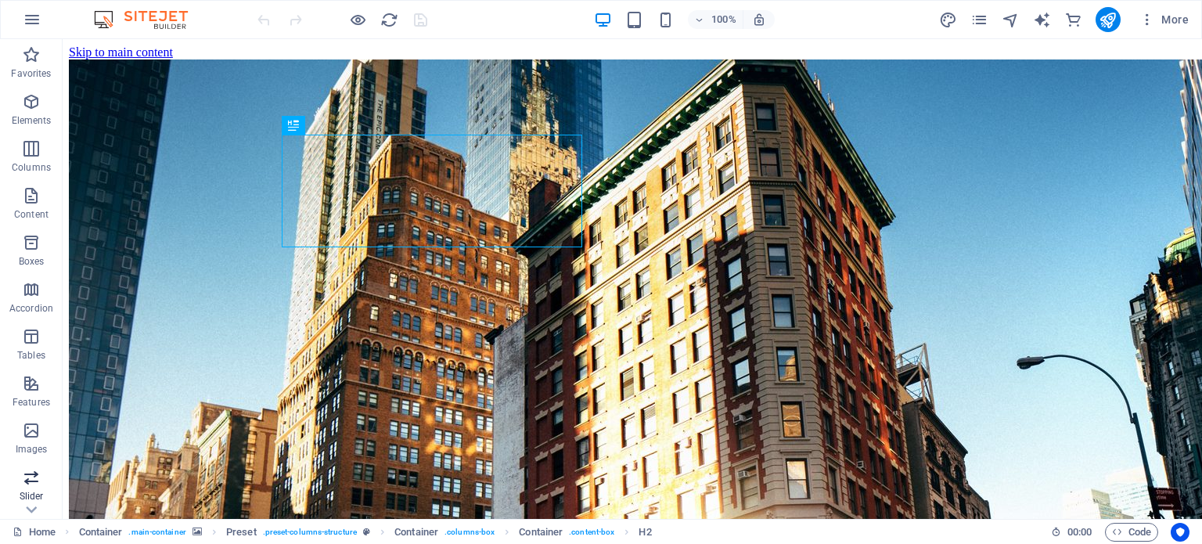
click at [18, 486] on span "Slider" at bounding box center [31, 487] width 63 height 38
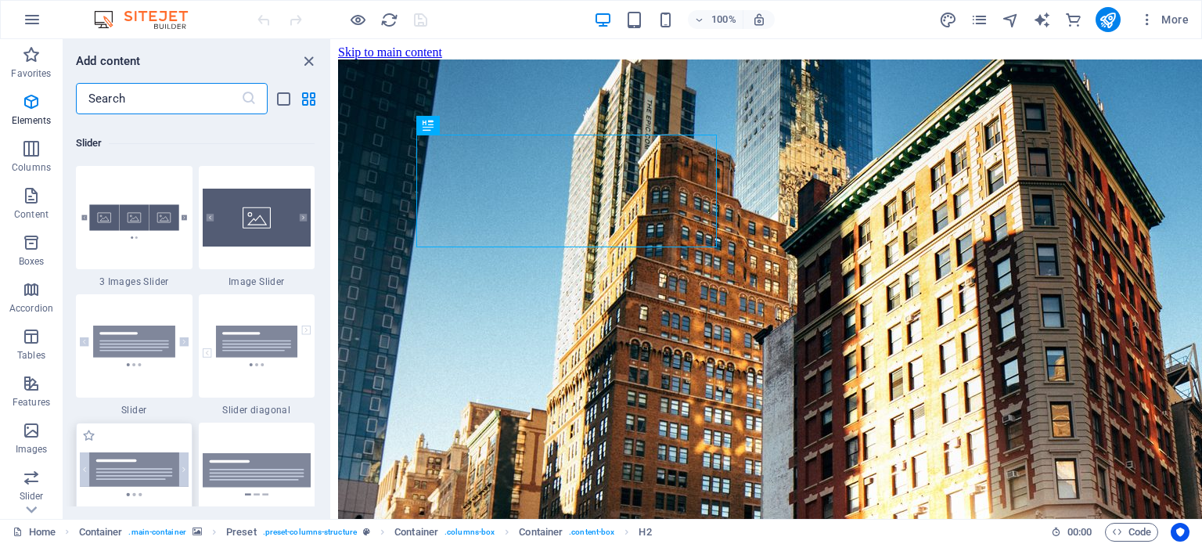
scroll to position [8874, 0]
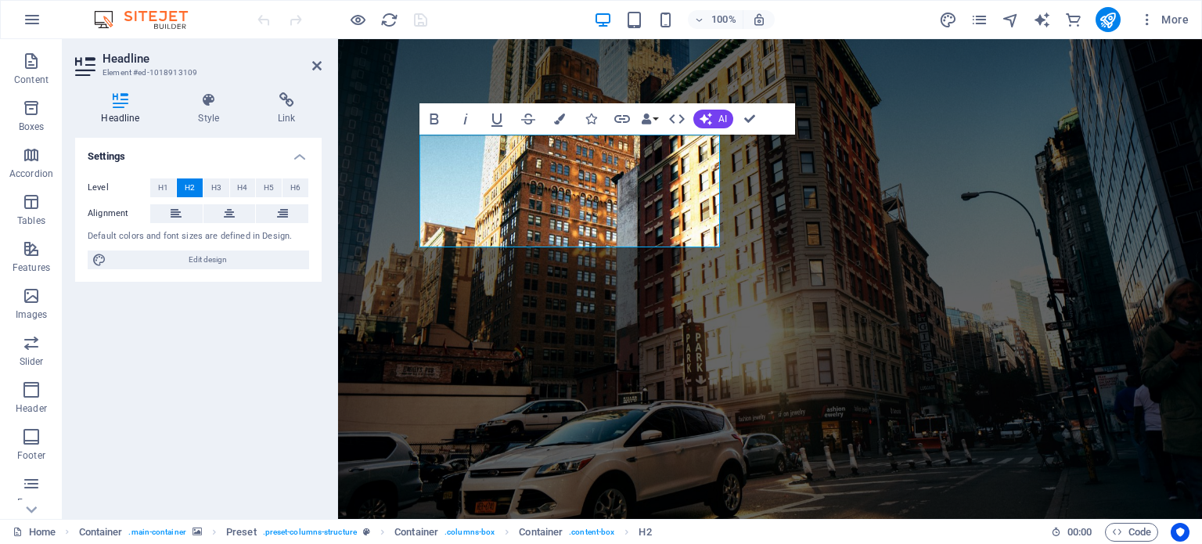
scroll to position [271, 0]
click at [23, 17] on icon "button" at bounding box center [32, 19] width 19 height 19
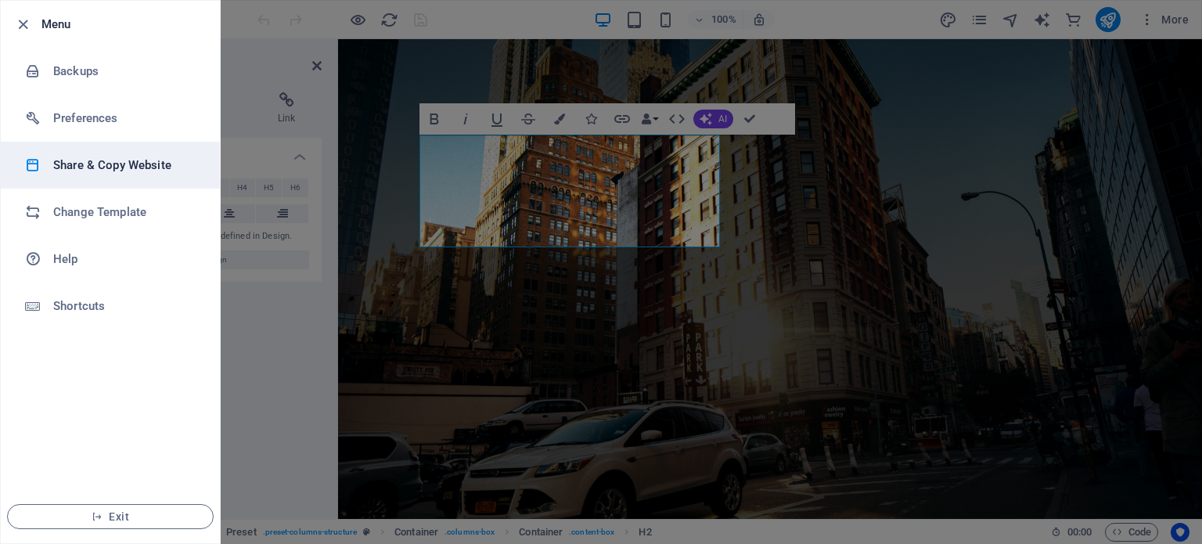
click at [90, 172] on h6 "Share & Copy Website" at bounding box center [125, 165] width 145 height 19
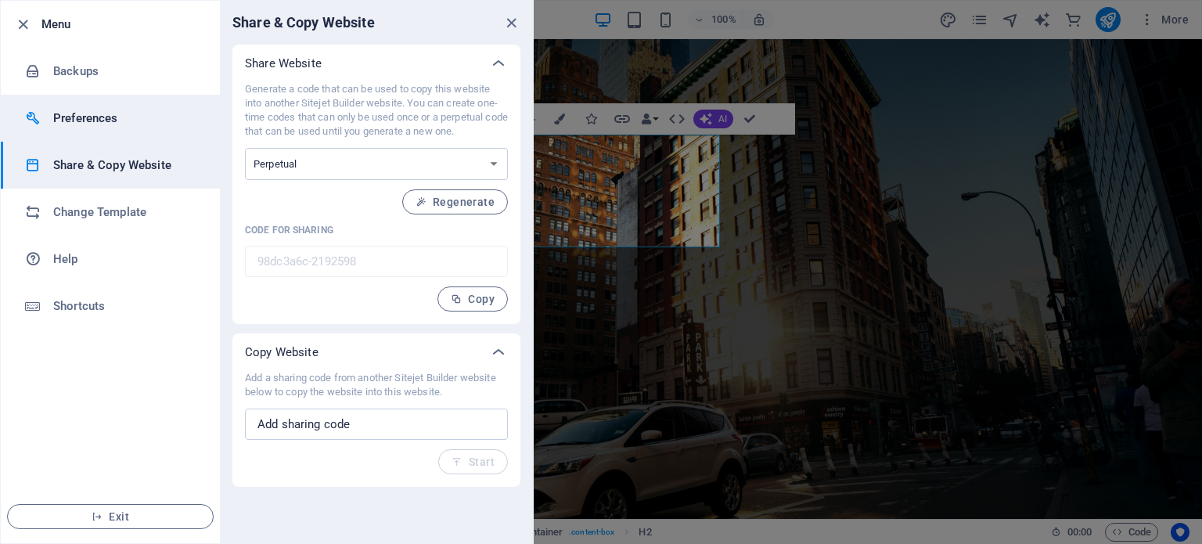
drag, startPoint x: 97, startPoint y: 221, endPoint x: 60, endPoint y: 128, distance: 100.2
click at [60, 128] on ul "Menu Backups Preferences Share & Copy Website Change Template Help Shortcuts Ex…" at bounding box center [110, 272] width 219 height 542
click at [60, 128] on li "Preferences" at bounding box center [110, 118] width 219 height 47
select select "light"
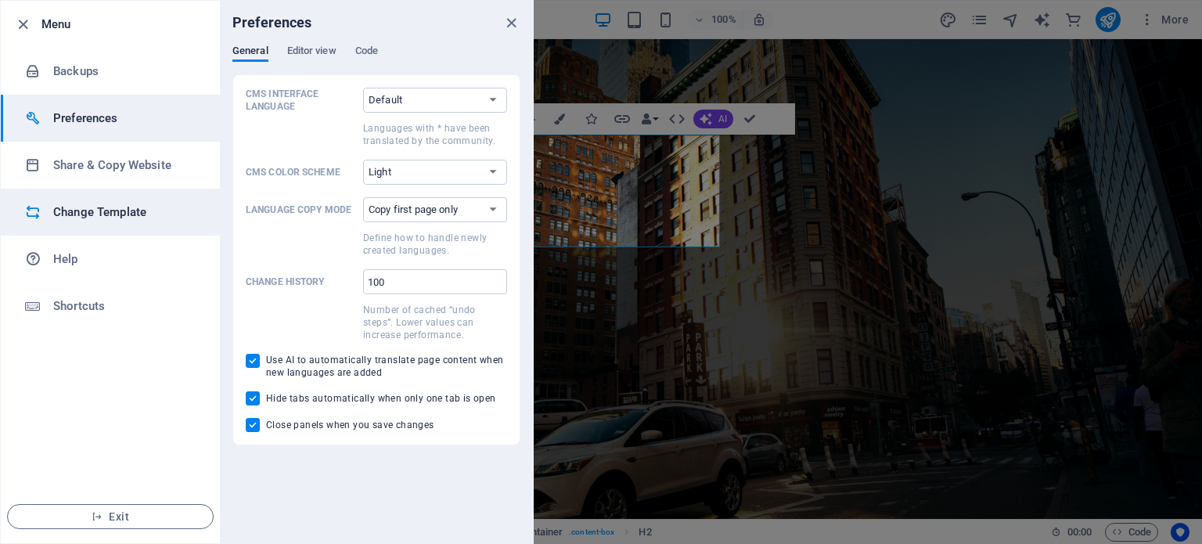
click at [69, 228] on li "Change Template" at bounding box center [110, 212] width 219 height 47
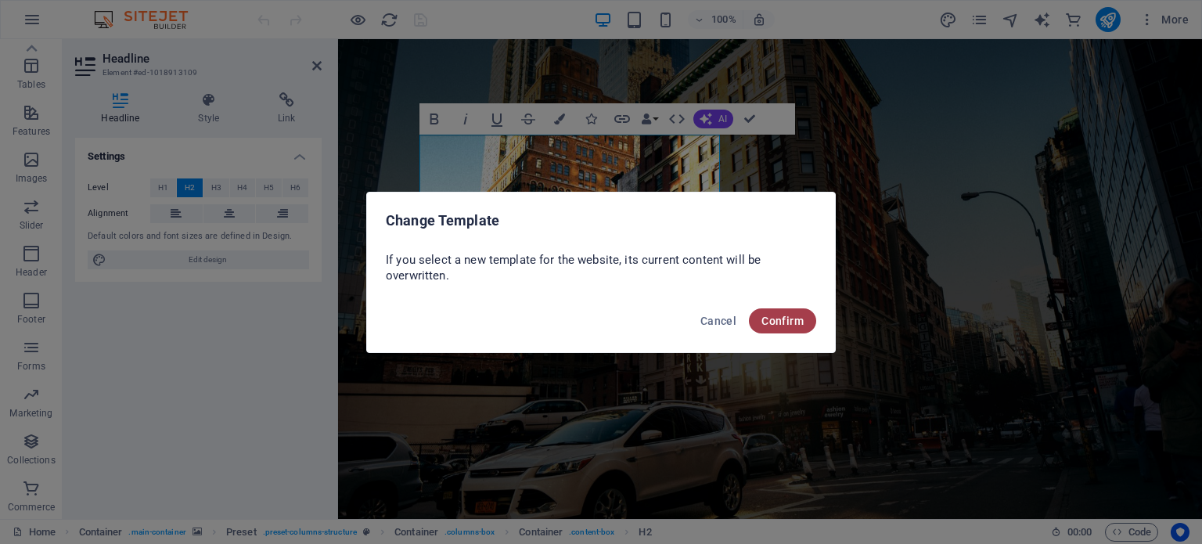
click at [798, 326] on span "Confirm" at bounding box center [783, 321] width 42 height 13
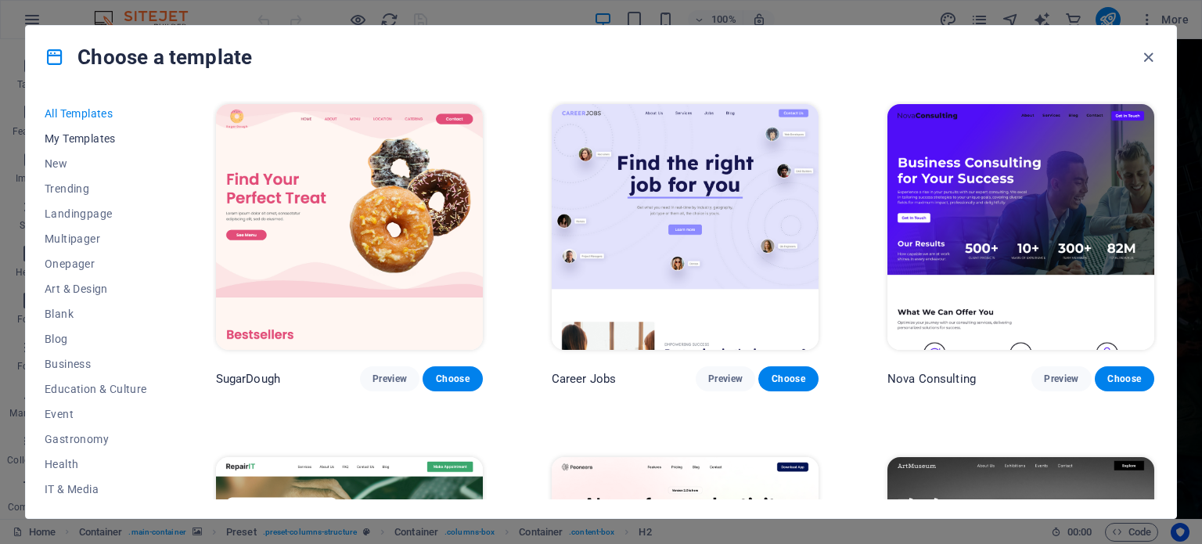
click at [72, 136] on span "My Templates" at bounding box center [96, 138] width 103 height 13
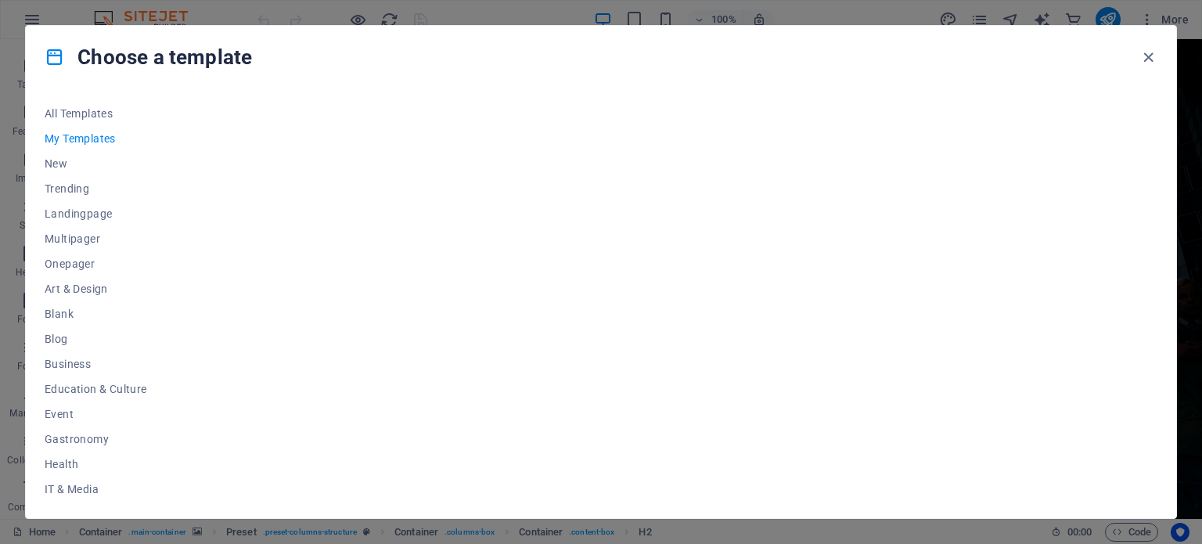
scroll to position [252, 0]
click at [81, 489] on span "Wireframe" at bounding box center [96, 487] width 103 height 13
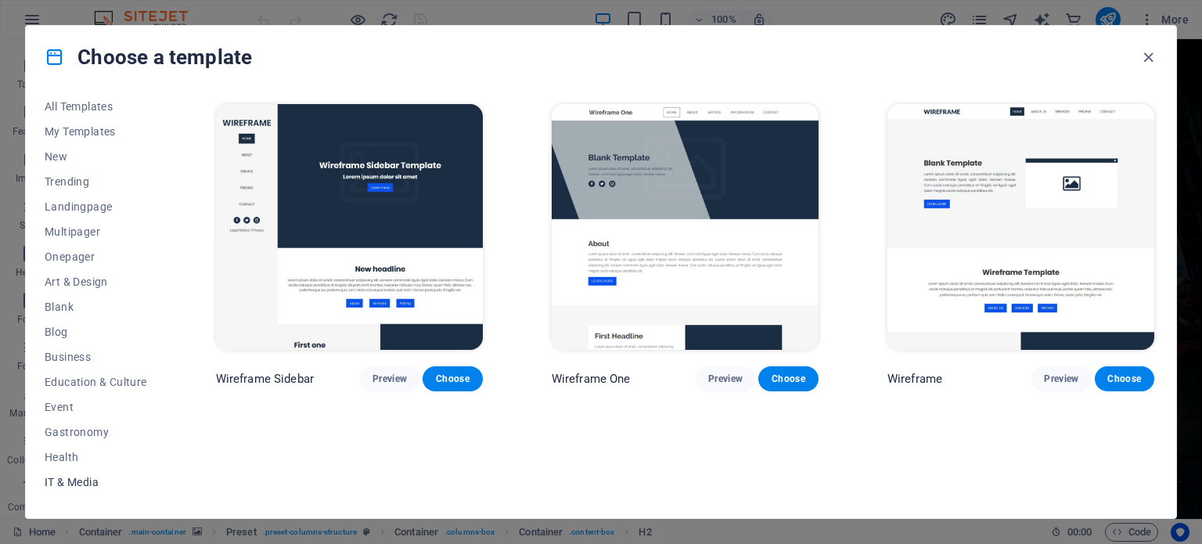
scroll to position [0, 0]
click at [0, 146] on div "Choose a template All Templates My Templates New Trending Landingpage Multipage…" at bounding box center [601, 272] width 1202 height 544
click at [1153, 56] on icon "button" at bounding box center [1149, 58] width 18 height 18
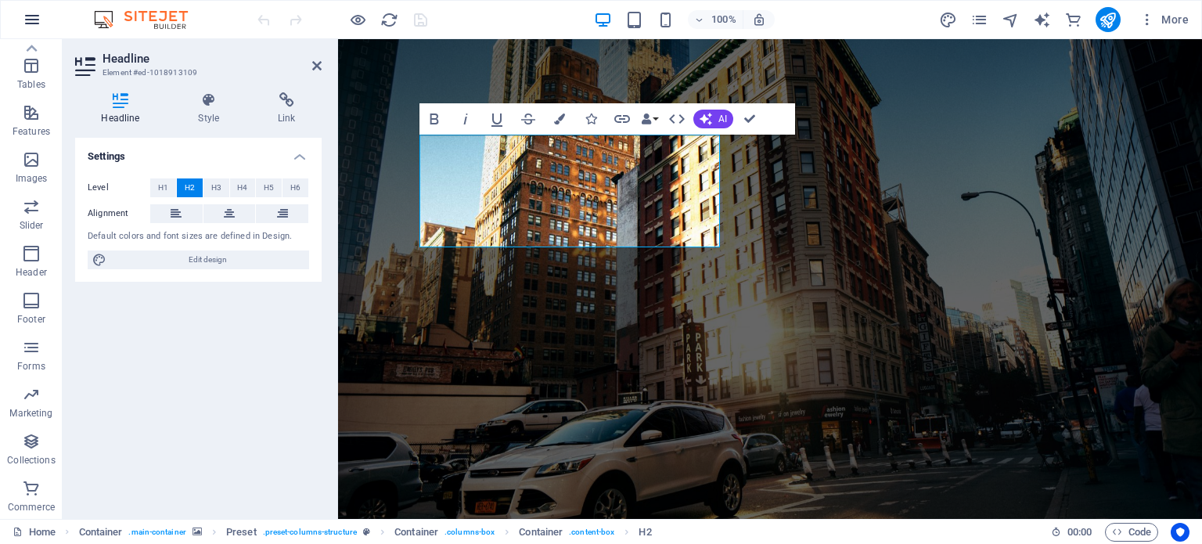
click at [38, 4] on button "button" at bounding box center [32, 20] width 38 height 38
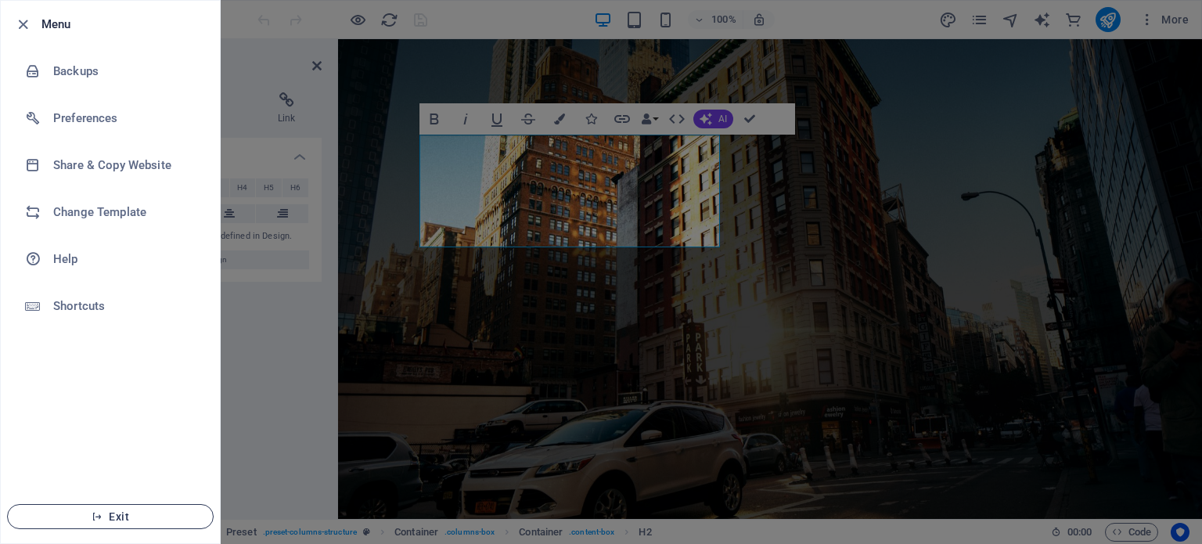
click at [141, 514] on span "Exit" at bounding box center [110, 516] width 180 height 13
